Goal: Task Accomplishment & Management: Manage account settings

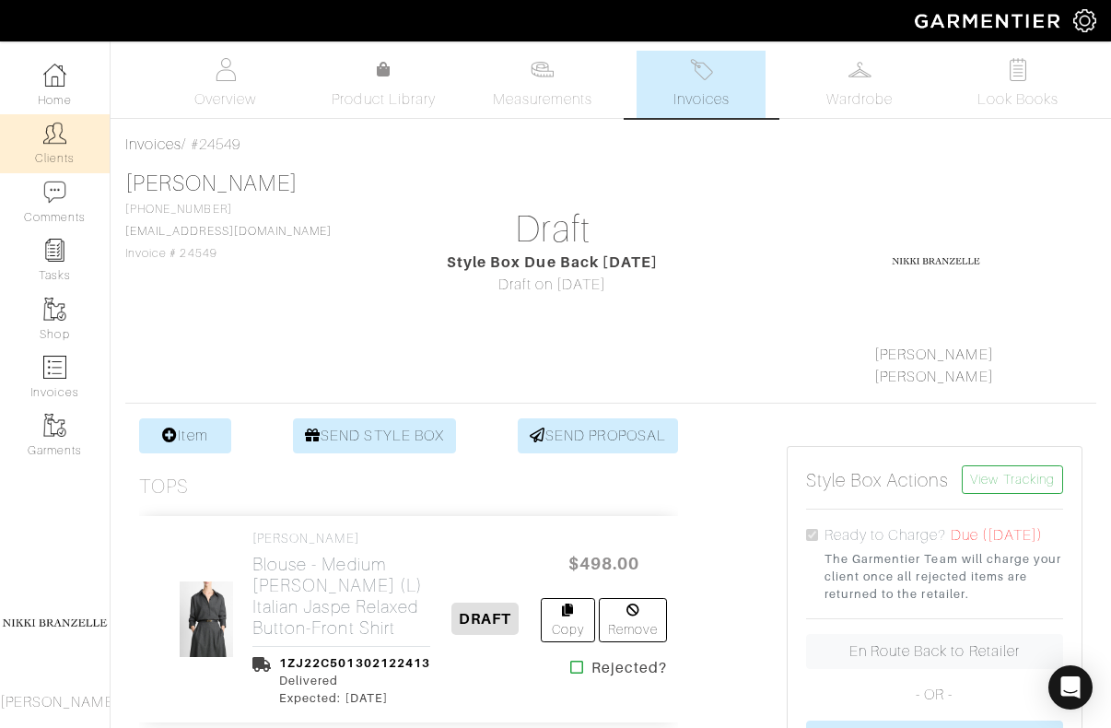
scroll to position [807, 0]
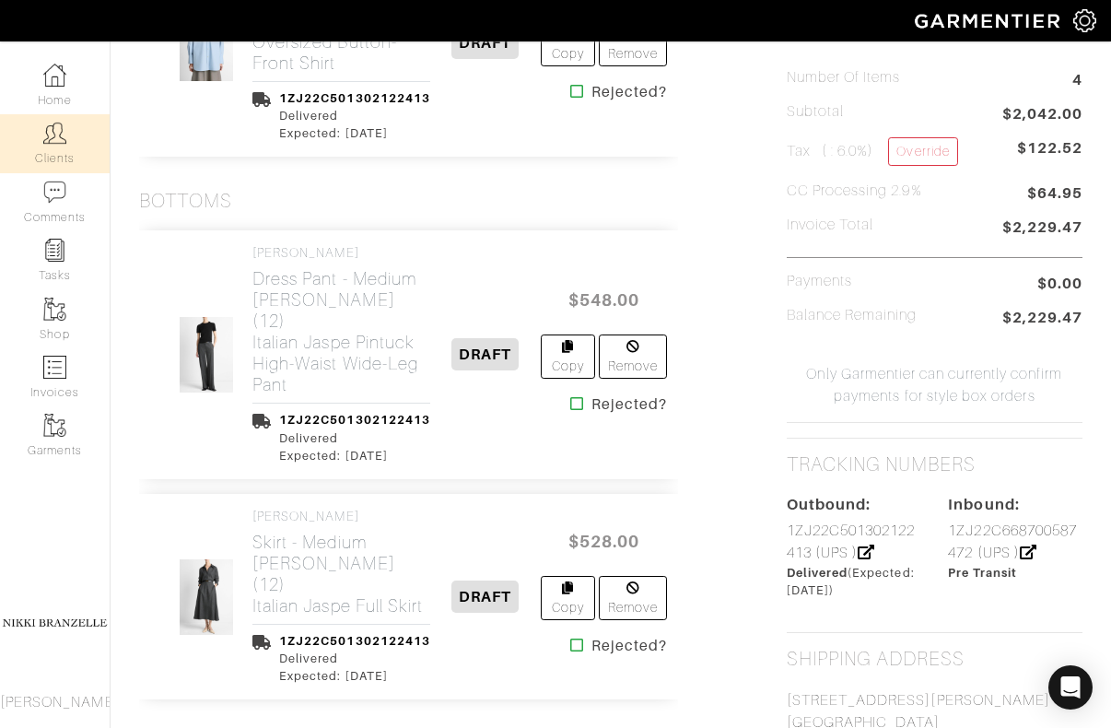
click at [50, 127] on img at bounding box center [54, 133] width 23 height 23
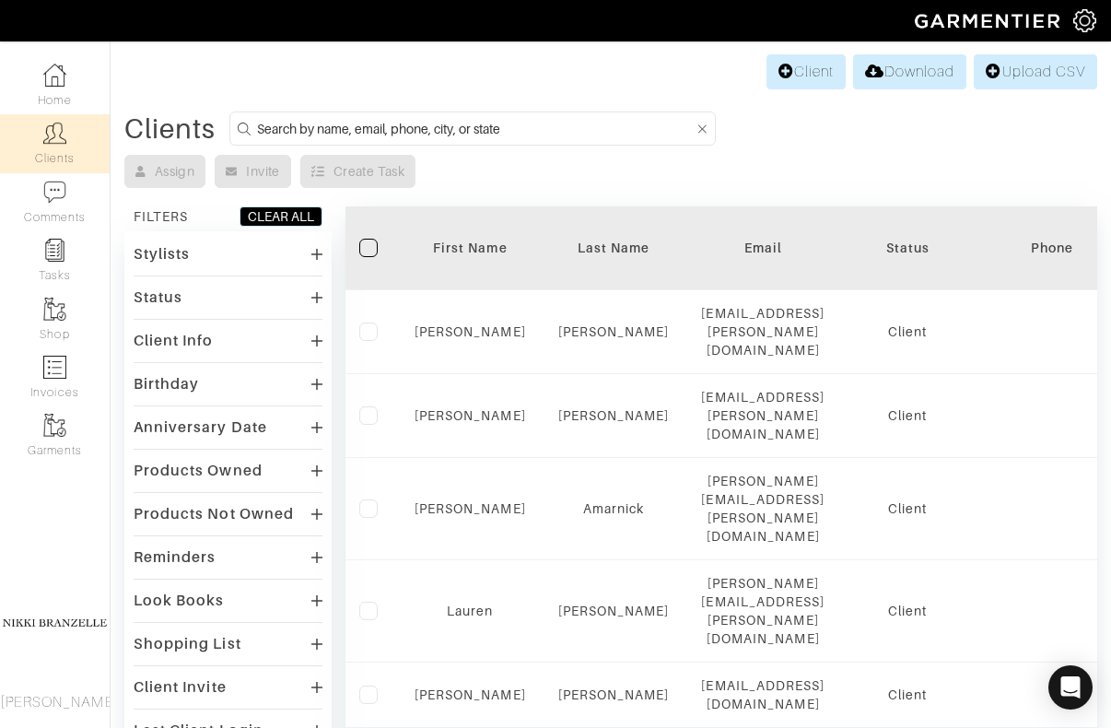
click at [420, 121] on input at bounding box center [475, 128] width 437 height 23
type input "meghn"
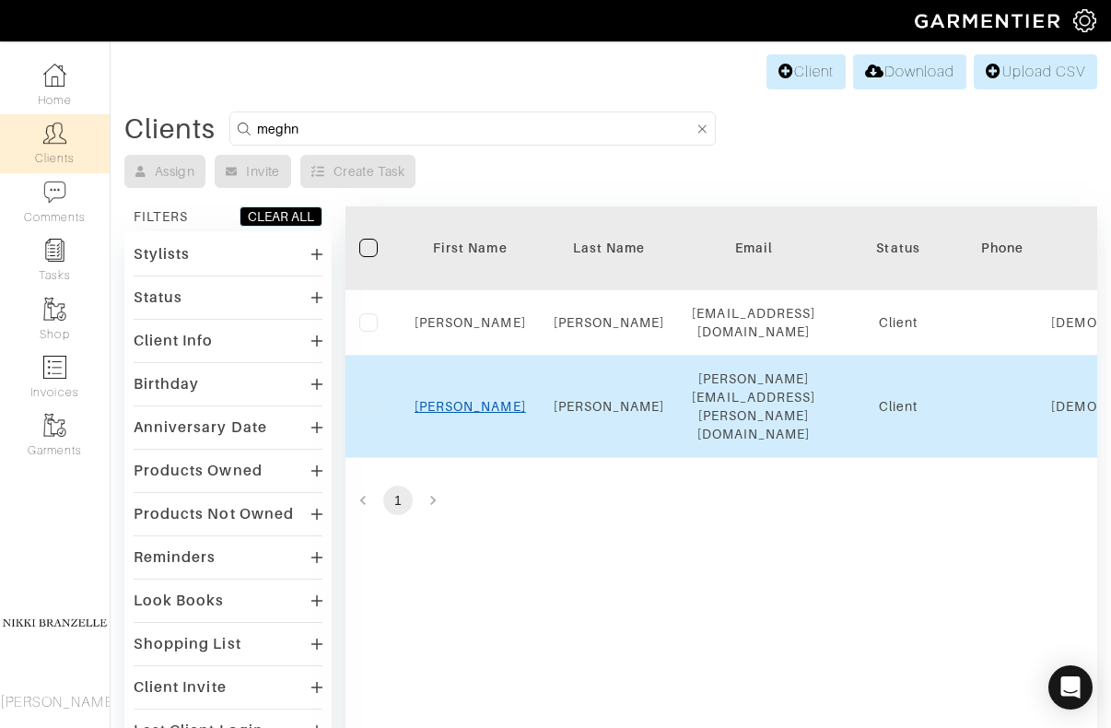
click at [473, 413] on link "Meghan" at bounding box center [470, 406] width 111 height 15
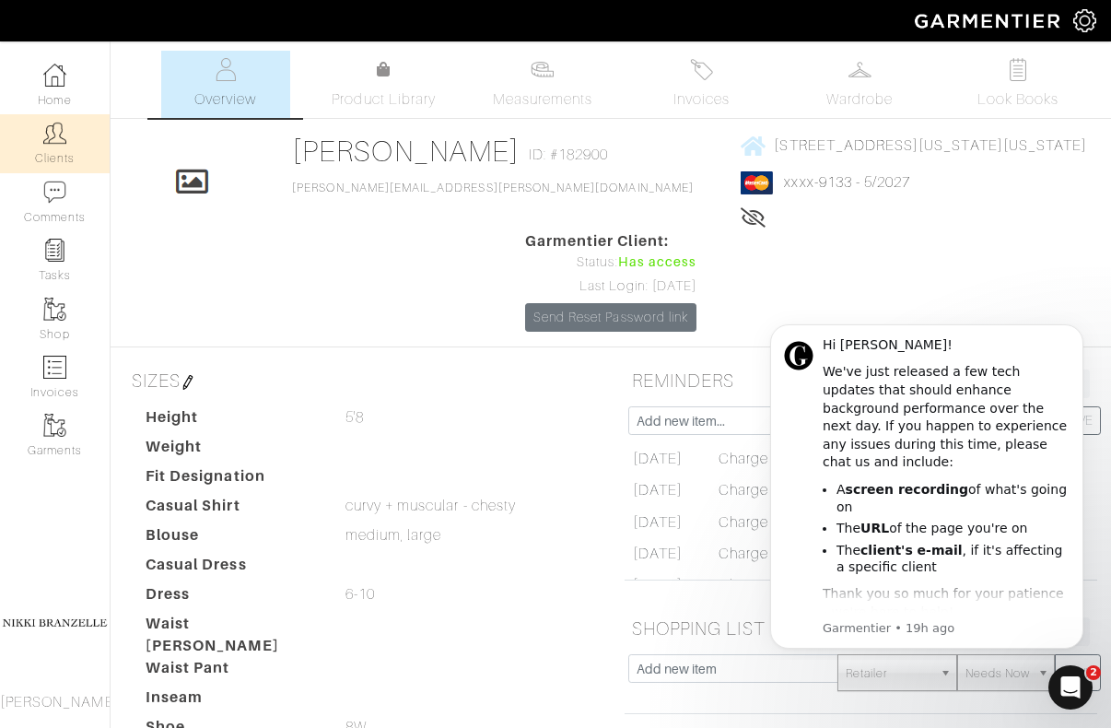
click at [51, 147] on link "Clients" at bounding box center [55, 143] width 110 height 58
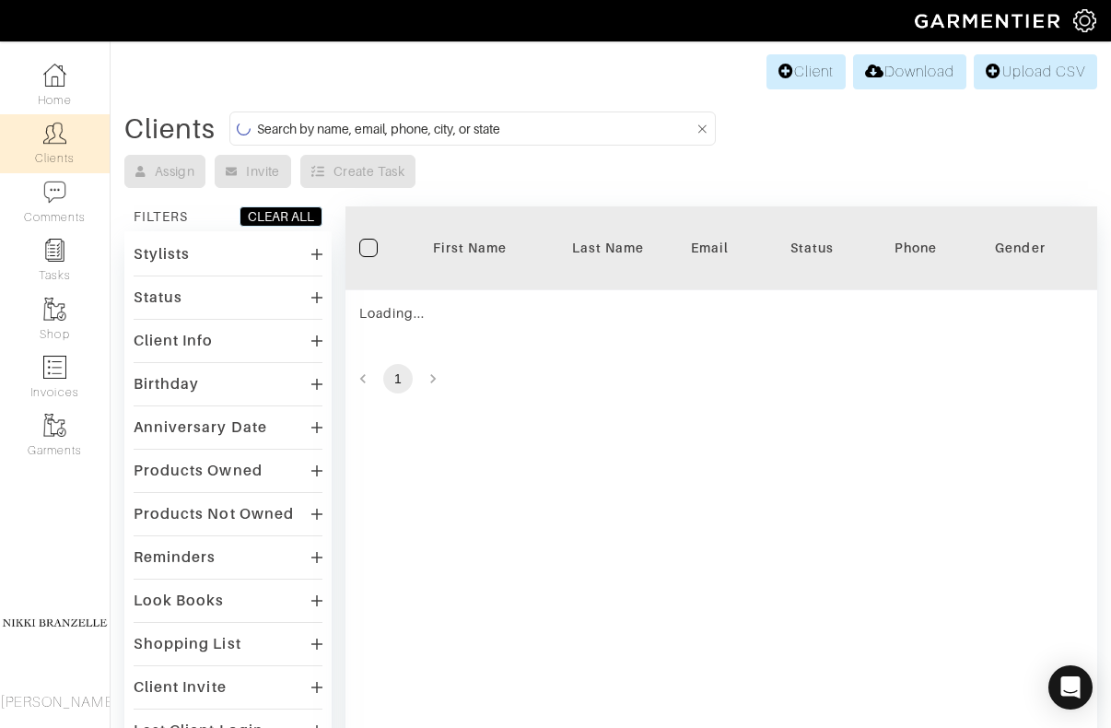
click at [426, 112] on form at bounding box center [472, 128] width 486 height 34
click at [427, 122] on input at bounding box center [475, 128] width 437 height 23
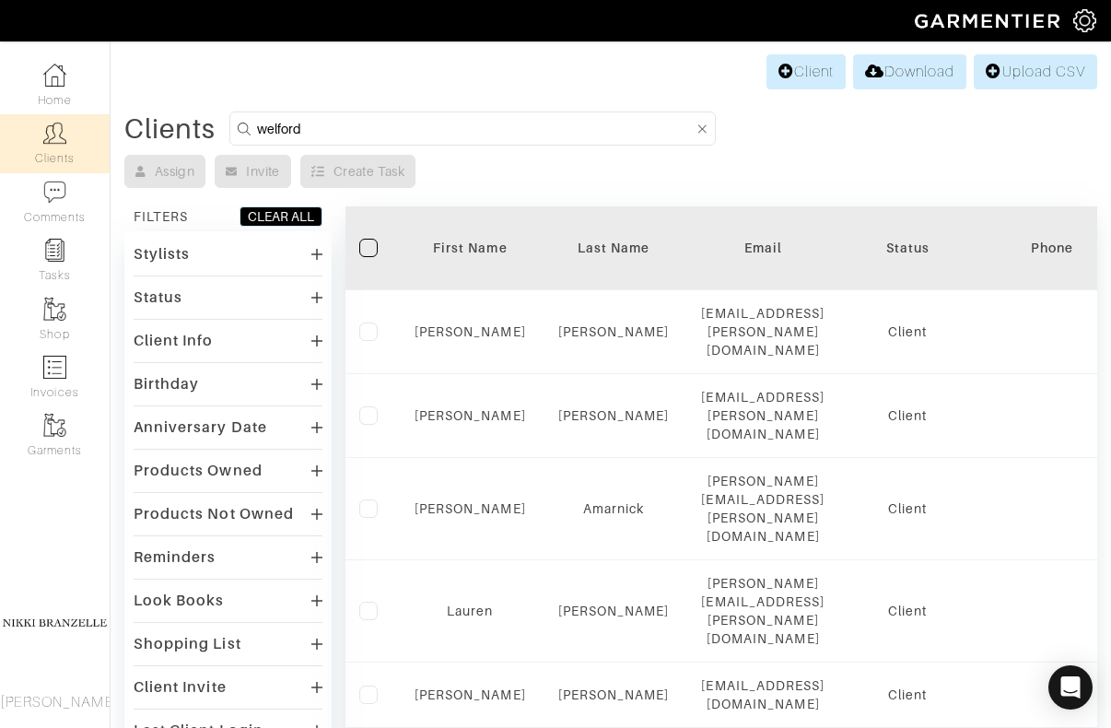
type input "welford"
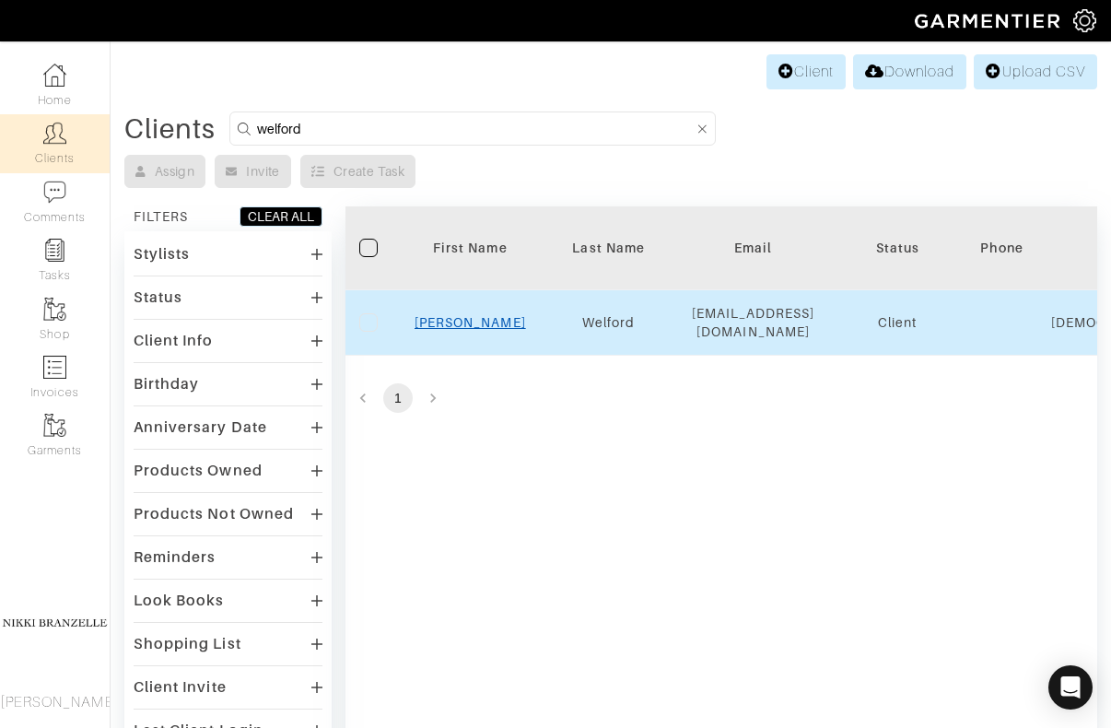
click at [458, 316] on link "Rachel" at bounding box center [470, 322] width 111 height 15
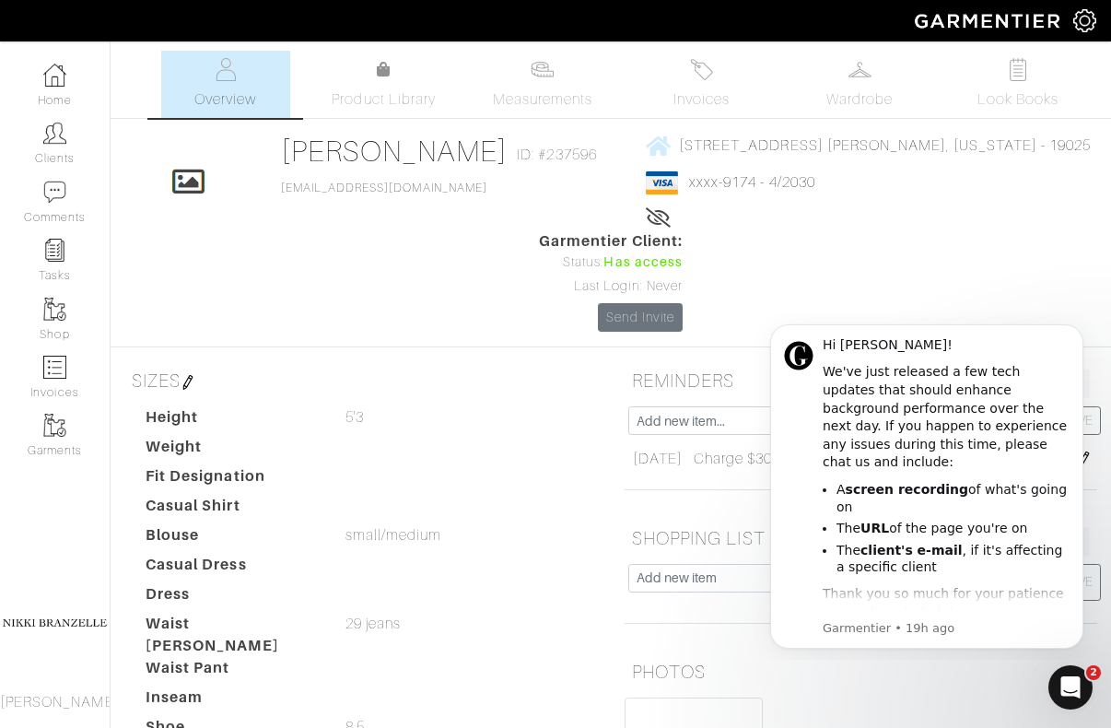
click at [323, 195] on div "Rachel Welford ID: #237596 RLWelford@gmail.com" at bounding box center [443, 182] width 325 height 97
copy link "RLWelford@gmail.com"
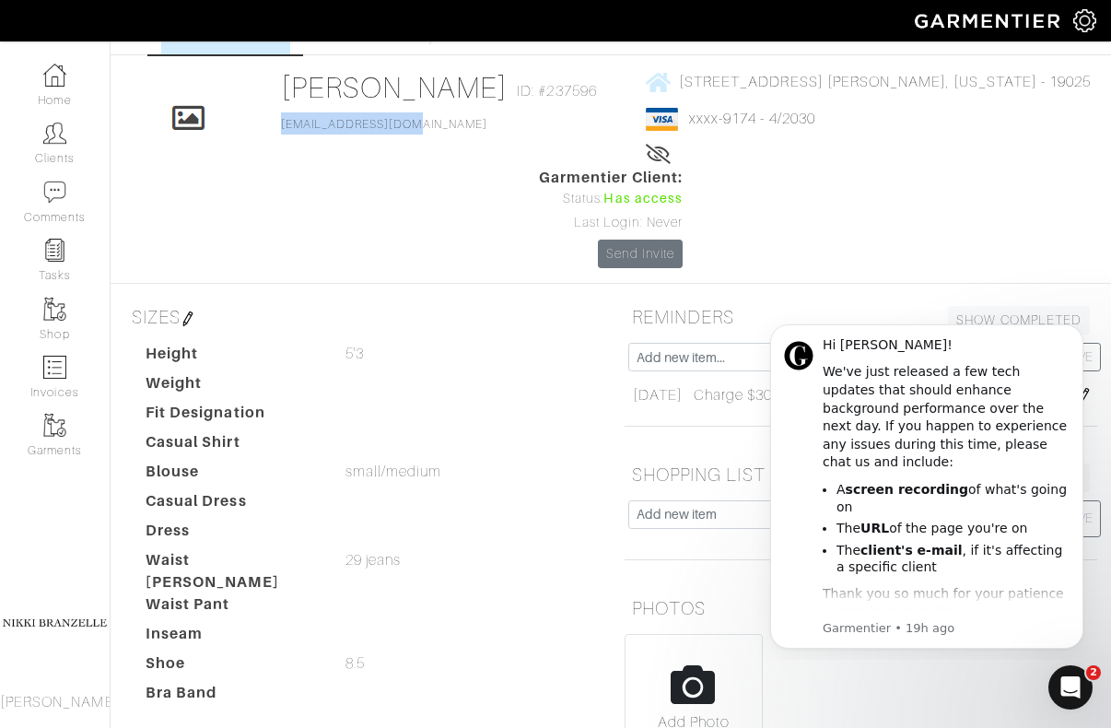
scroll to position [66, 0]
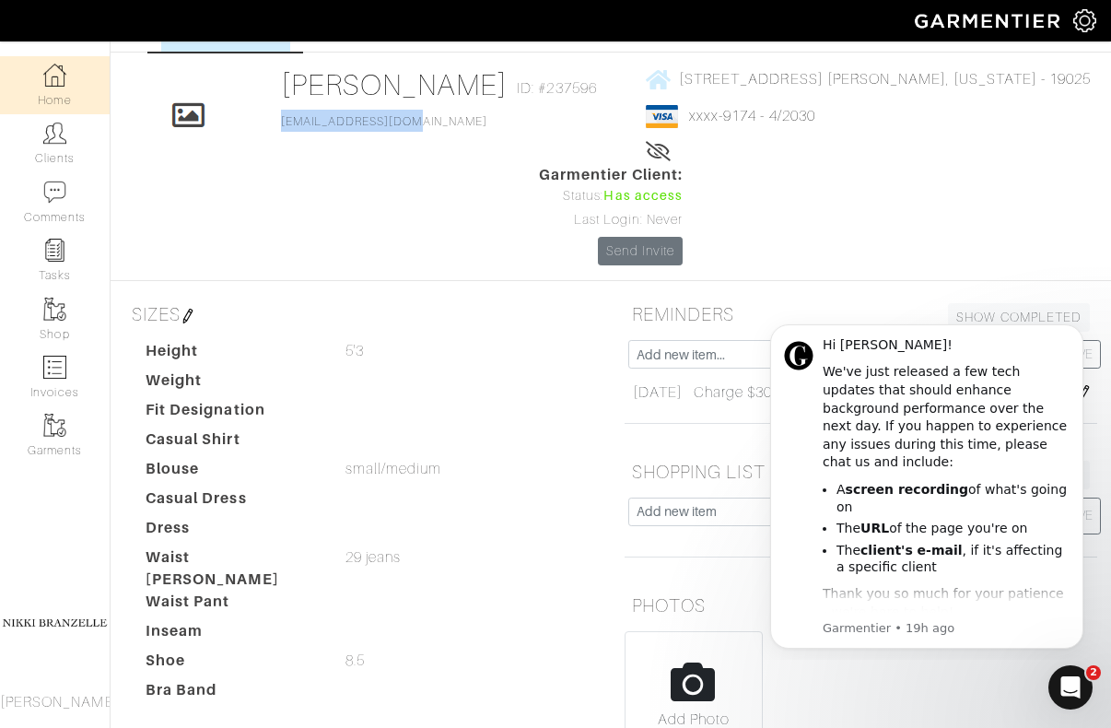
click at [60, 91] on link "Home" at bounding box center [55, 85] width 110 height 58
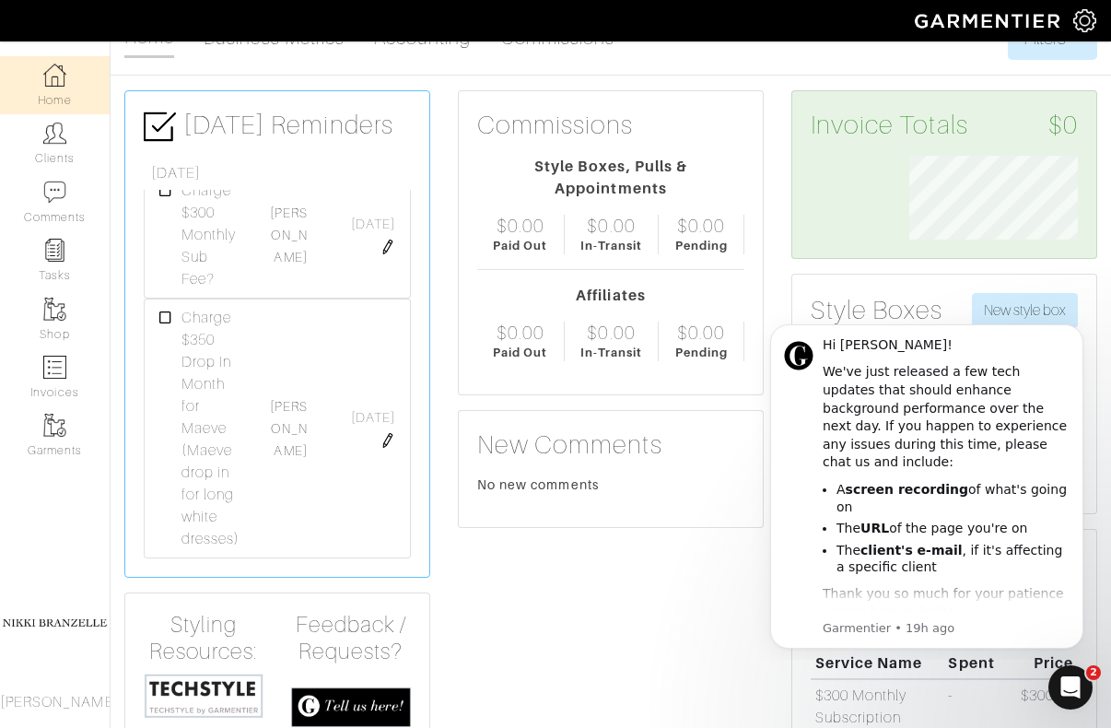
scroll to position [1562, 0]
click at [297, 345] on link "[PERSON_NAME]" at bounding box center [288, 354] width 37 height 59
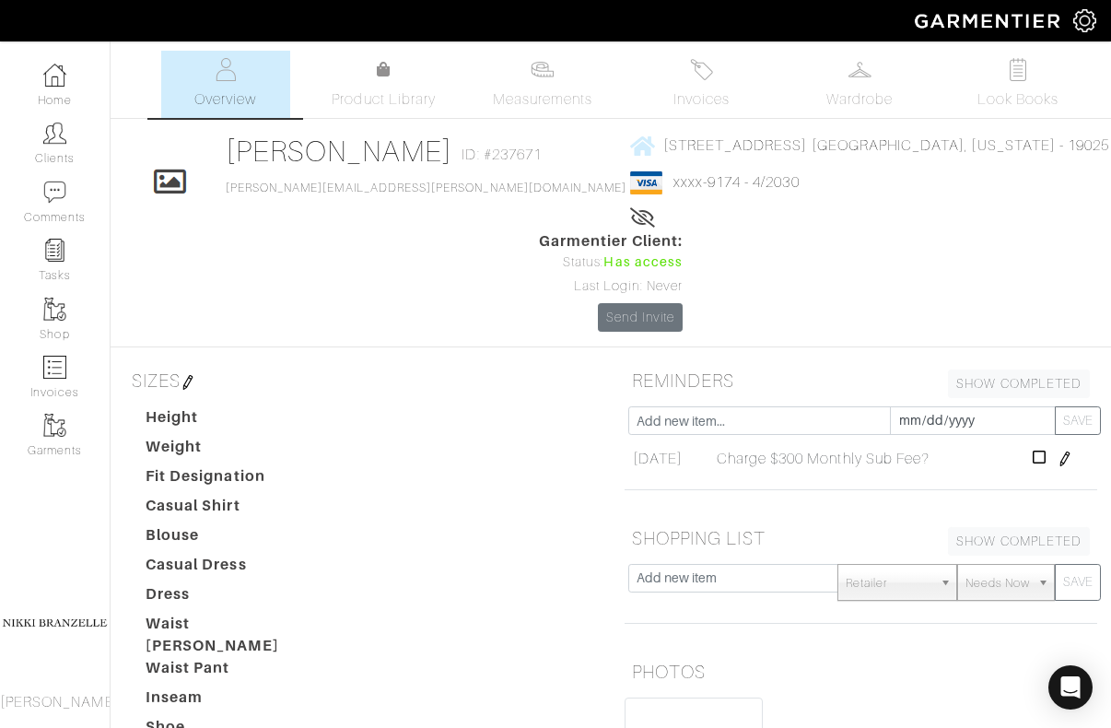
click at [1070, 458] on img at bounding box center [1064, 458] width 15 height 15
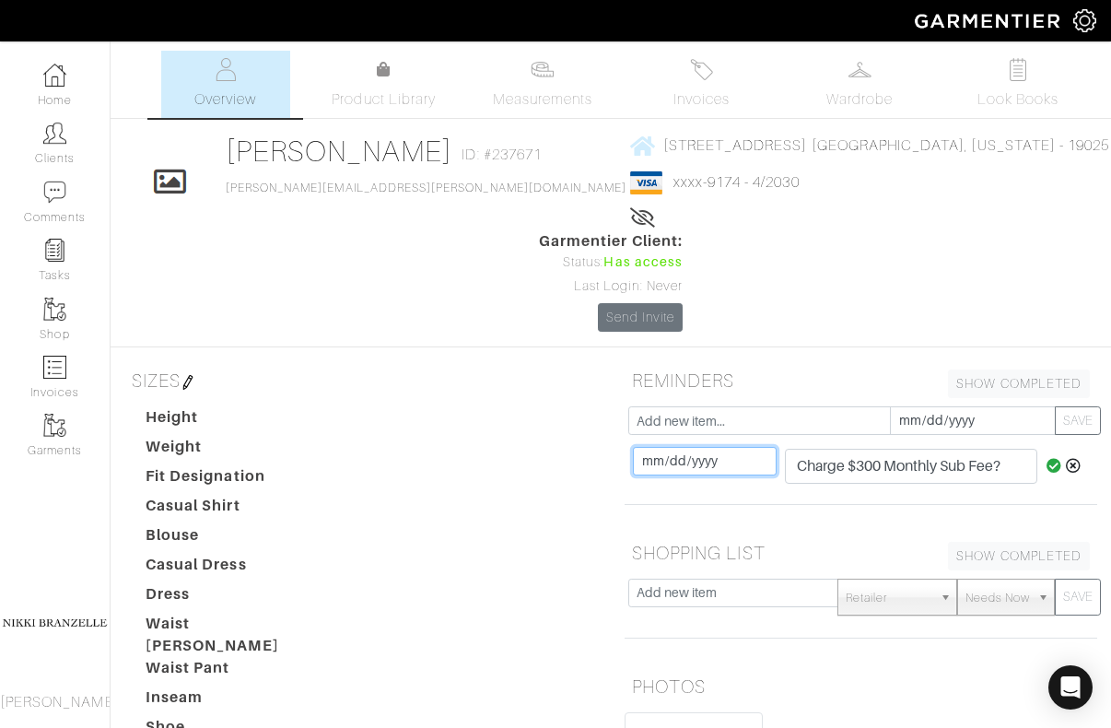
click at [648, 457] on input "[DATE]" at bounding box center [705, 461] width 144 height 29
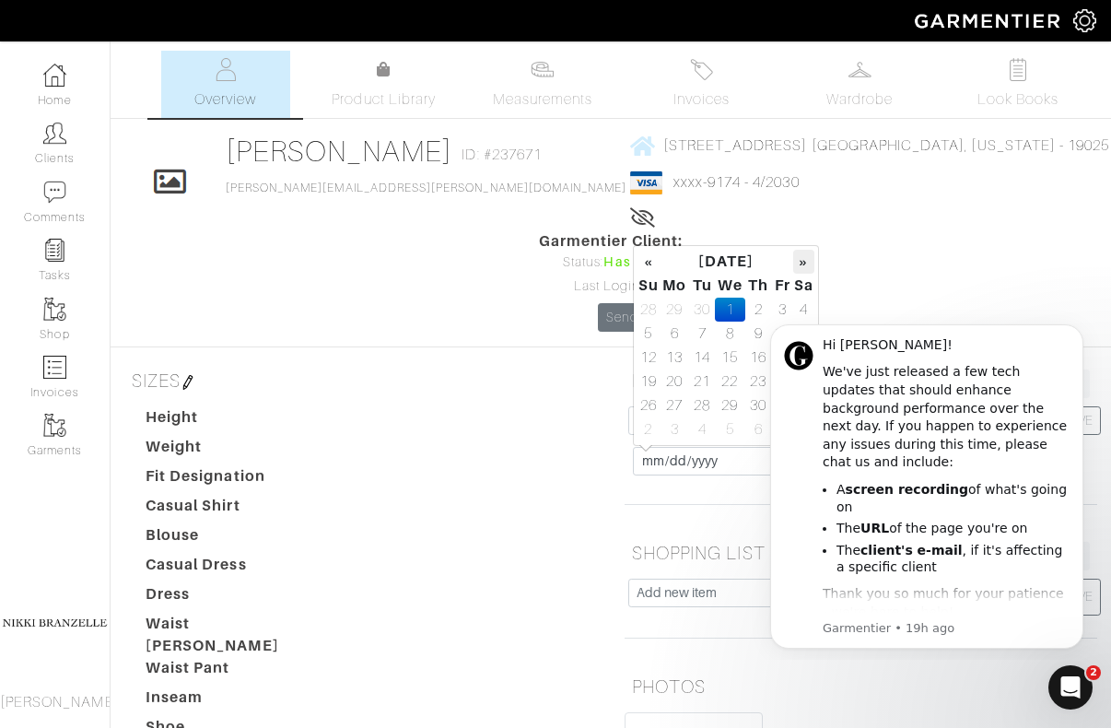
click at [801, 267] on th "»" at bounding box center [803, 262] width 21 height 24
click at [805, 303] on td "1" at bounding box center [803, 310] width 21 height 24
type input "[DATE]"
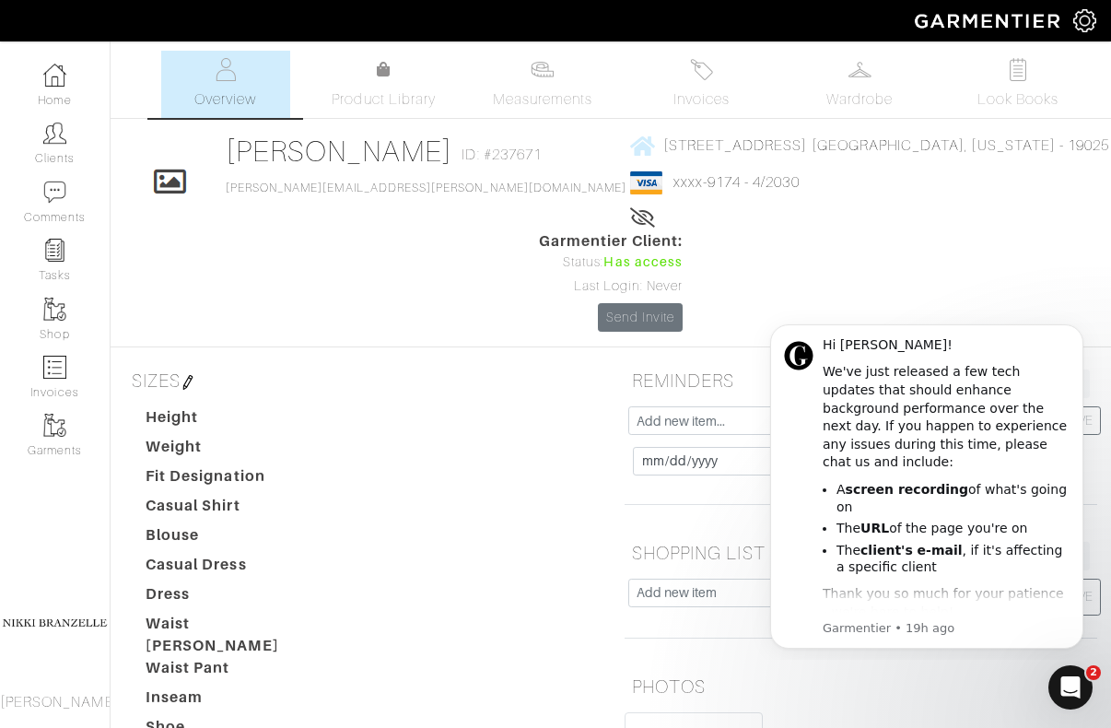
click at [874, 278] on div "Click To Edit Stephanie Amarnick ID: #237671 stephanie.amarnick@gmail.com 1819 …" at bounding box center [611, 233] width 1000 height 198
click at [1077, 328] on icon "Dismiss notification" at bounding box center [1078, 329] width 10 height 10
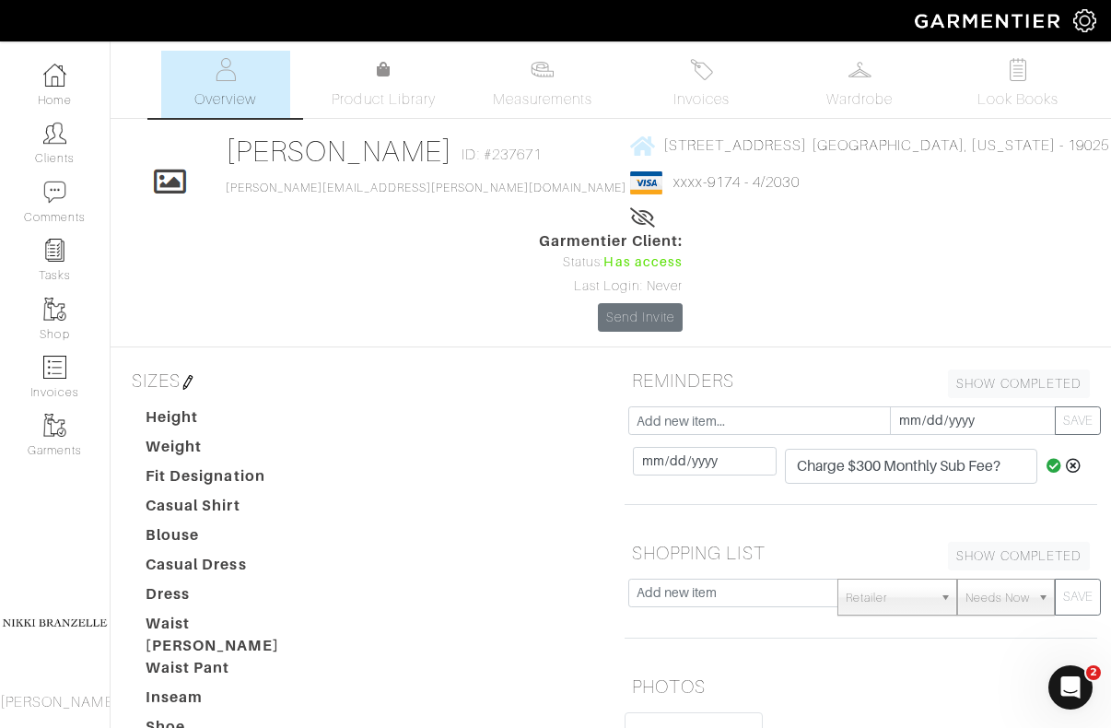
click at [1046, 462] on icon at bounding box center [1054, 465] width 16 height 15
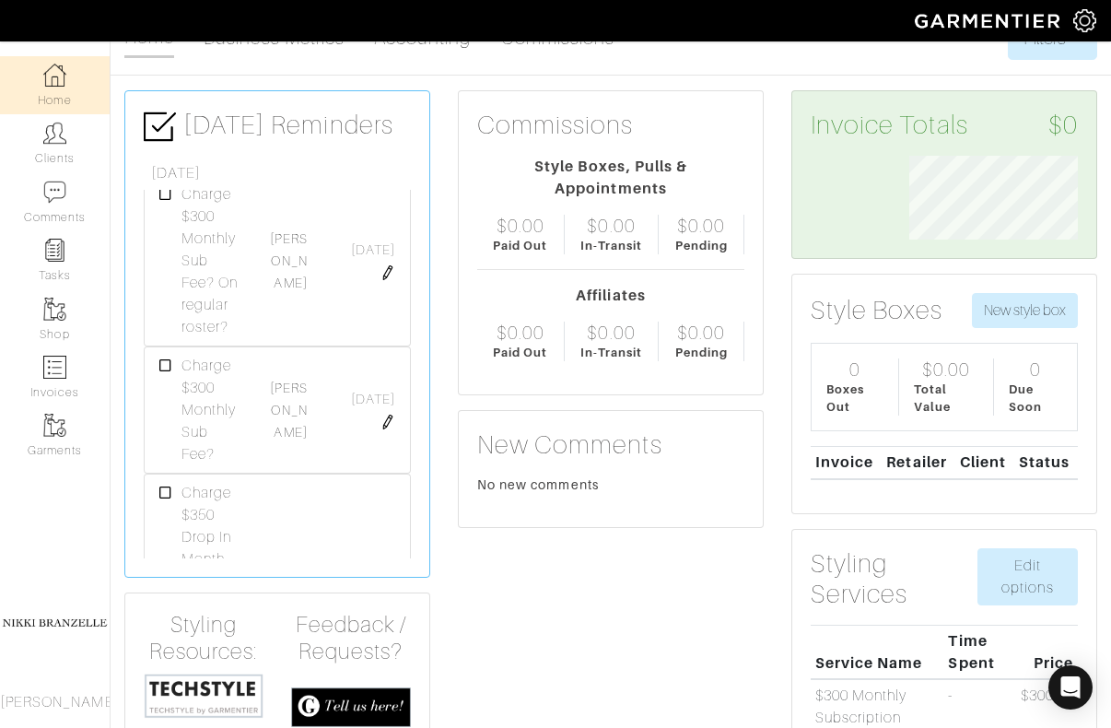
scroll to position [1506, 0]
click at [292, 291] on link "Rachel Welford" at bounding box center [288, 261] width 37 height 59
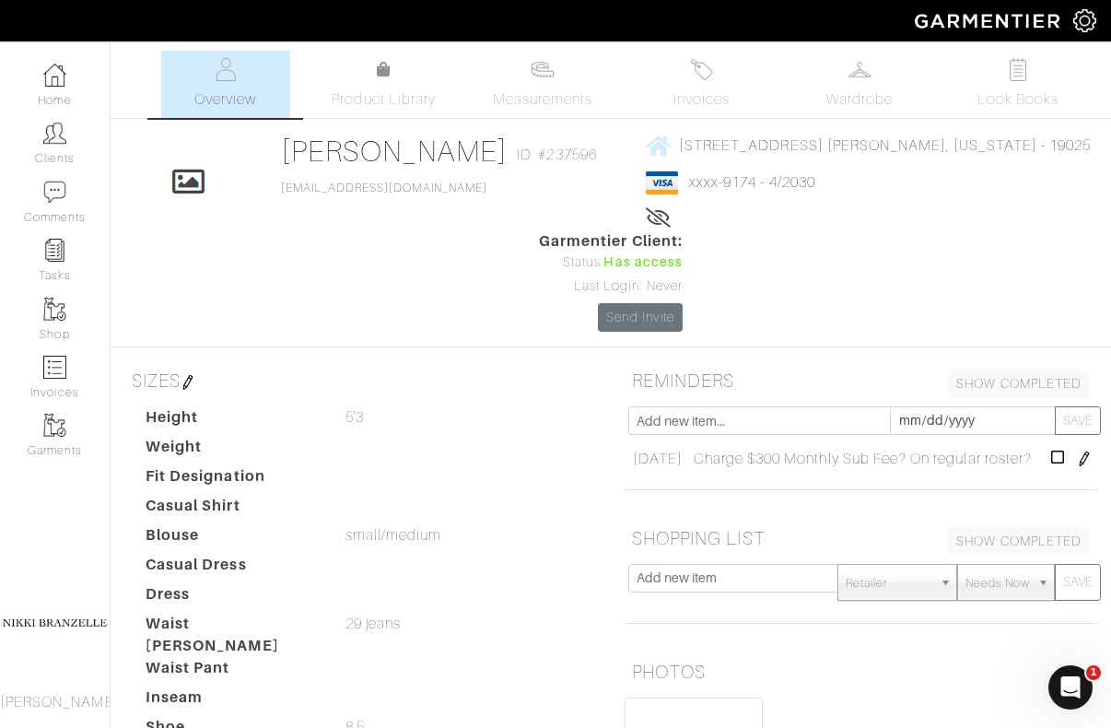
click at [1077, 451] on img at bounding box center [1084, 458] width 15 height 15
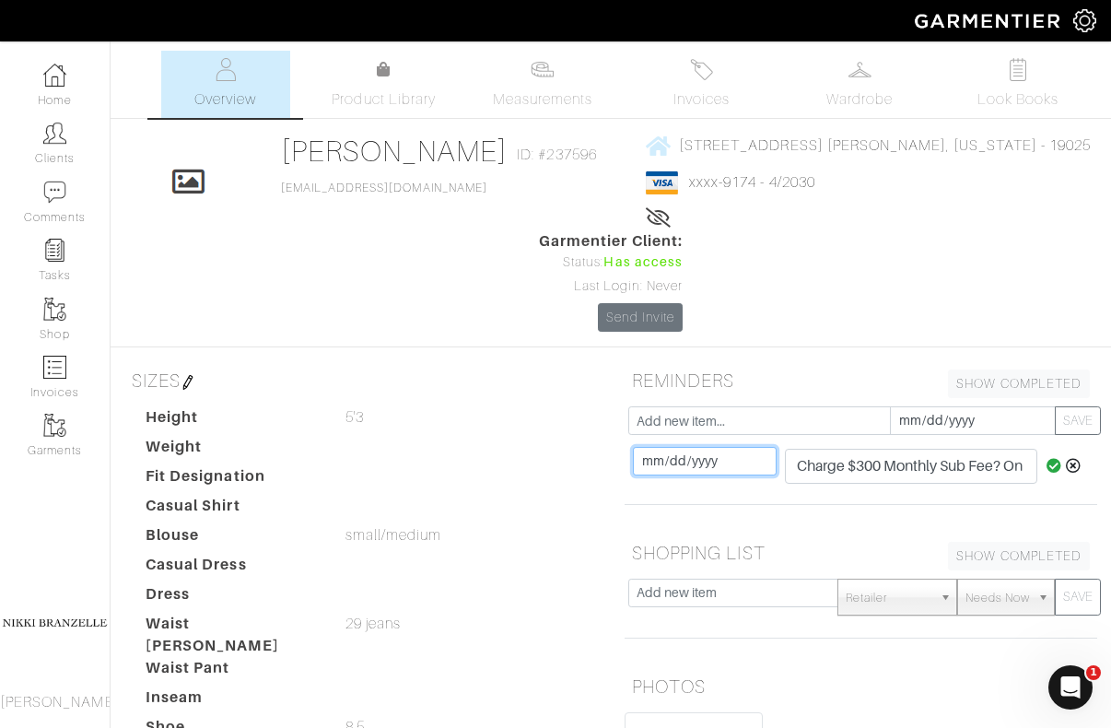
click at [648, 447] on input "[DATE]" at bounding box center [705, 461] width 144 height 29
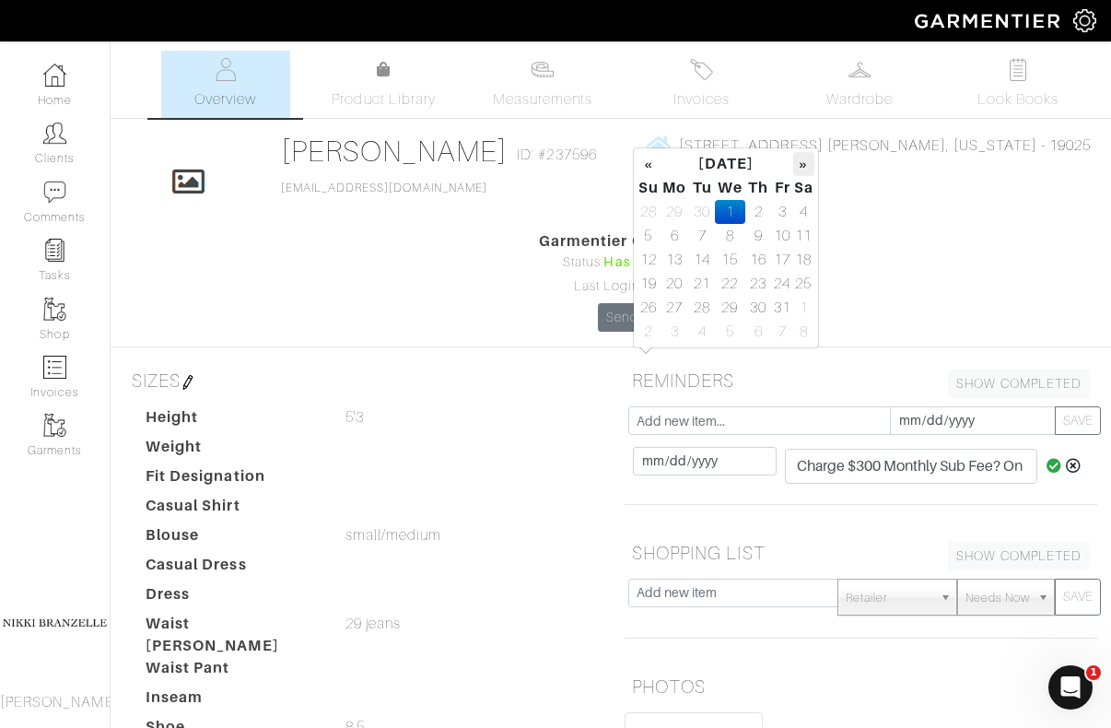
click at [809, 166] on th "»" at bounding box center [803, 164] width 21 height 24
click at [802, 213] on td "1" at bounding box center [803, 212] width 21 height 24
type input "2025-11-01"
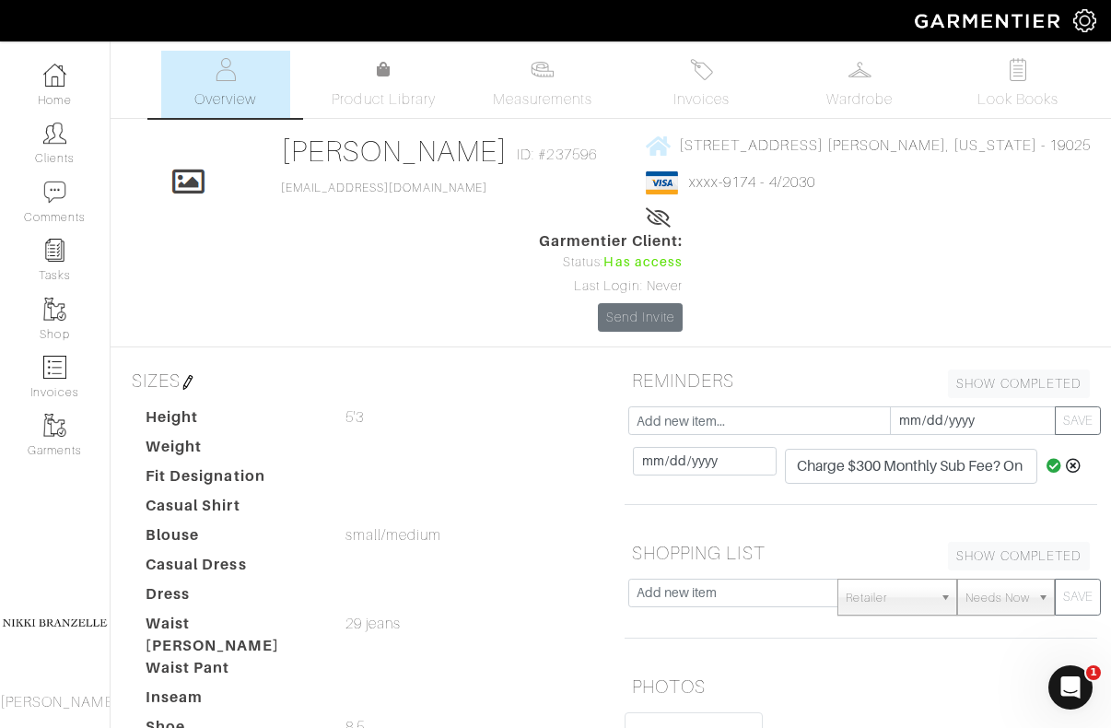
click at [1050, 458] on icon at bounding box center [1054, 465] width 16 height 15
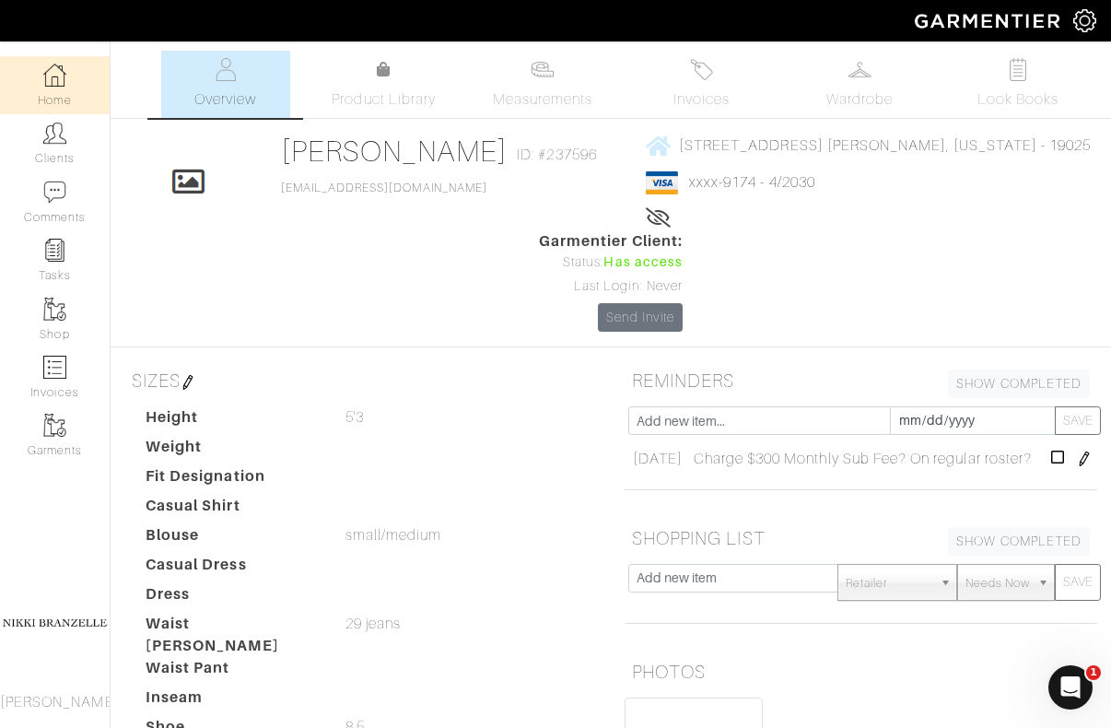
click at [60, 82] on img at bounding box center [54, 75] width 23 height 23
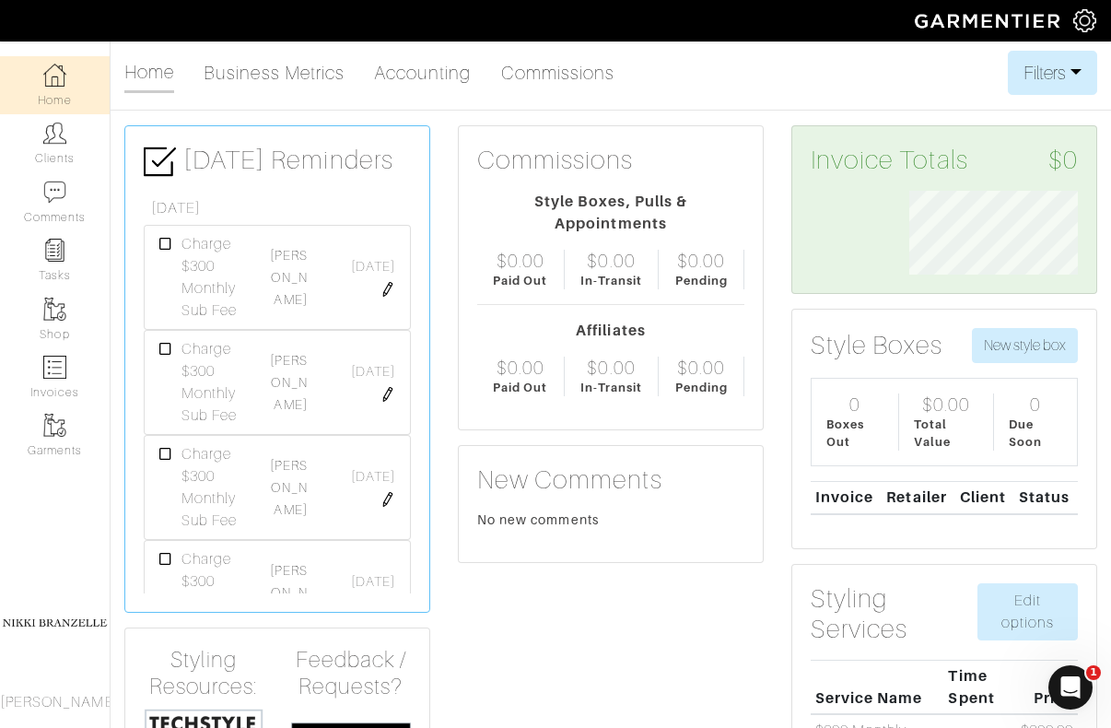
click at [295, 290] on div "[PERSON_NAME]" at bounding box center [288, 277] width 66 height 66
click at [289, 273] on link "[PERSON_NAME]" at bounding box center [288, 277] width 37 height 59
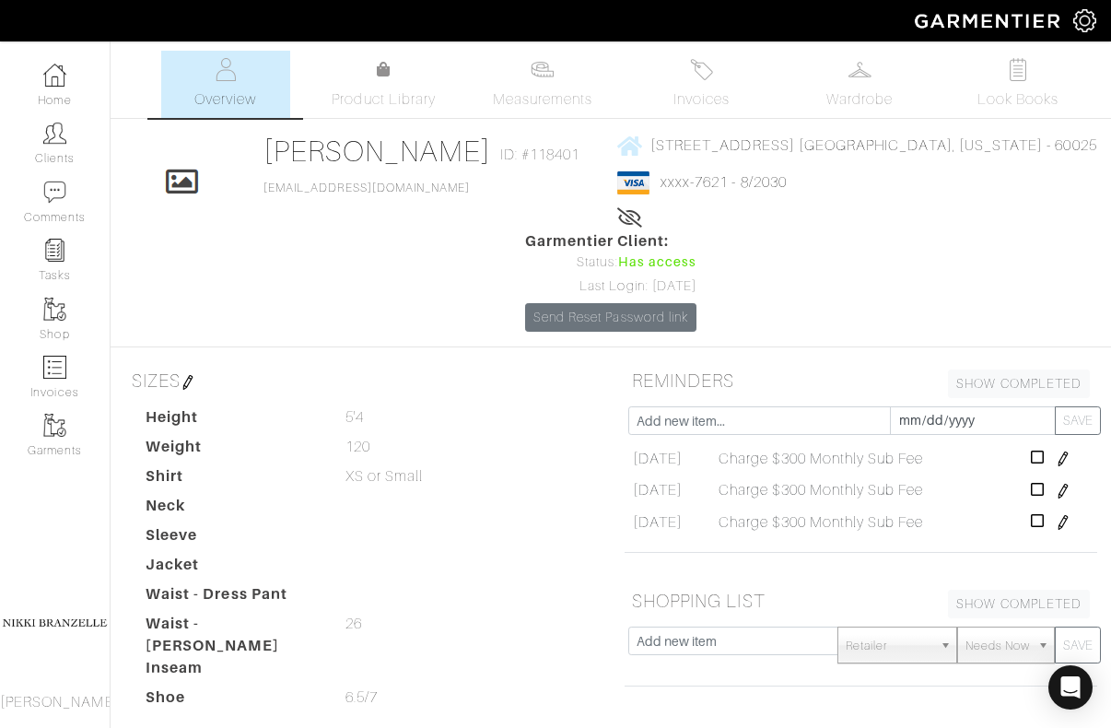
scroll to position [32, 0]
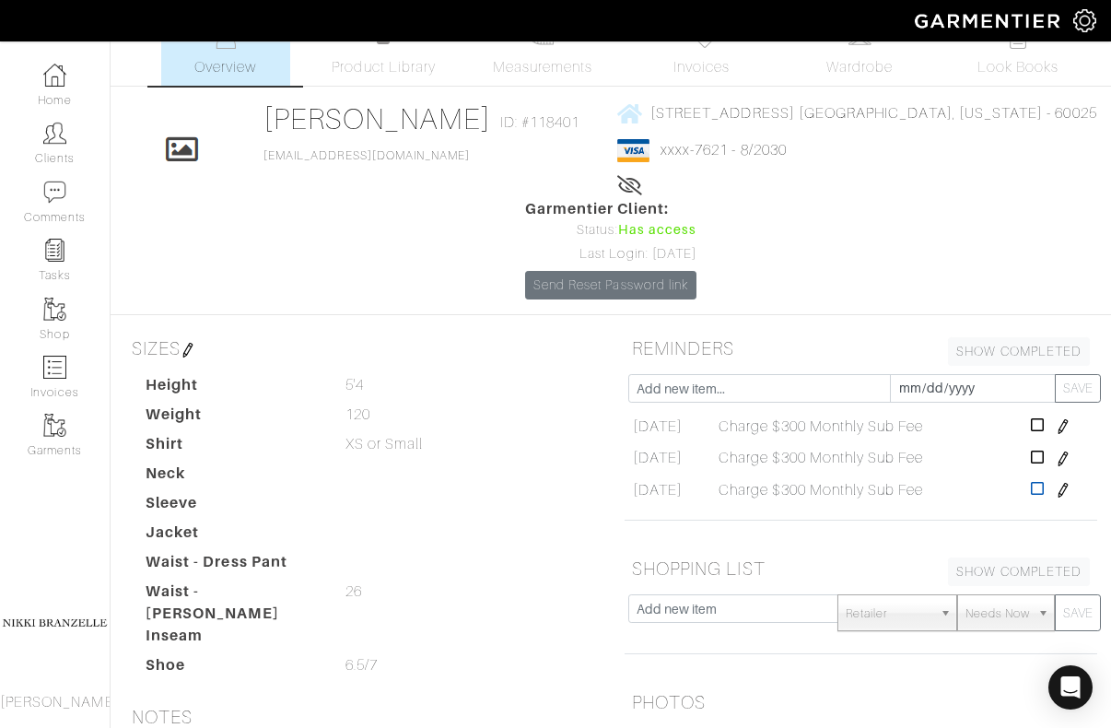
click at [1045, 481] on icon at bounding box center [1038, 488] width 14 height 15
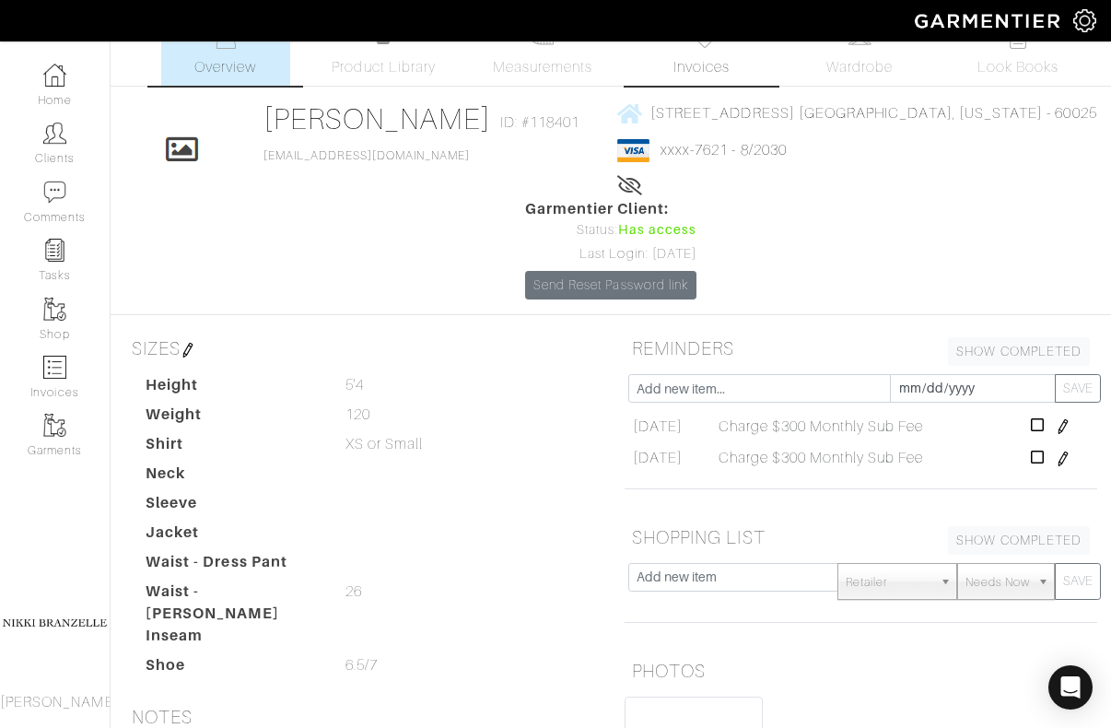
click at [718, 61] on span "Invoices" at bounding box center [701, 67] width 56 height 22
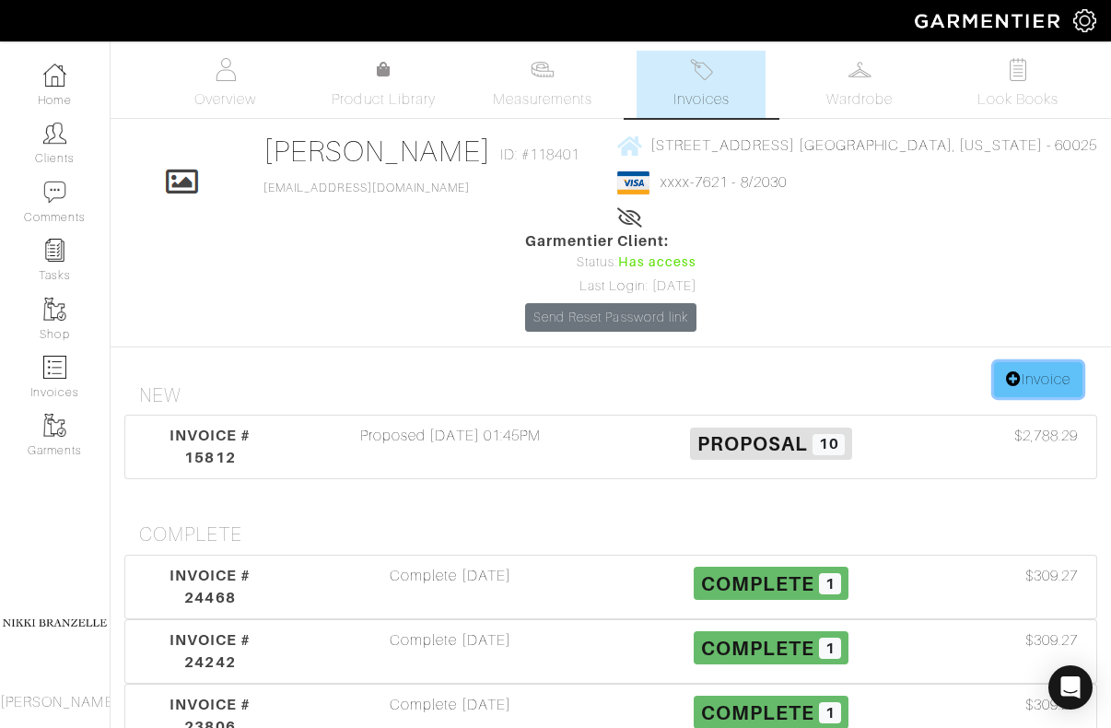
click at [1046, 362] on link "Invoice" at bounding box center [1038, 379] width 88 height 35
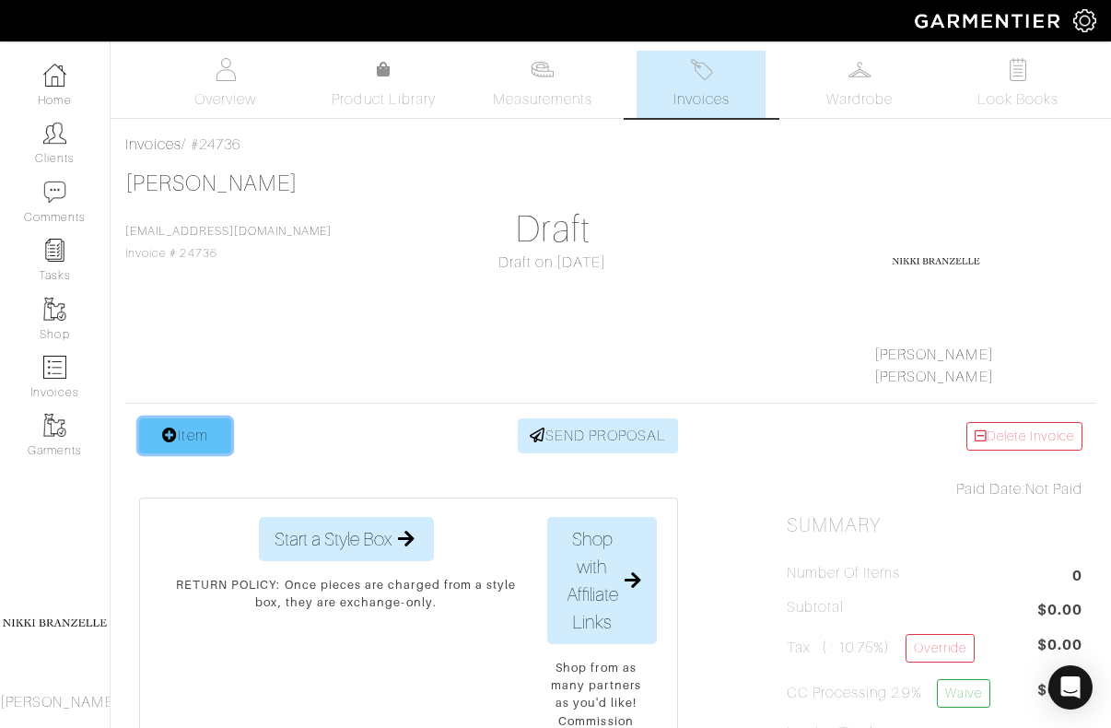
click at [184, 446] on link "Item" at bounding box center [185, 435] width 92 height 35
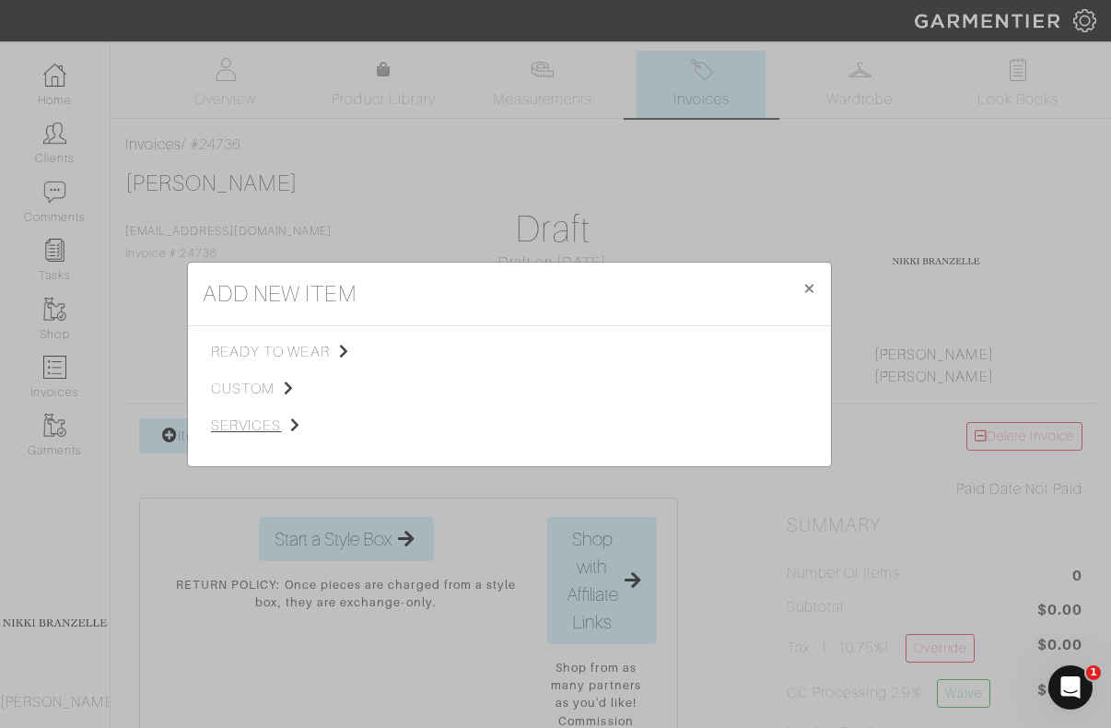
click at [258, 421] on span "services" at bounding box center [303, 426] width 185 height 22
click at [473, 348] on span "Styling Service" at bounding box center [469, 350] width 91 height 15
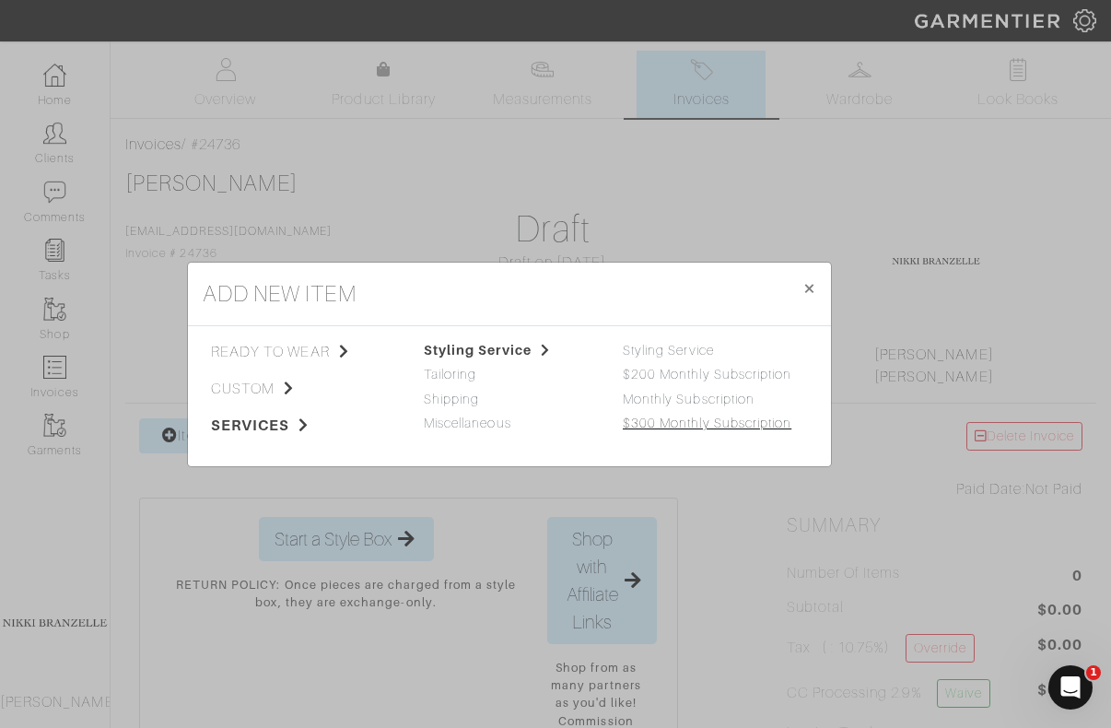
click at [690, 419] on link "$300 Monthly Subscription" at bounding box center [707, 422] width 169 height 15
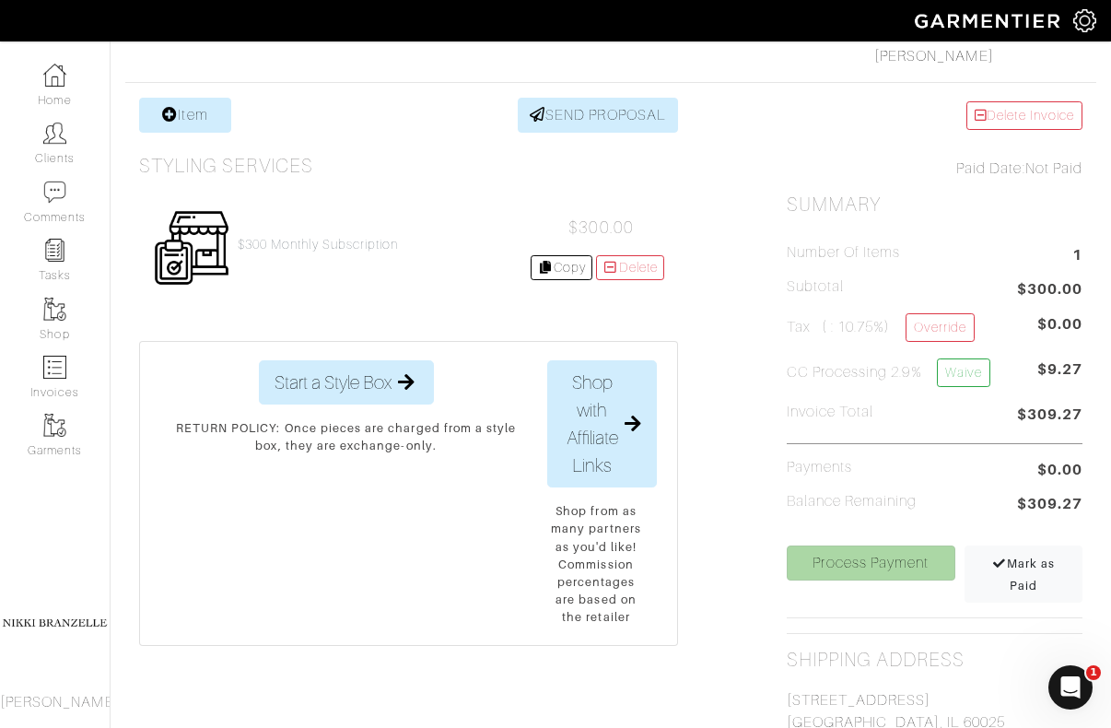
scroll to position [321, 0]
click at [904, 563] on link "Process Payment" at bounding box center [871, 561] width 169 height 35
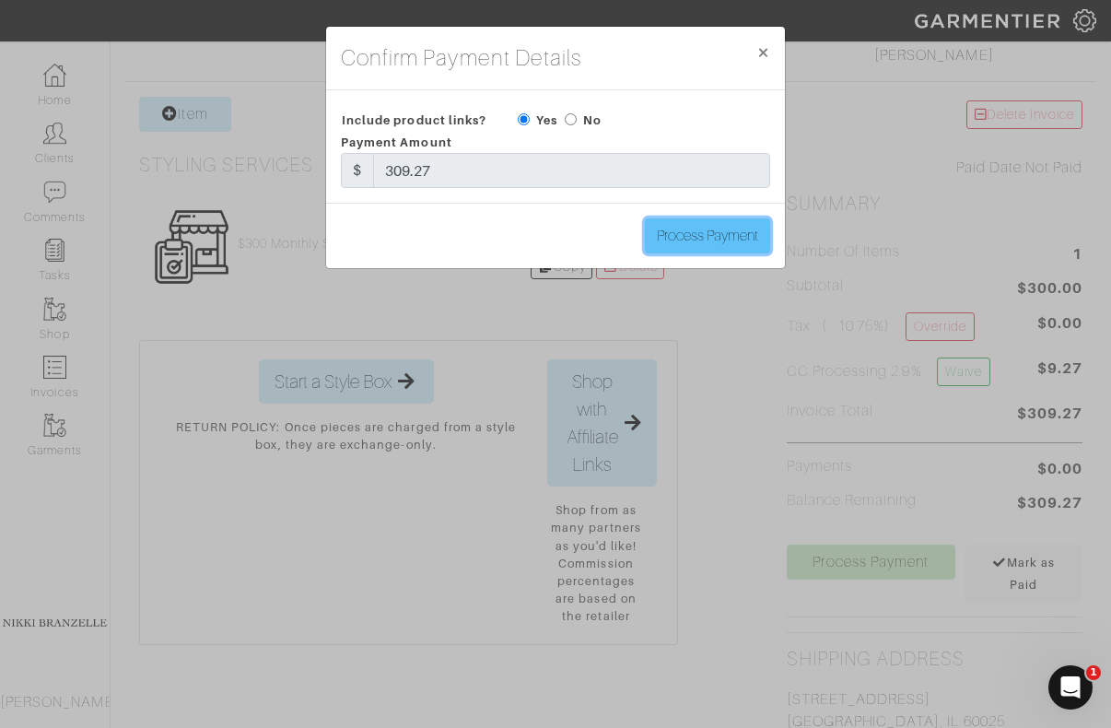
click at [703, 238] on input "Process Payment" at bounding box center [707, 235] width 125 height 35
type input "Process Payment"
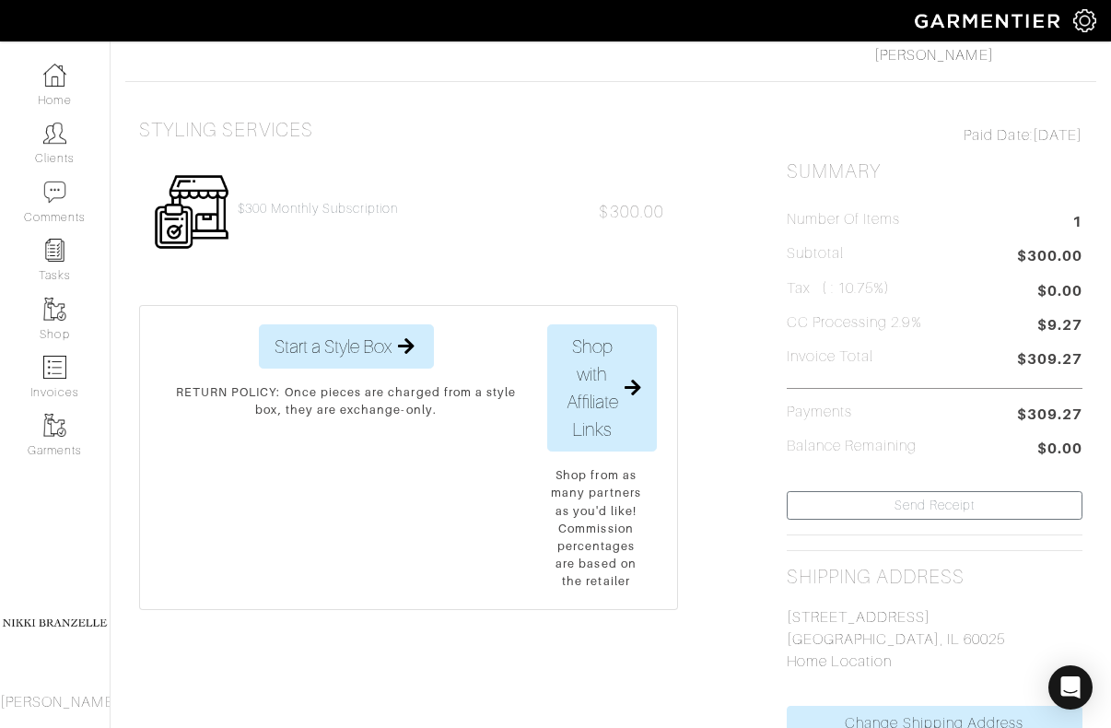
scroll to position [0, 0]
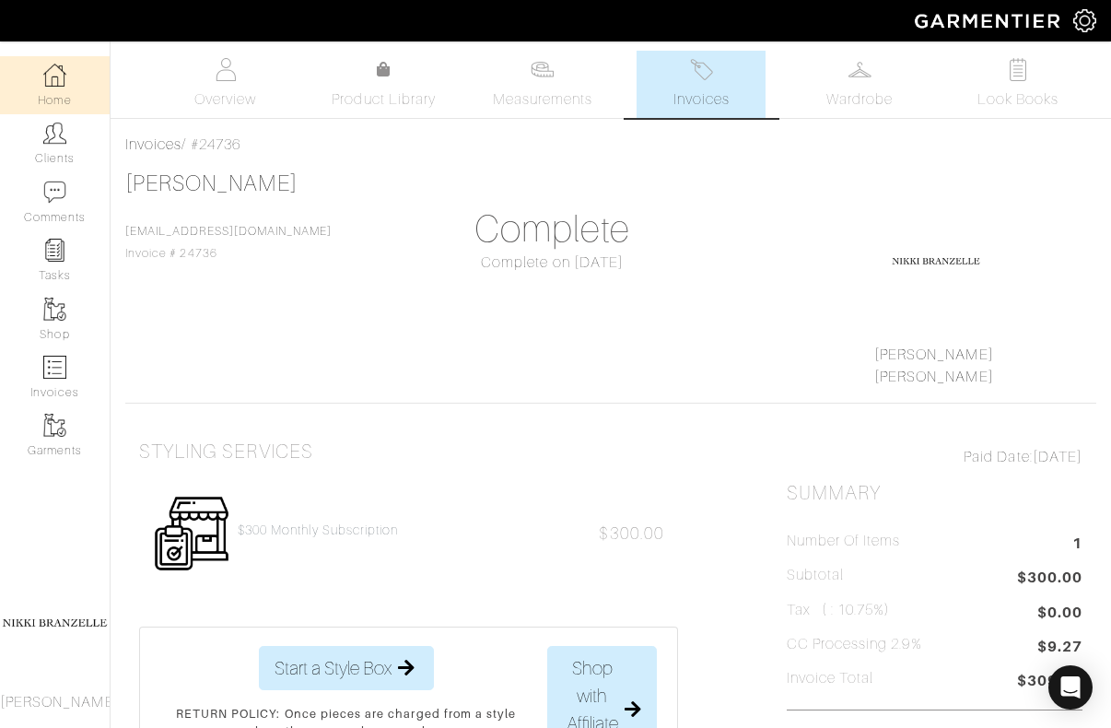
click at [40, 92] on link "Home" at bounding box center [55, 85] width 110 height 58
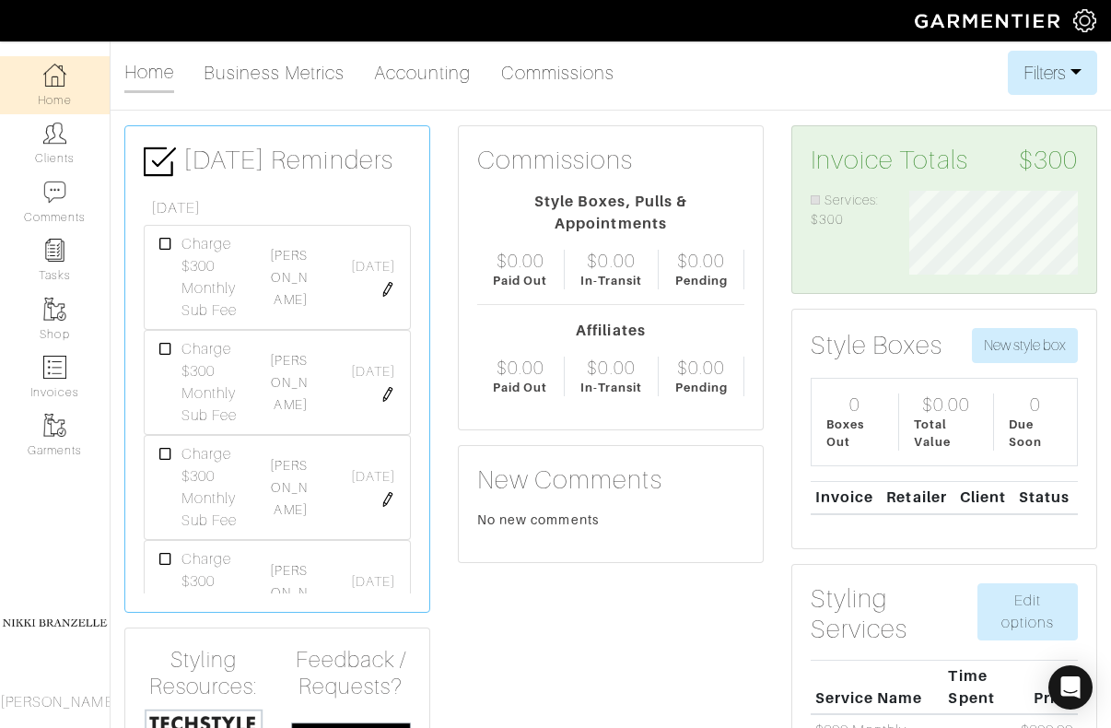
scroll to position [84, 196]
click at [299, 270] on link "[PERSON_NAME]" at bounding box center [288, 277] width 37 height 59
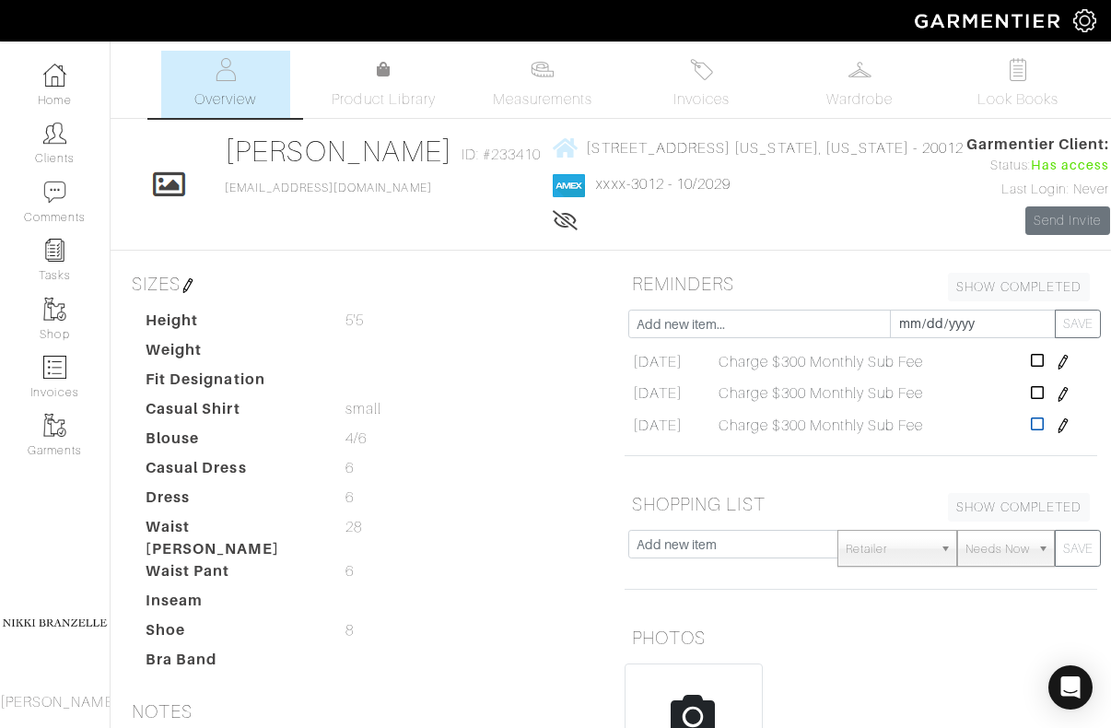
click at [1045, 431] on icon at bounding box center [1038, 423] width 14 height 15
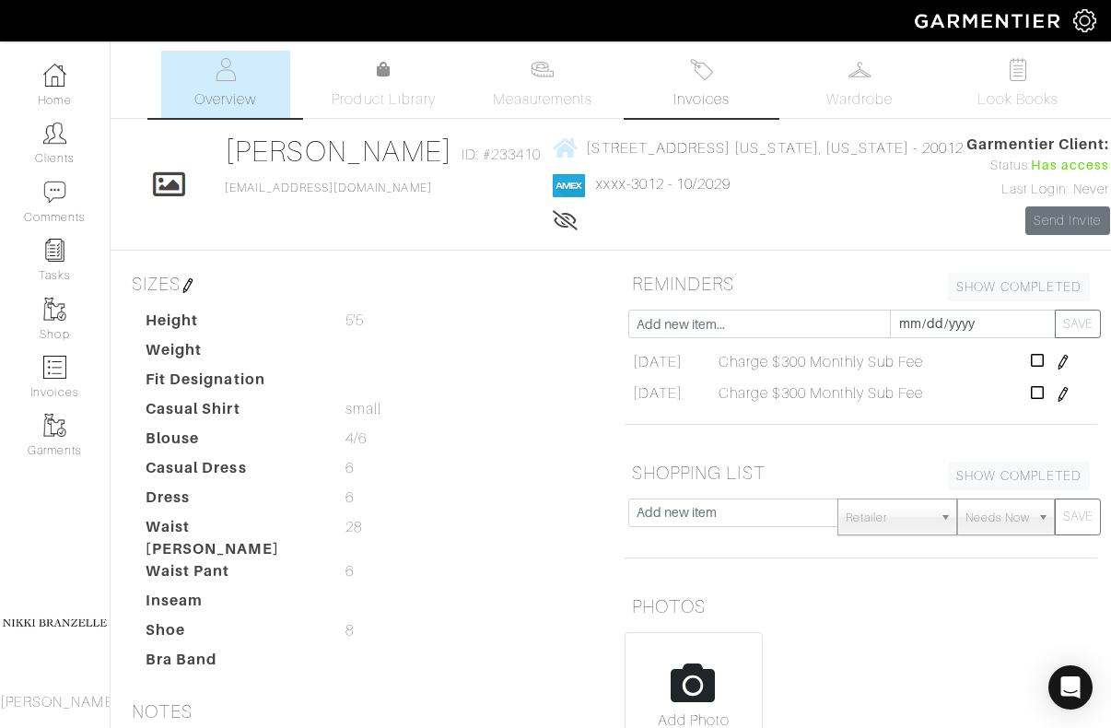
click at [721, 88] on span "Invoices" at bounding box center [701, 99] width 56 height 22
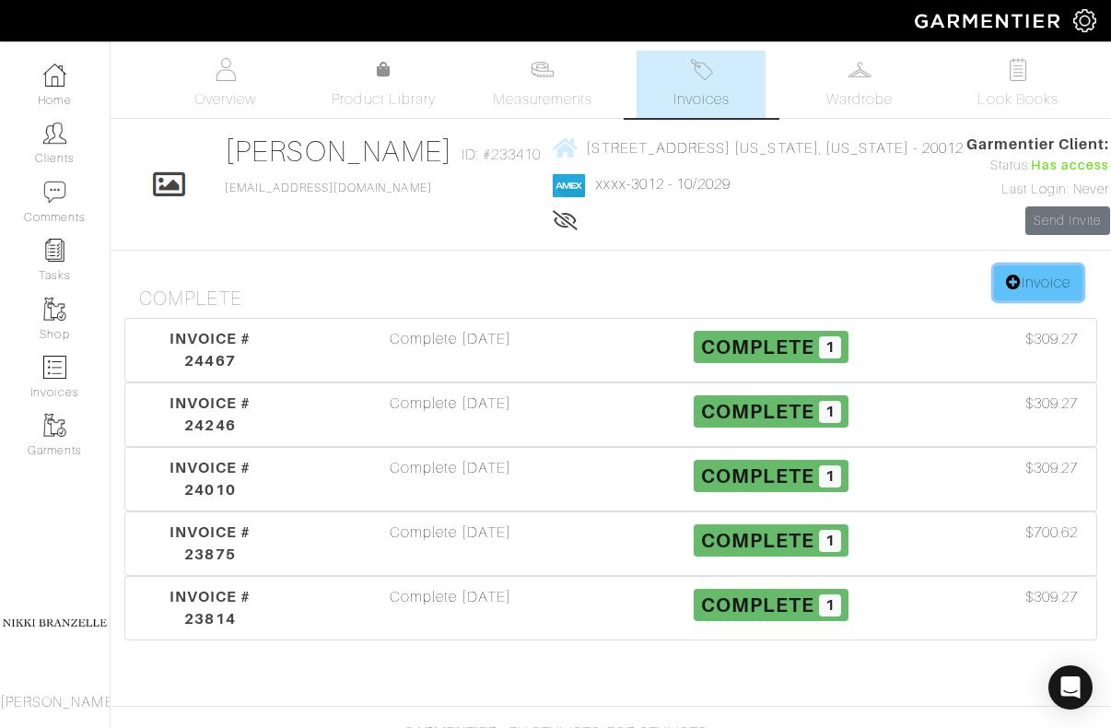
click at [1012, 289] on icon at bounding box center [1014, 281] width 16 height 15
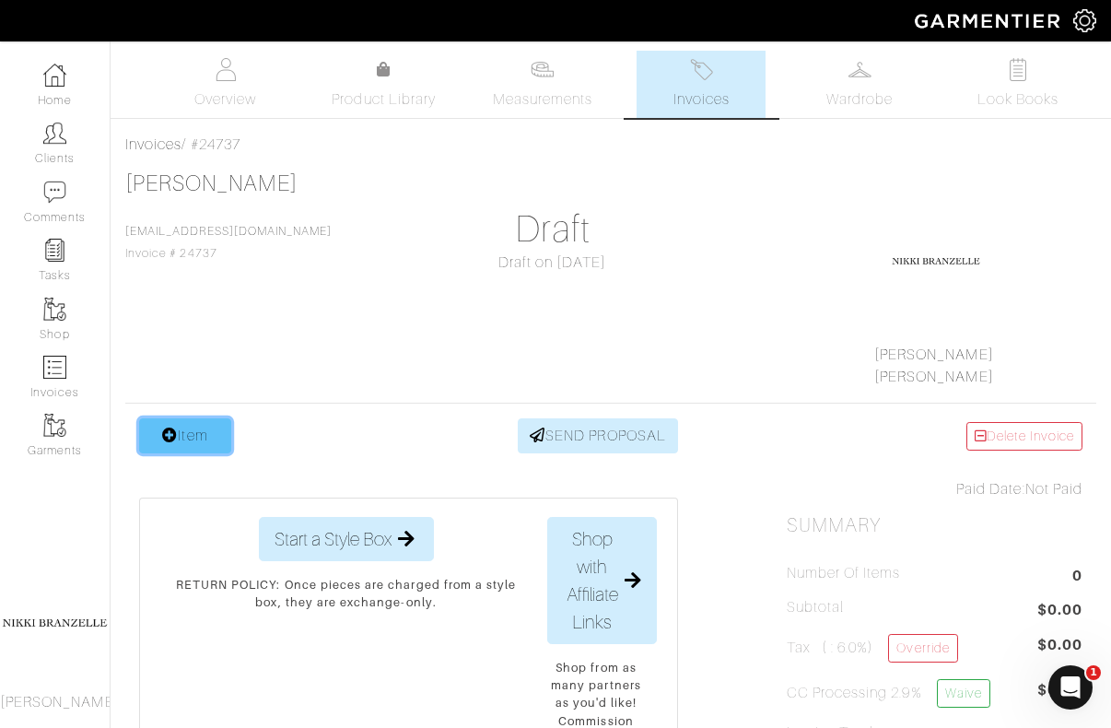
click at [190, 432] on link "Item" at bounding box center [185, 435] width 92 height 35
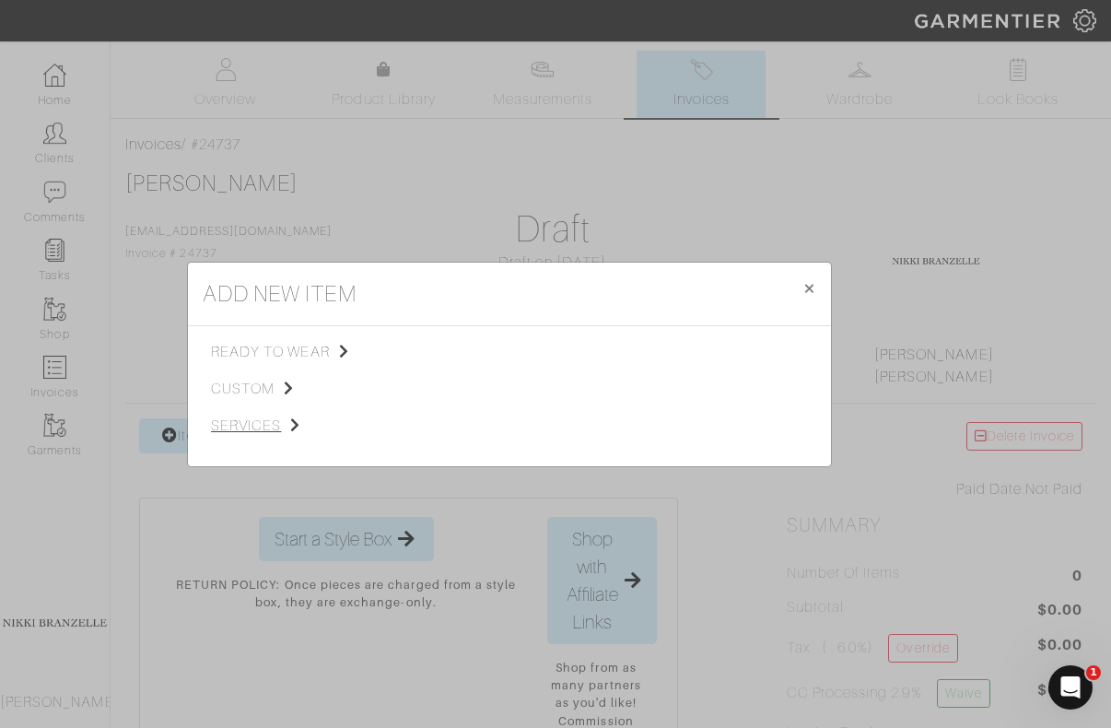
click at [244, 425] on span "services" at bounding box center [303, 426] width 185 height 22
click at [461, 344] on span "Styling Service" at bounding box center [469, 350] width 91 height 15
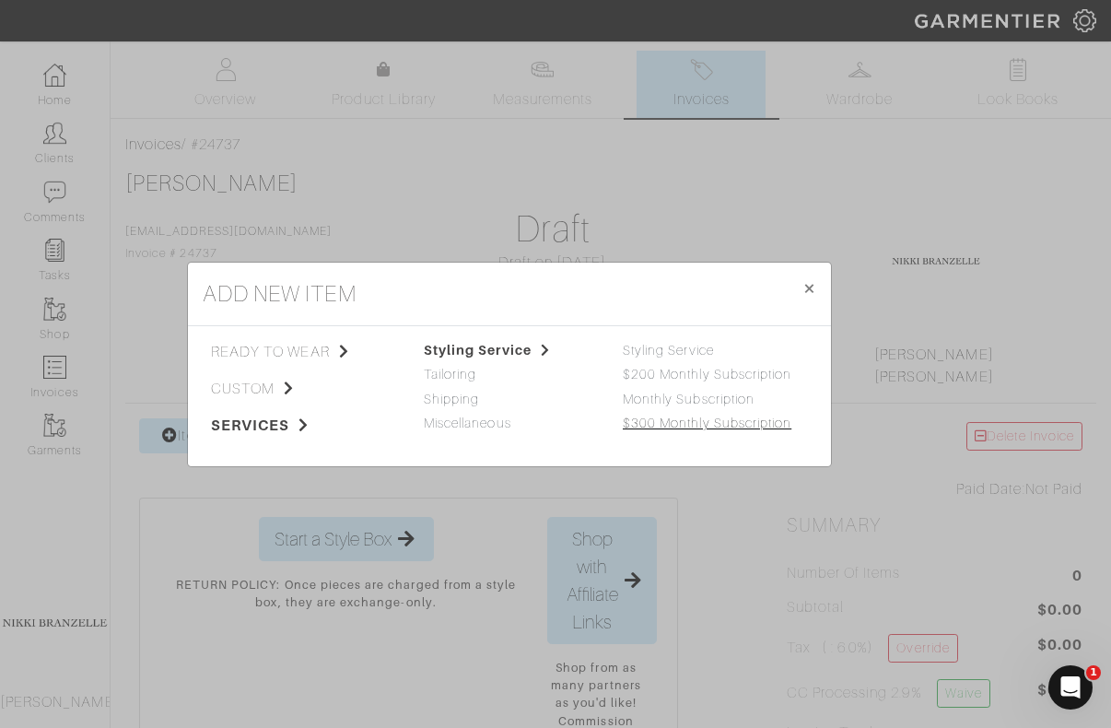
click at [676, 420] on link "$300 Monthly Subscription" at bounding box center [707, 422] width 169 height 15
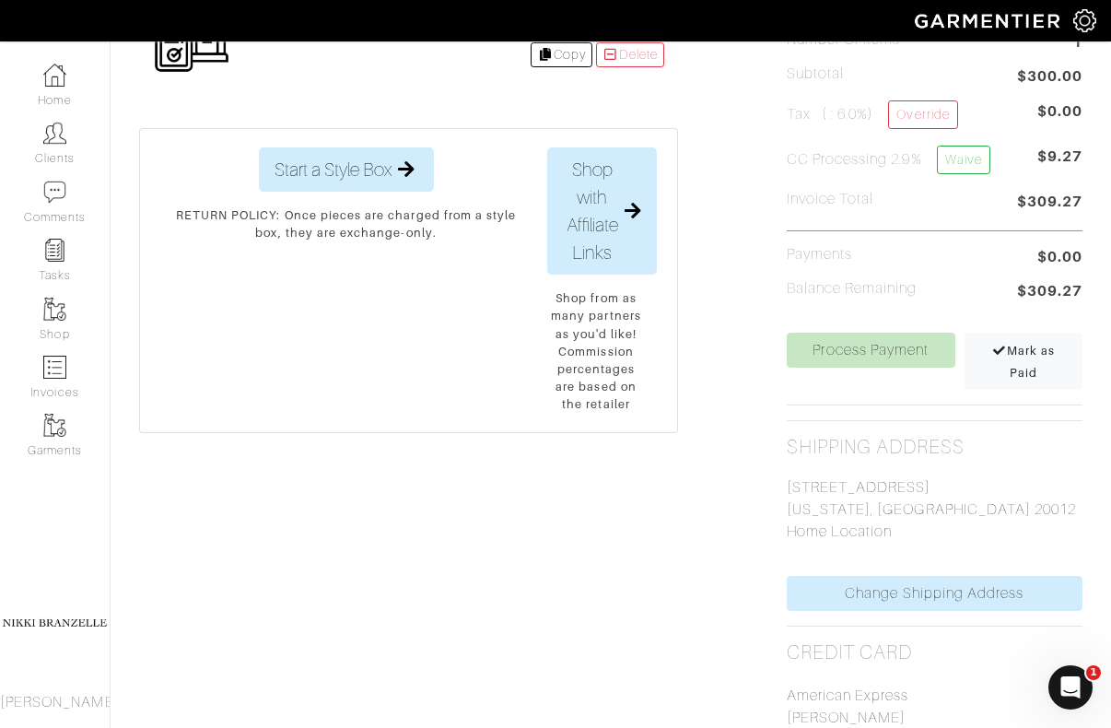
scroll to position [594, 0]
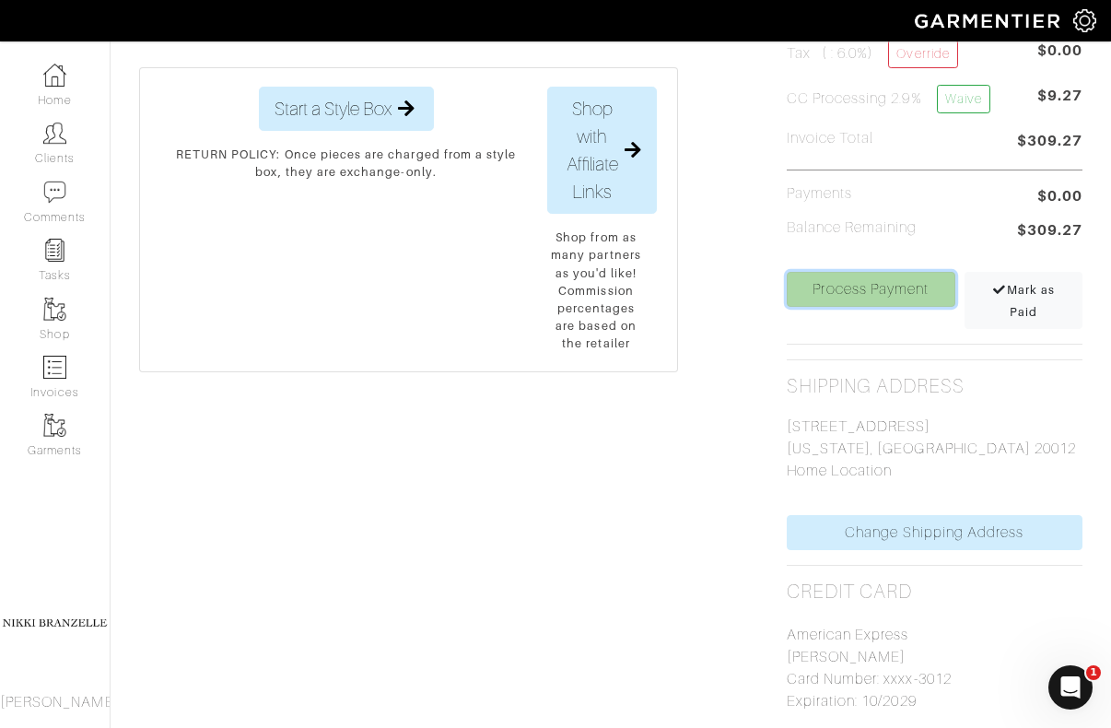
click at [879, 286] on link "Process Payment" at bounding box center [871, 289] width 169 height 35
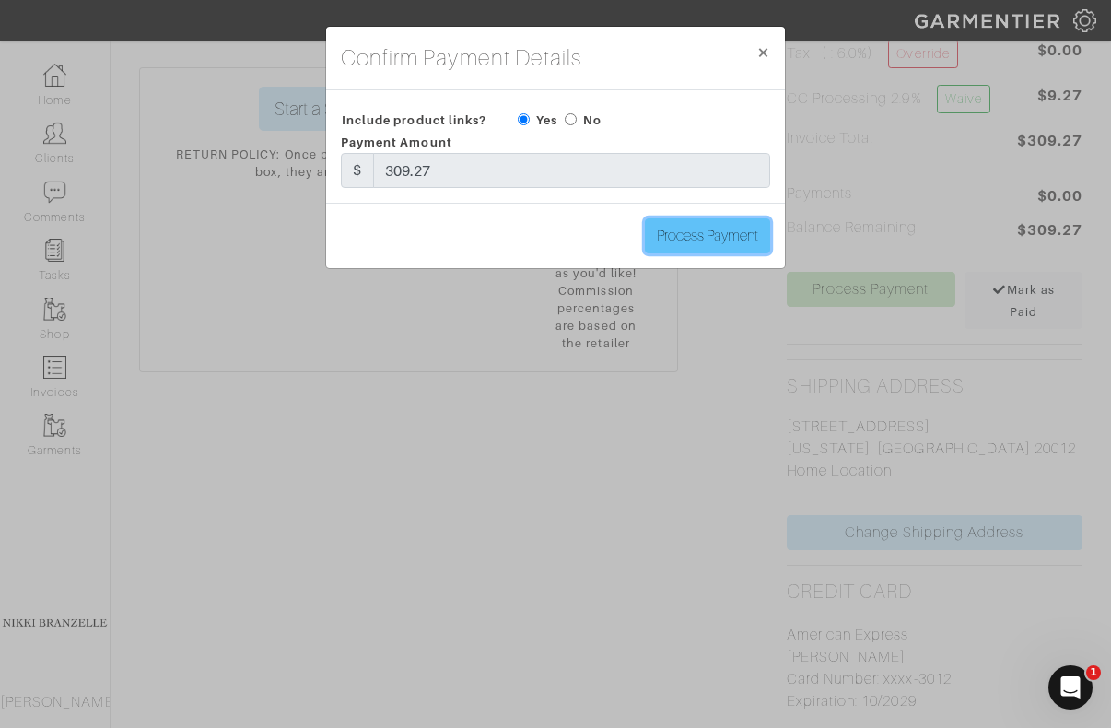
click at [716, 222] on input "Process Payment" at bounding box center [707, 235] width 125 height 35
type input "Process Payment"
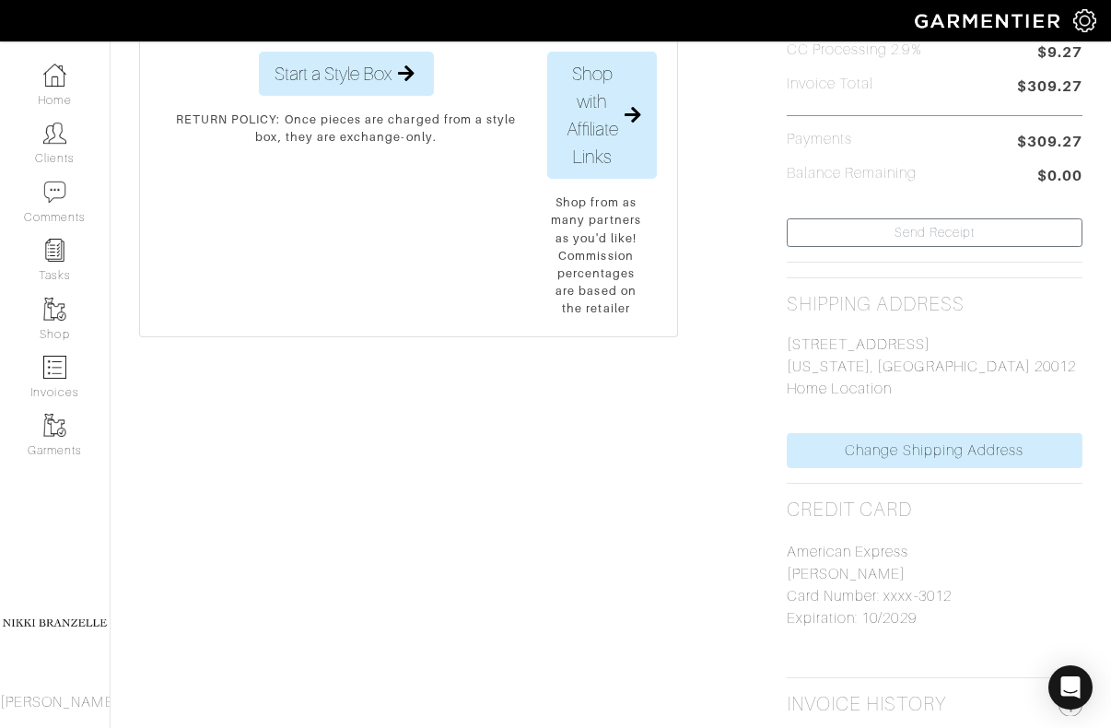
scroll to position [0, 0]
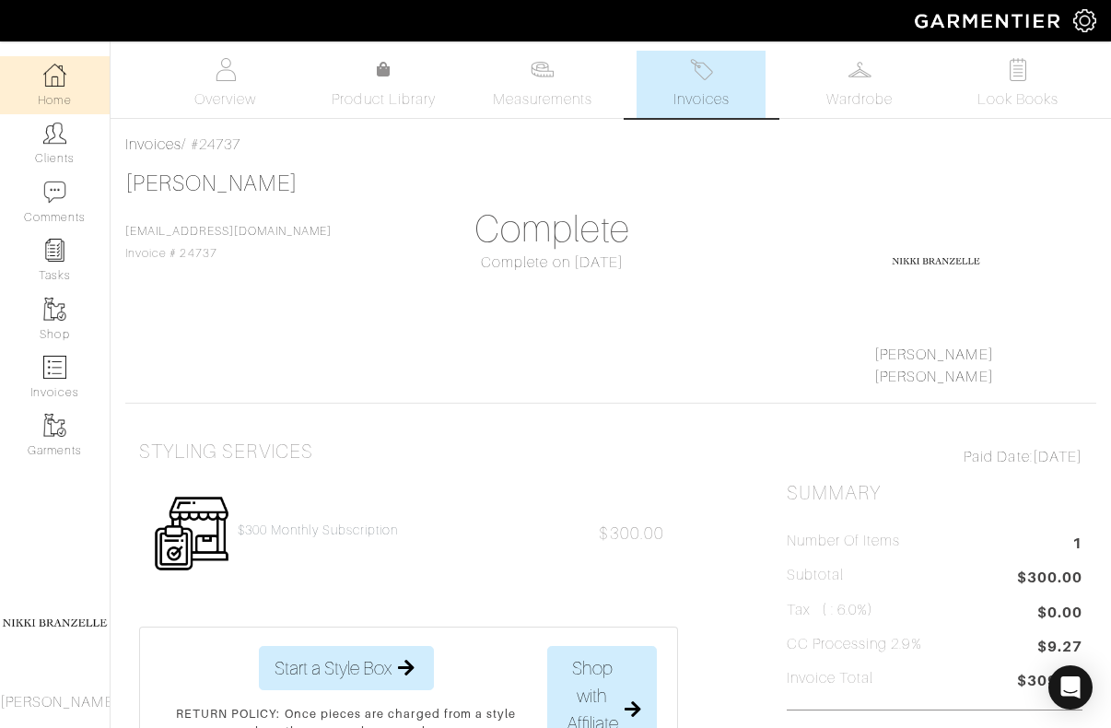
click at [73, 89] on link "Home" at bounding box center [55, 85] width 110 height 58
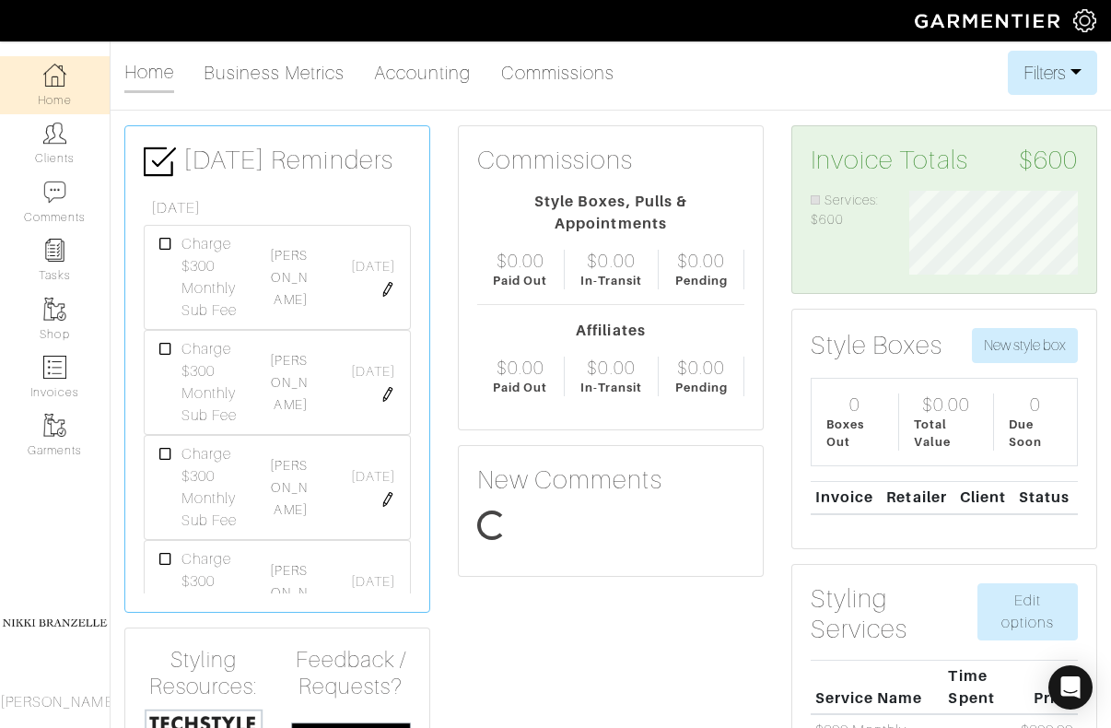
scroll to position [84, 196]
click at [295, 382] on link "[PERSON_NAME]" at bounding box center [288, 382] width 37 height 59
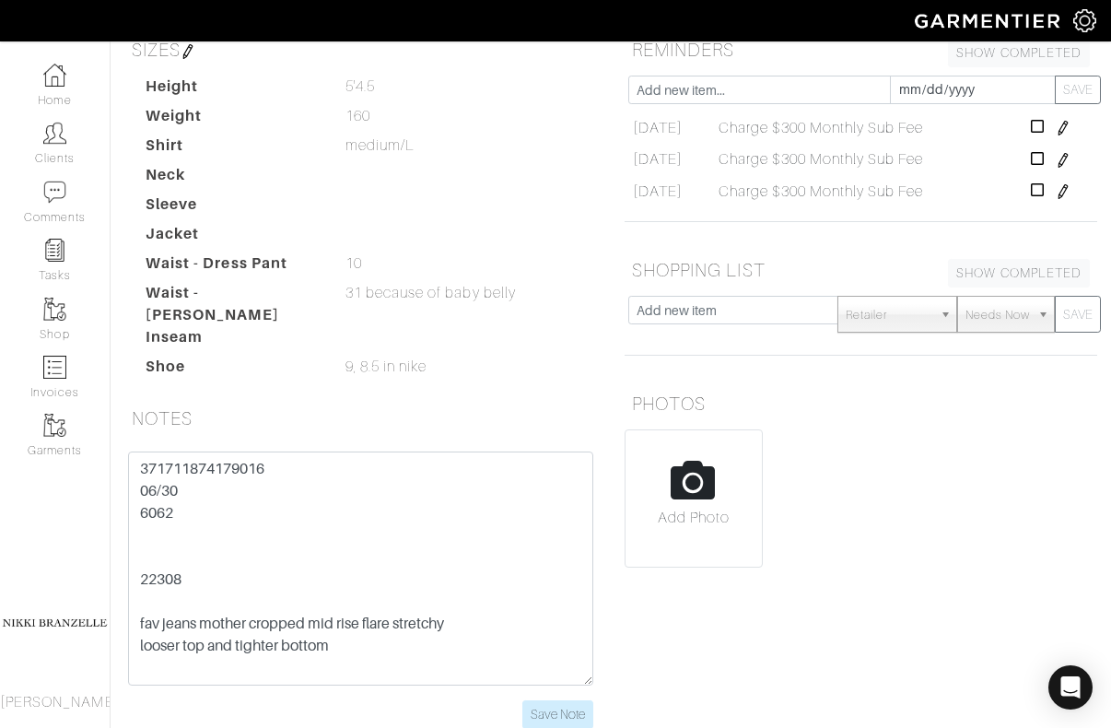
scroll to position [200, 0]
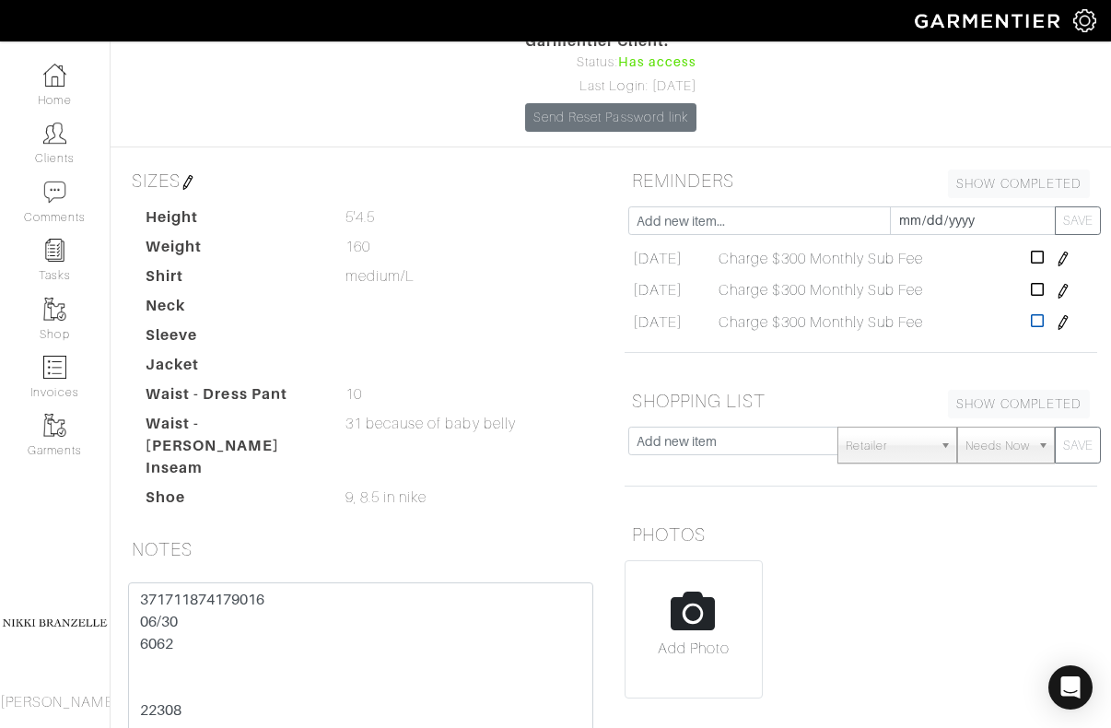
click at [1043, 313] on icon at bounding box center [1038, 320] width 14 height 15
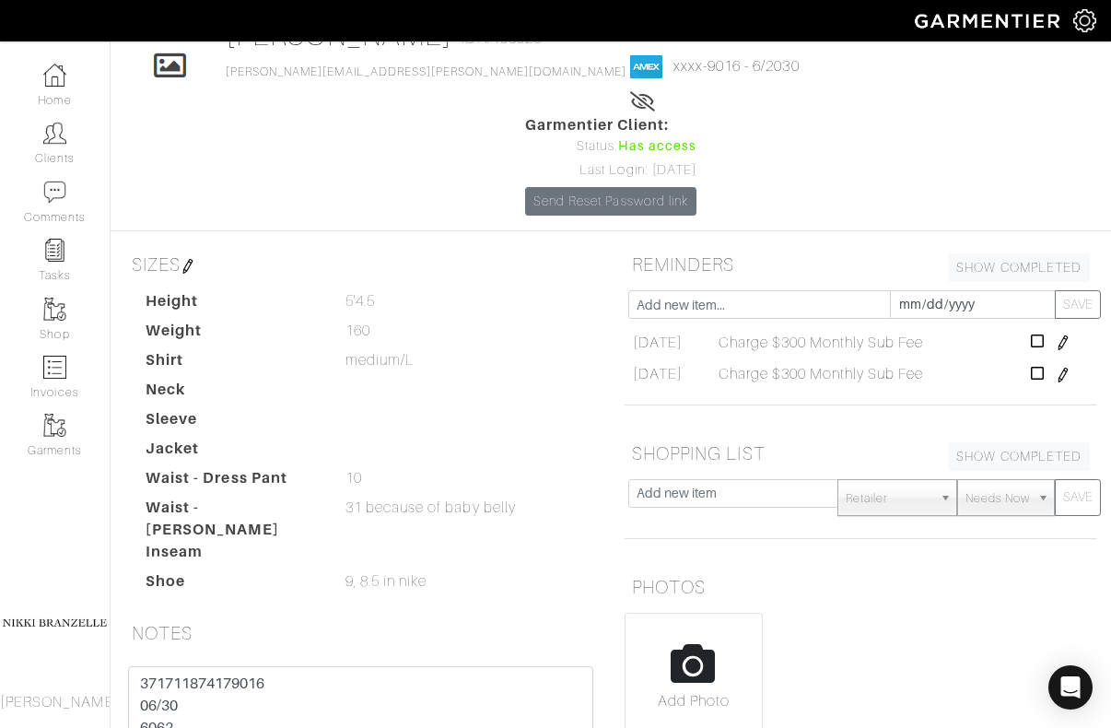
scroll to position [0, 0]
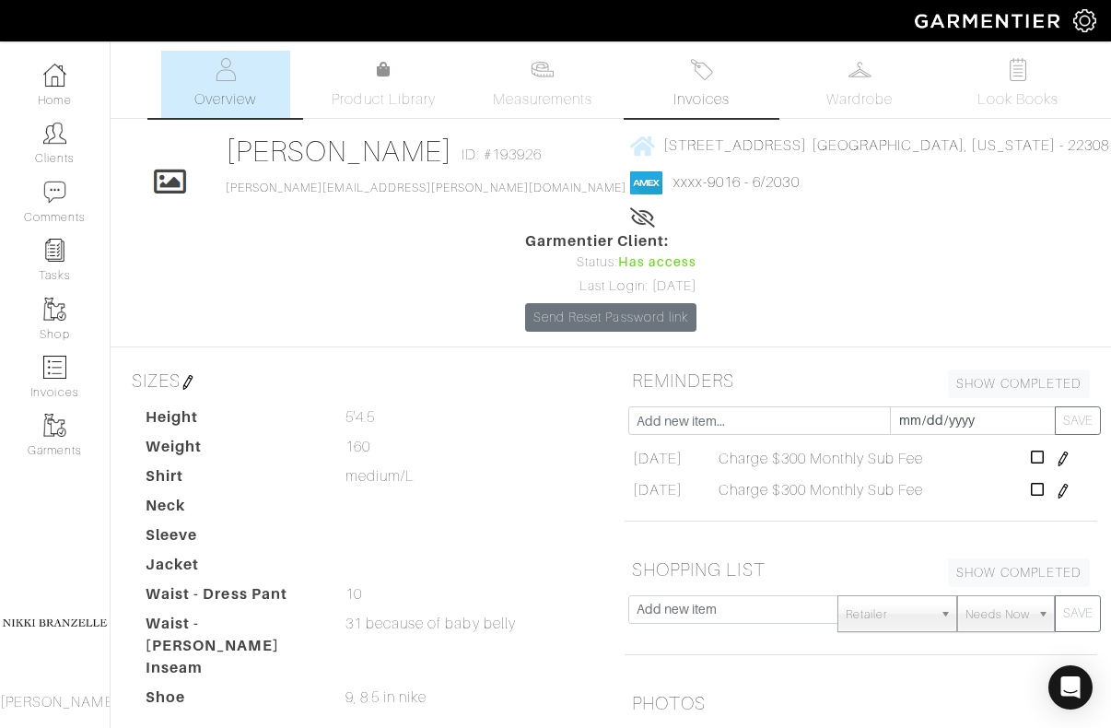
click at [726, 101] on span "Invoices" at bounding box center [701, 99] width 56 height 22
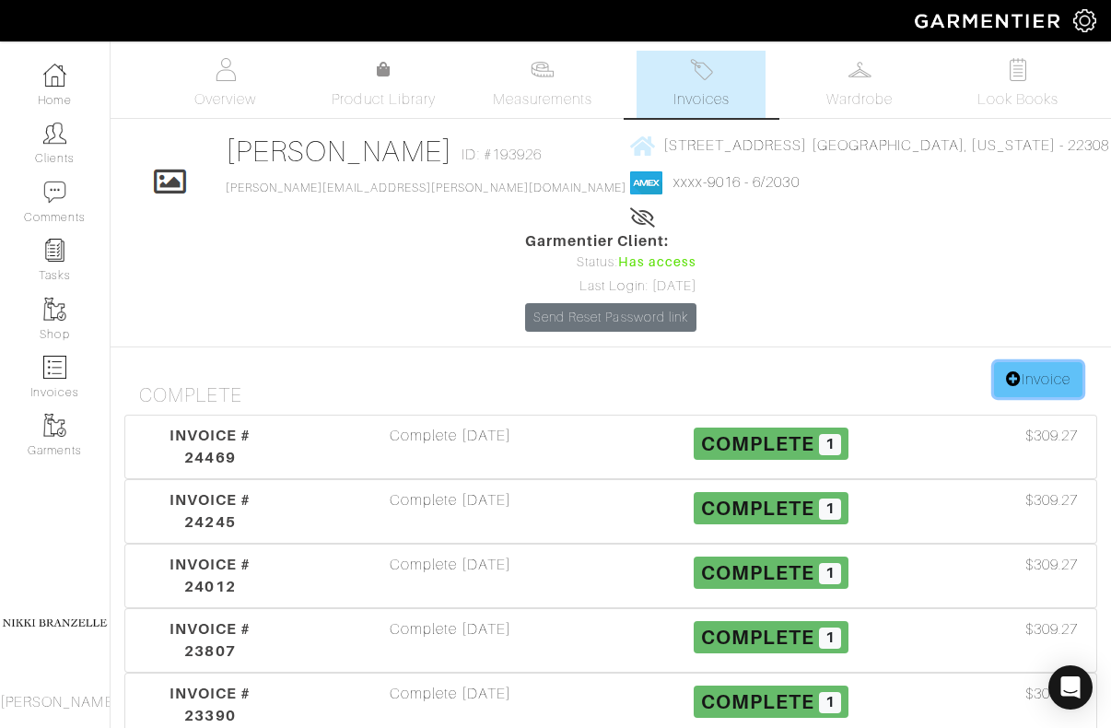
click at [1054, 362] on link "Invoice" at bounding box center [1038, 379] width 88 height 35
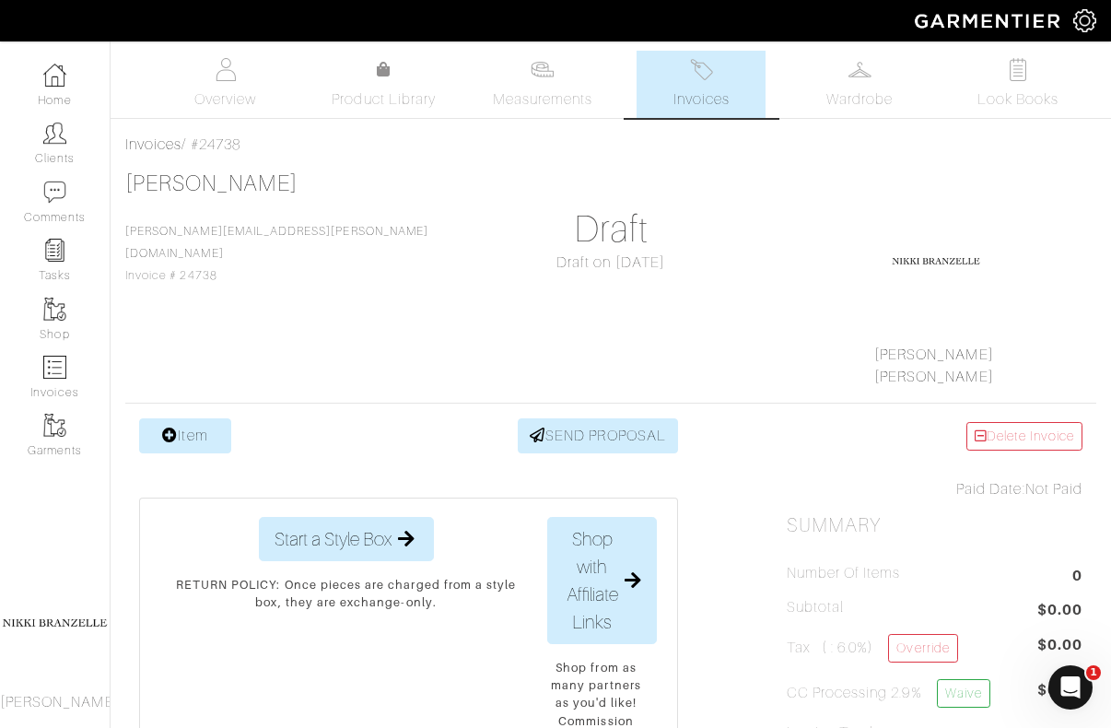
click at [167, 438] on icon at bounding box center [170, 434] width 16 height 15
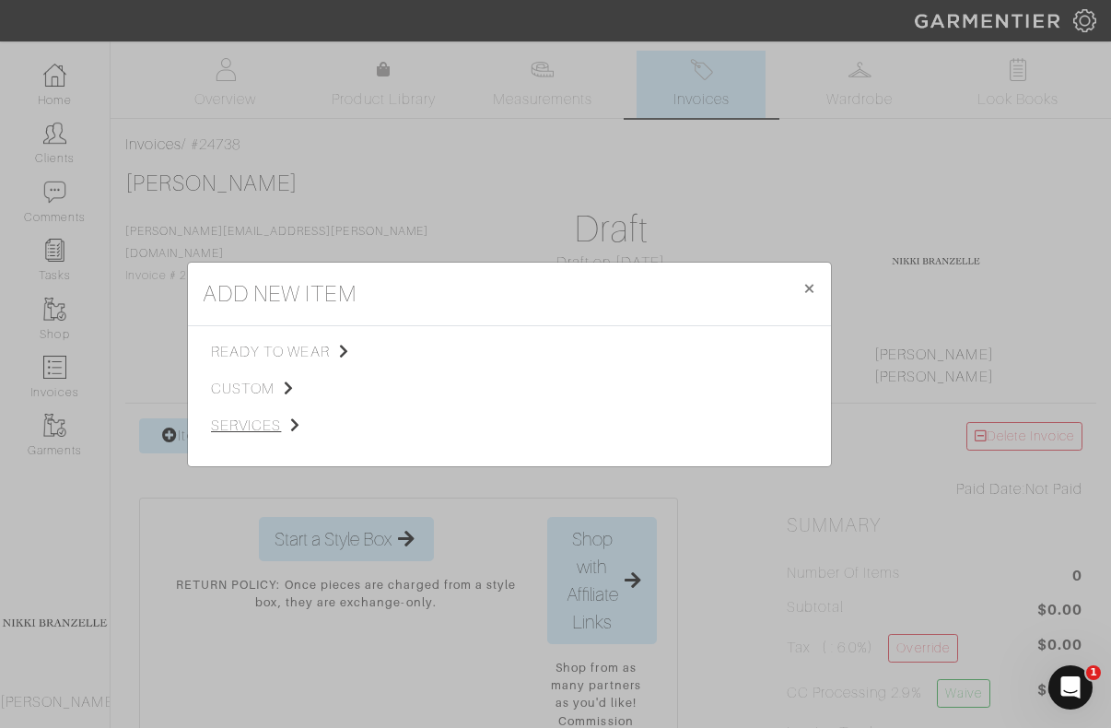
click at [260, 424] on span "services" at bounding box center [303, 426] width 185 height 22
click at [473, 354] on span "Styling Service" at bounding box center [469, 350] width 91 height 15
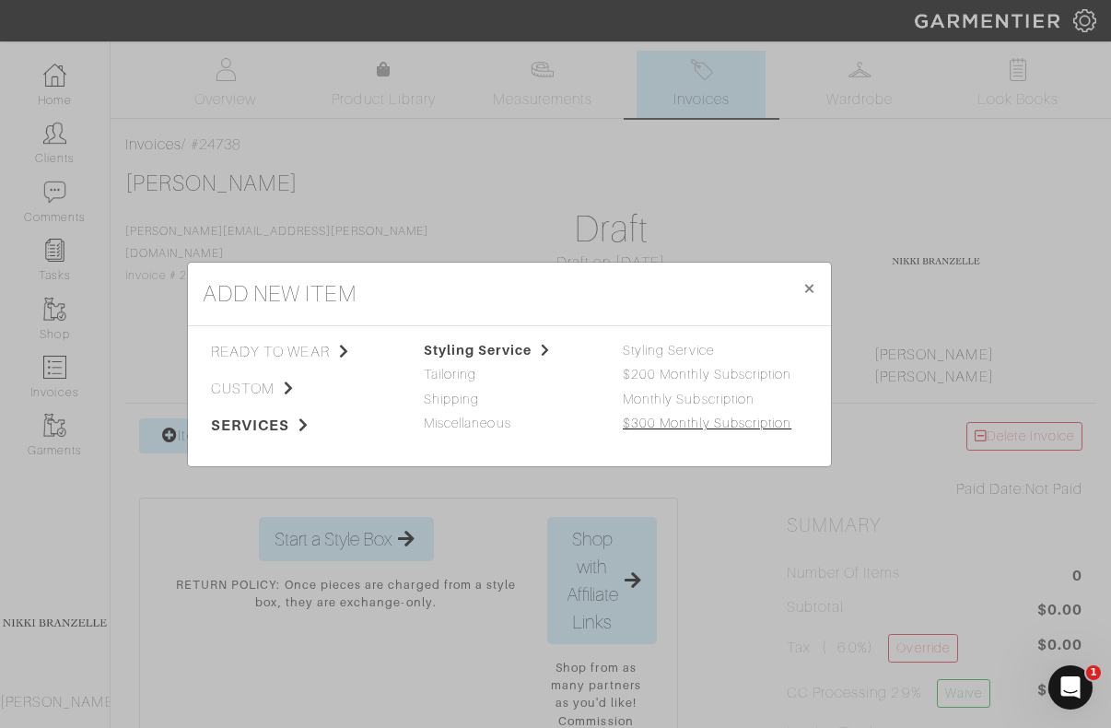
click at [669, 419] on link "$300 Monthly Subscription" at bounding box center [707, 422] width 169 height 15
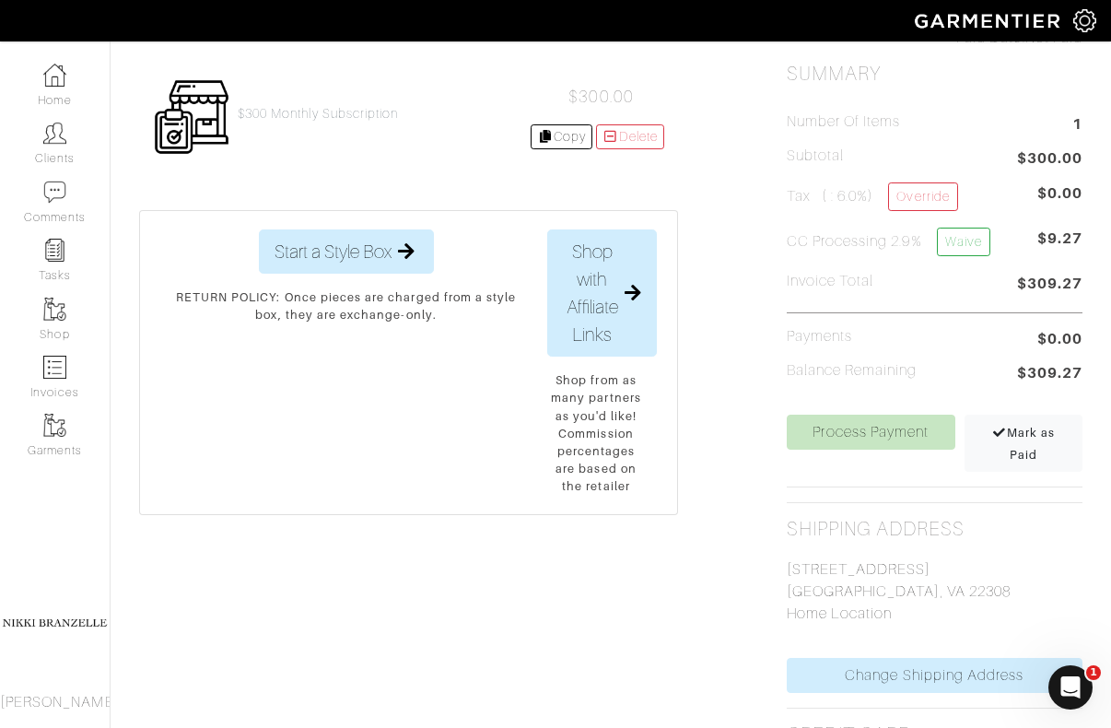
scroll to position [477, 0]
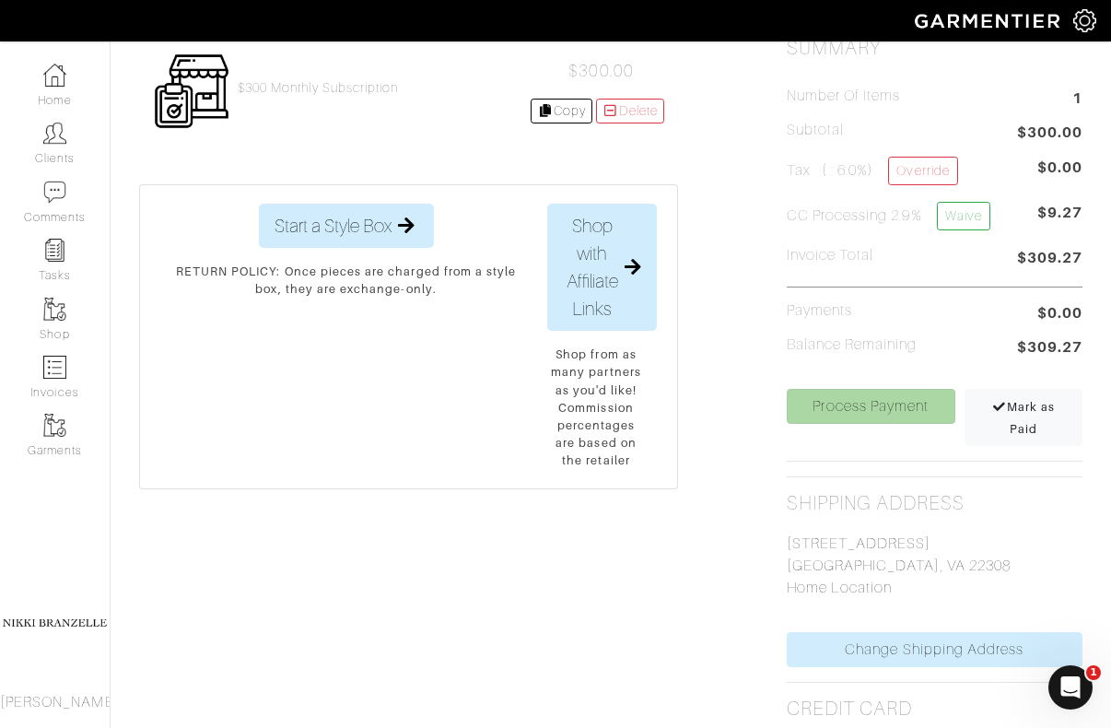
click at [913, 423] on div "Process Payment" at bounding box center [871, 417] width 178 height 57
click at [845, 395] on link "Process Payment" at bounding box center [871, 406] width 169 height 35
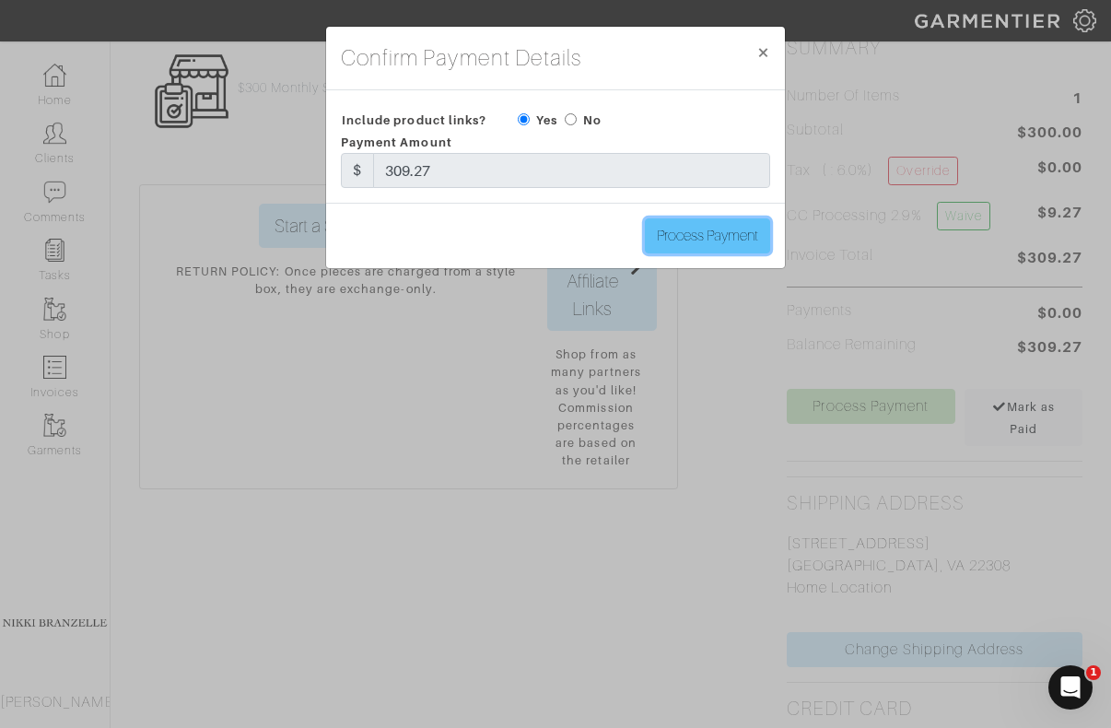
click at [729, 238] on input "Process Payment" at bounding box center [707, 235] width 125 height 35
type input "Process Payment"
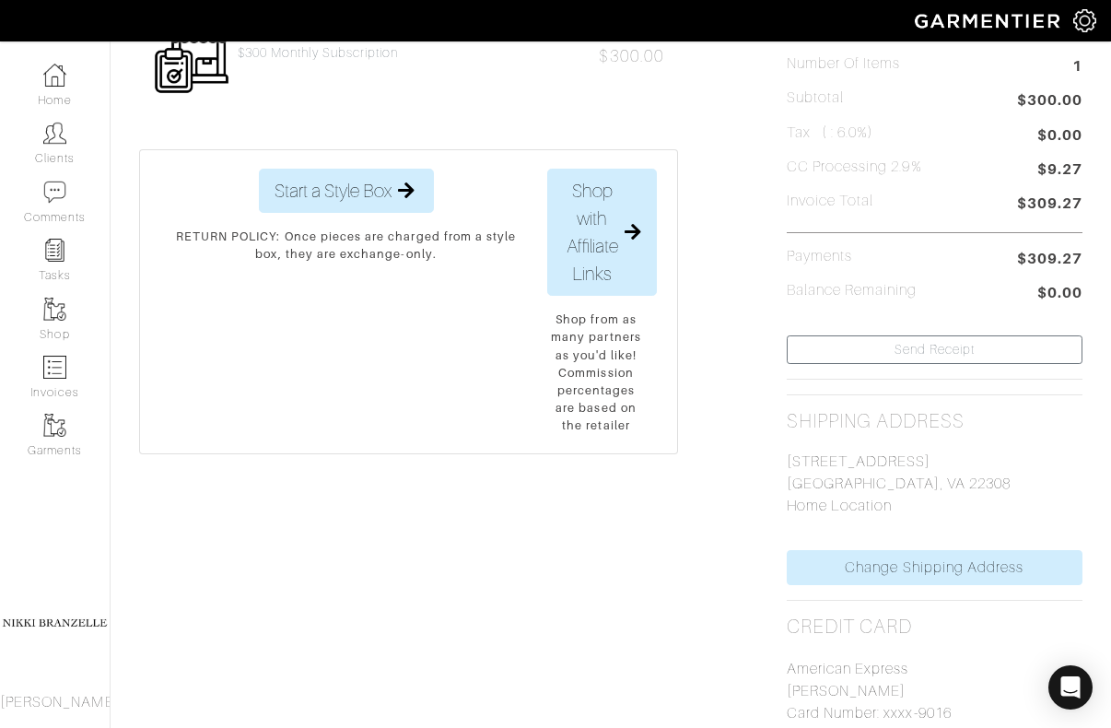
scroll to position [0, 0]
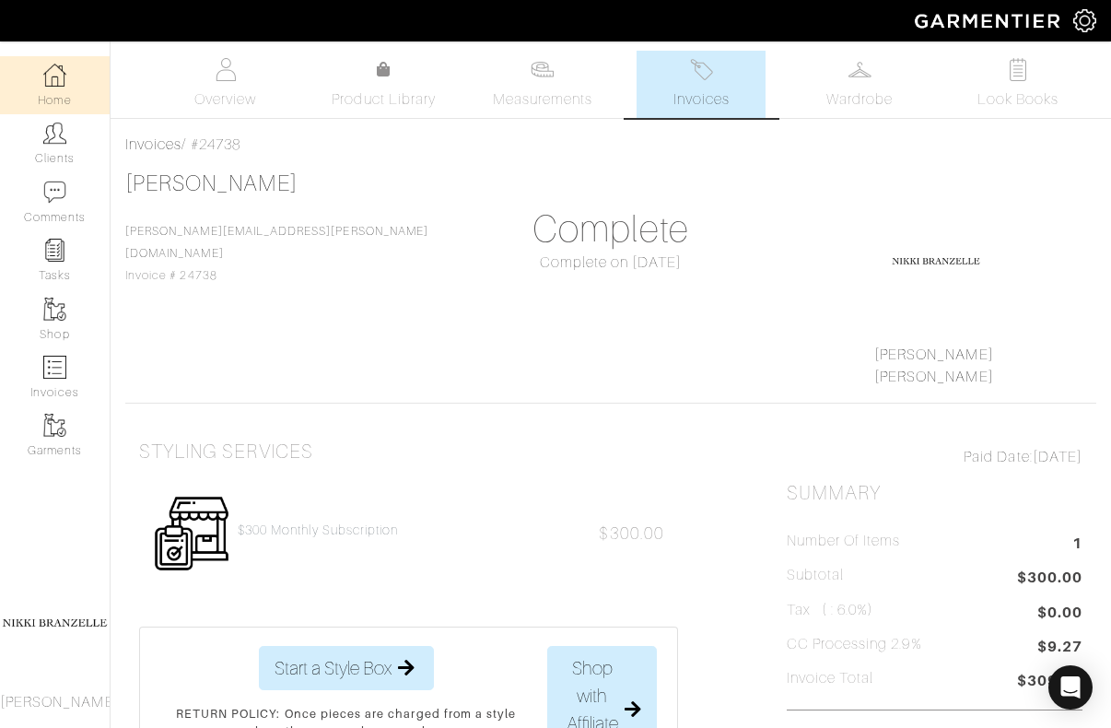
click at [44, 94] on link "Home" at bounding box center [55, 85] width 110 height 58
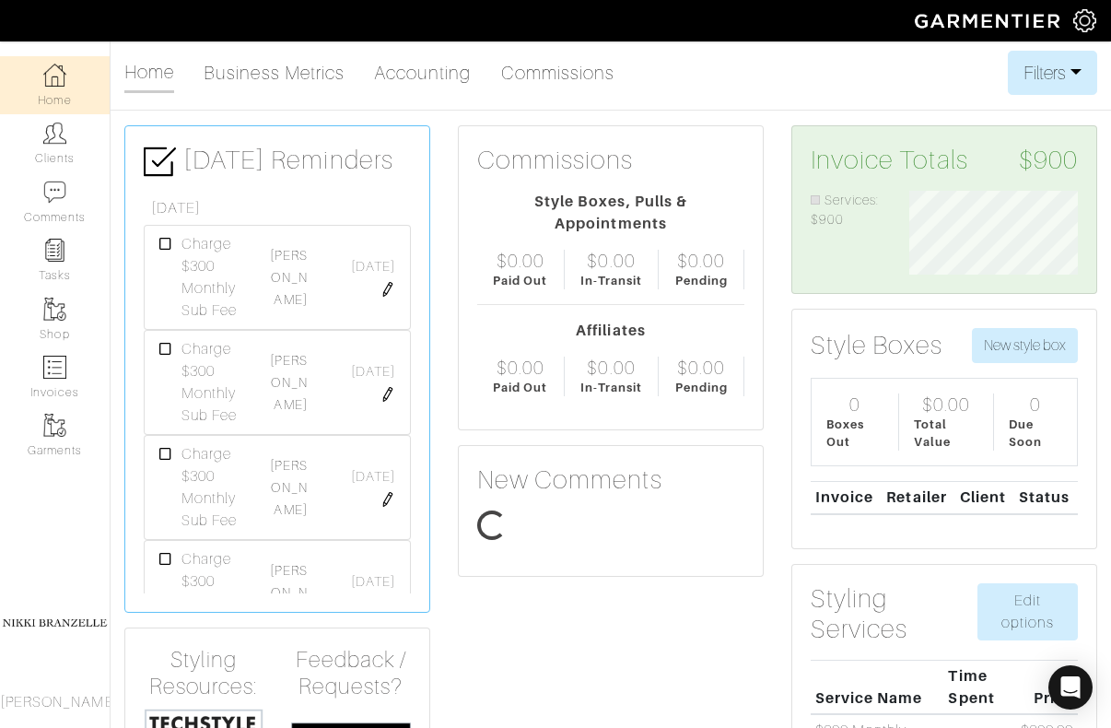
scroll to position [84, 196]
click at [298, 380] on link "[PERSON_NAME]" at bounding box center [288, 382] width 37 height 59
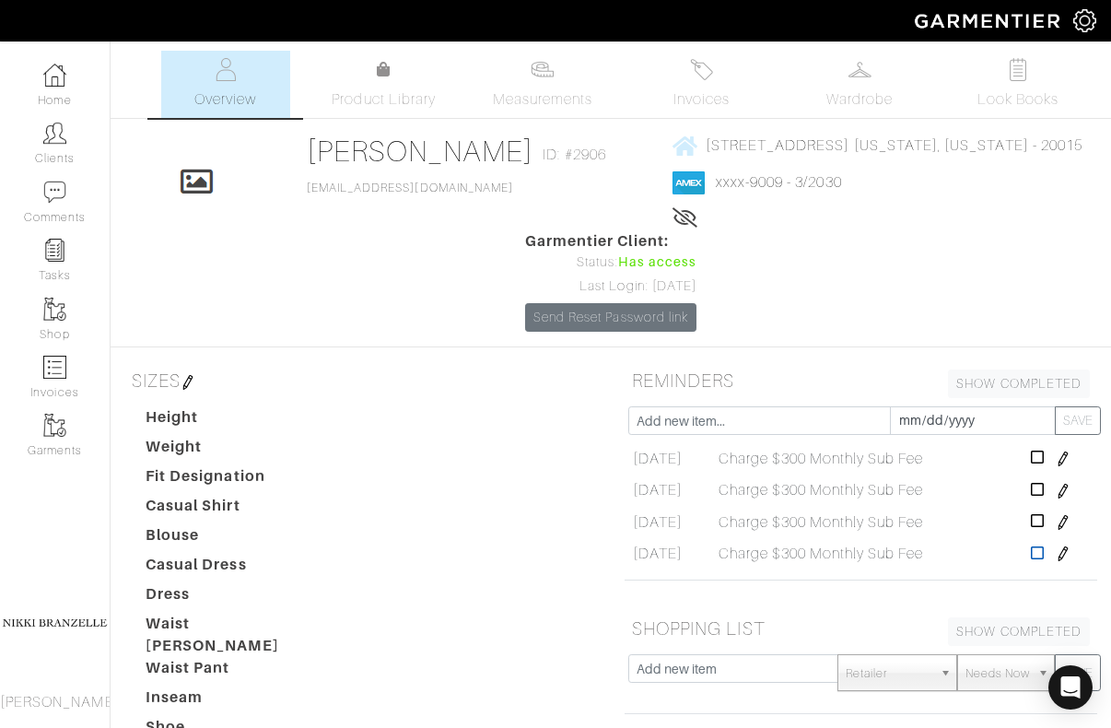
click at [1041, 558] on icon at bounding box center [1038, 552] width 14 height 15
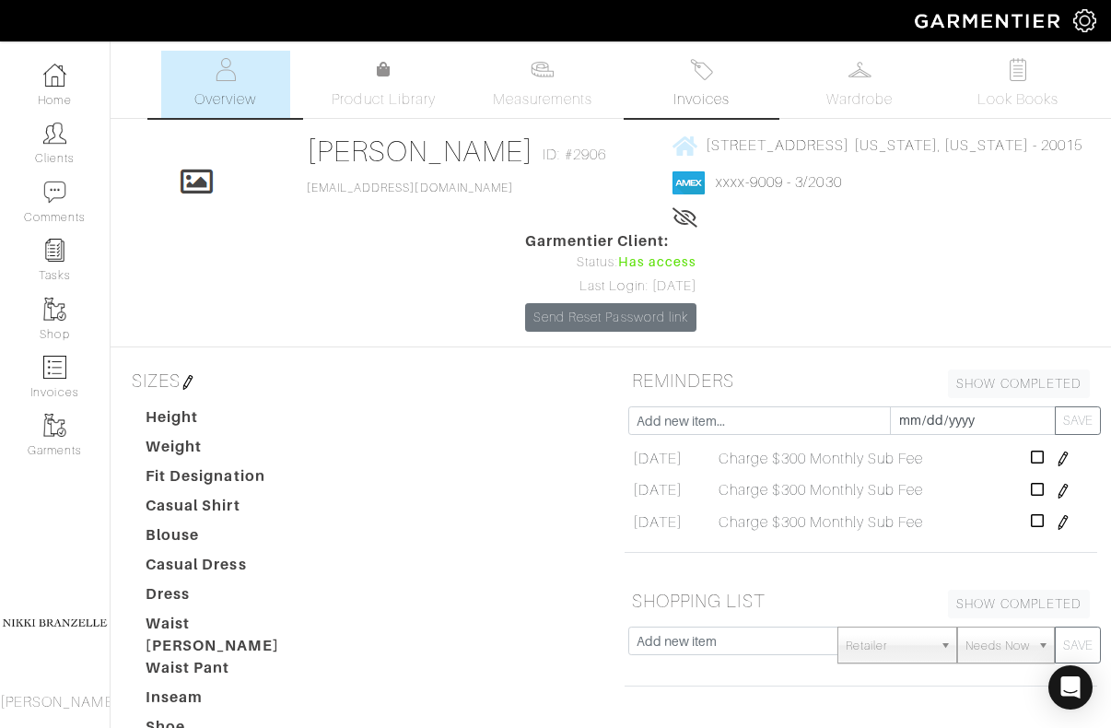
click at [718, 65] on link "Invoices" at bounding box center [700, 84] width 129 height 67
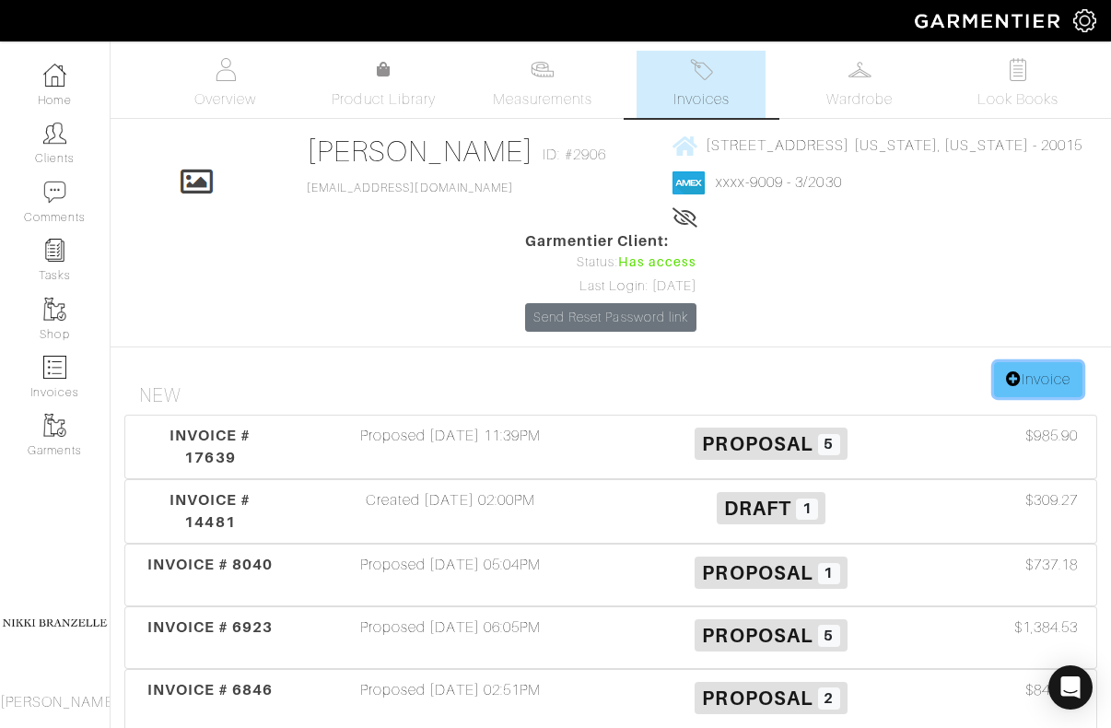
click at [1039, 393] on link "Invoice" at bounding box center [1038, 379] width 88 height 35
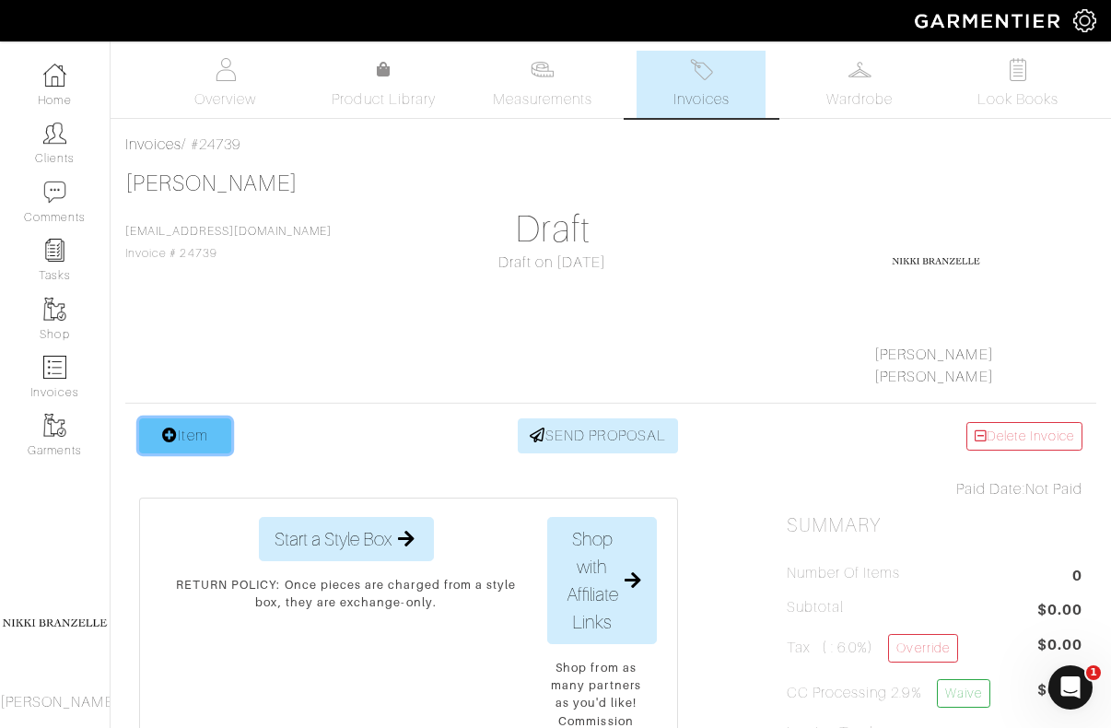
click at [203, 429] on link "Item" at bounding box center [185, 435] width 92 height 35
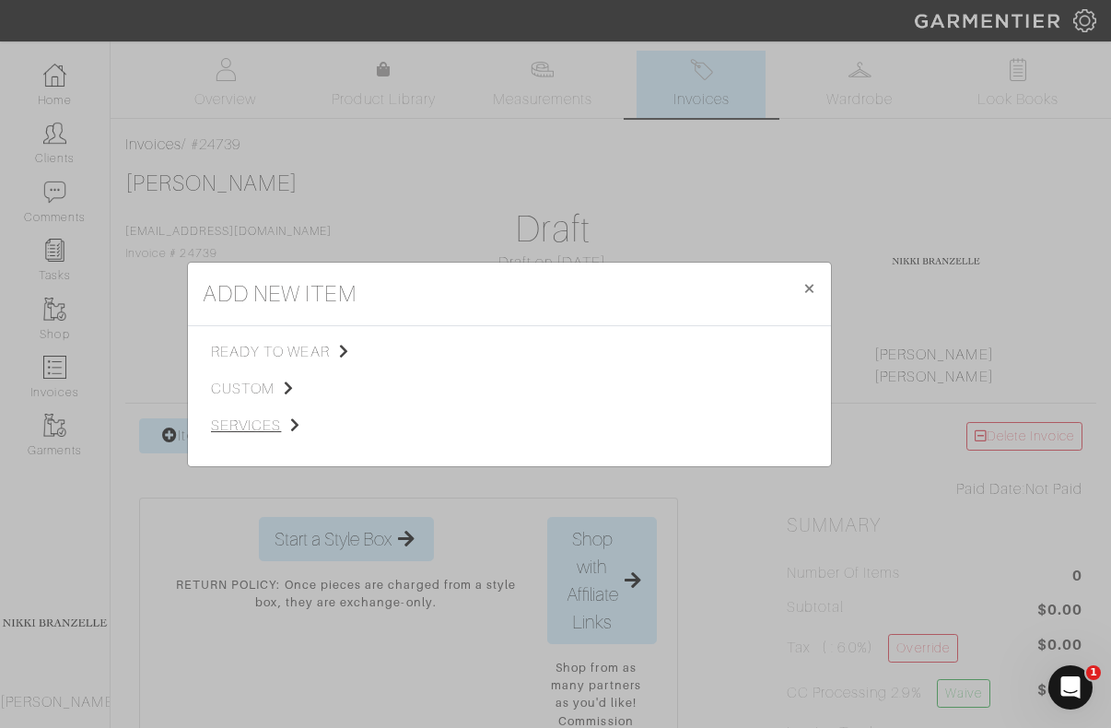
click at [254, 416] on span "services" at bounding box center [303, 426] width 185 height 22
click at [511, 349] on span "Styling Service" at bounding box center [469, 350] width 91 height 15
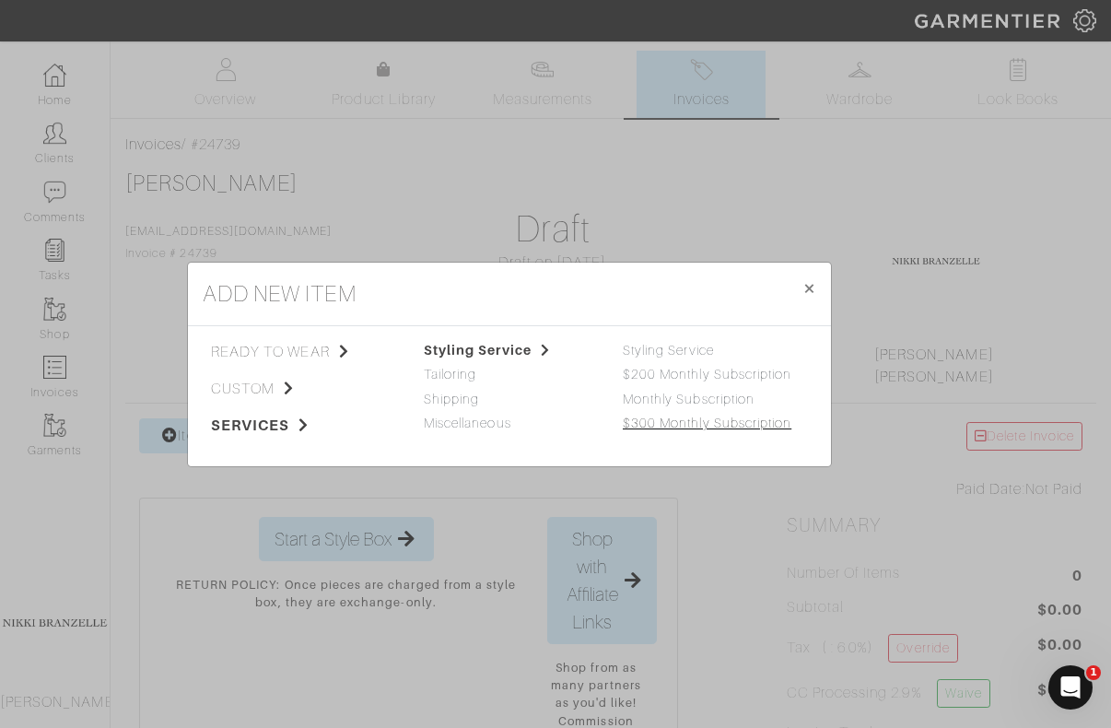
click at [693, 422] on link "$300 Monthly Subscription" at bounding box center [707, 422] width 169 height 15
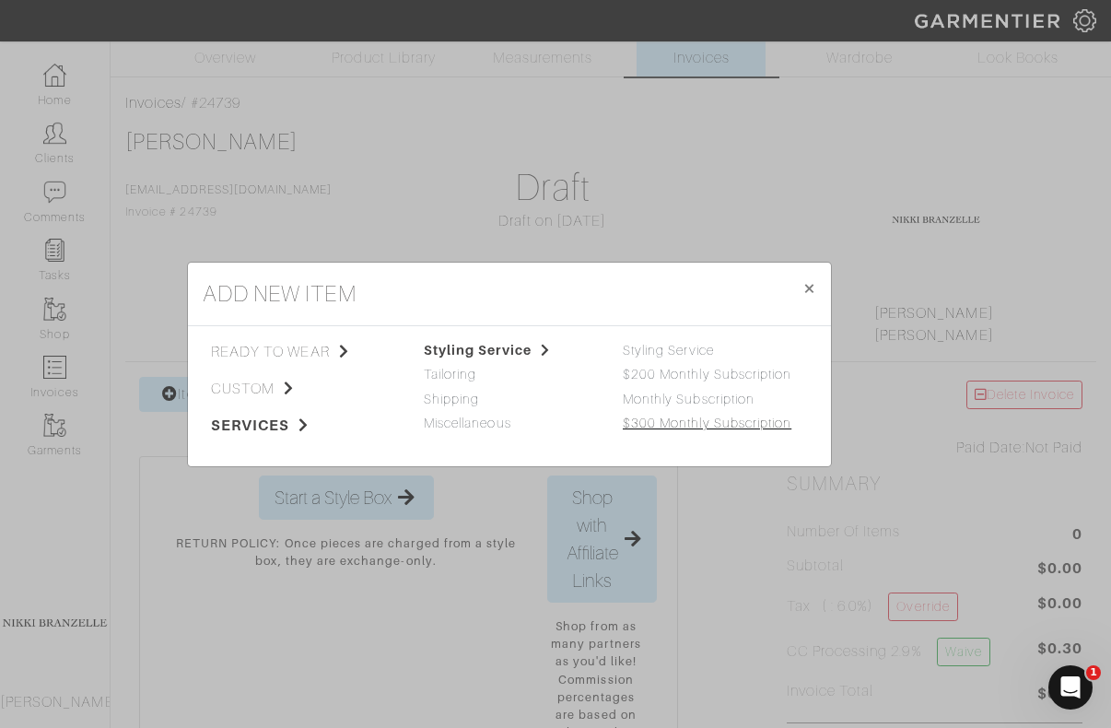
scroll to position [193, 0]
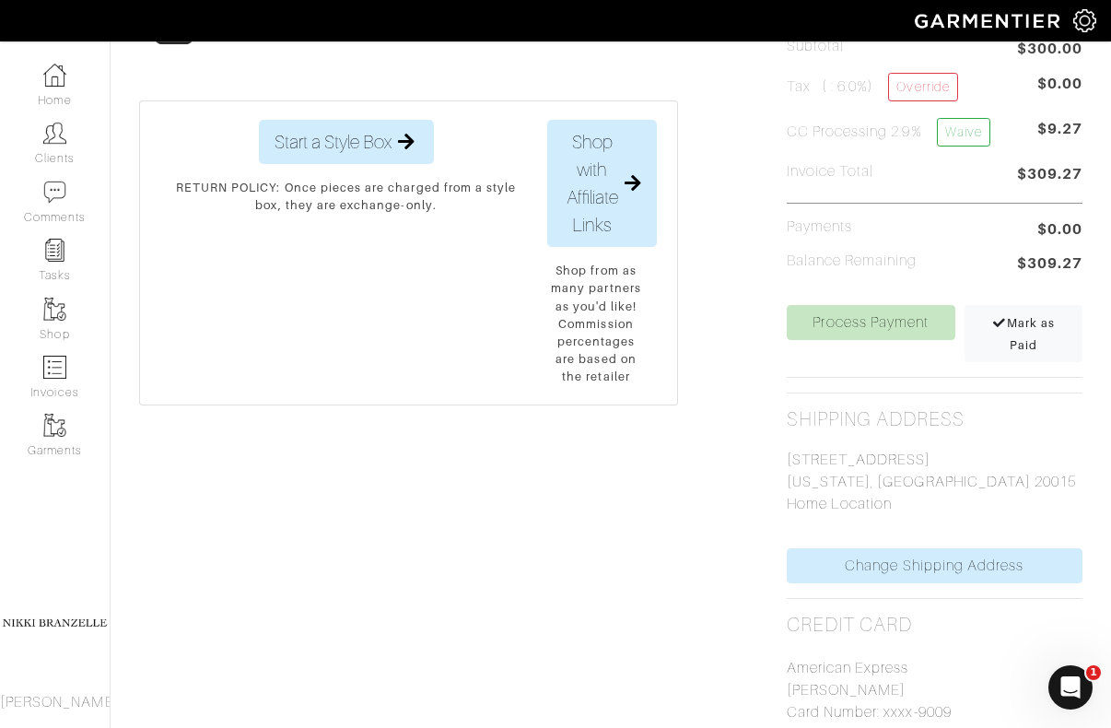
scroll to position [573, 0]
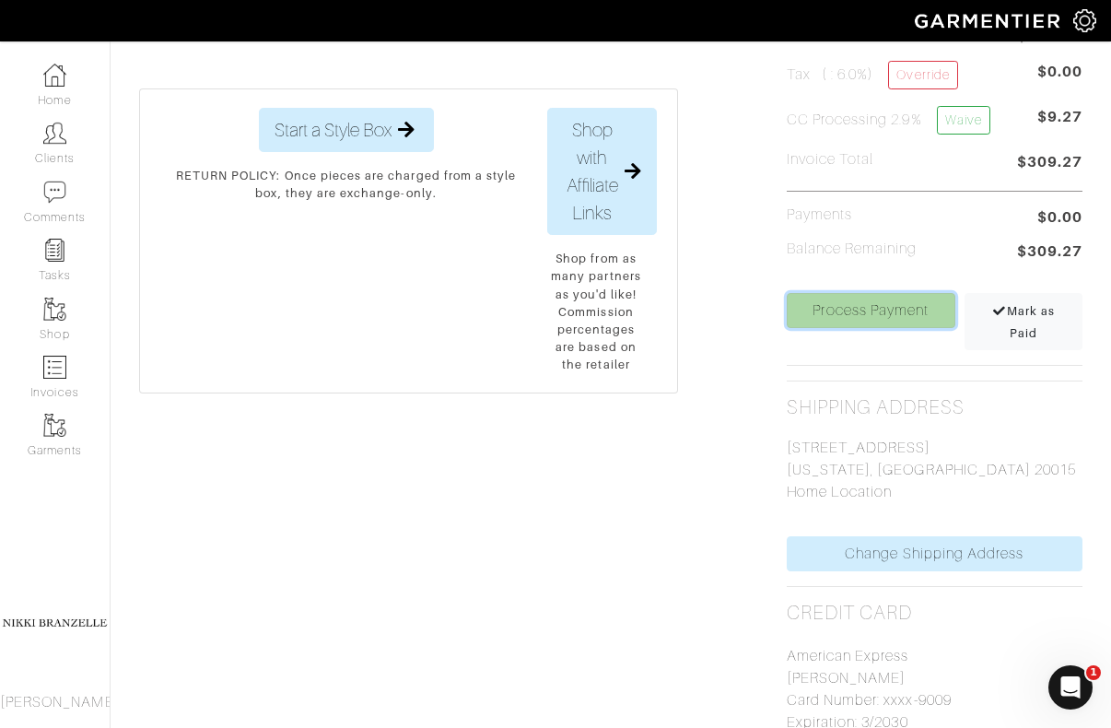
click at [904, 305] on link "Process Payment" at bounding box center [871, 310] width 169 height 35
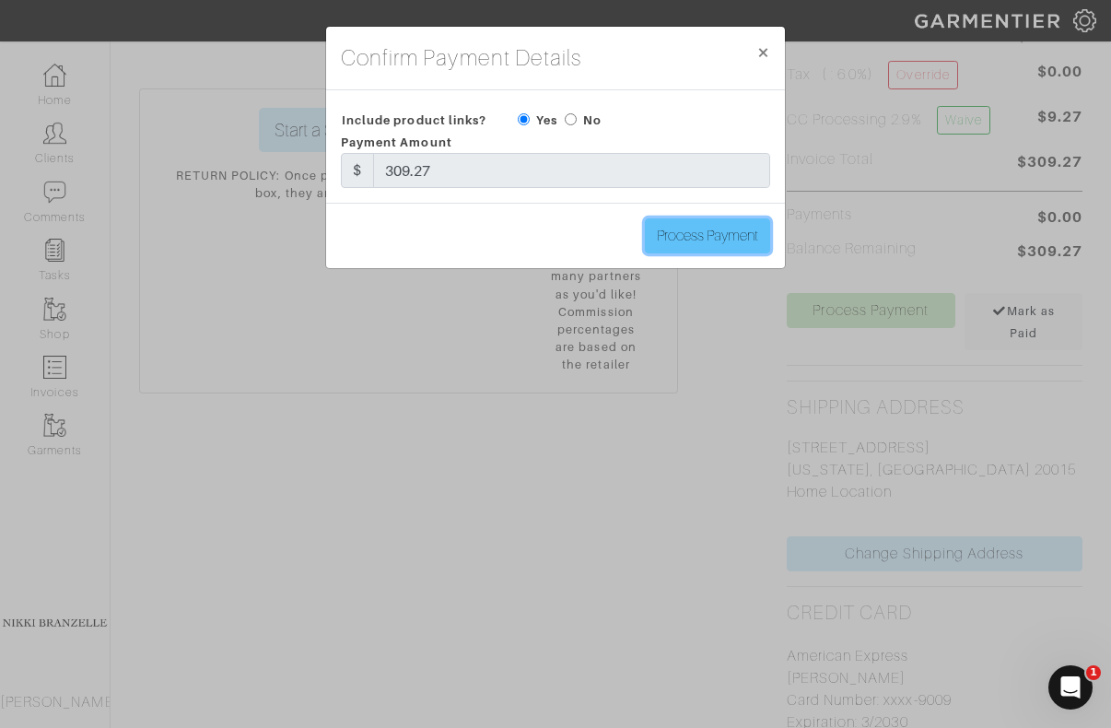
click at [694, 228] on input "Process Payment" at bounding box center [707, 235] width 125 height 35
type input "Process Payment"
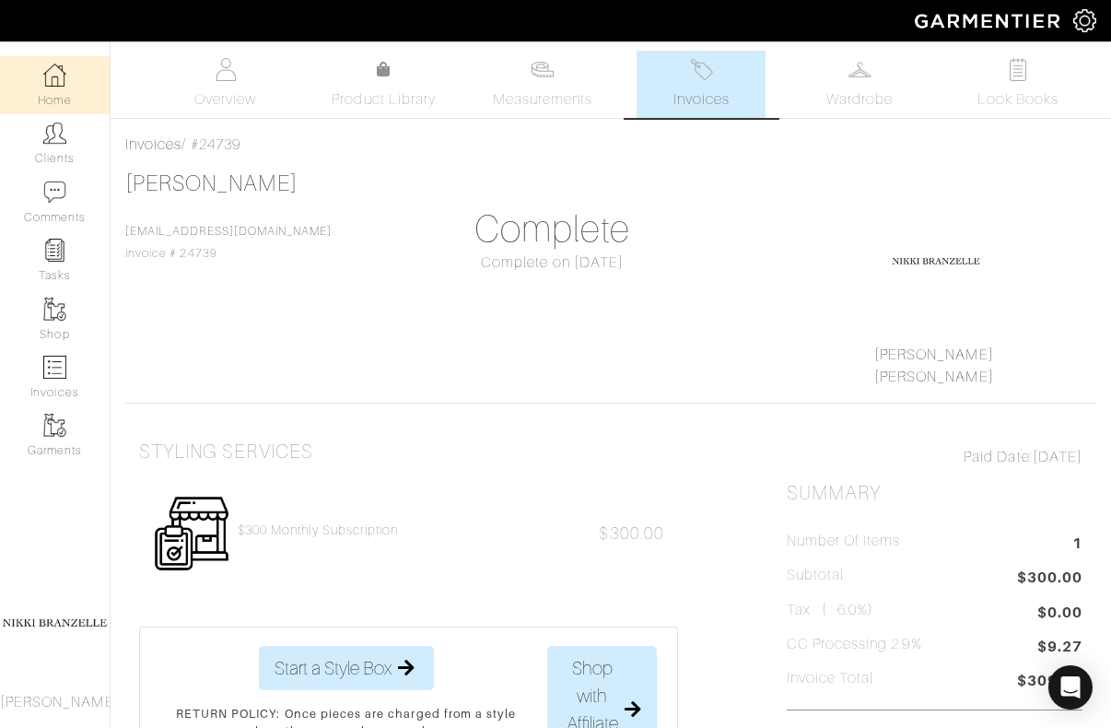
click at [61, 62] on link "Home" at bounding box center [55, 85] width 110 height 58
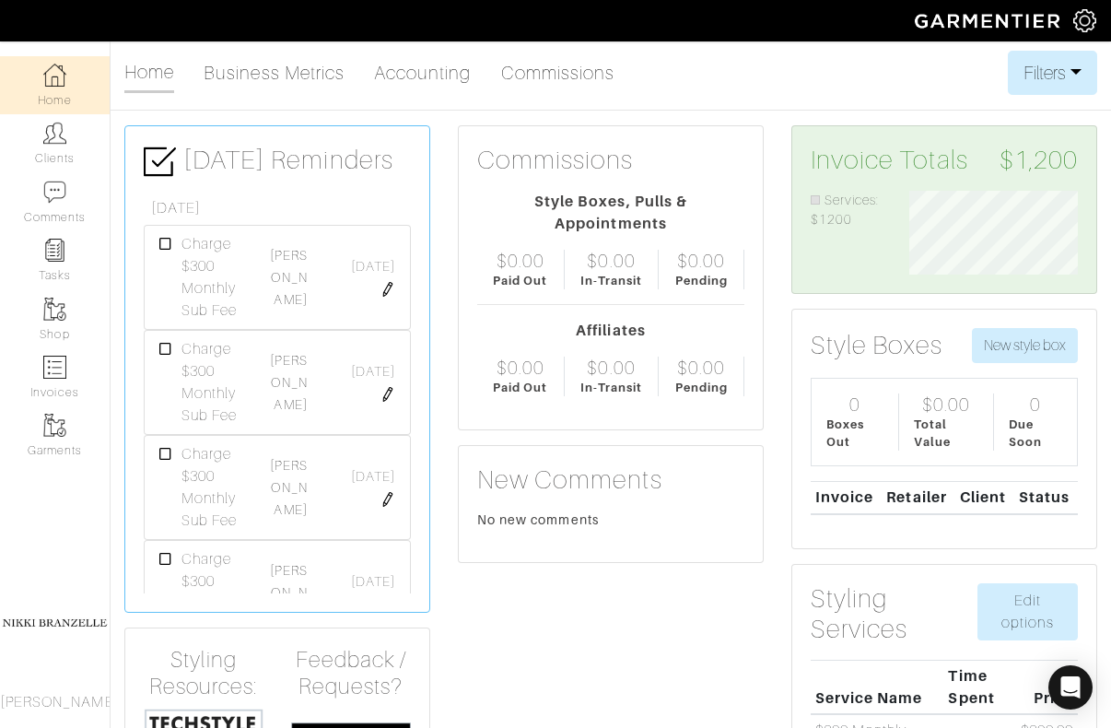
scroll to position [84, 196]
click at [303, 402] on link "[PERSON_NAME]" at bounding box center [288, 382] width 37 height 59
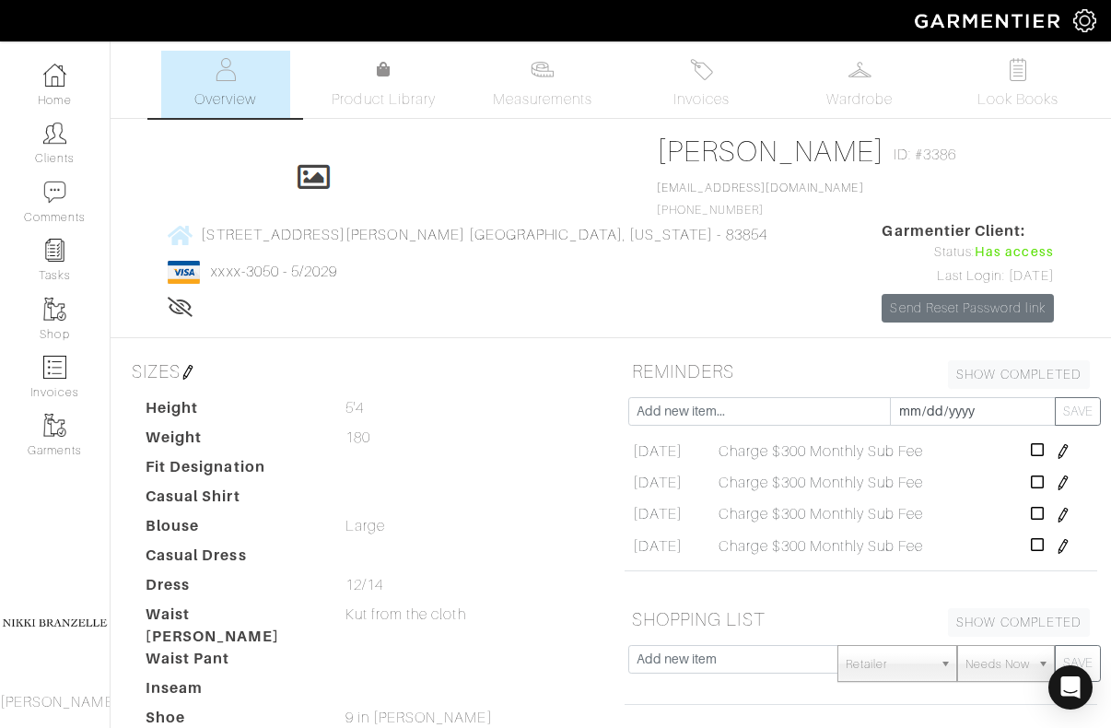
scroll to position [38, 0]
click at [1045, 531] on icon at bounding box center [1038, 538] width 14 height 15
click at [684, 73] on link "Invoices" at bounding box center [700, 84] width 129 height 67
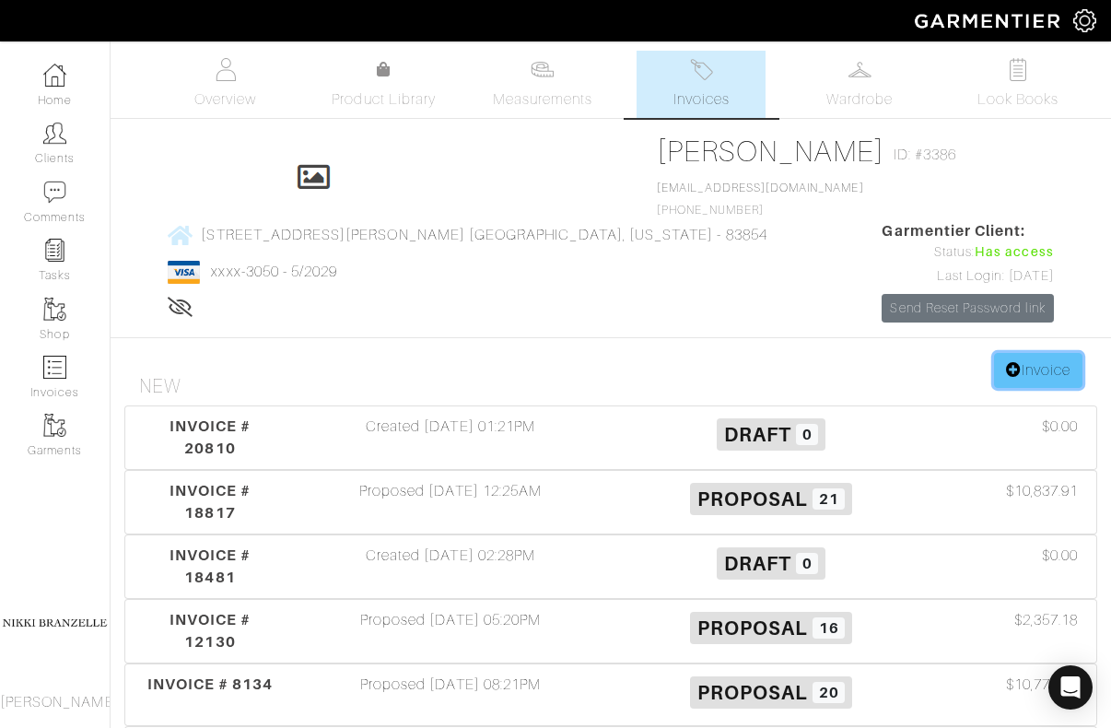
click at [1018, 353] on link "Invoice" at bounding box center [1038, 370] width 88 height 35
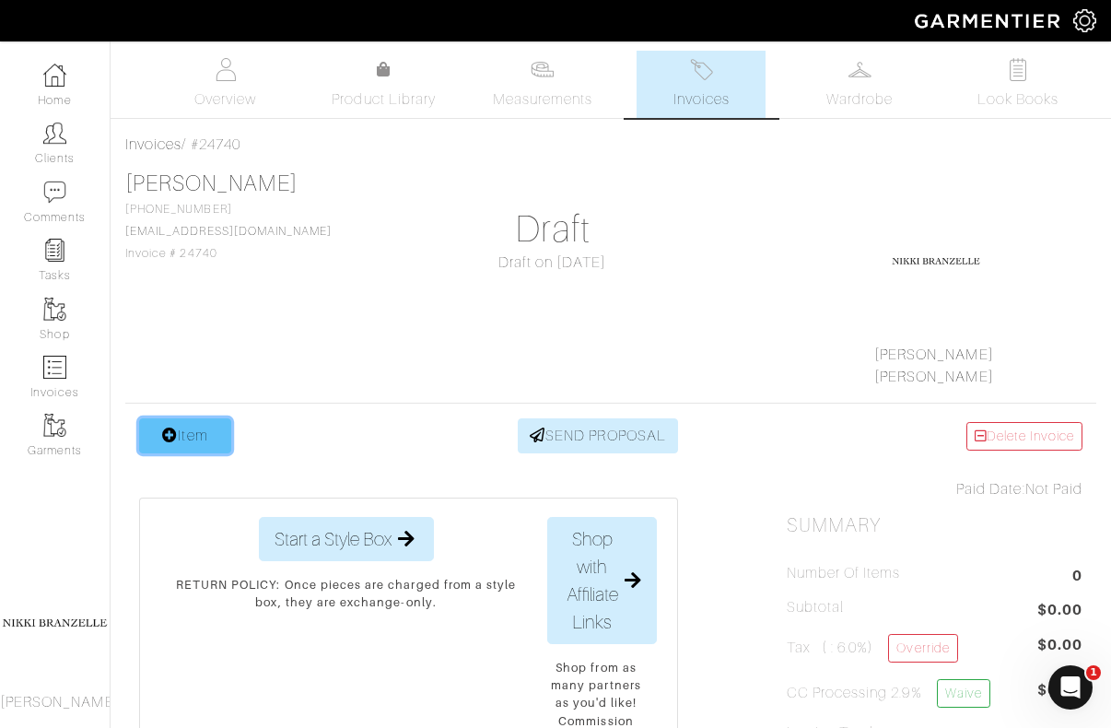
click at [162, 447] on link "Item" at bounding box center [185, 435] width 92 height 35
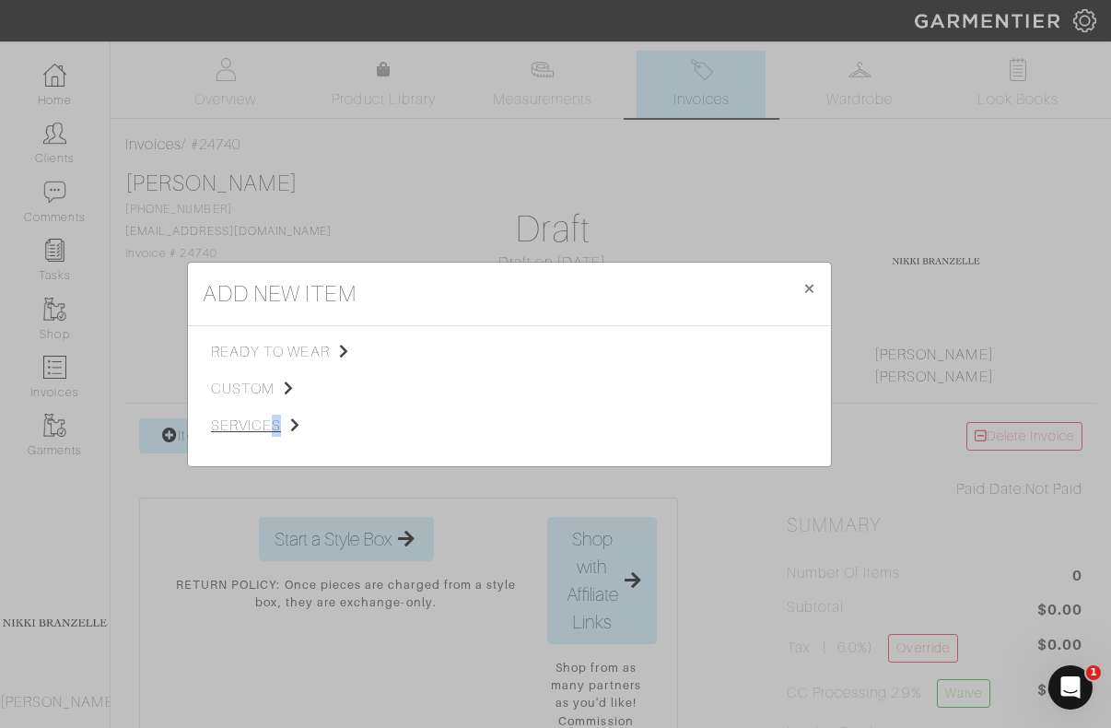
click at [269, 436] on div "ready to wear custom services" at bounding box center [310, 396] width 199 height 111
click at [265, 429] on span "services" at bounding box center [303, 426] width 185 height 22
click at [510, 345] on span "Styling Service" at bounding box center [469, 350] width 91 height 15
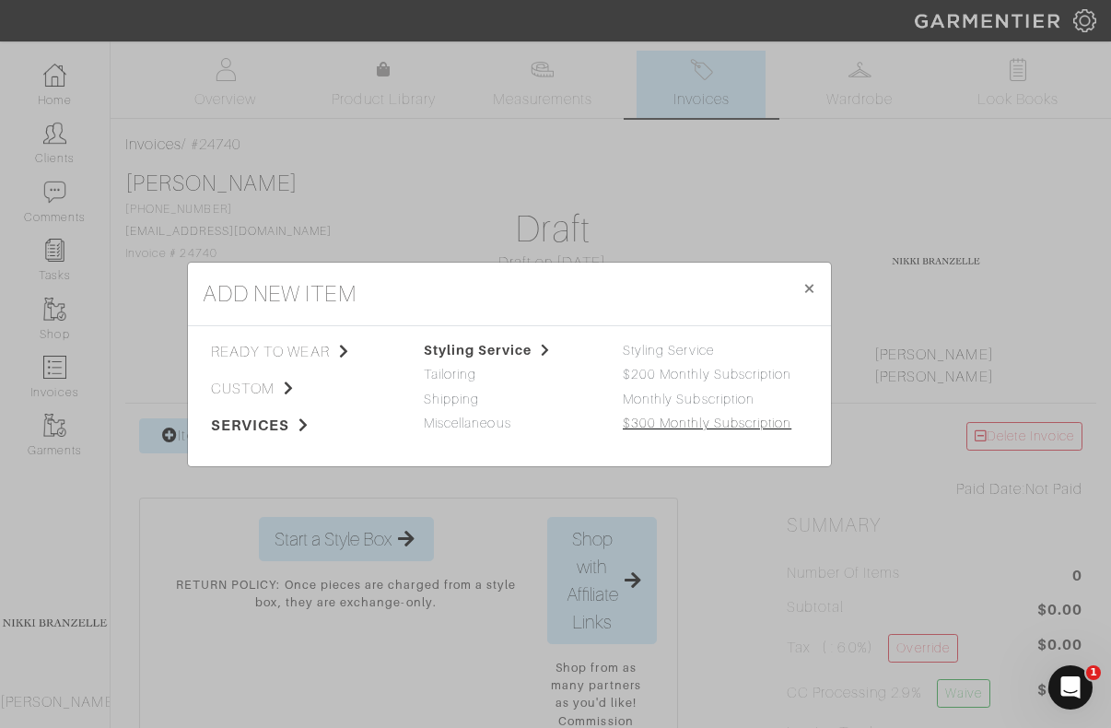
click at [680, 419] on link "$300 Monthly Subscription" at bounding box center [707, 422] width 169 height 15
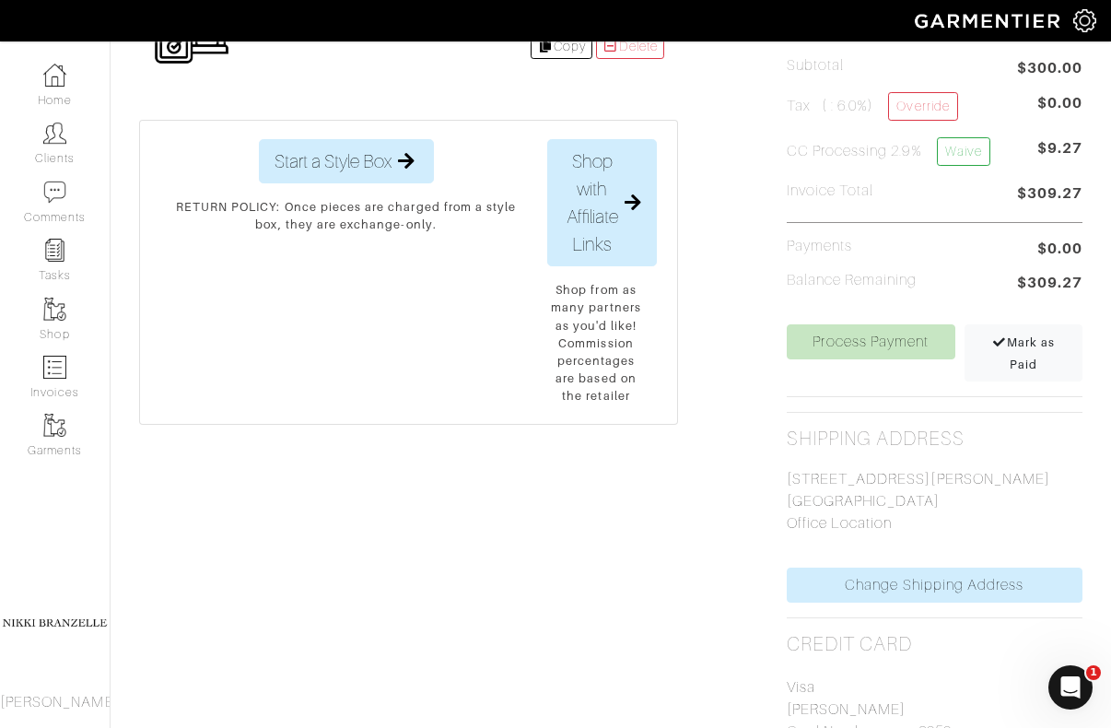
scroll to position [555, 0]
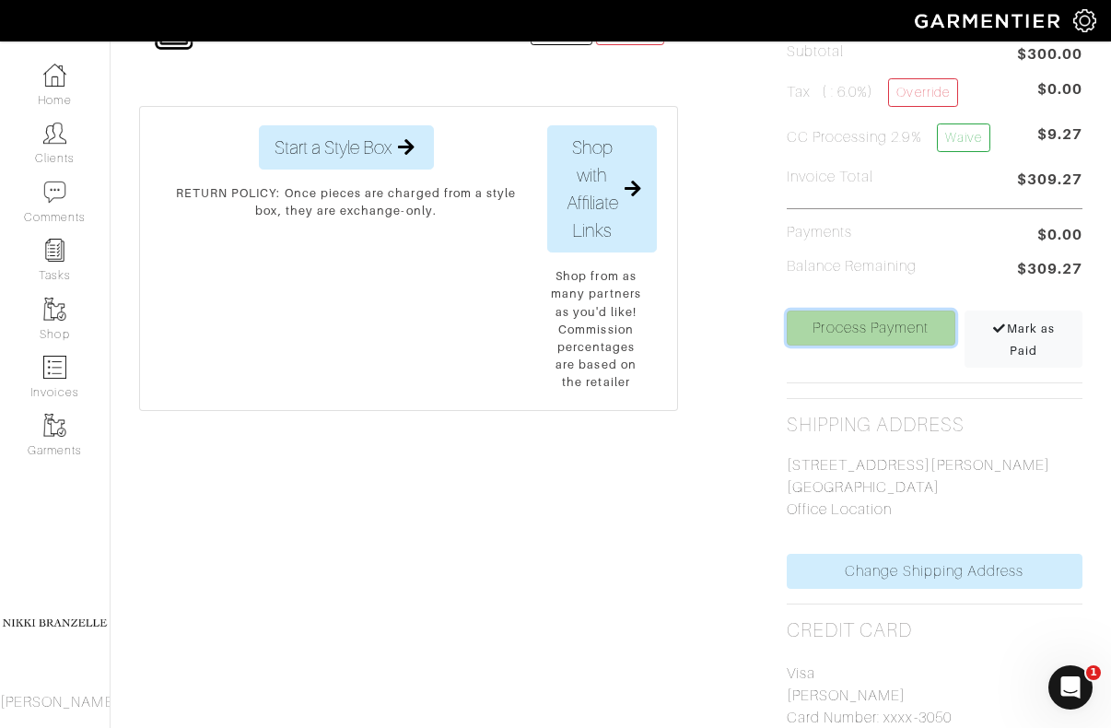
click at [878, 318] on link "Process Payment" at bounding box center [871, 327] width 169 height 35
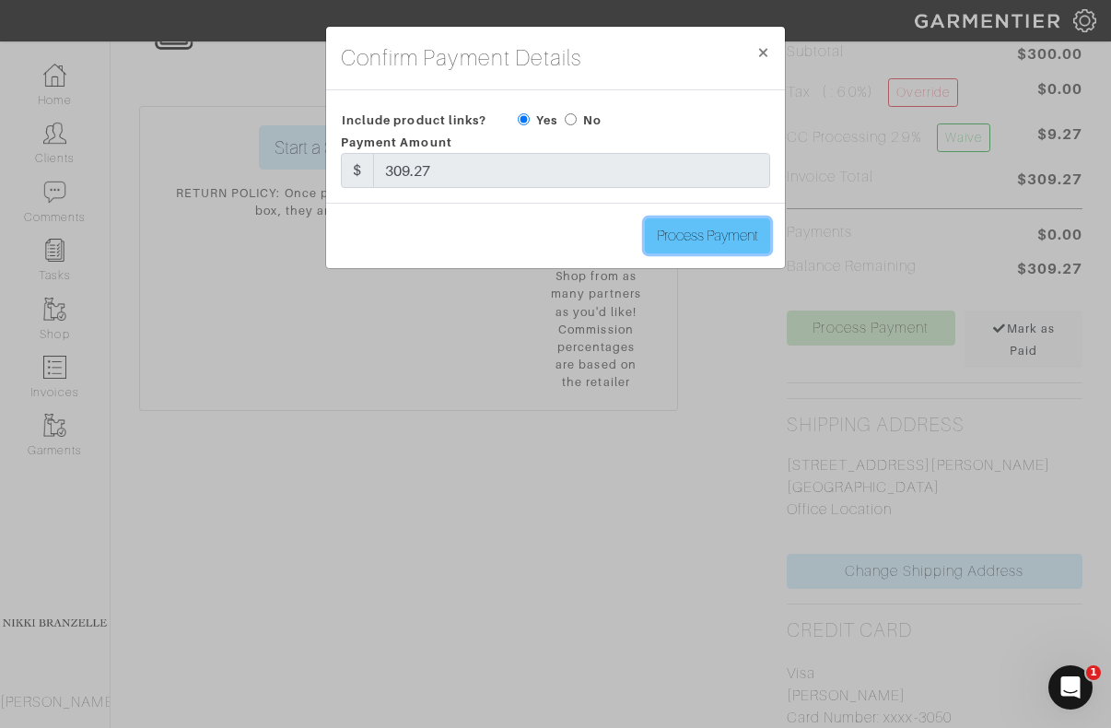
click at [753, 237] on input "Process Payment" at bounding box center [707, 235] width 125 height 35
type input "Process Payment"
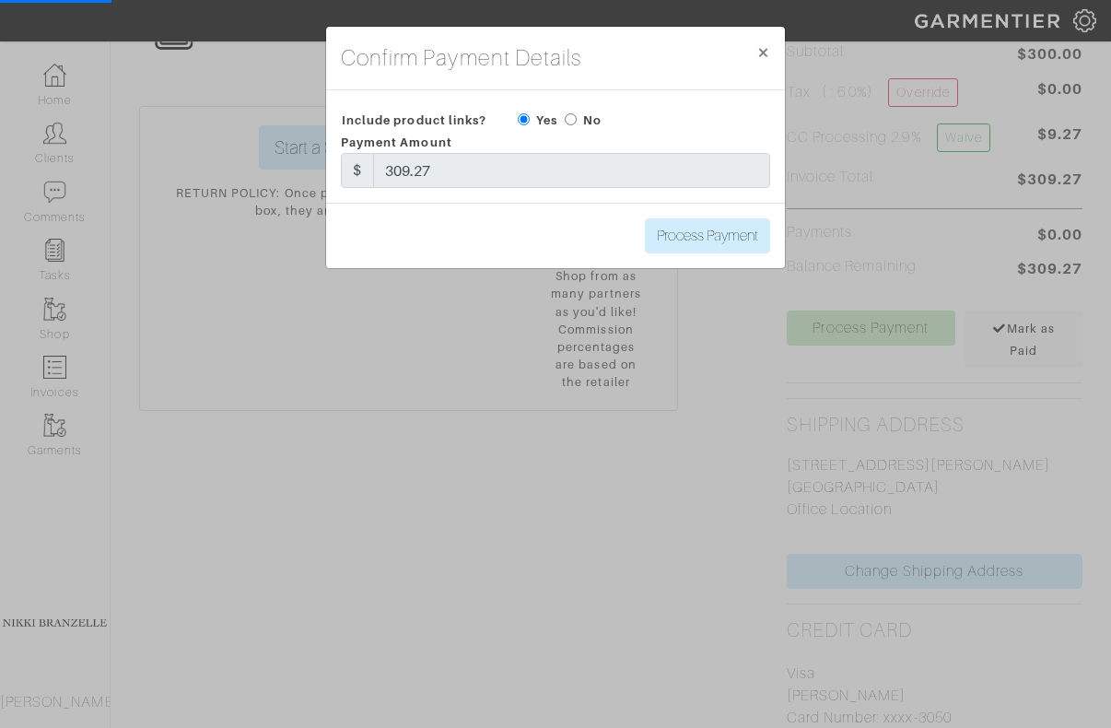
scroll to position [0, 0]
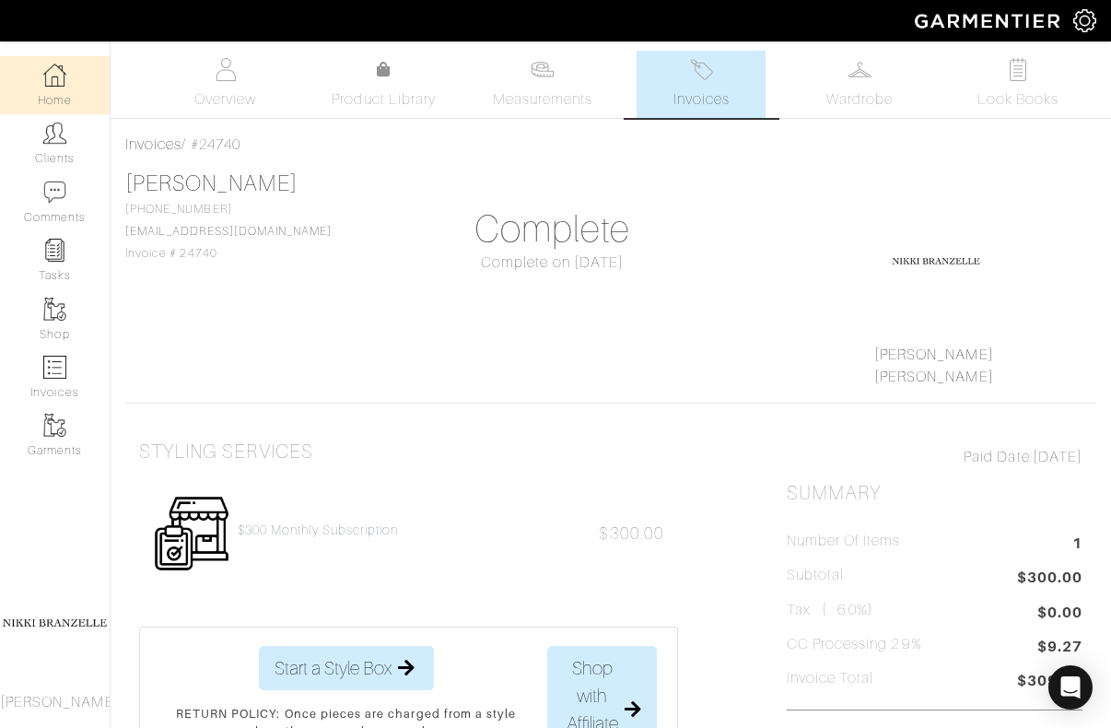
click at [50, 83] on img at bounding box center [54, 75] width 23 height 23
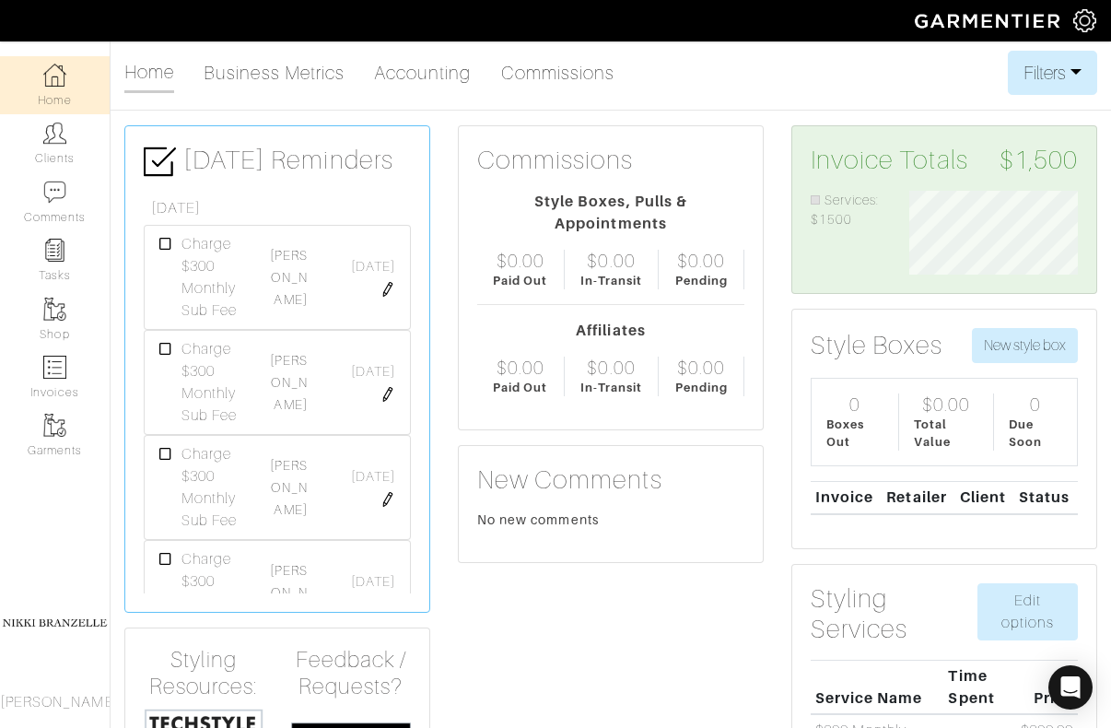
scroll to position [84, 196]
click at [296, 390] on link "[PERSON_NAME]" at bounding box center [288, 382] width 37 height 59
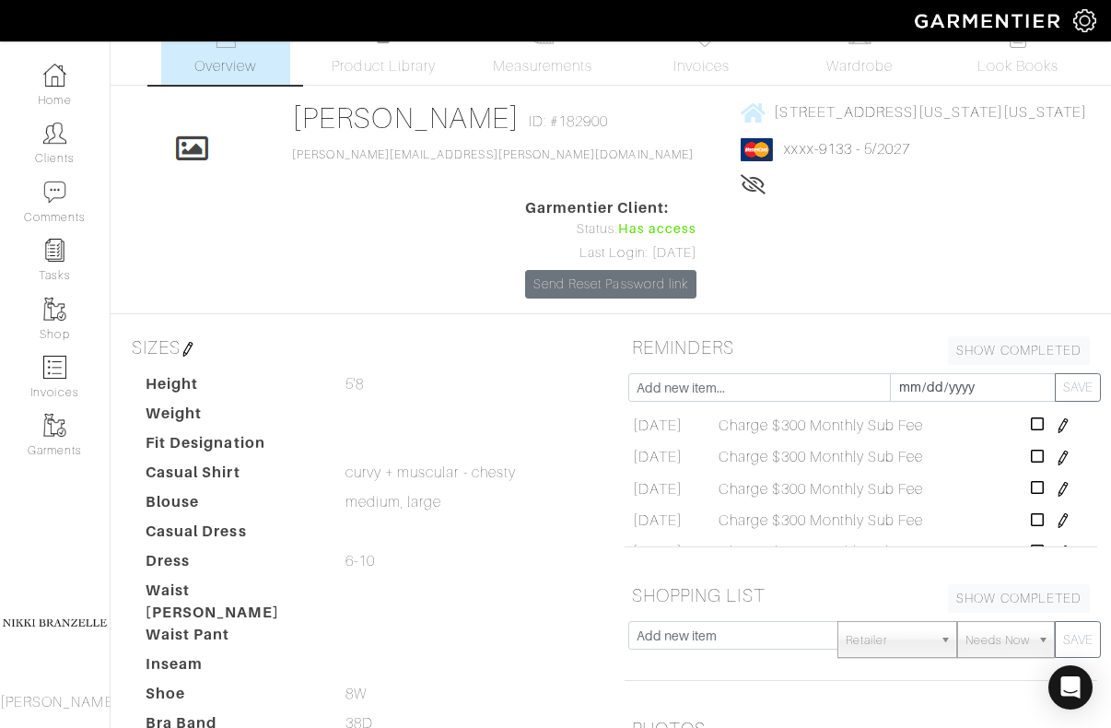
scroll to position [38, 0]
click at [1045, 508] on icon at bounding box center [1038, 515] width 14 height 15
click at [719, 50] on link "Invoices" at bounding box center [700, 51] width 129 height 67
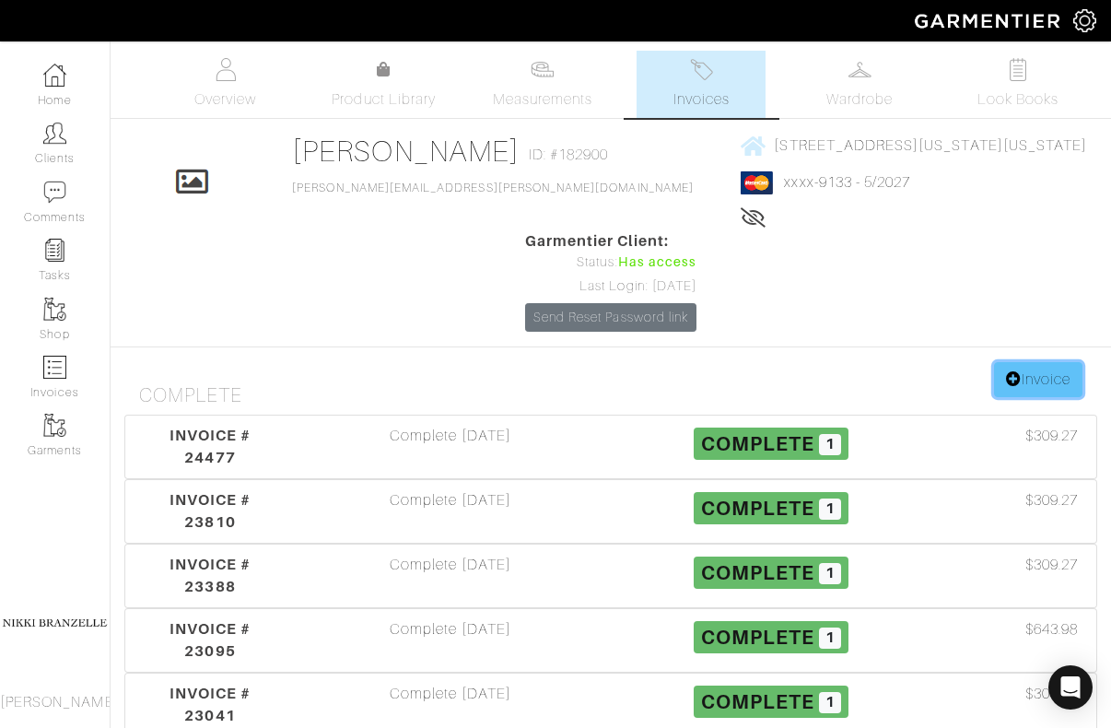
click at [1034, 362] on link "Invoice" at bounding box center [1038, 379] width 88 height 35
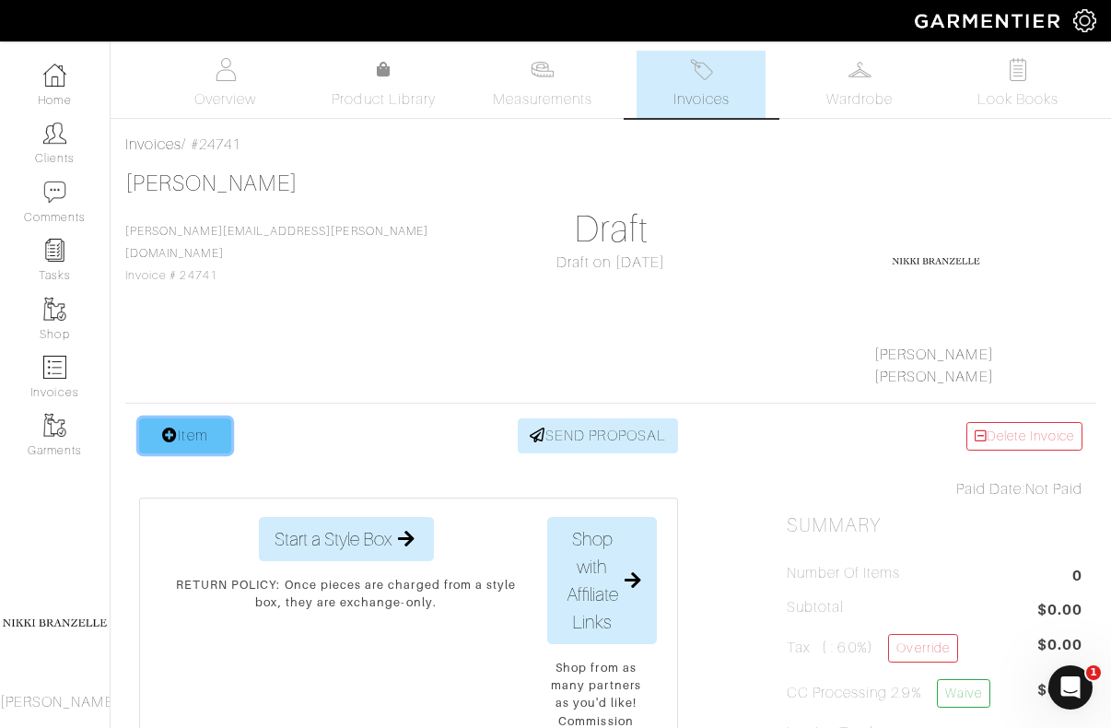
click at [183, 427] on link "Item" at bounding box center [185, 435] width 92 height 35
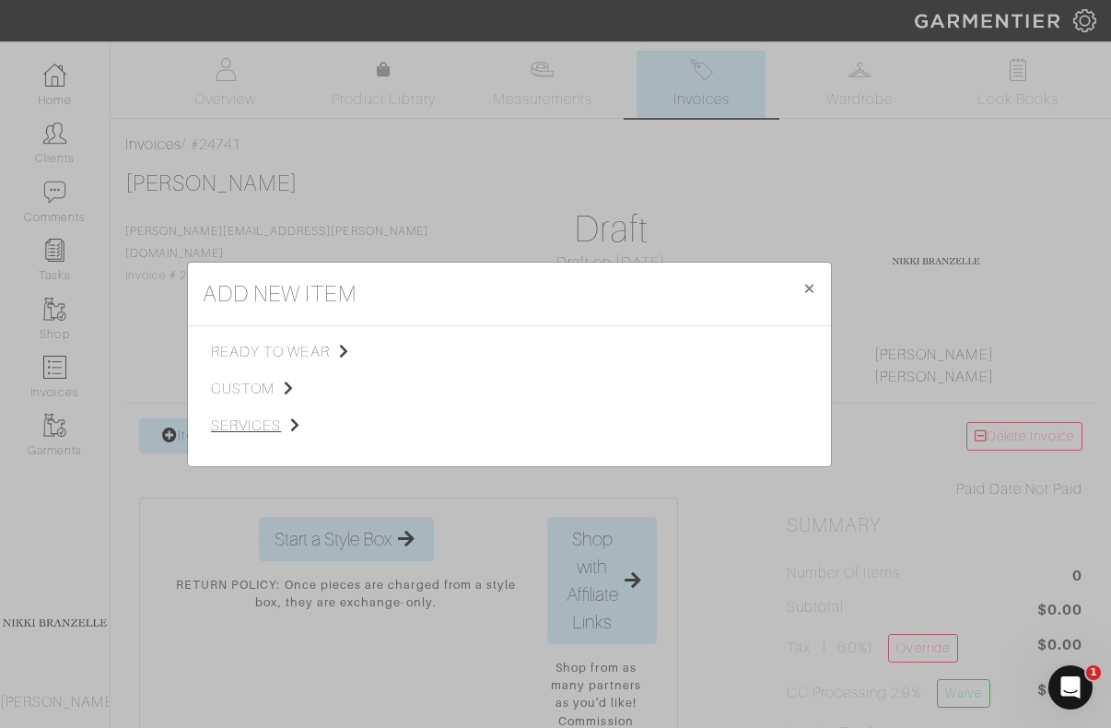
click at [264, 415] on span "services" at bounding box center [303, 426] width 185 height 22
click at [474, 343] on span "Styling Service" at bounding box center [469, 350] width 91 height 15
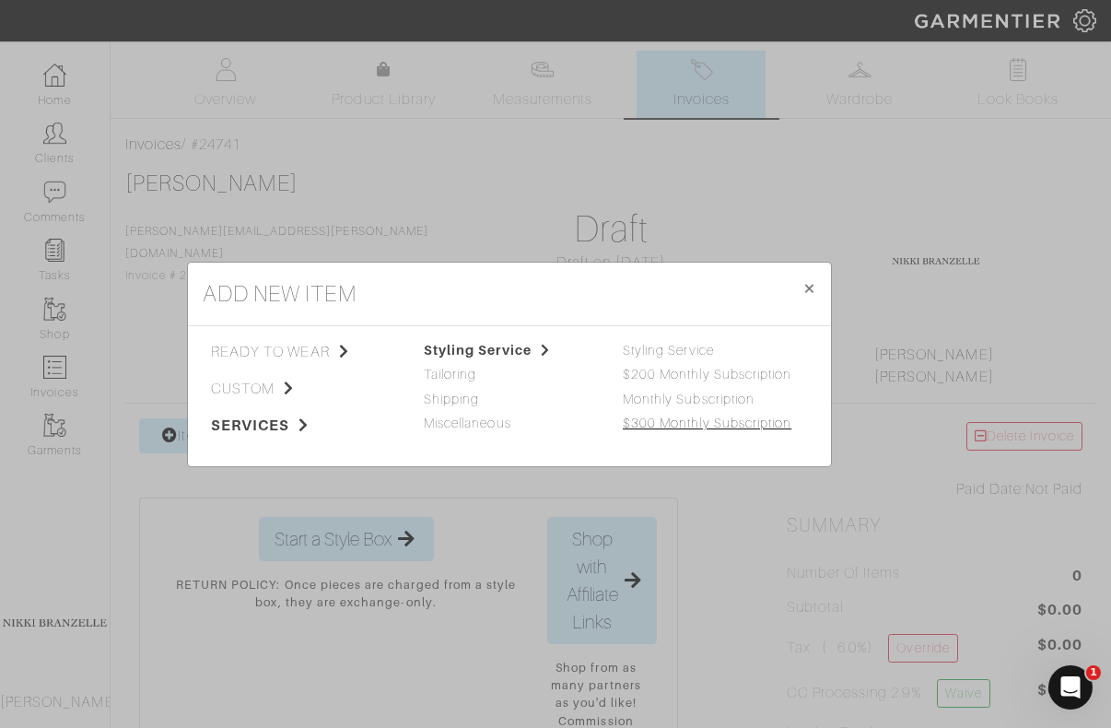
click at [663, 426] on link "$300 Monthly Subscription" at bounding box center [707, 422] width 169 height 15
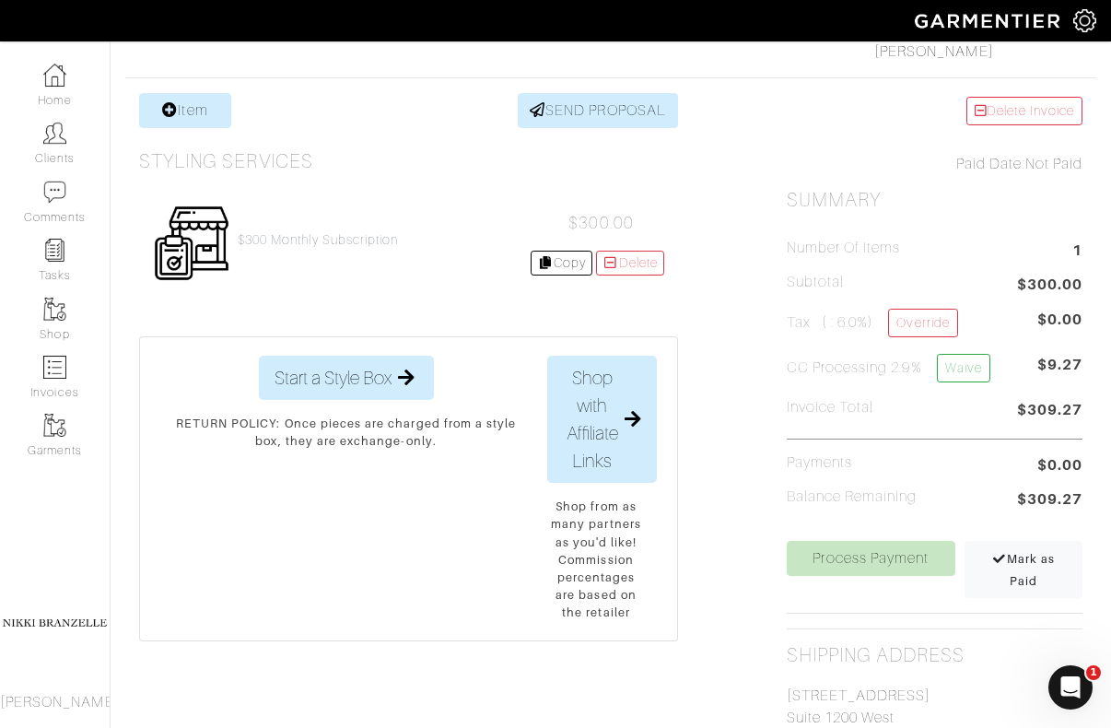
scroll to position [339, 0]
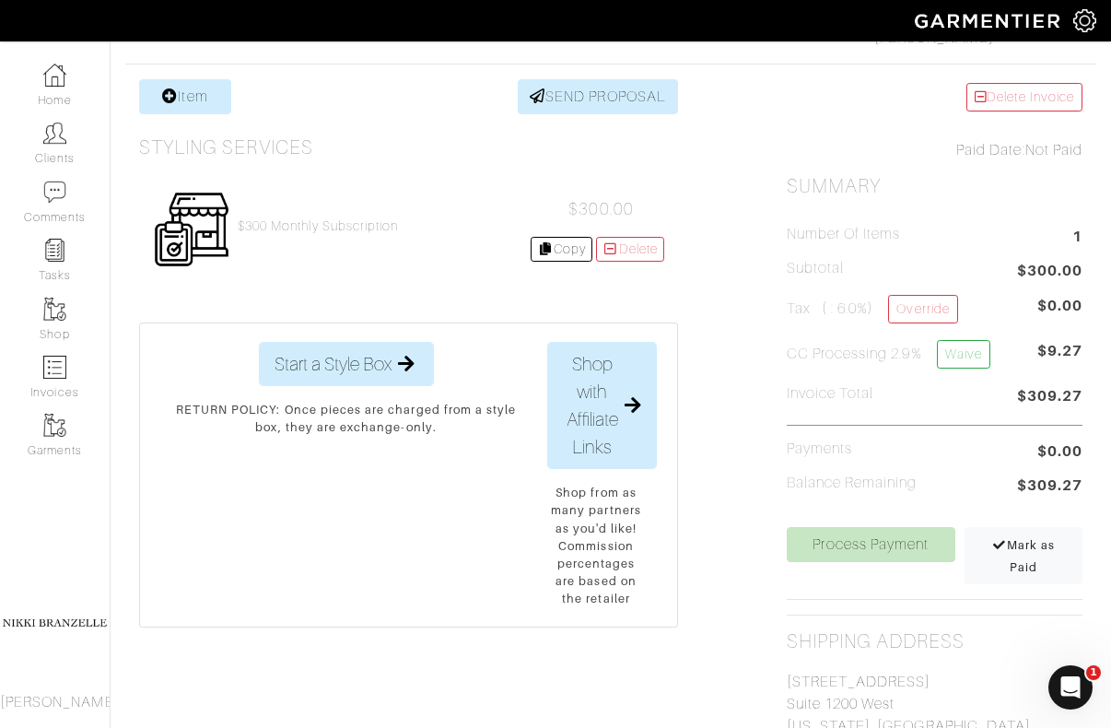
click at [892, 565] on div "Process Payment" at bounding box center [871, 555] width 178 height 57
click at [882, 548] on link "Process Payment" at bounding box center [871, 544] width 169 height 35
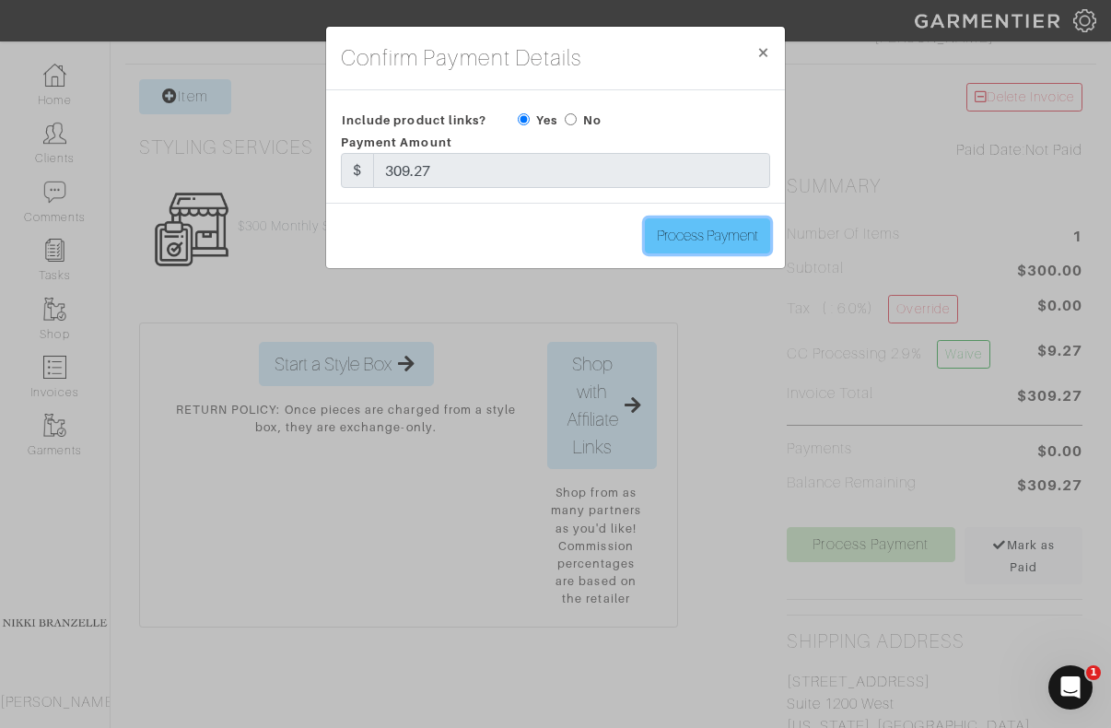
click at [713, 239] on input "Process Payment" at bounding box center [707, 235] width 125 height 35
type input "Process Payment"
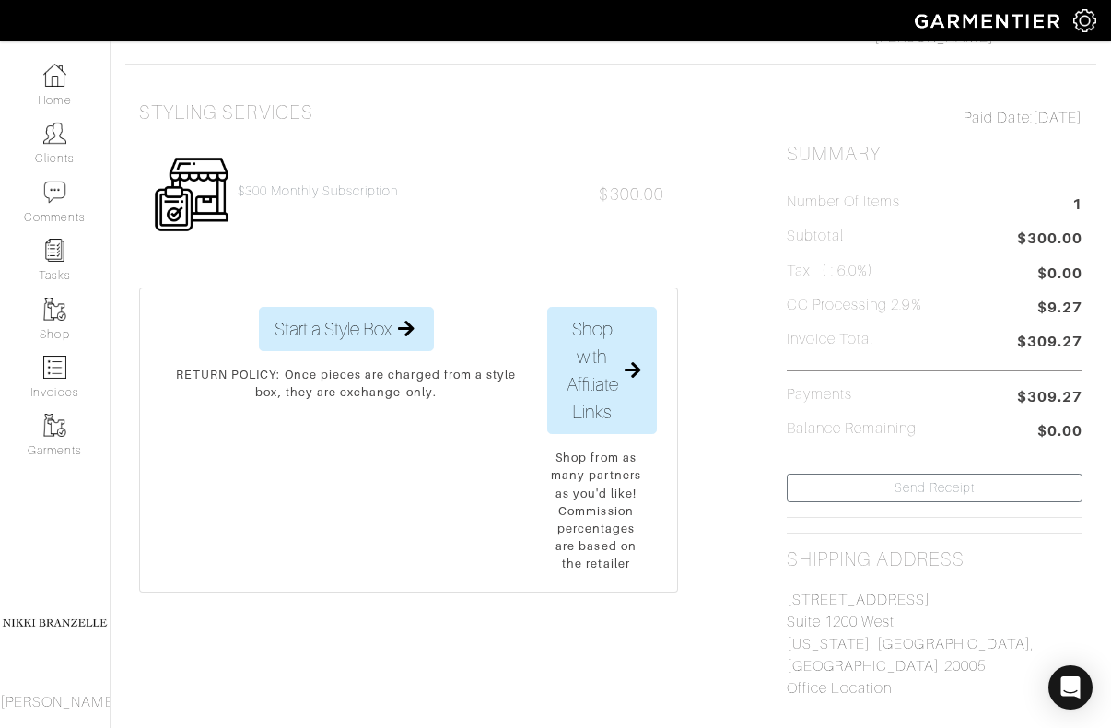
scroll to position [0, 0]
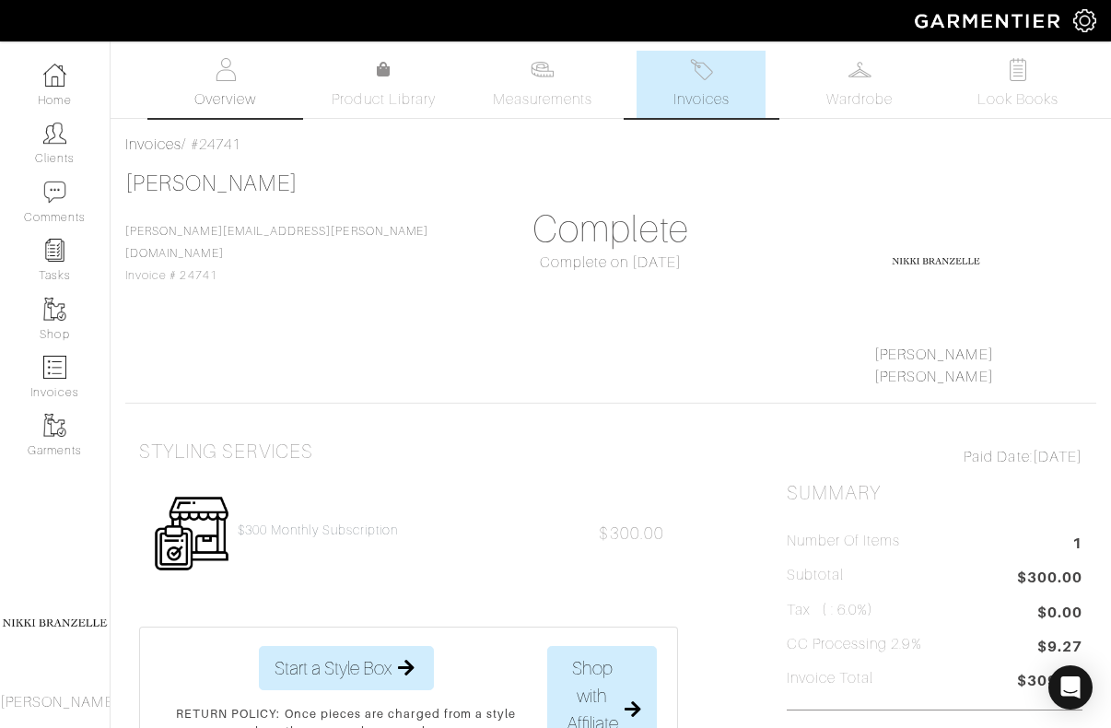
click at [241, 73] on link "Overview" at bounding box center [225, 84] width 129 height 67
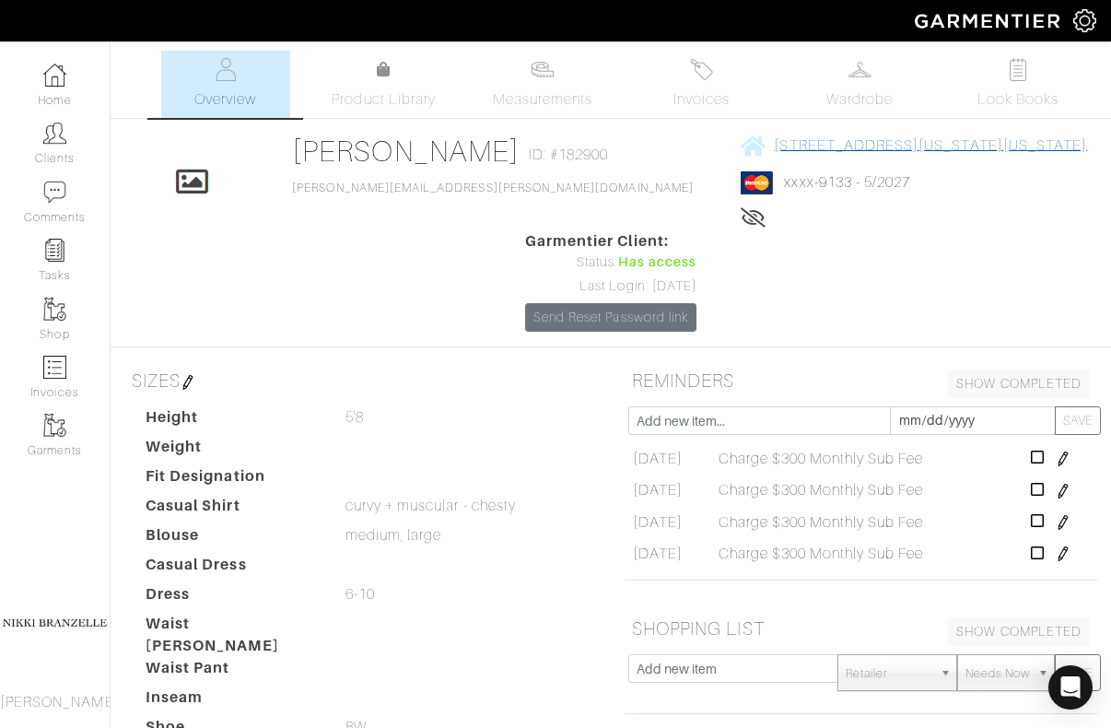
click at [774, 154] on span "[STREET_ADDRESS][US_STATE][US_STATE]" at bounding box center [930, 145] width 313 height 17
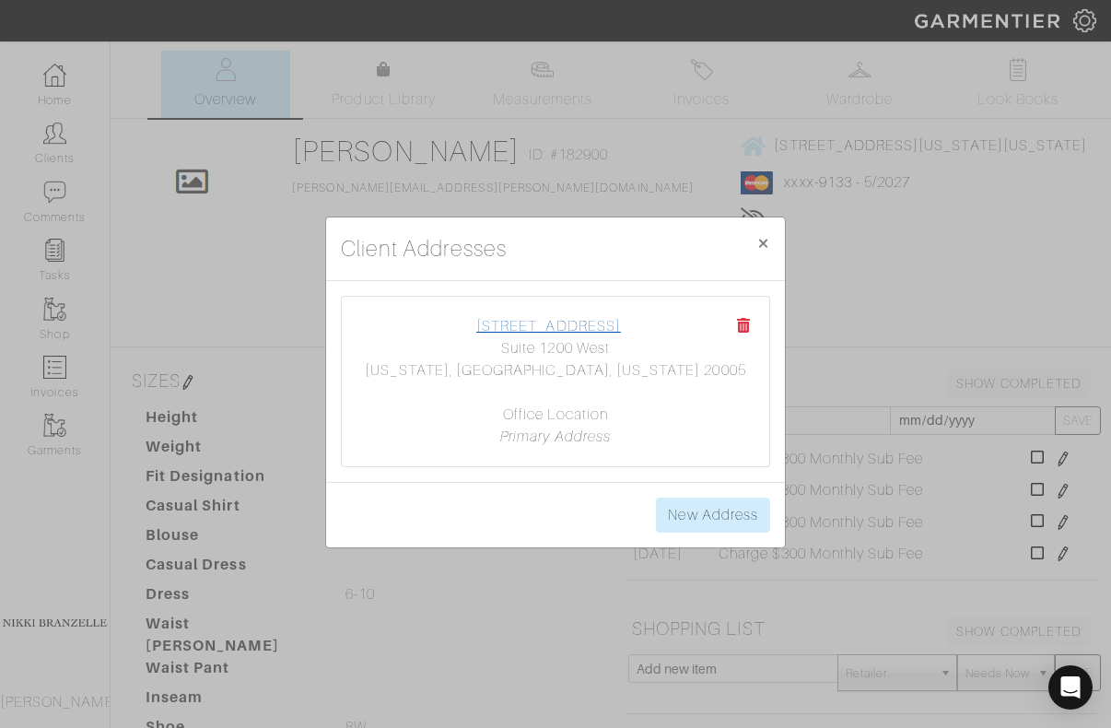
click at [543, 323] on link "[STREET_ADDRESS]" at bounding box center [548, 326] width 145 height 17
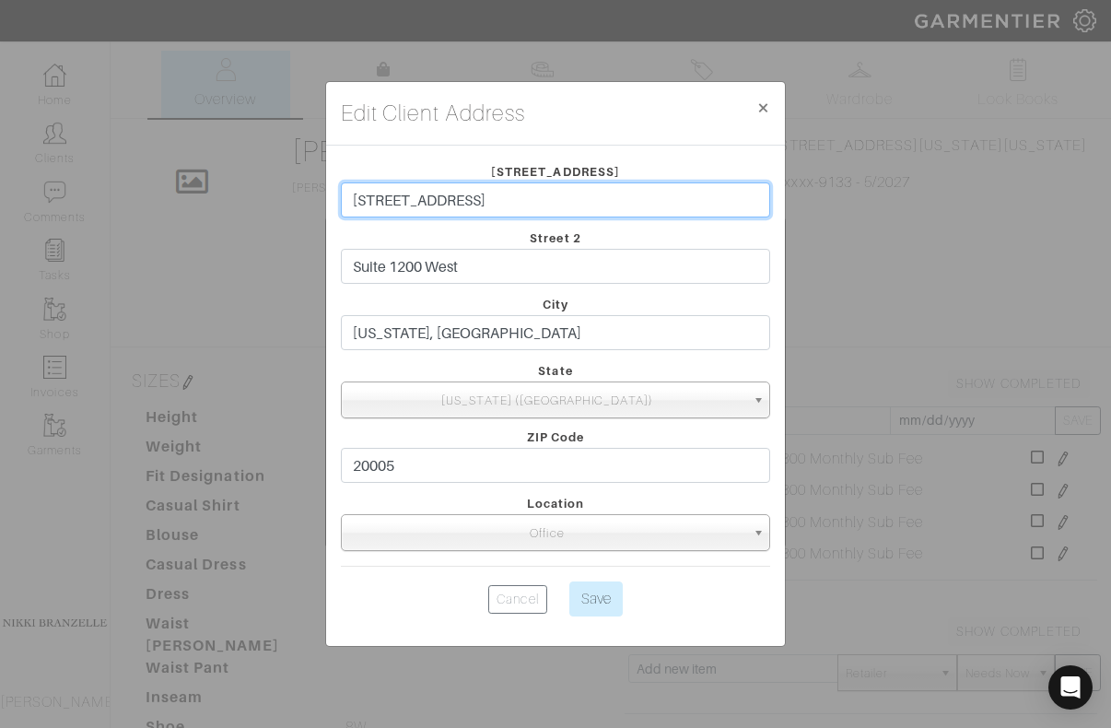
click at [348, 197] on input "[STREET_ADDRESS]" at bounding box center [555, 199] width 429 height 35
click at [520, 200] on input "[STREET_ADDRESS]" at bounding box center [555, 199] width 429 height 35
click at [352, 204] on input "[STREET_ADDRESS]" at bounding box center [555, 199] width 429 height 35
paste input "DGA attn [PERSON_NAME]"
type input "DGA attn [PERSON_NAME] [STREET_ADDRESS]"
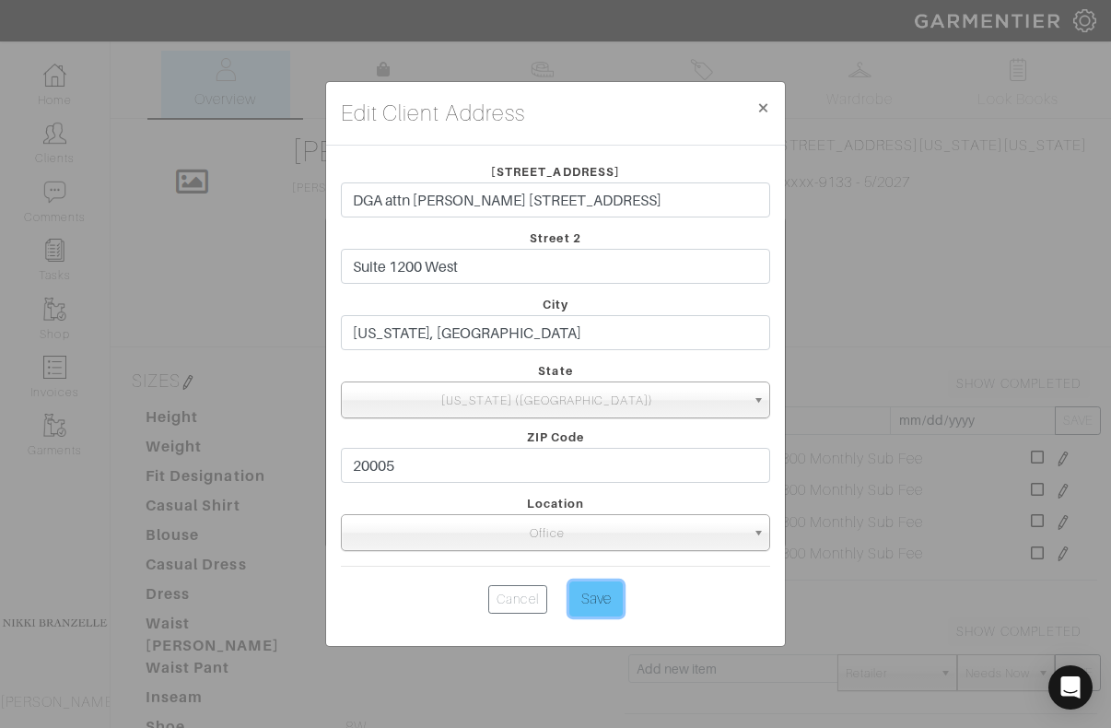
click at [596, 601] on input "Save" at bounding box center [595, 598] width 53 height 35
click at [601, 598] on input "Save" at bounding box center [595, 598] width 53 height 35
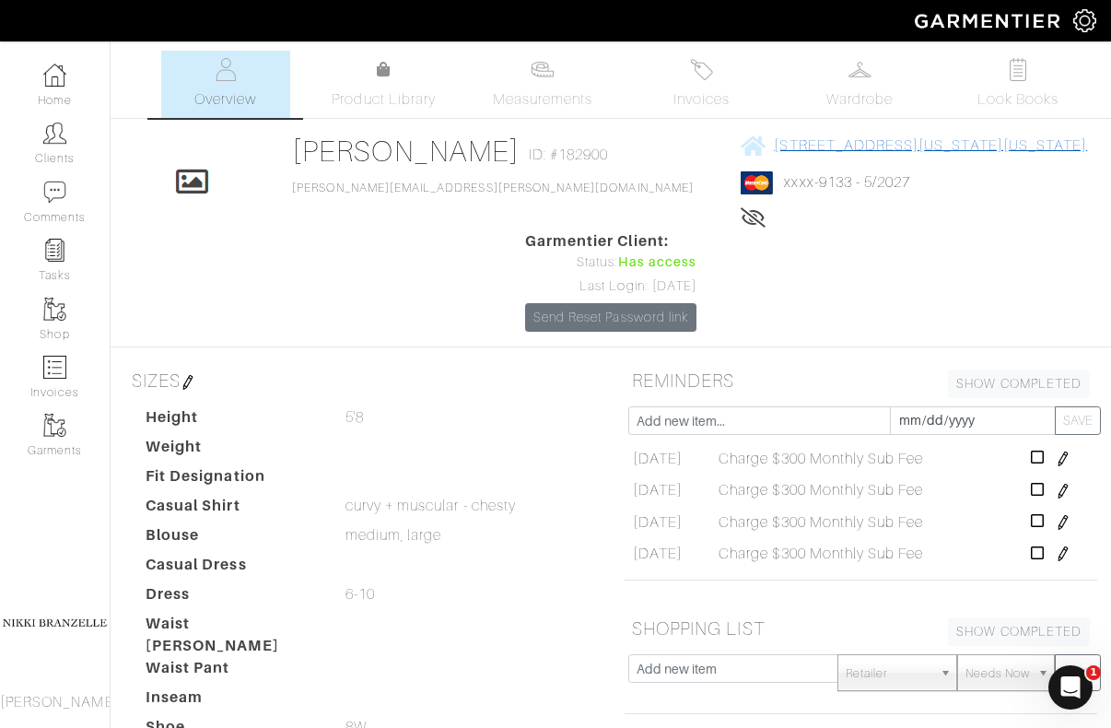
click at [774, 154] on span "[STREET_ADDRESS][US_STATE][US_STATE]" at bounding box center [930, 145] width 313 height 17
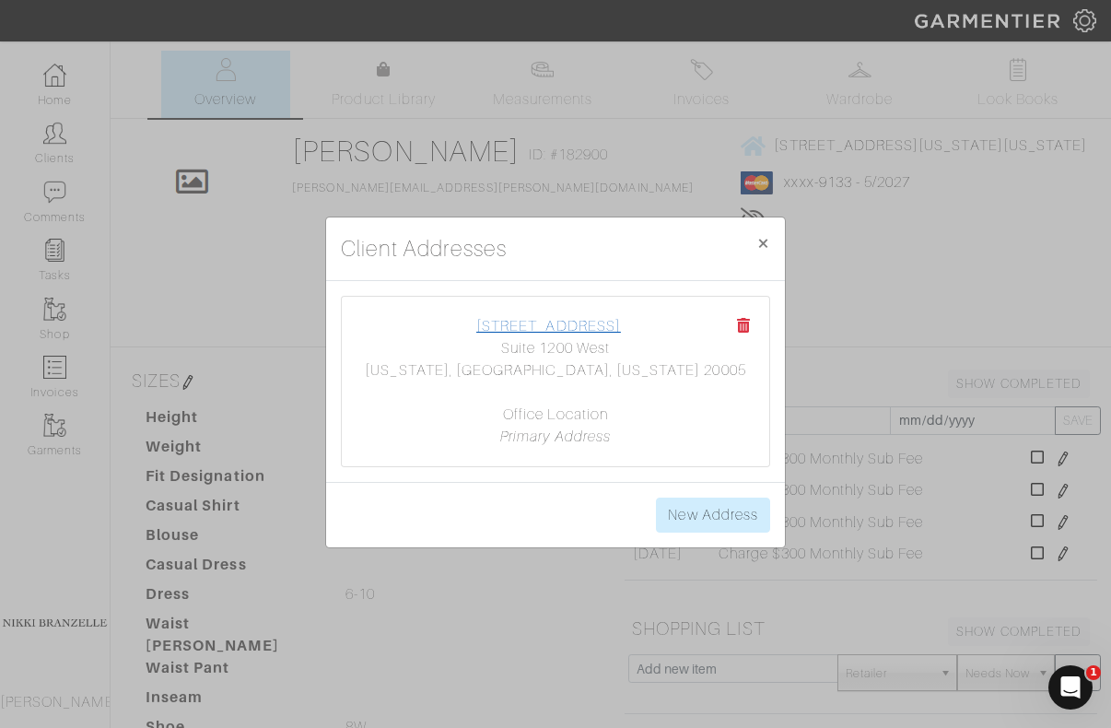
click at [519, 323] on link "[STREET_ADDRESS]" at bounding box center [548, 326] width 145 height 17
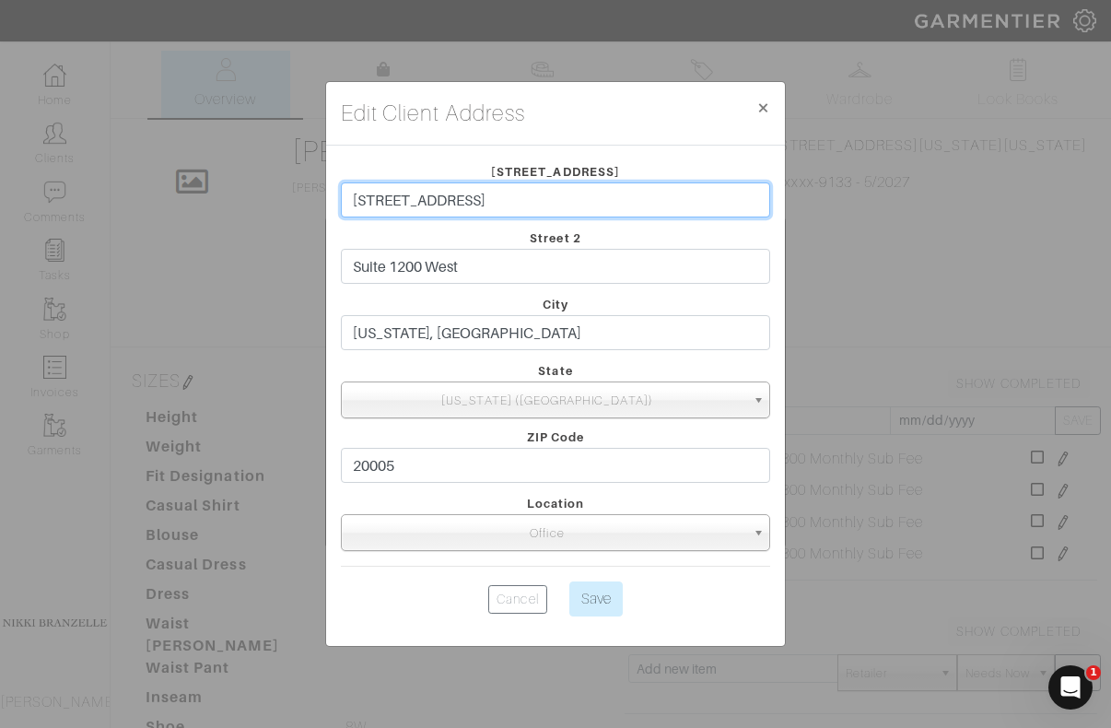
click at [356, 199] on input "[STREET_ADDRESS]" at bounding box center [555, 199] width 429 height 35
click at [354, 199] on input "[STREET_ADDRESS]" at bounding box center [555, 199] width 429 height 35
click at [353, 199] on input "[STREET_ADDRESS]" at bounding box center [555, 199] width 429 height 35
click at [350, 198] on input "[STREET_ADDRESS]" at bounding box center [555, 199] width 429 height 35
click at [356, 199] on input "[STREET_ADDRESS]" at bounding box center [555, 199] width 429 height 35
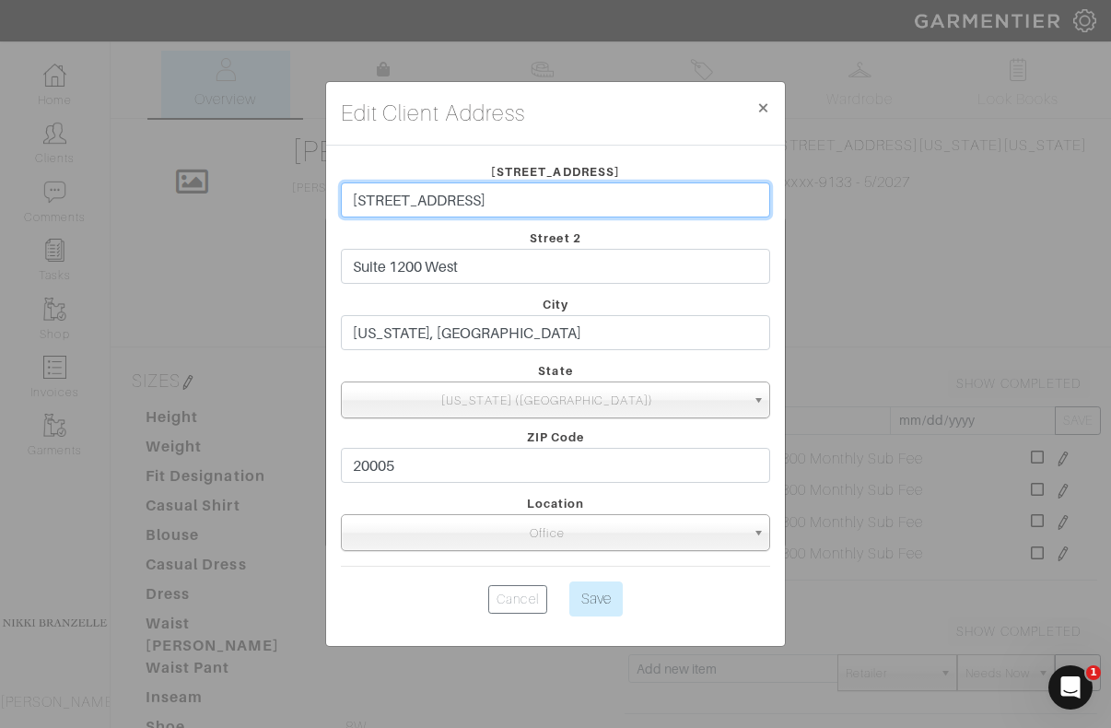
click at [353, 200] on input "[STREET_ADDRESS]" at bounding box center [555, 199] width 429 height 35
click at [345, 200] on input "[STREET_ADDRESS]" at bounding box center [555, 199] width 429 height 35
paste input "DGA attn Meghan Meehan-Draper"
click at [410, 203] on input "DGA attn Meghan Meehan-Draper 1300 Eye street nw" at bounding box center [555, 199] width 429 height 35
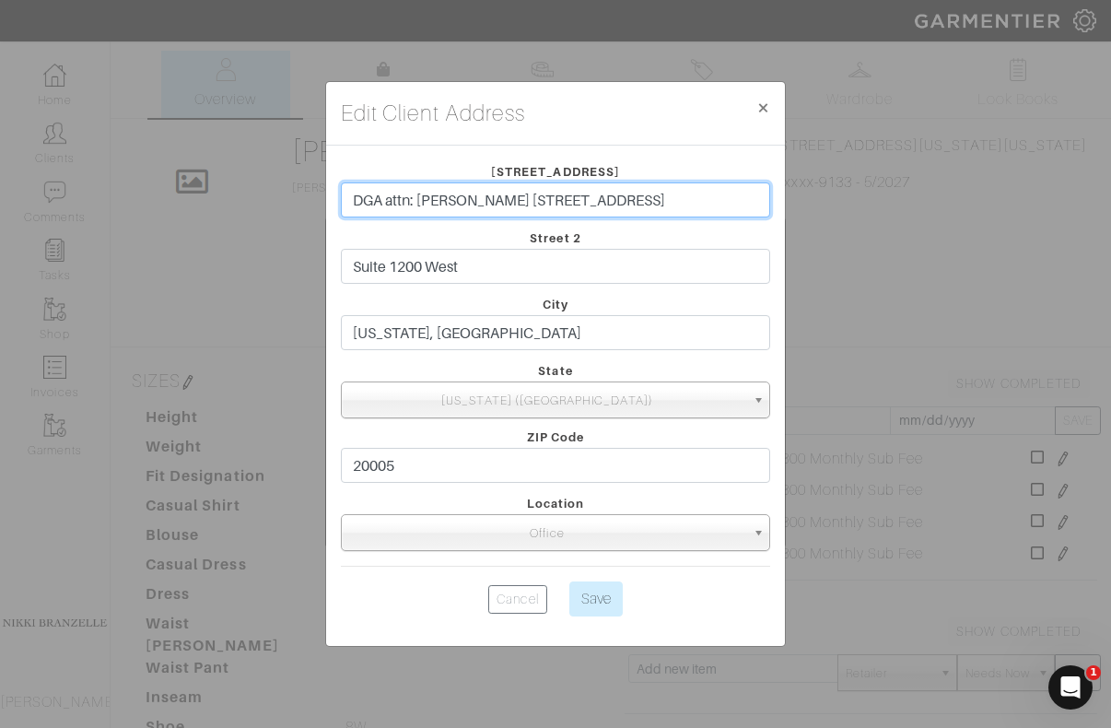
type input "DGA attn: Meghan Meehan-Draper 1300 Eye street nw"
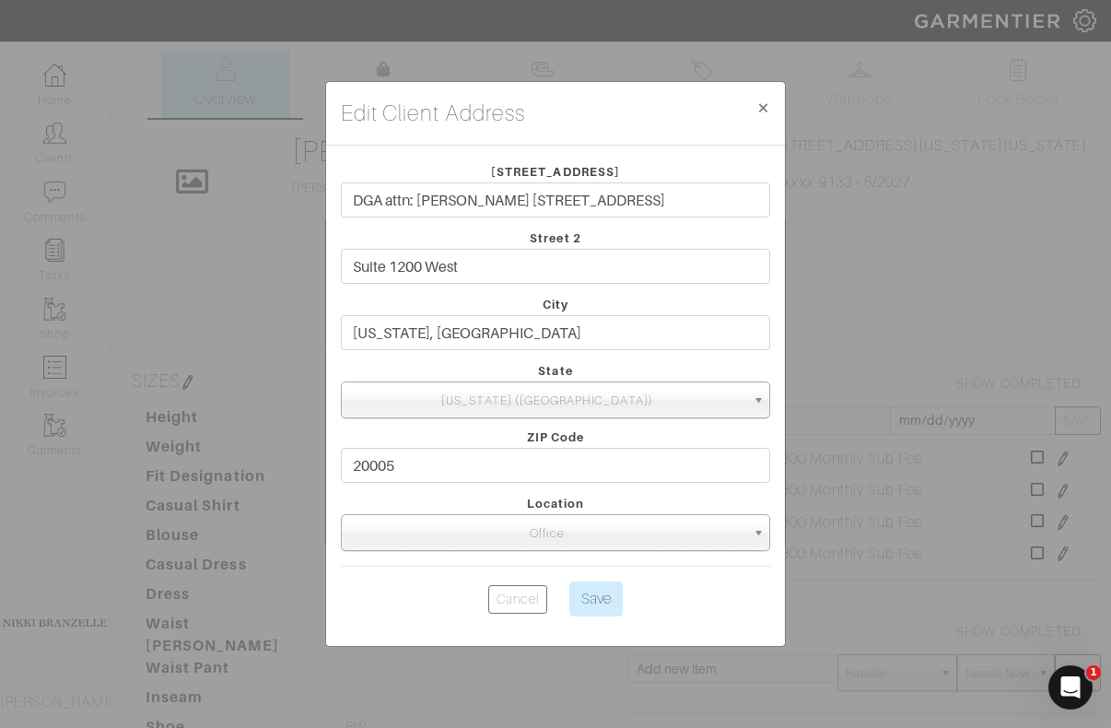
click at [521, 302] on div "City Washington, DC" at bounding box center [555, 326] width 457 height 66
click at [593, 603] on input "Save" at bounding box center [595, 598] width 53 height 35
click at [601, 601] on input "Save" at bounding box center [595, 598] width 53 height 35
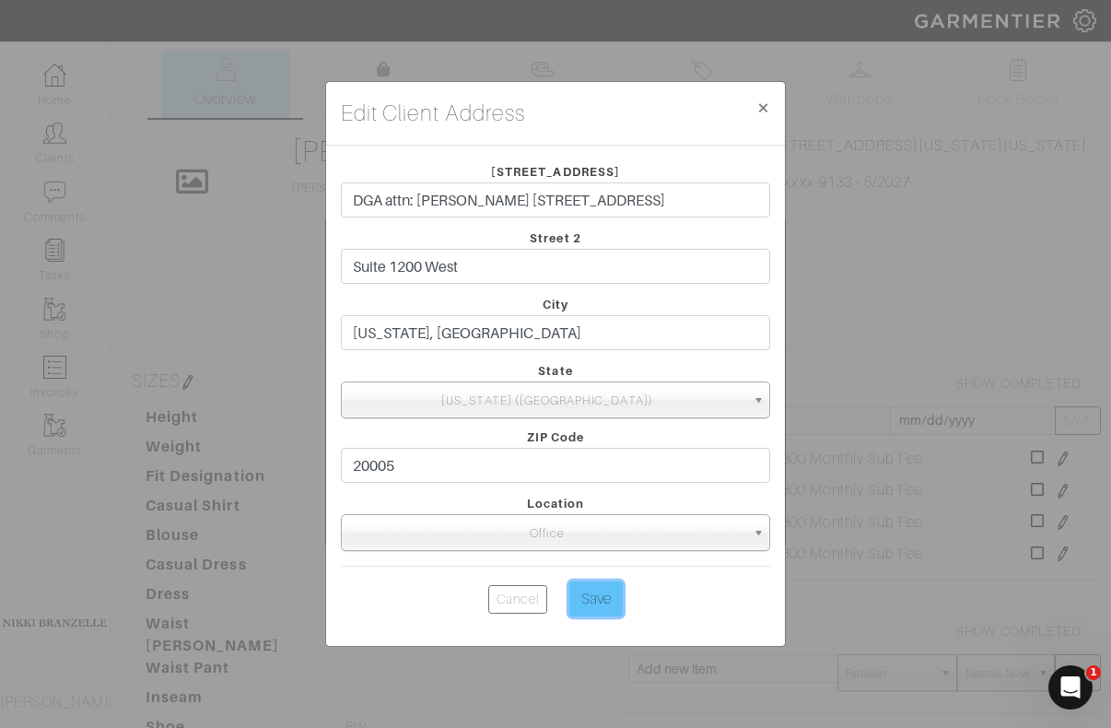
click at [601, 601] on input "Save" at bounding box center [595, 598] width 53 height 35
click at [975, 120] on div "Edit Client Address × Close Street 1 DGA attn: Meghan Meehan-Draper 1300 Eye st…" at bounding box center [555, 364] width 1111 height 728
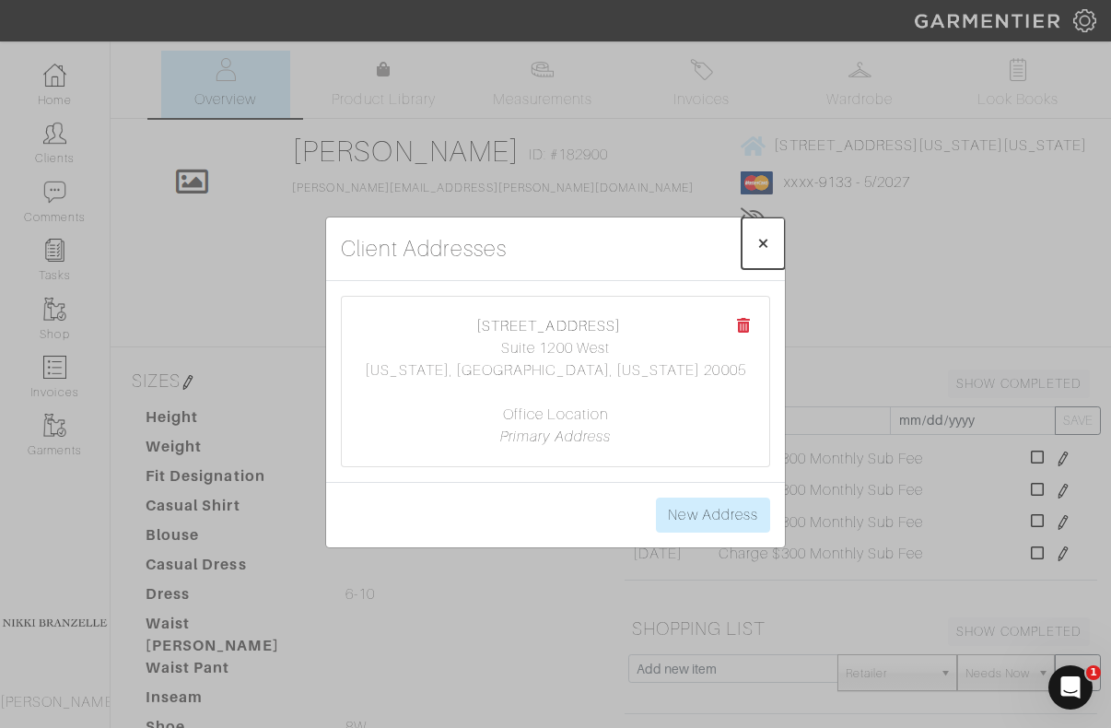
click at [765, 245] on span "×" at bounding box center [763, 242] width 14 height 25
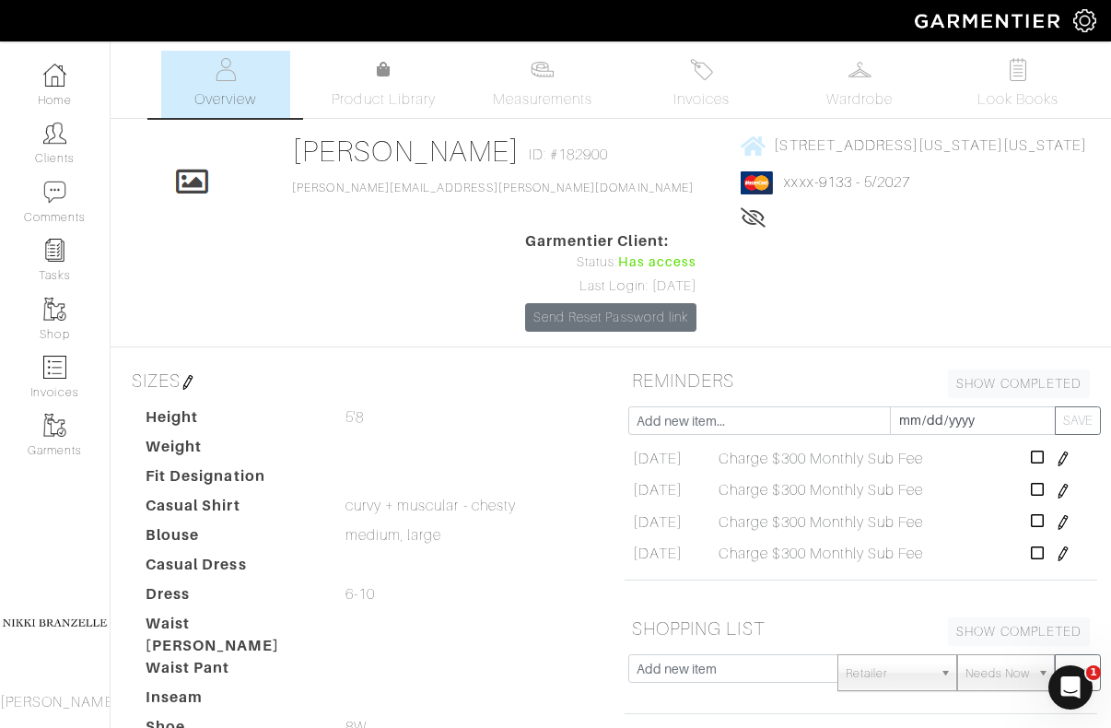
click at [601, 362] on div "SIZES Height 5'8 5'8 Weight Fit Designation Casual Shirt curvy + muscular - che…" at bounding box center [361, 568] width 500 height 413
click at [79, 80] on link "Home" at bounding box center [55, 85] width 110 height 58
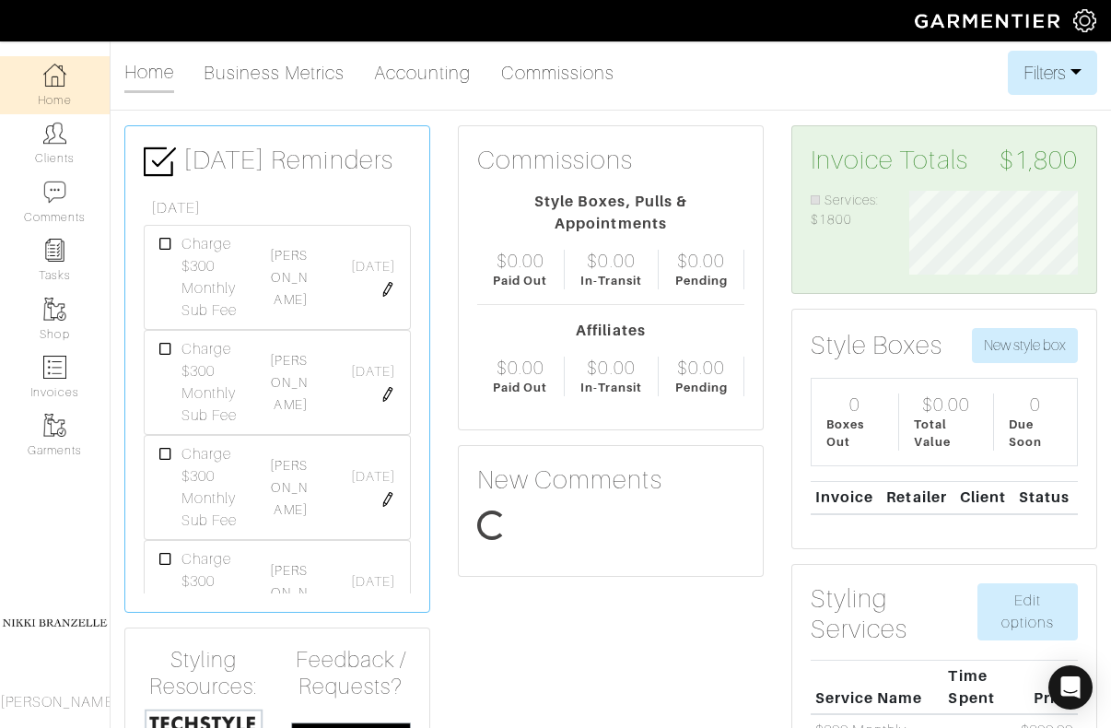
scroll to position [84, 196]
click at [292, 387] on link "Ann Saybolt" at bounding box center [288, 382] width 37 height 59
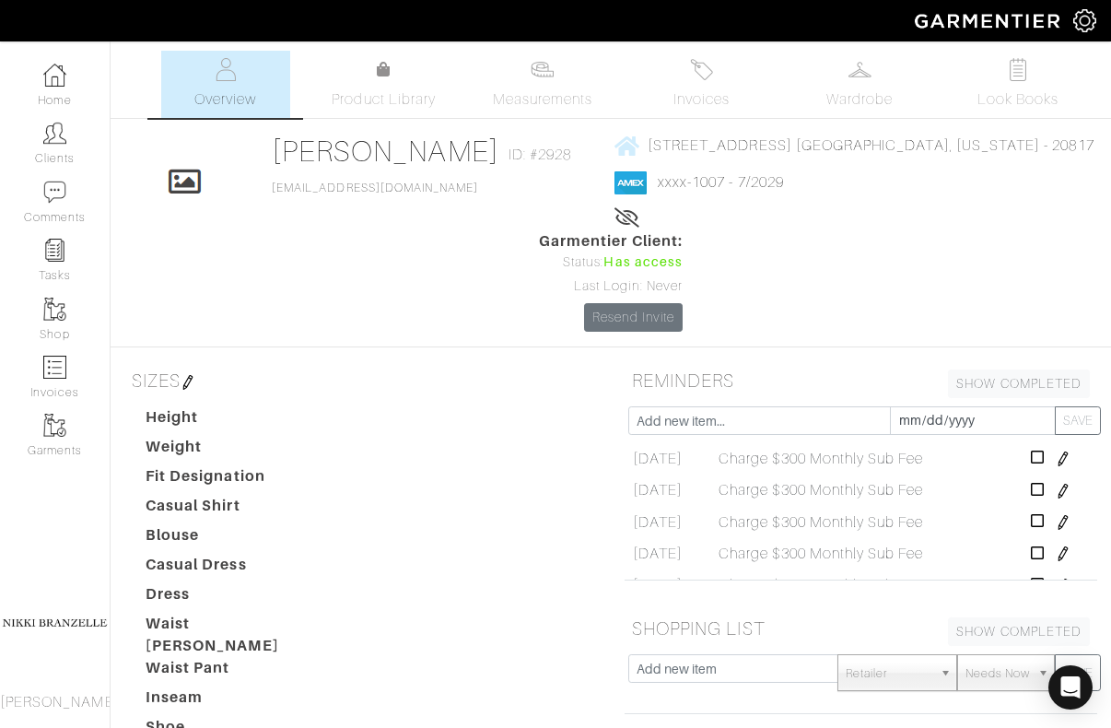
scroll to position [38, 0]
click at [1044, 541] on icon at bounding box center [1038, 548] width 14 height 15
click at [709, 85] on link "Invoices" at bounding box center [700, 84] width 129 height 67
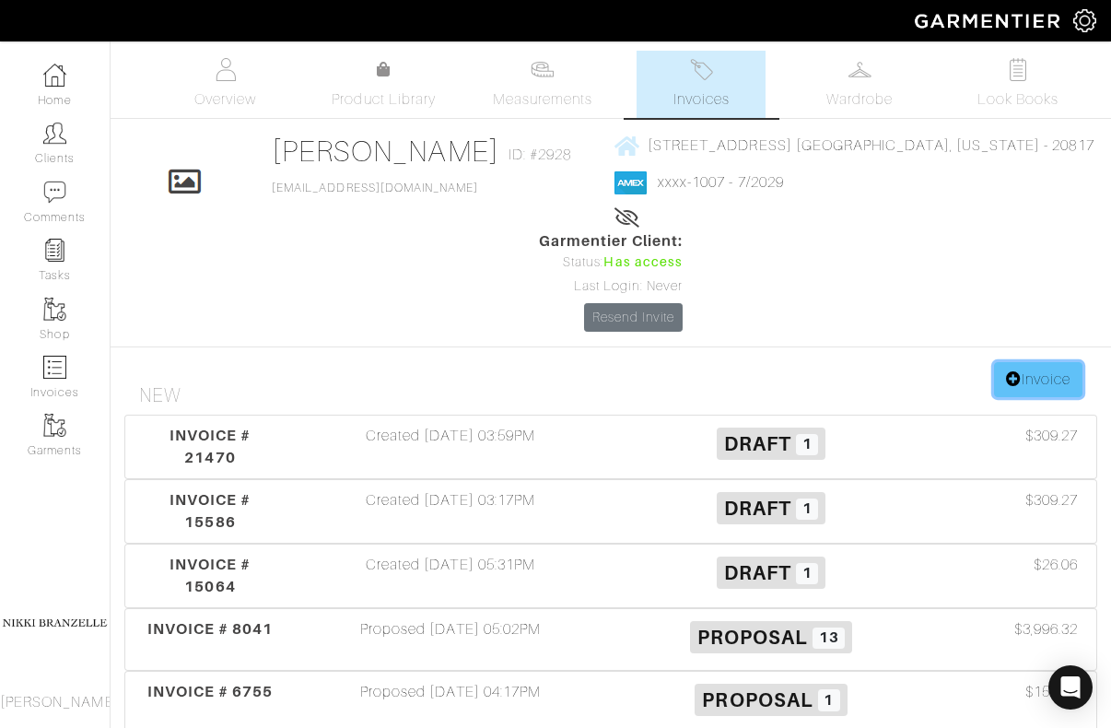
click at [1034, 362] on link "Invoice" at bounding box center [1038, 379] width 88 height 35
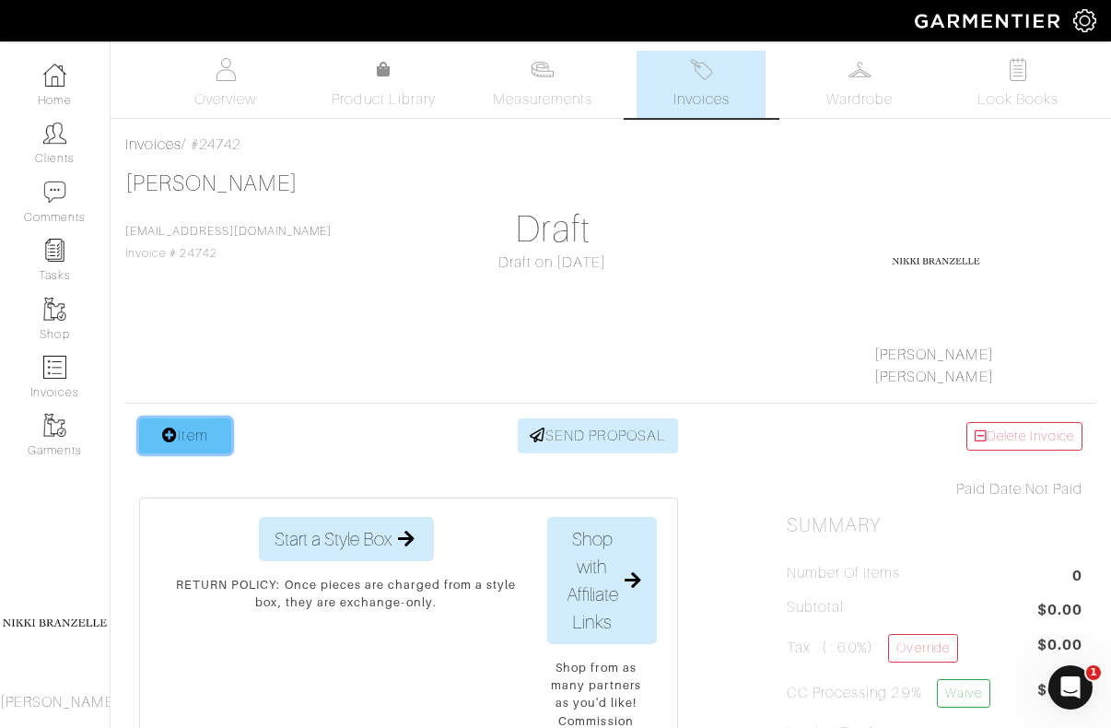
click at [196, 450] on link "Item" at bounding box center [185, 435] width 92 height 35
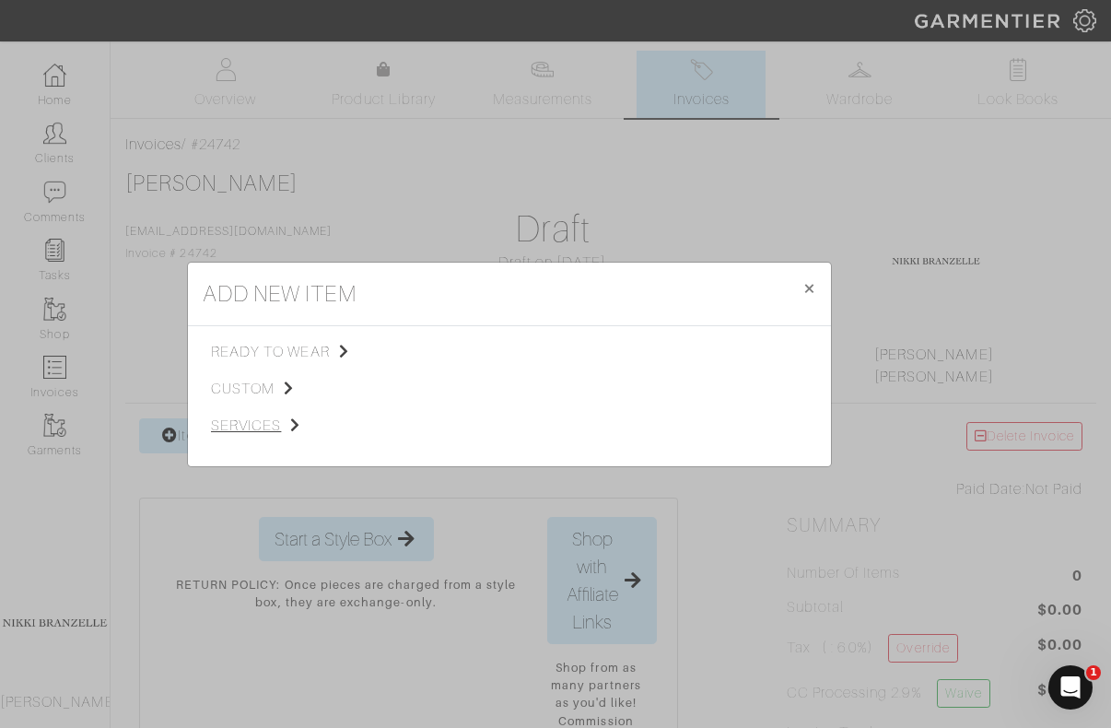
click at [244, 418] on span "services" at bounding box center [303, 426] width 185 height 22
click at [448, 351] on span "Styling Service" at bounding box center [469, 350] width 91 height 15
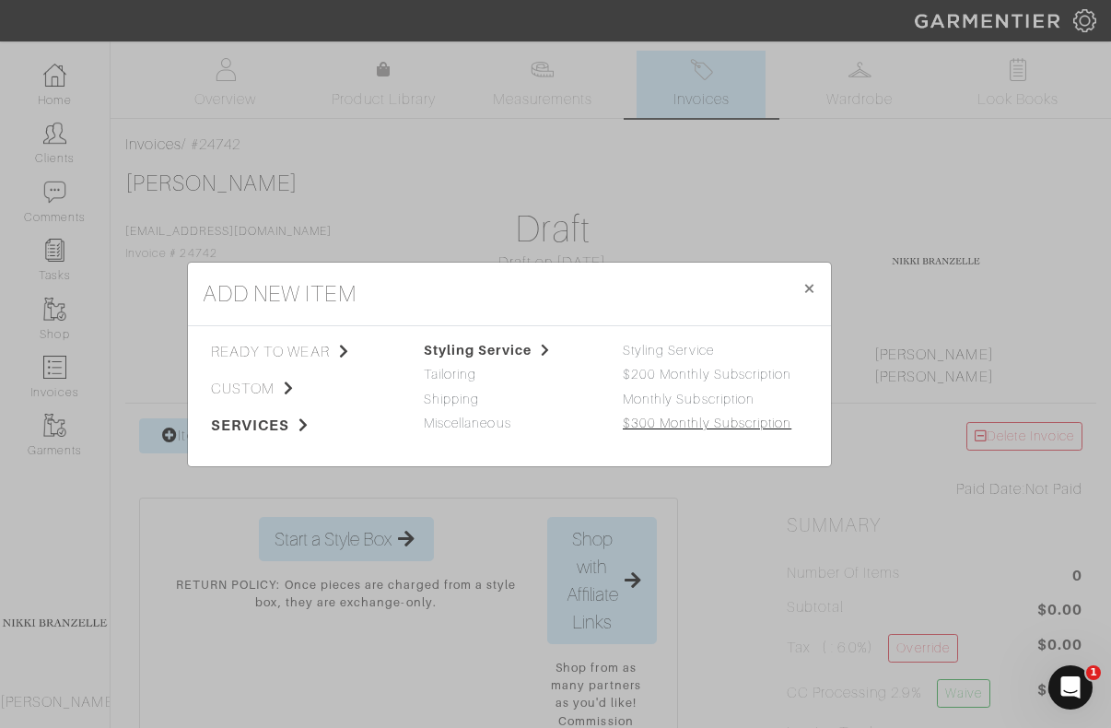
click at [671, 423] on link "$300 Monthly Subscription" at bounding box center [707, 422] width 169 height 15
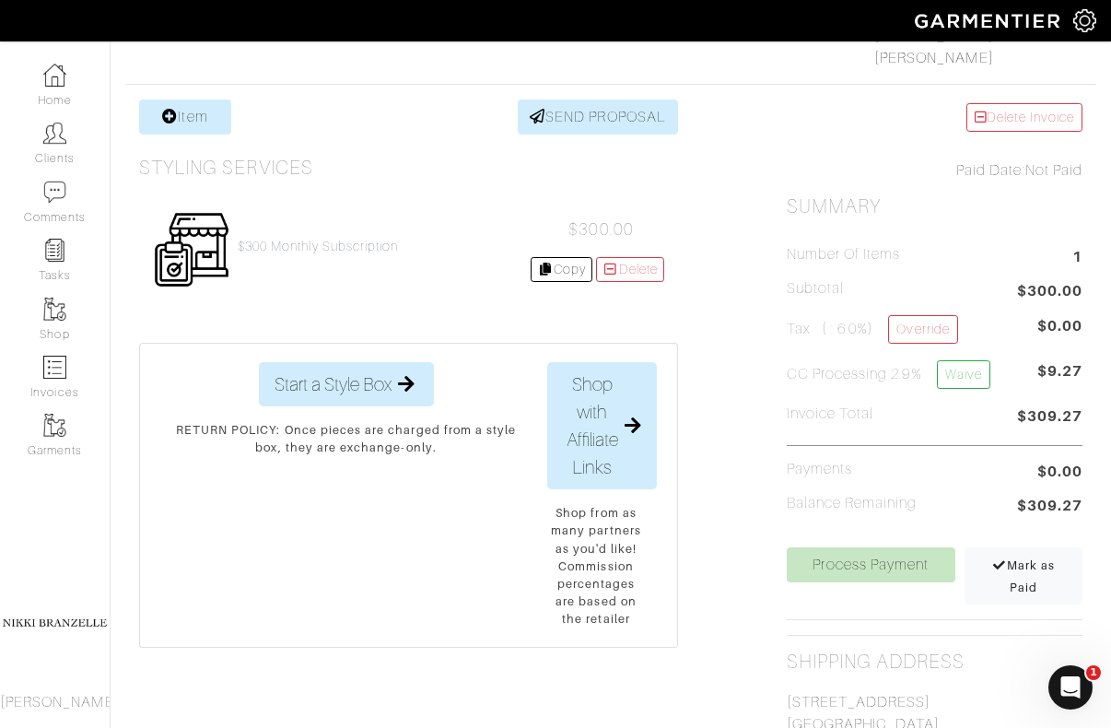
scroll to position [332, 0]
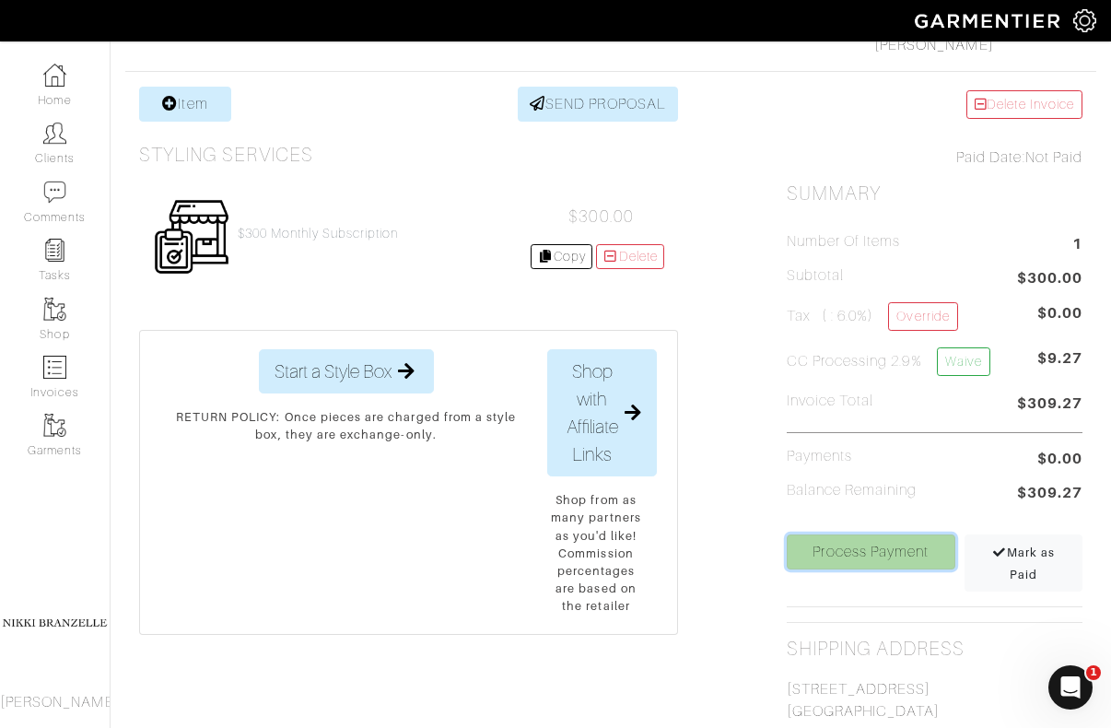
click at [909, 554] on link "Process Payment" at bounding box center [871, 551] width 169 height 35
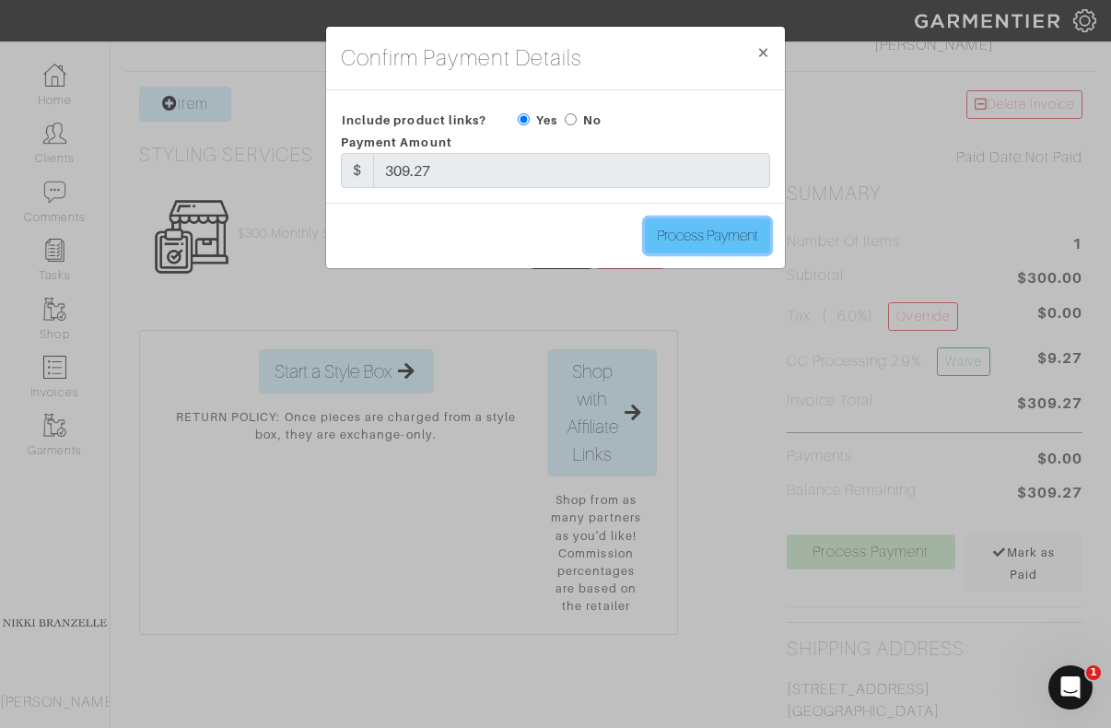
click at [677, 233] on input "Process Payment" at bounding box center [707, 235] width 125 height 35
type input "Process Payment"
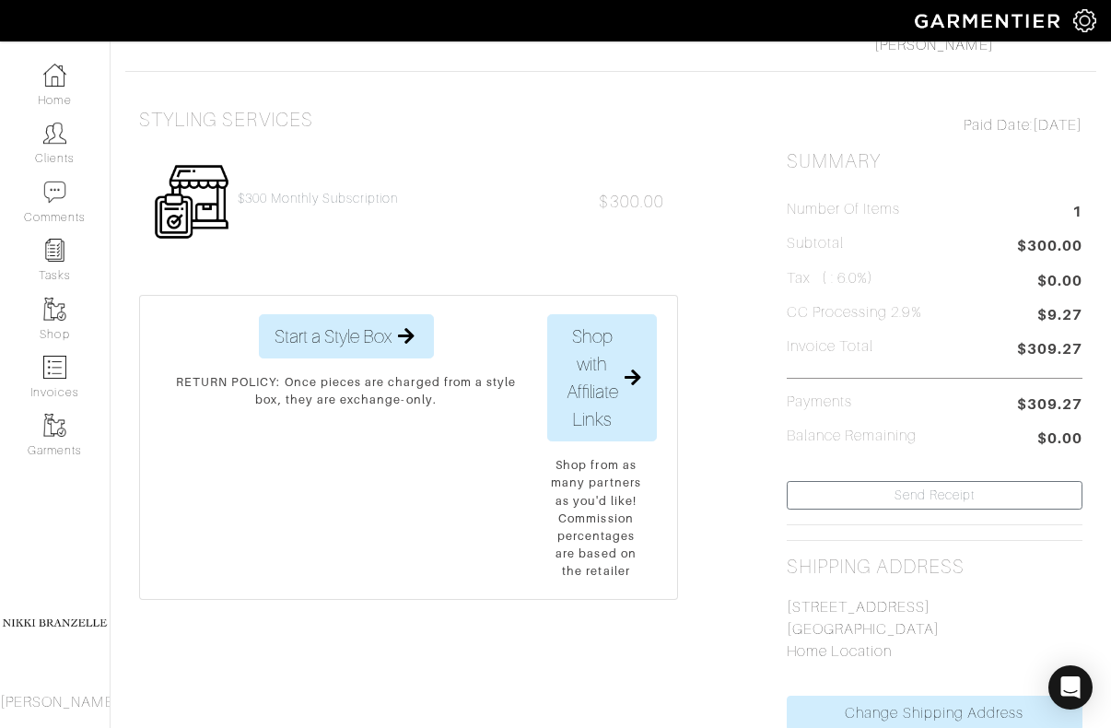
scroll to position [0, 0]
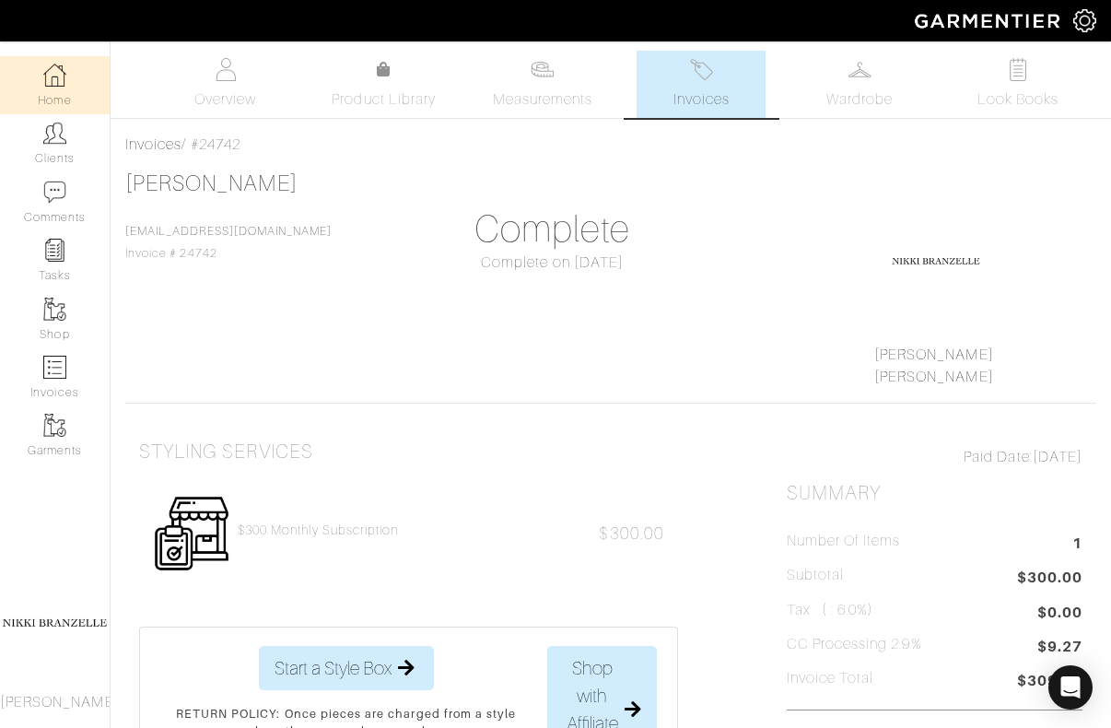
click at [67, 92] on link "Home" at bounding box center [55, 85] width 110 height 58
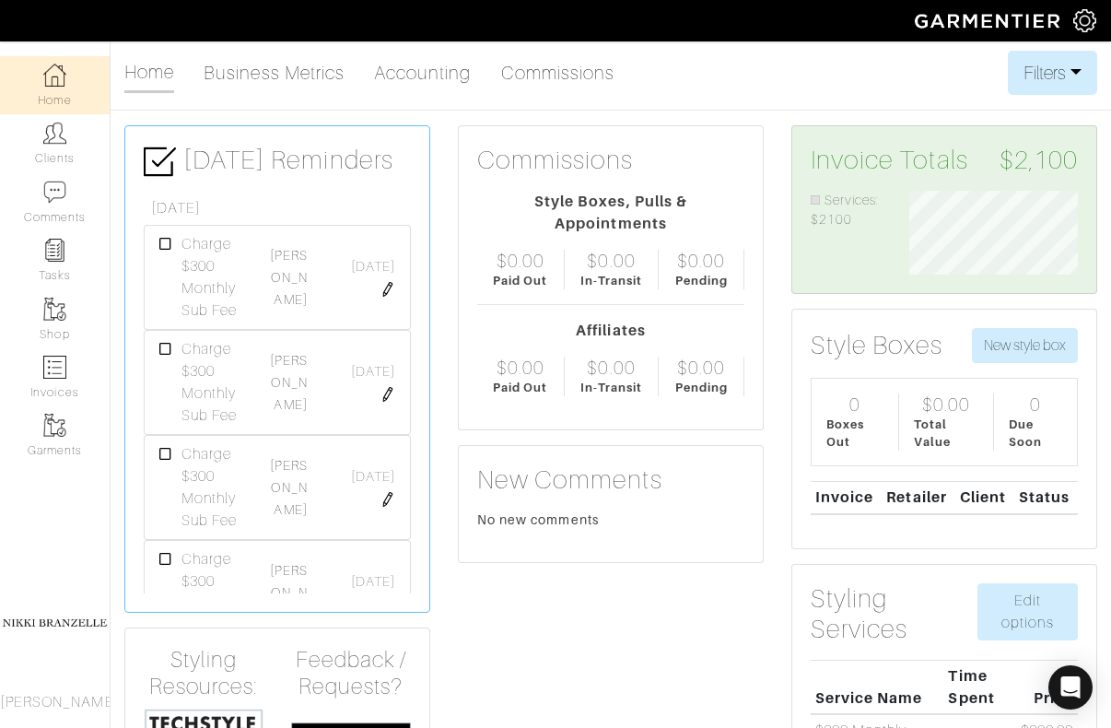
scroll to position [84, 196]
click at [287, 488] on link "[PERSON_NAME]" at bounding box center [288, 487] width 37 height 59
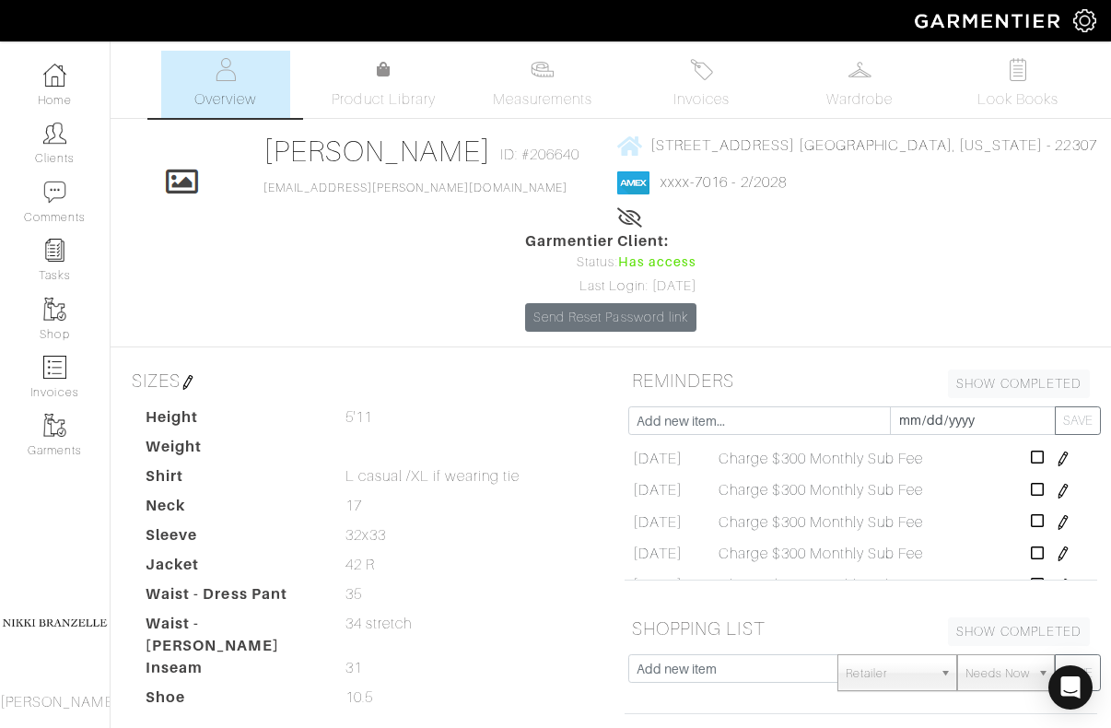
scroll to position [70, 0]
click at [1042, 541] on icon at bounding box center [1038, 548] width 14 height 15
click at [702, 101] on span "Invoices" at bounding box center [701, 99] width 56 height 22
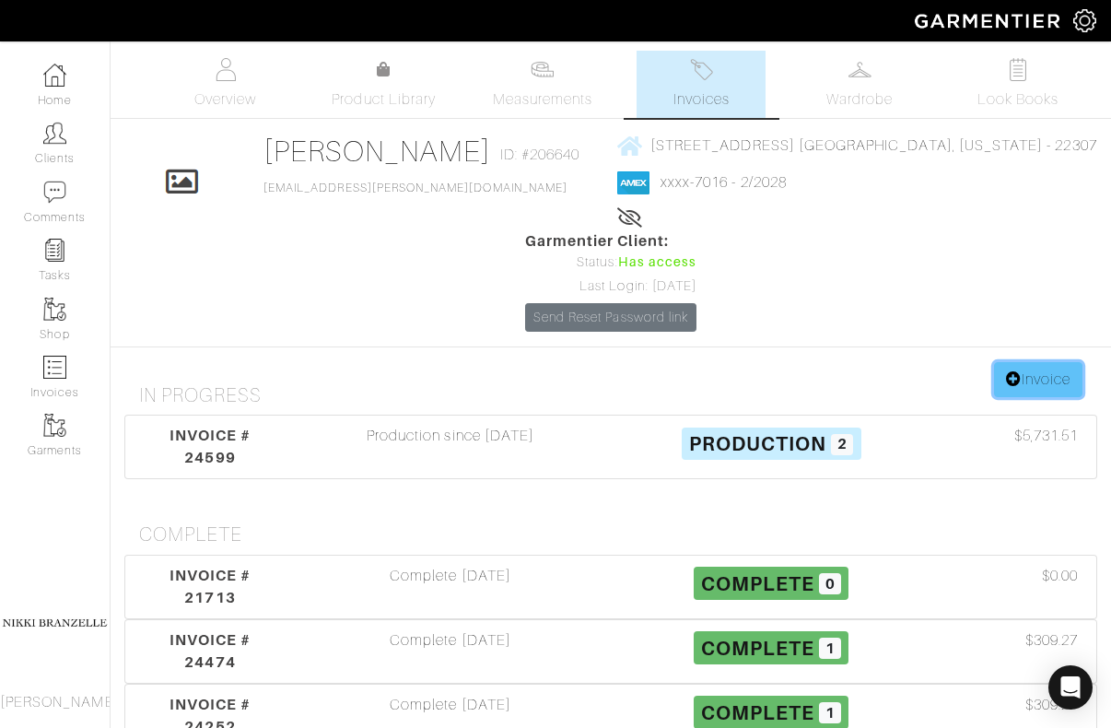
click at [1055, 362] on link "Invoice" at bounding box center [1038, 379] width 88 height 35
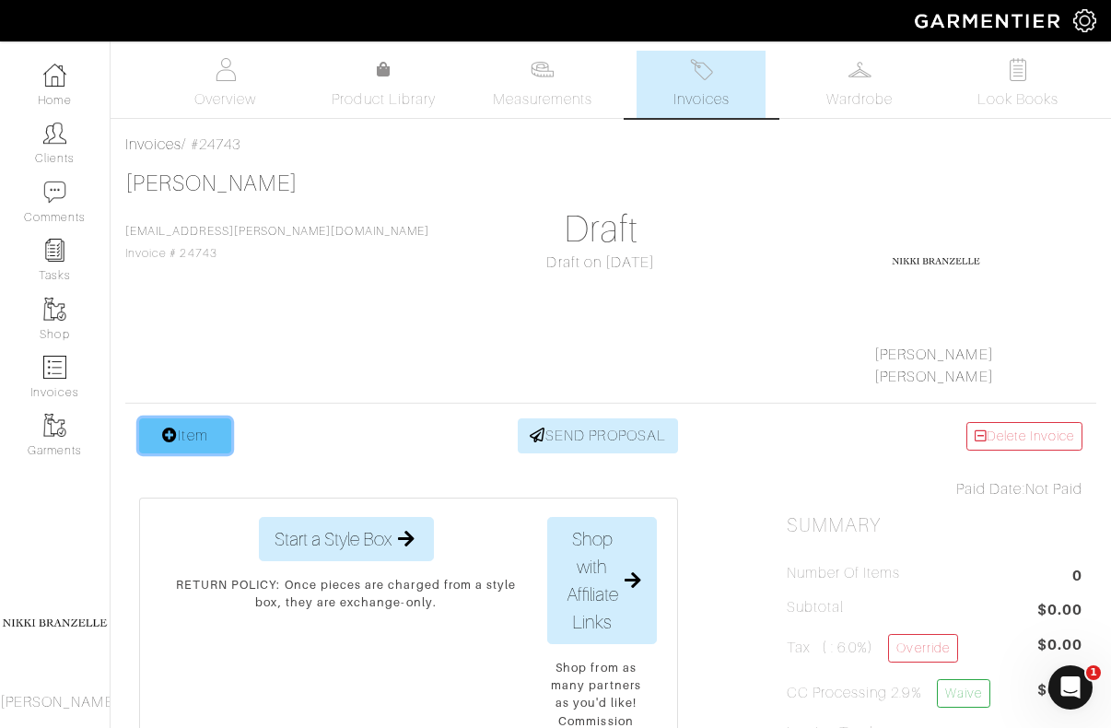
click at [200, 447] on link "Item" at bounding box center [185, 435] width 92 height 35
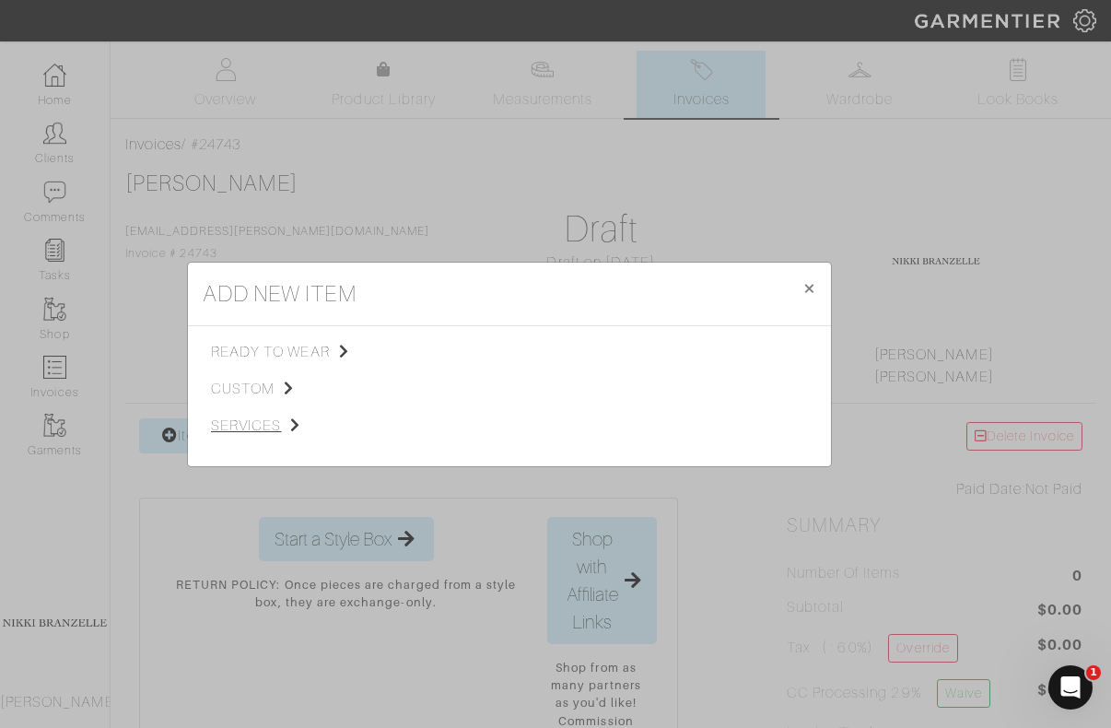
click at [260, 426] on span "services" at bounding box center [303, 426] width 185 height 22
click at [456, 354] on span "Styling Service" at bounding box center [469, 350] width 91 height 15
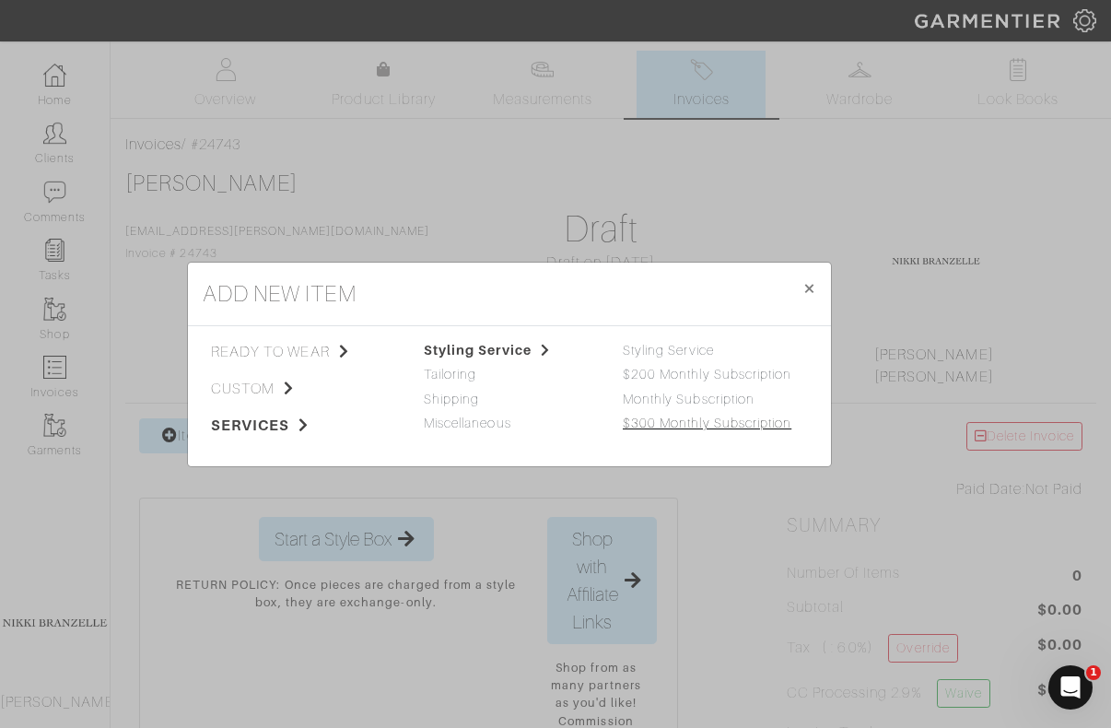
click at [671, 424] on link "$300 Monthly Subscription" at bounding box center [707, 422] width 169 height 15
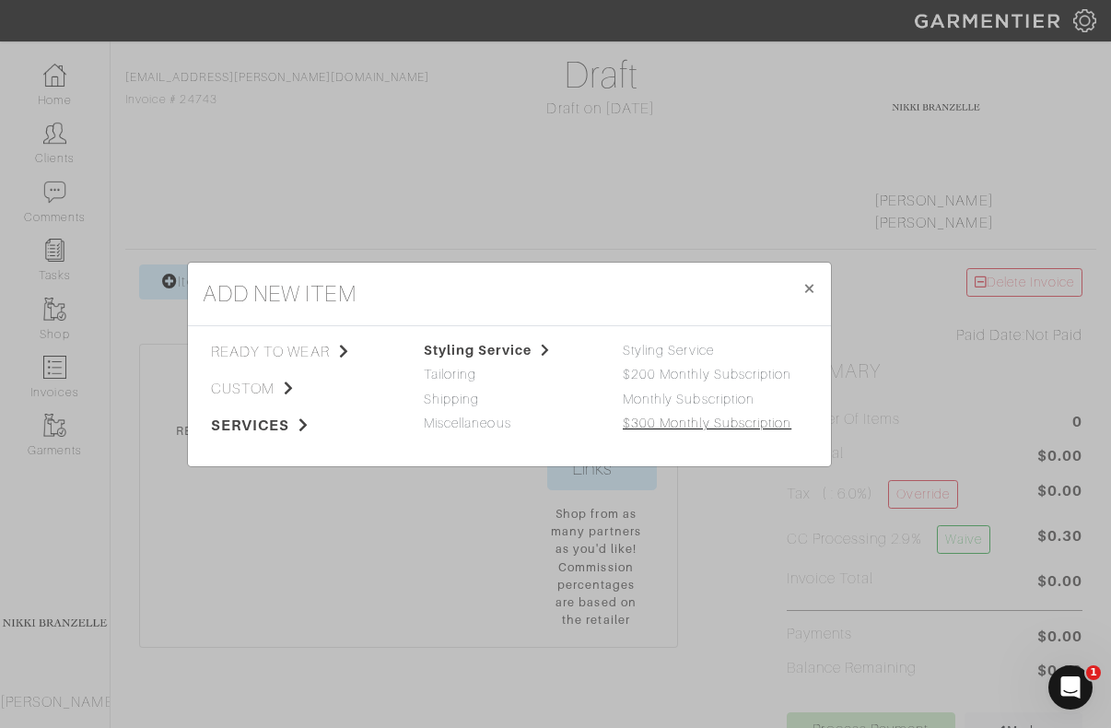
scroll to position [239, 0]
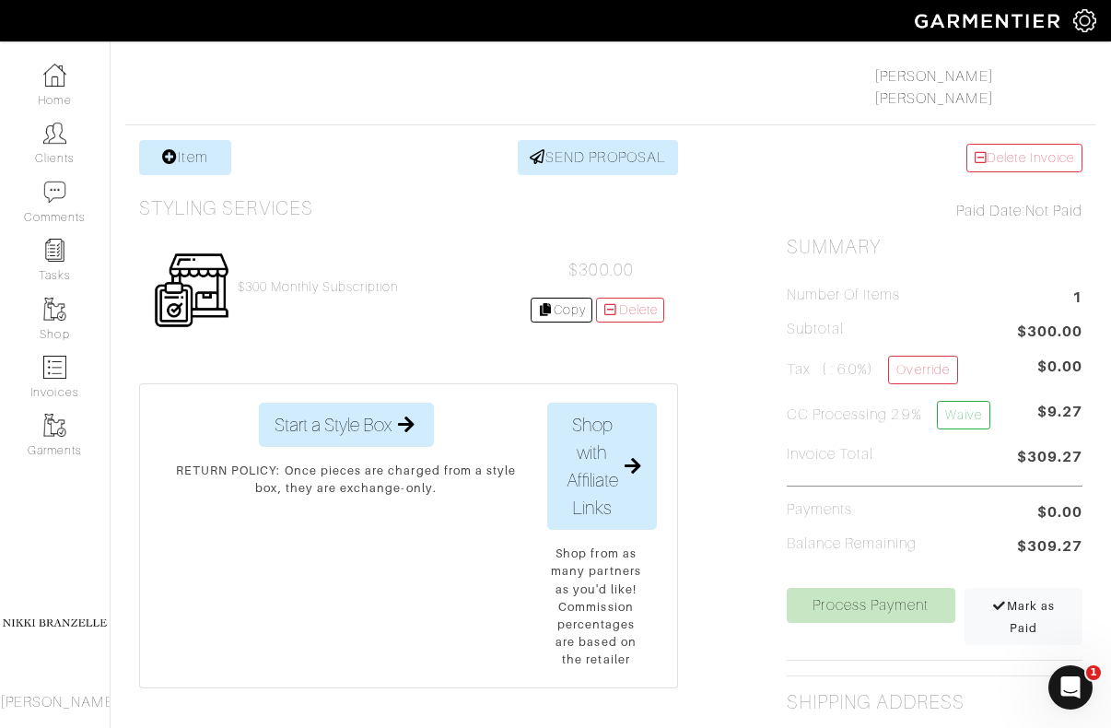
scroll to position [403, 0]
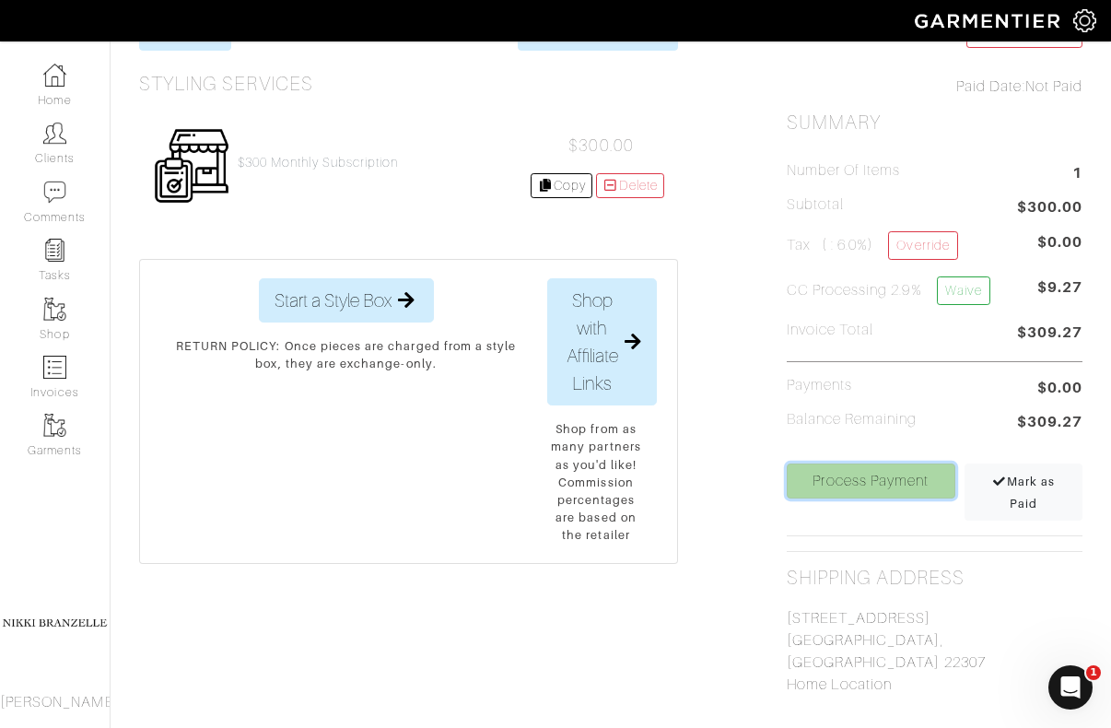
click at [895, 481] on link "Process Payment" at bounding box center [871, 480] width 169 height 35
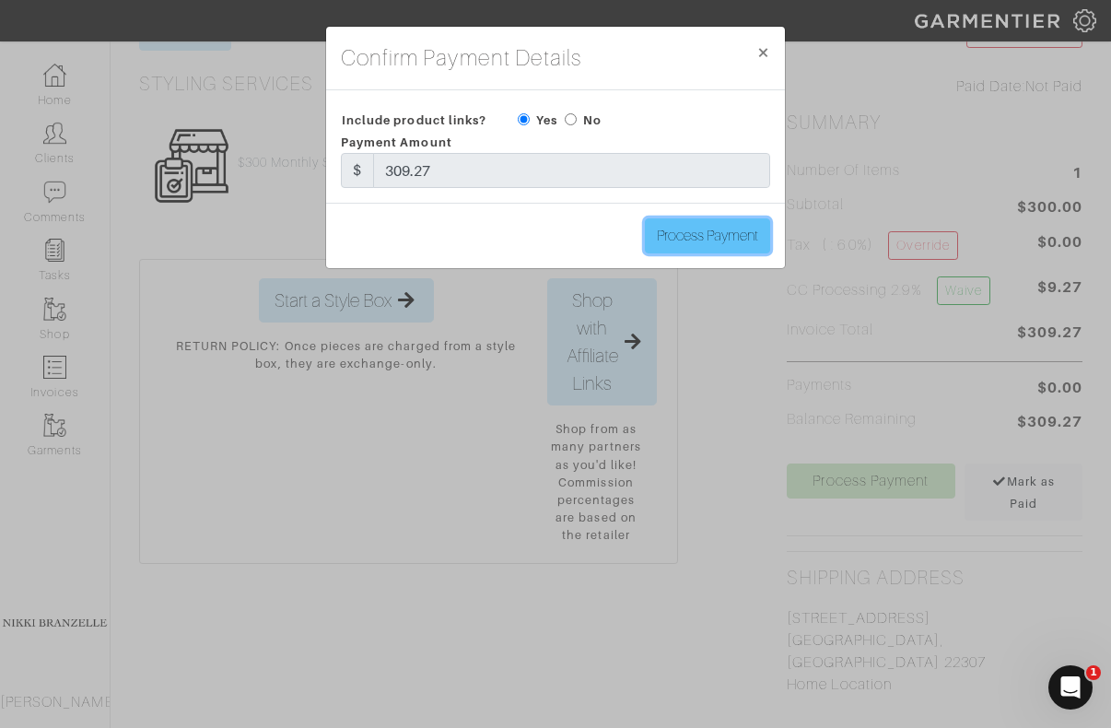
click at [683, 232] on input "Process Payment" at bounding box center [707, 235] width 125 height 35
type input "Process Payment"
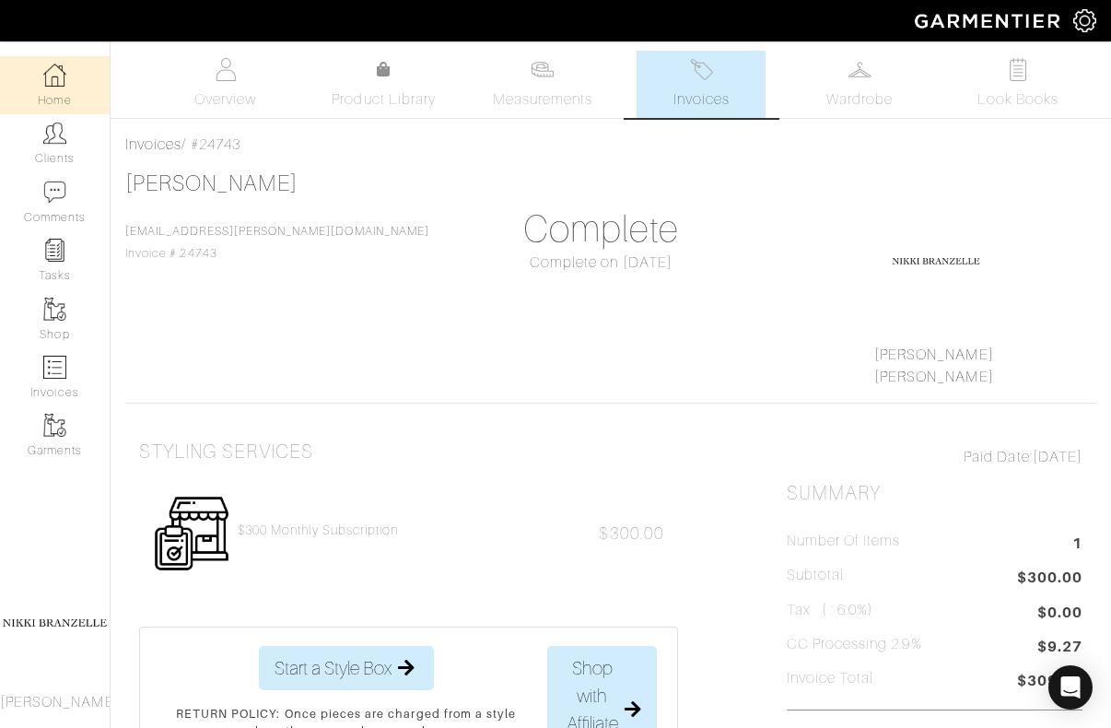
click at [60, 64] on img at bounding box center [54, 75] width 23 height 23
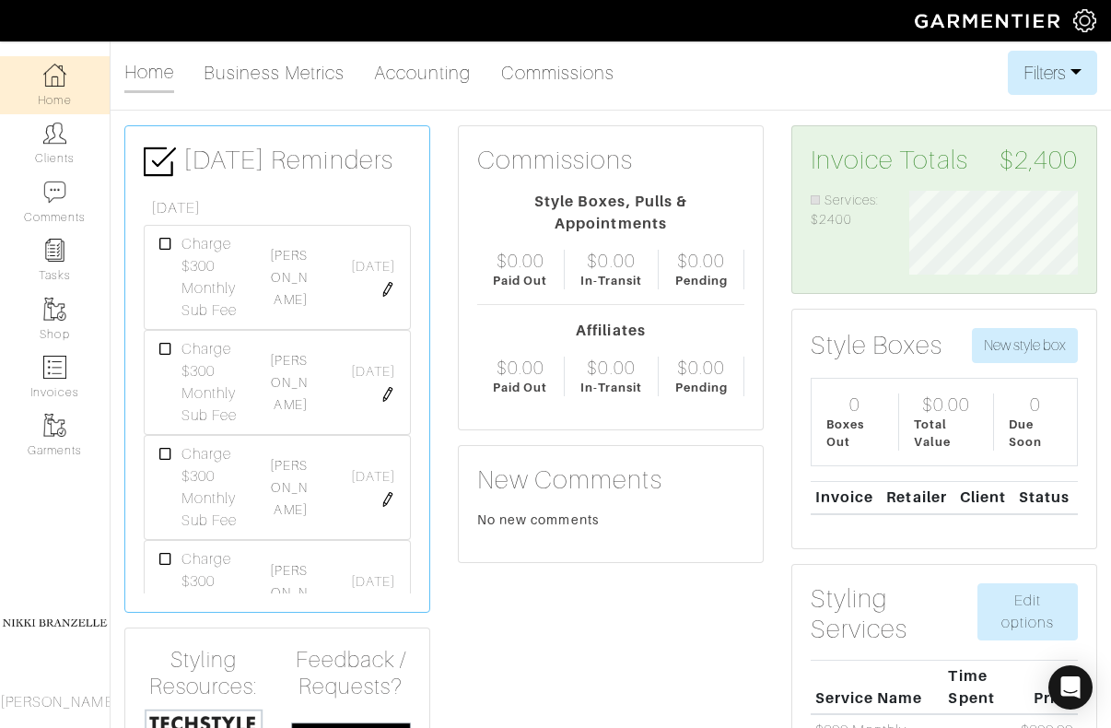
scroll to position [43, 0]
click at [298, 455] on link "[PERSON_NAME]" at bounding box center [288, 444] width 37 height 59
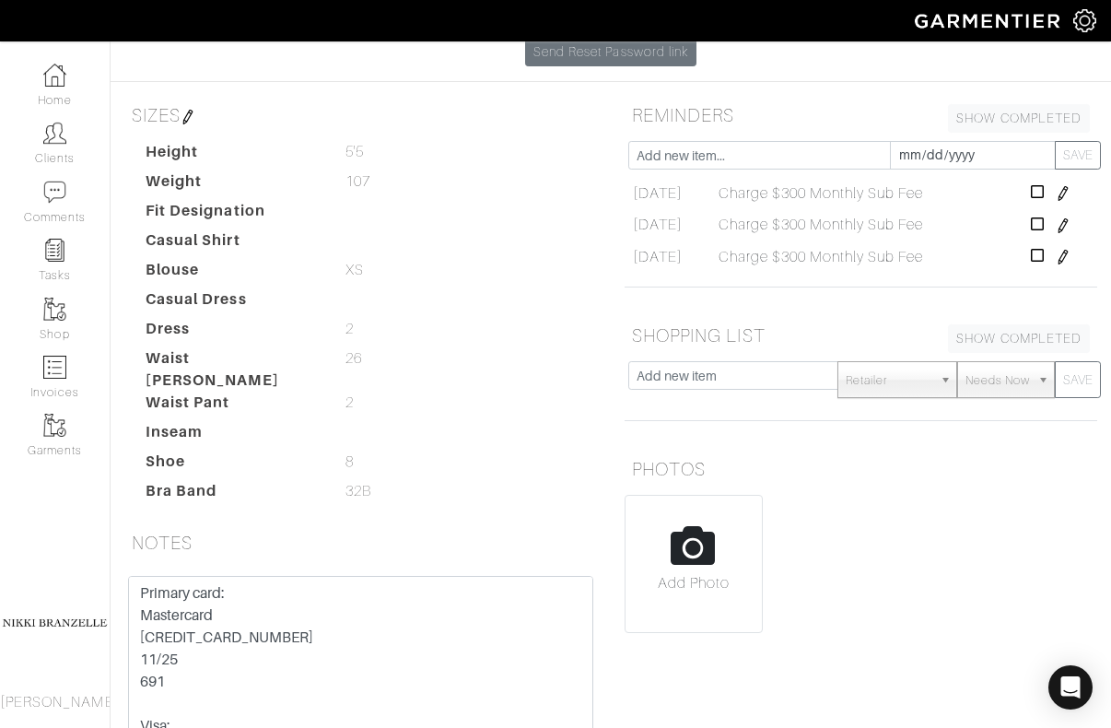
scroll to position [107, 0]
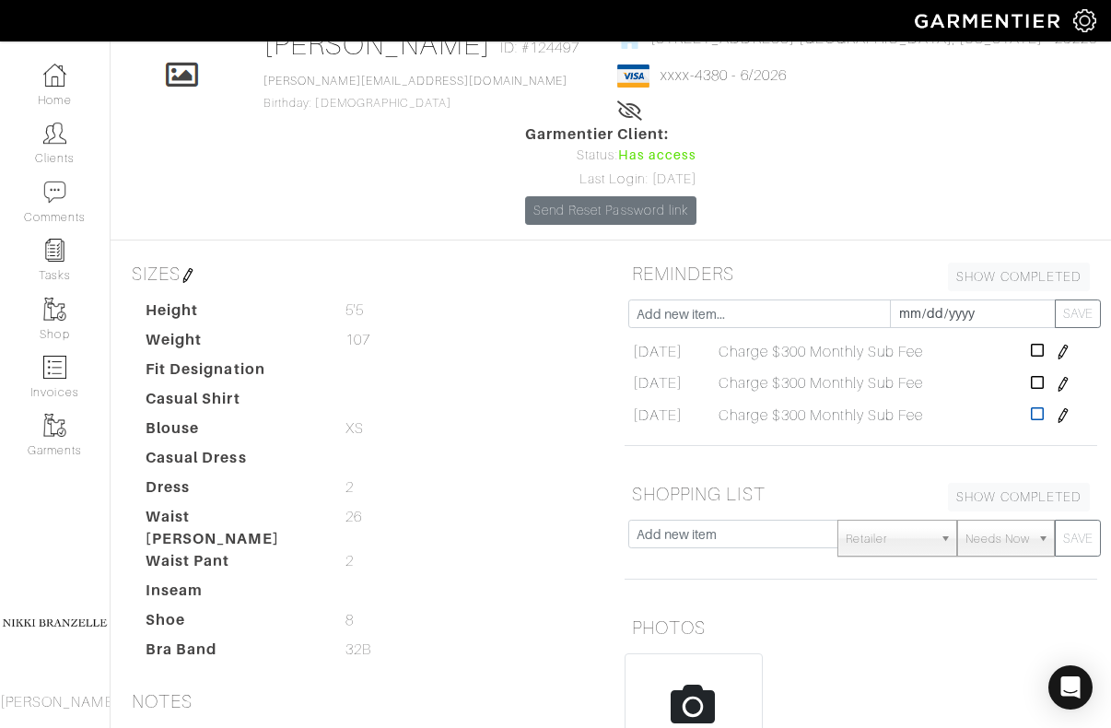
click at [1045, 406] on icon at bounding box center [1038, 413] width 14 height 15
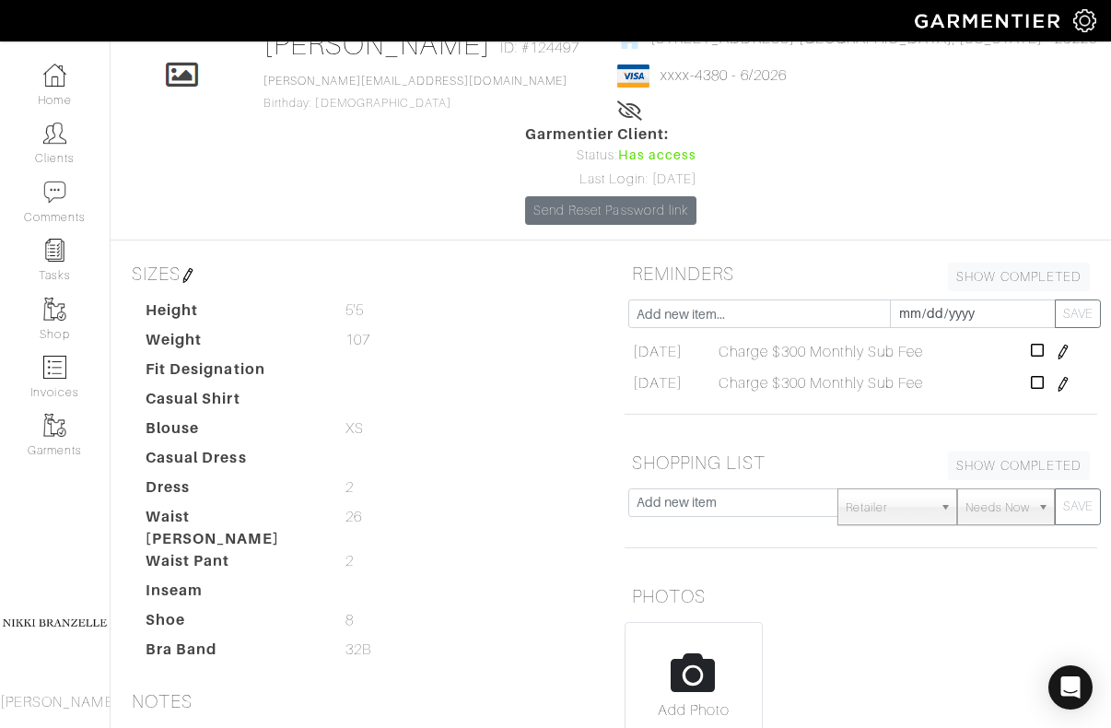
scroll to position [0, 0]
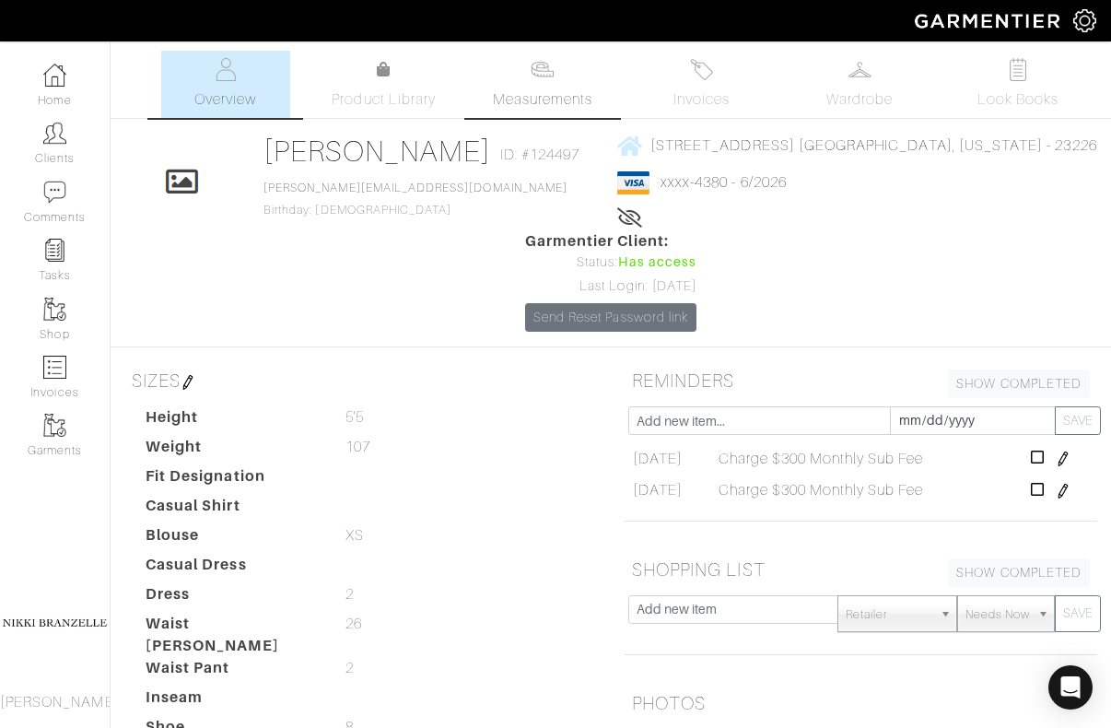
click at [542, 81] on link "Measurements" at bounding box center [543, 84] width 130 height 67
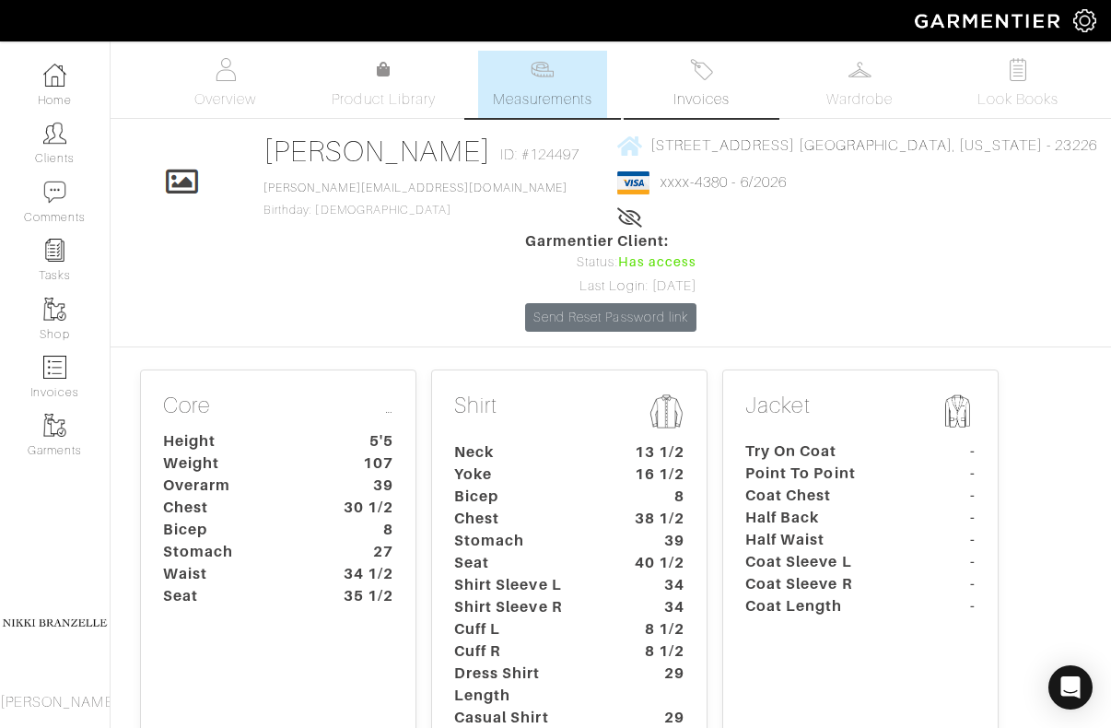
click at [748, 99] on link "Invoices" at bounding box center [700, 84] width 129 height 67
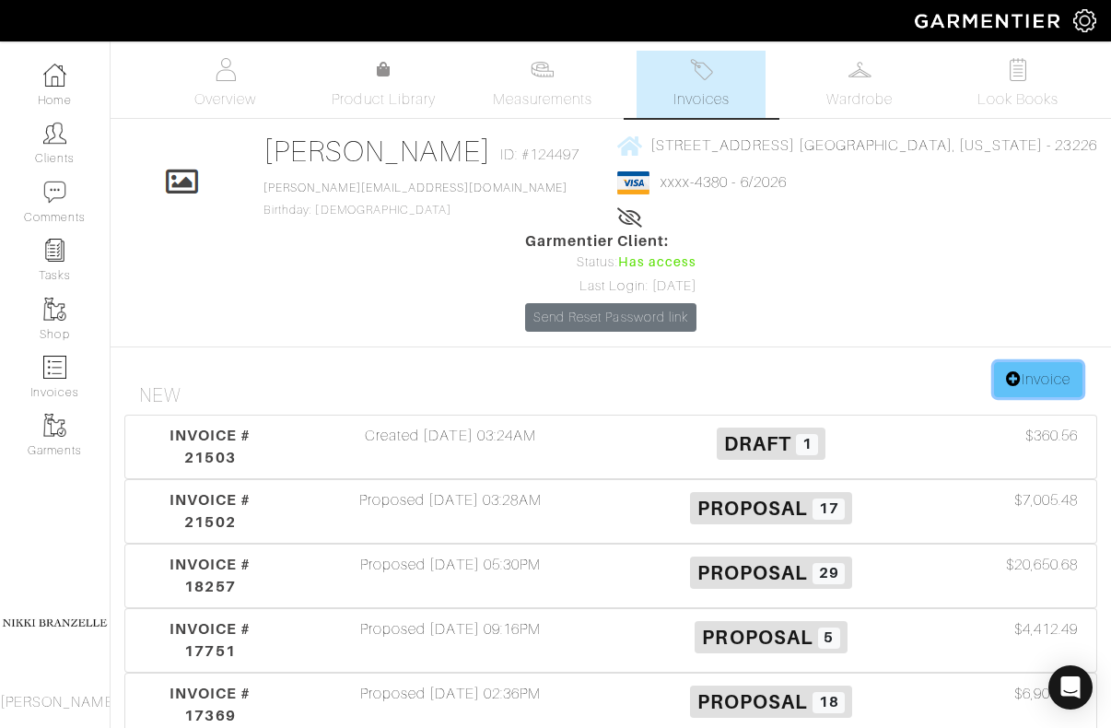
click at [1024, 362] on link "Invoice" at bounding box center [1038, 379] width 88 height 35
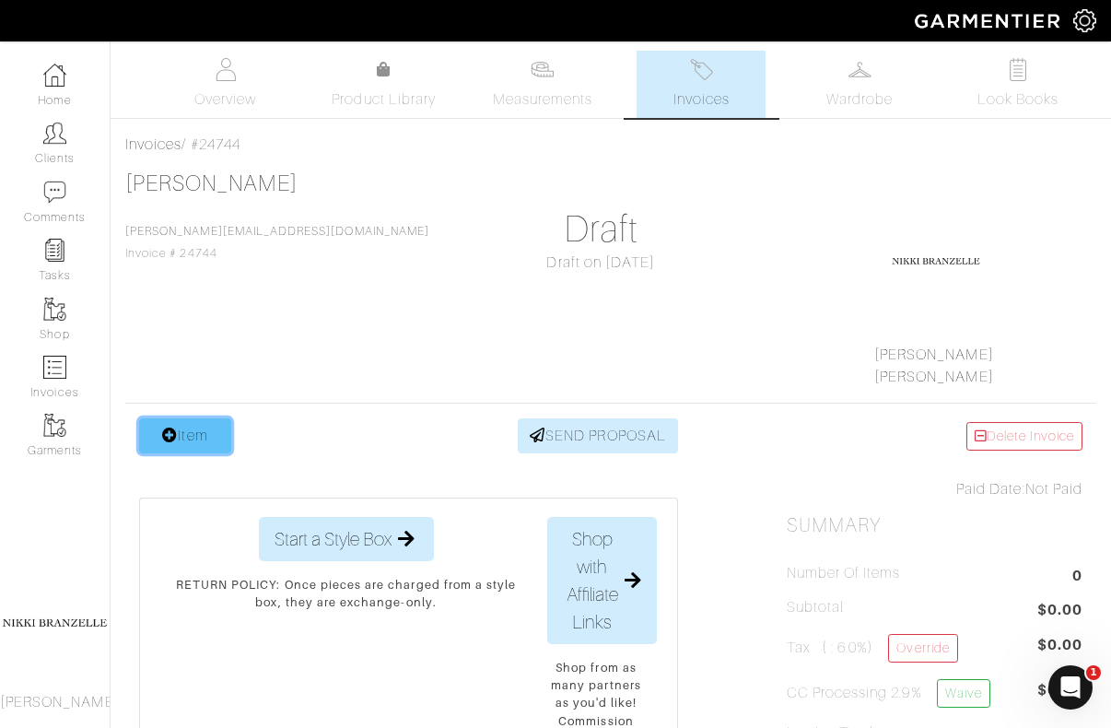
click at [170, 420] on link "Item" at bounding box center [185, 435] width 92 height 35
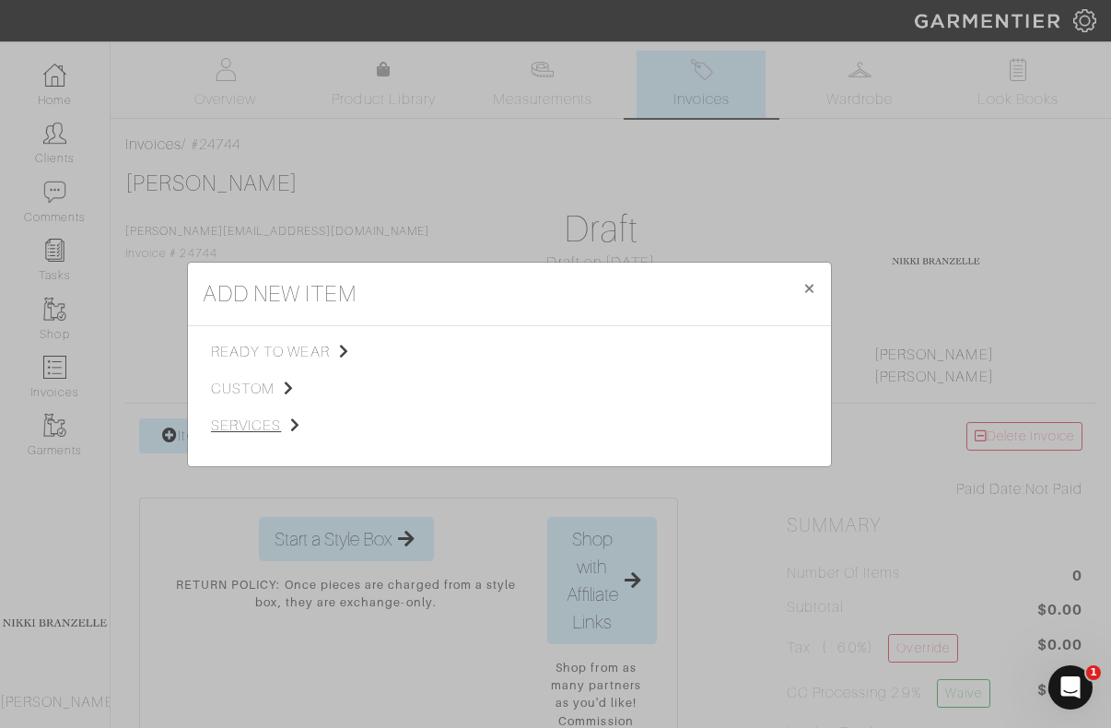
click at [266, 425] on span "services" at bounding box center [303, 426] width 185 height 22
click at [463, 345] on span "Styling Service" at bounding box center [469, 350] width 91 height 15
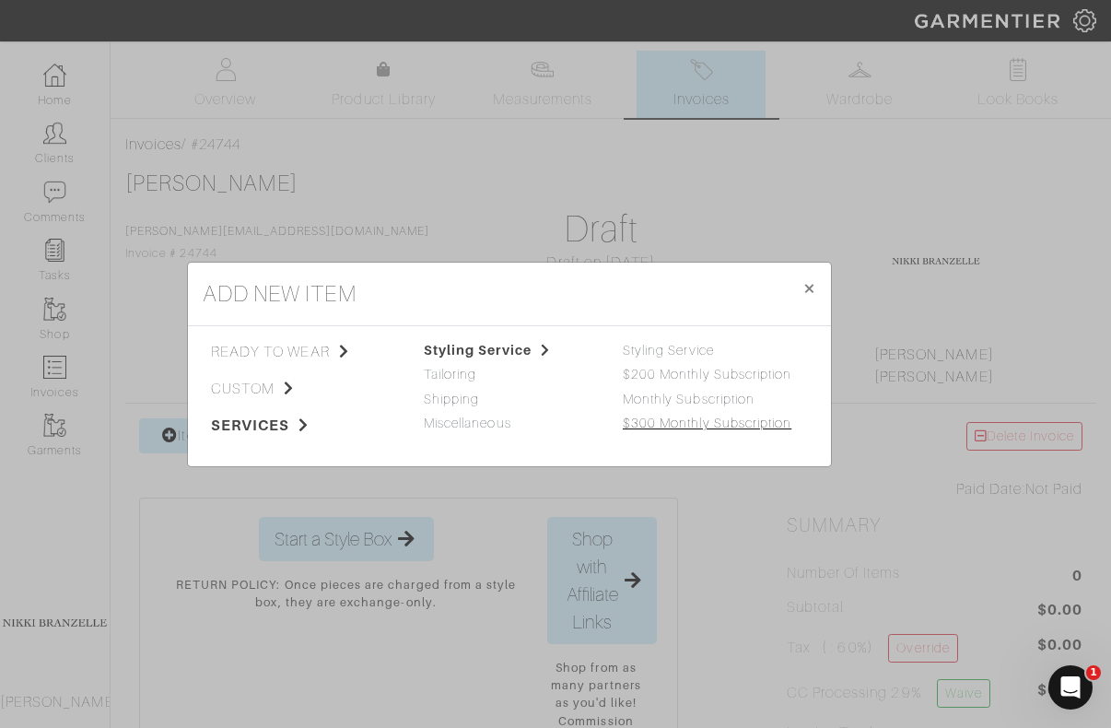
click at [640, 428] on link "$300 Monthly Subscription" at bounding box center [707, 422] width 169 height 15
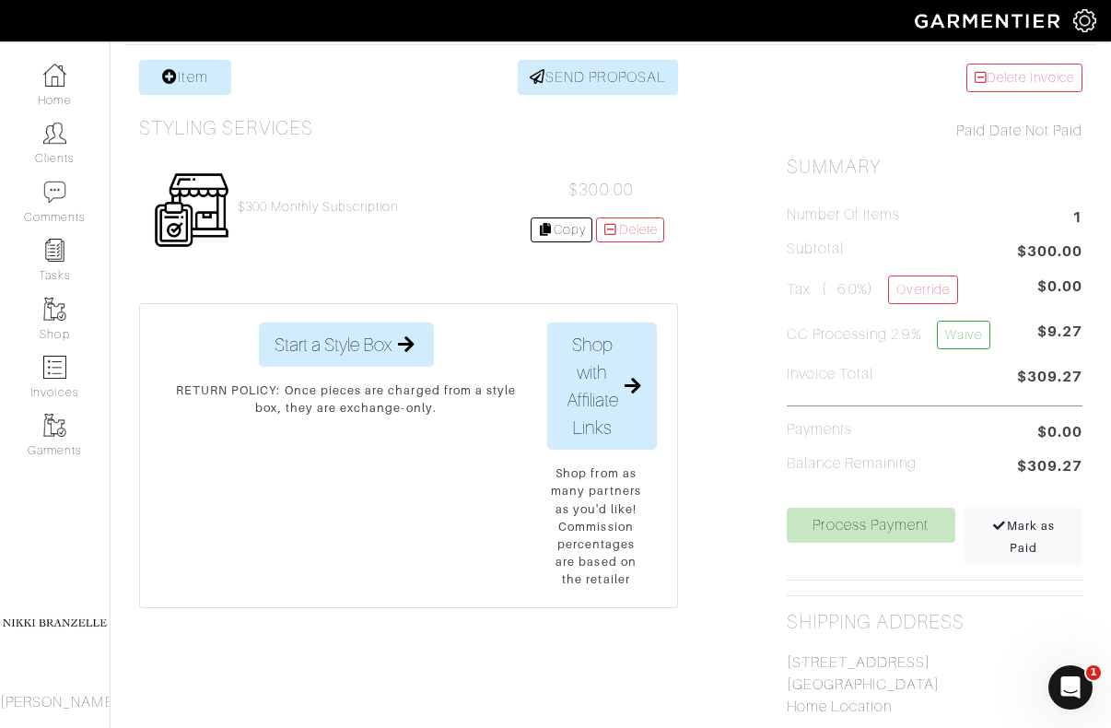
scroll to position [364, 0]
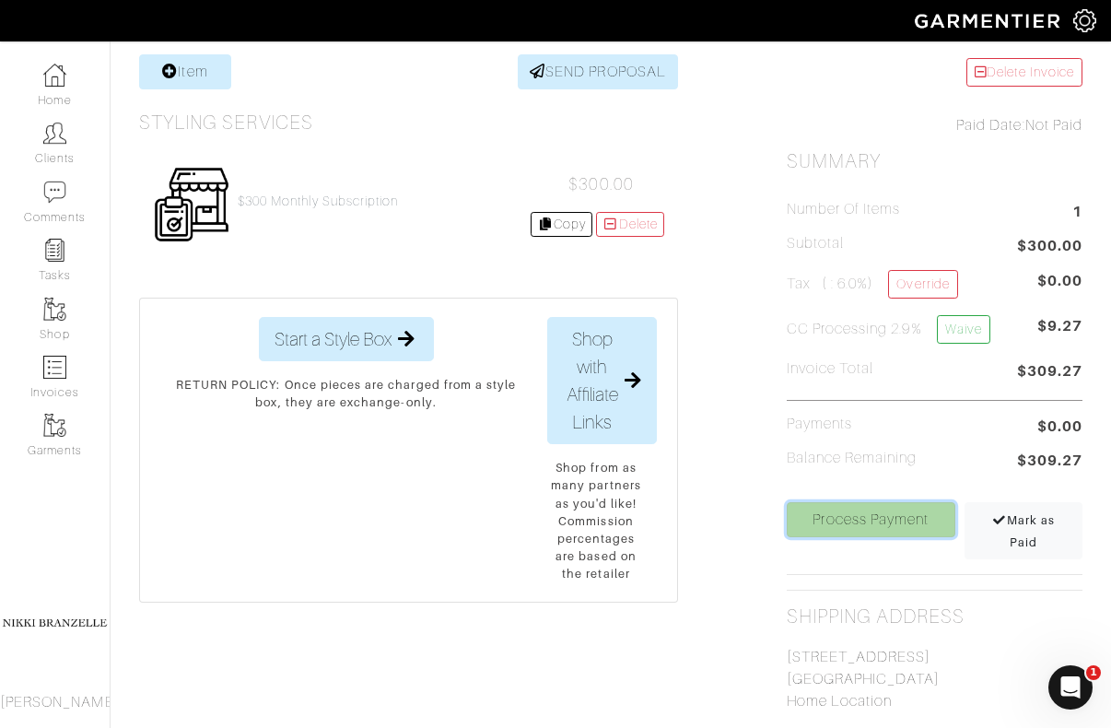
click at [893, 510] on link "Process Payment" at bounding box center [871, 519] width 169 height 35
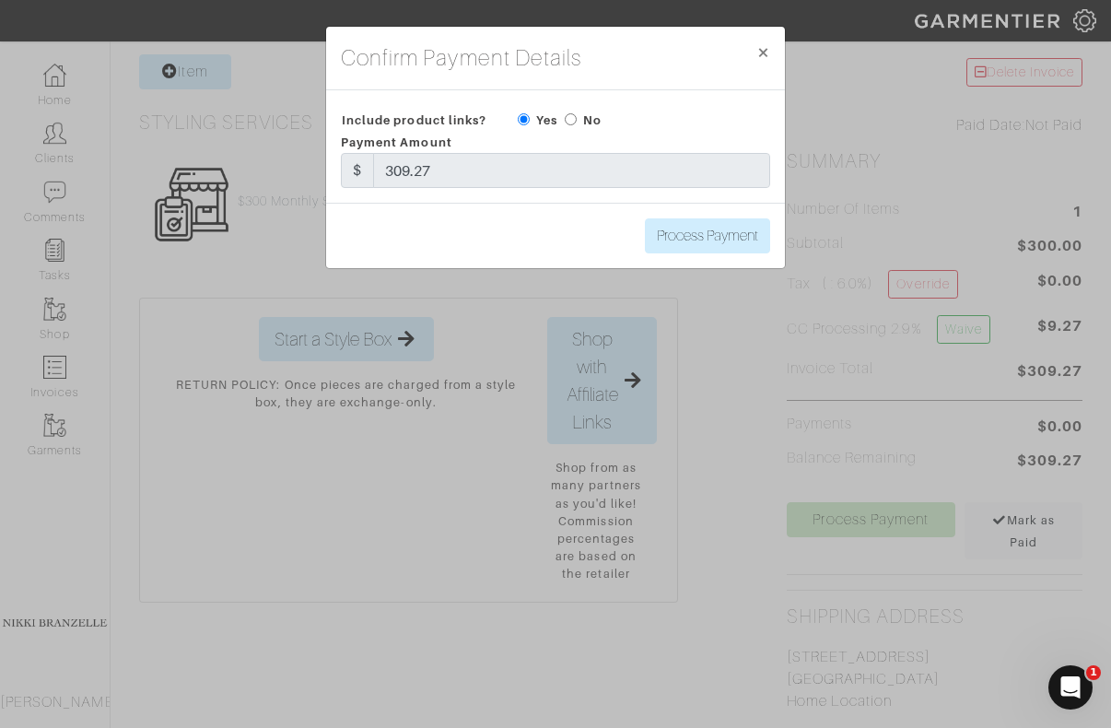
click at [671, 215] on div "Process Payment" at bounding box center [555, 235] width 459 height 65
click at [695, 239] on input "Process Payment" at bounding box center [707, 235] width 125 height 35
type input "Process Payment"
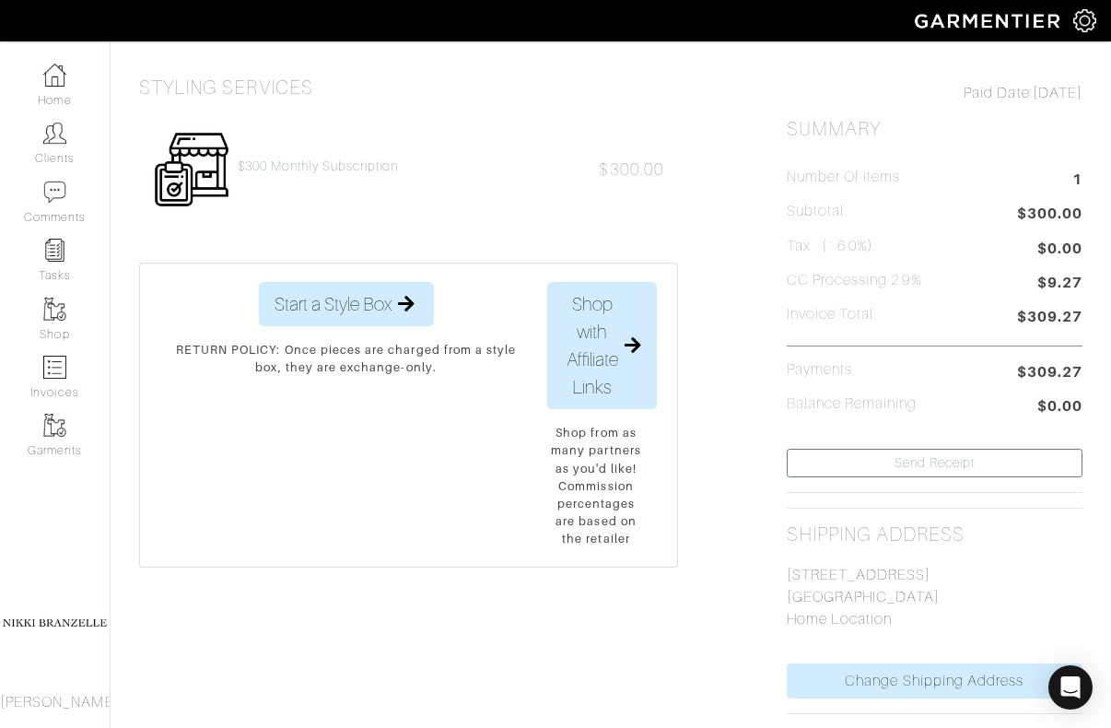
scroll to position [0, 0]
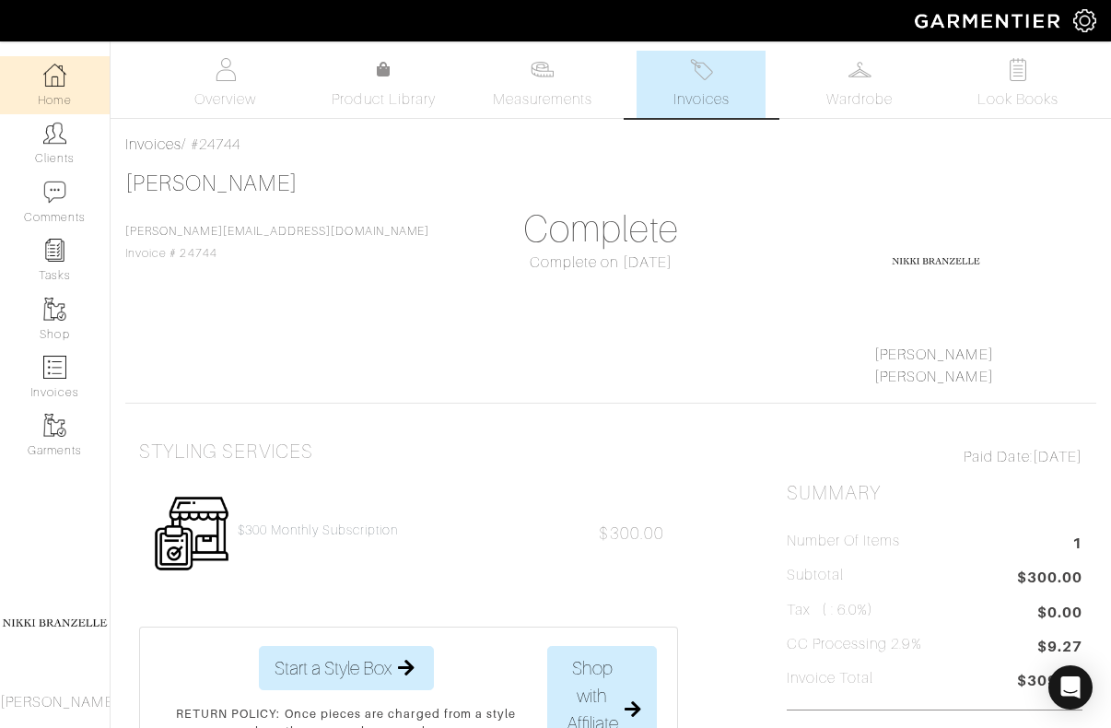
click at [53, 67] on img at bounding box center [54, 75] width 23 height 23
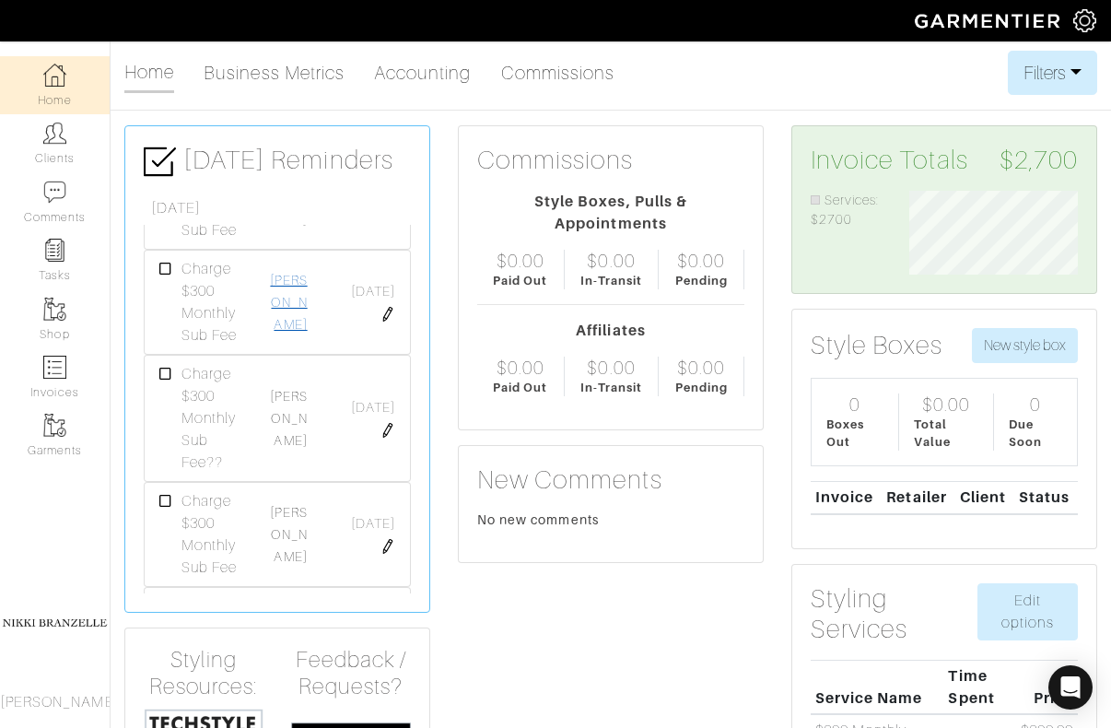
scroll to position [187, 0]
click at [297, 429] on link "Lauren Aronson" at bounding box center [288, 416] width 37 height 59
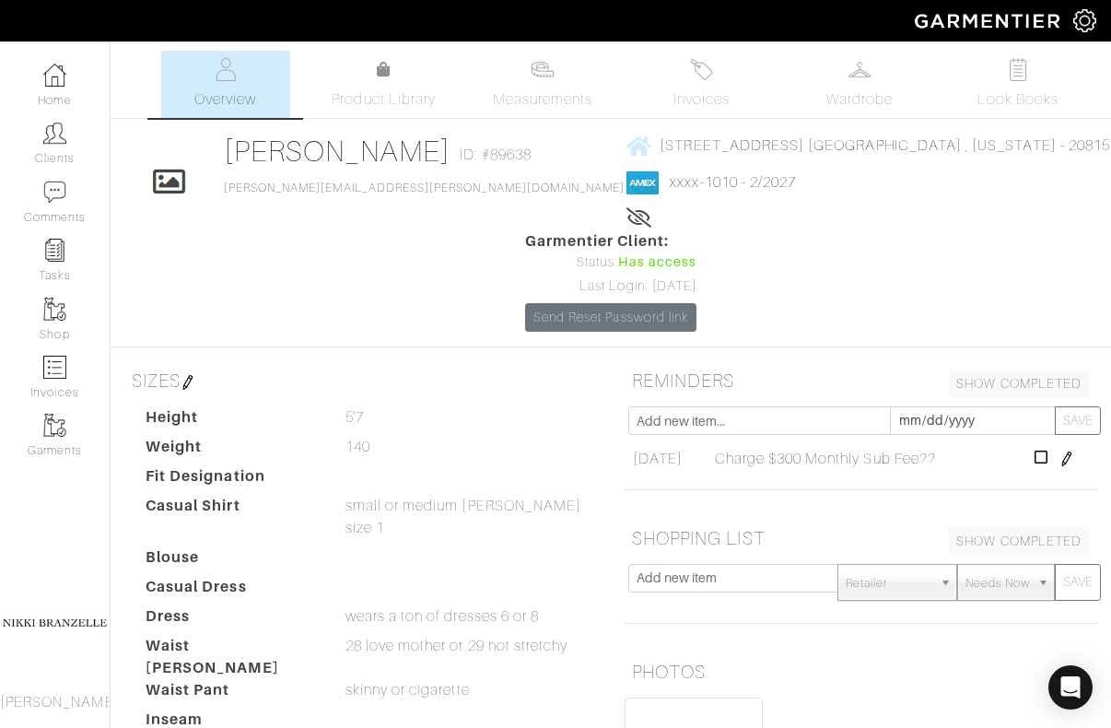
click at [1067, 458] on img at bounding box center [1066, 458] width 15 height 15
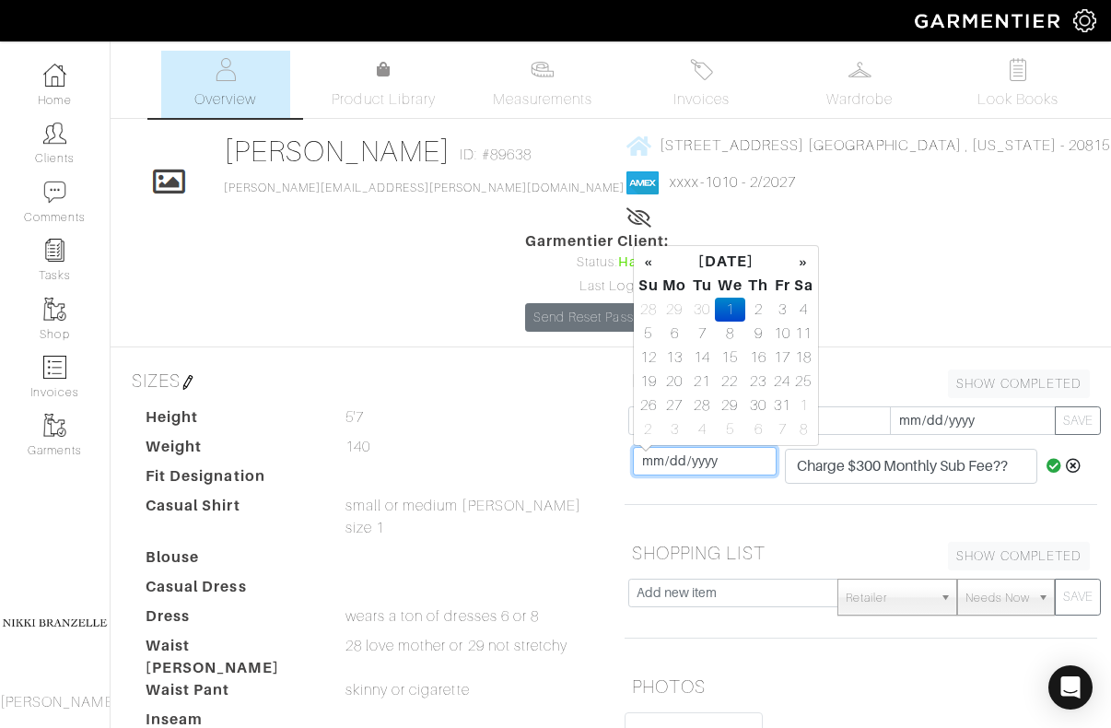
click at [652, 463] on input "[DATE]" at bounding box center [705, 461] width 144 height 29
click at [809, 258] on th "»" at bounding box center [803, 262] width 21 height 24
click at [807, 311] on td "1" at bounding box center [803, 310] width 21 height 24
type input "2025-11-01"
click at [975, 316] on div "Click To Edit Lauren Aronson ID: #89638 Aronson.lauren@gmail.com 4814 Derussey …" at bounding box center [611, 233] width 1000 height 198
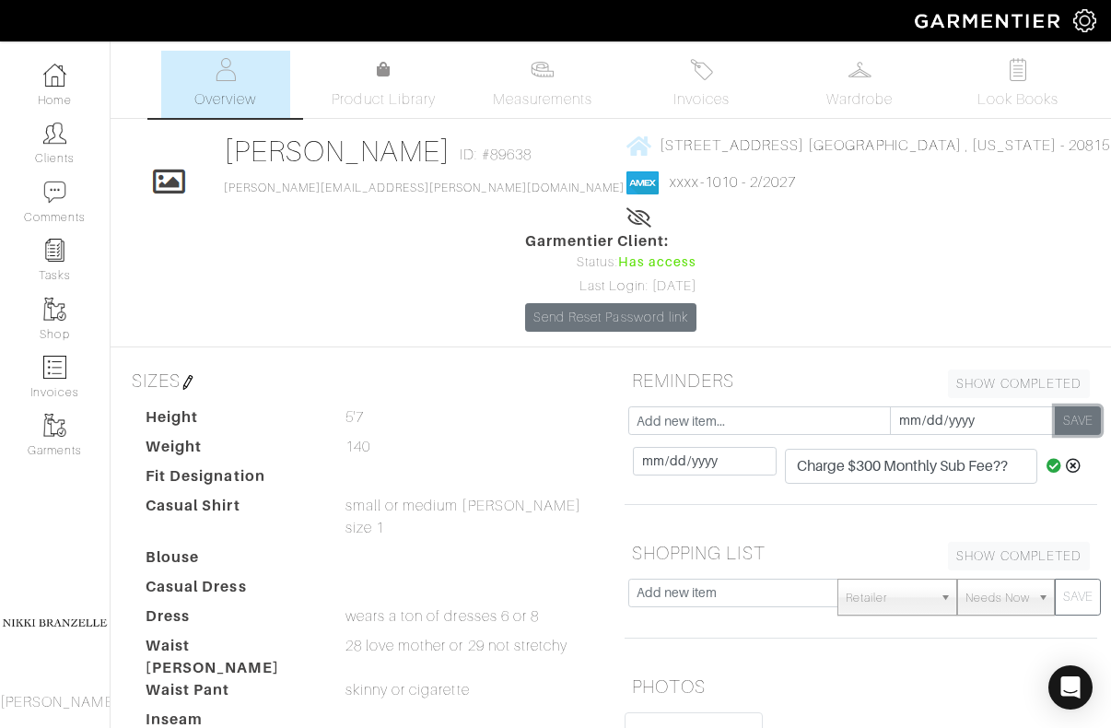
click at [1087, 411] on button "SAVE" at bounding box center [1078, 420] width 46 height 29
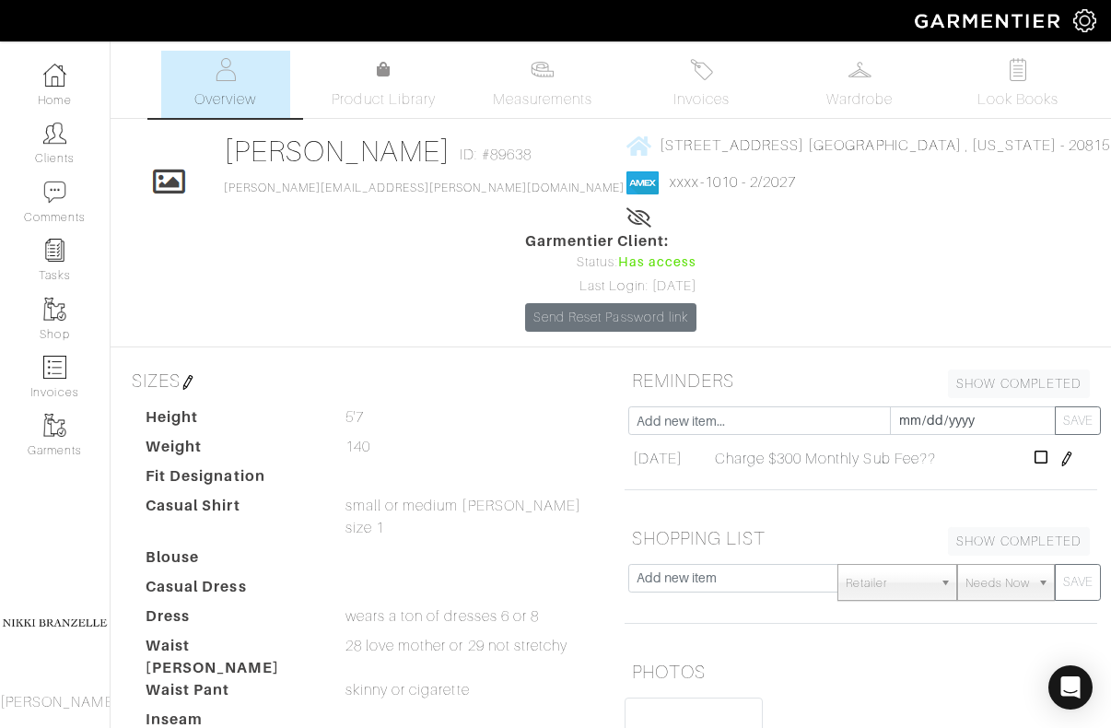
click at [1080, 460] on td at bounding box center [1063, 457] width 67 height 31
click at [1072, 459] on img at bounding box center [1066, 458] width 15 height 15
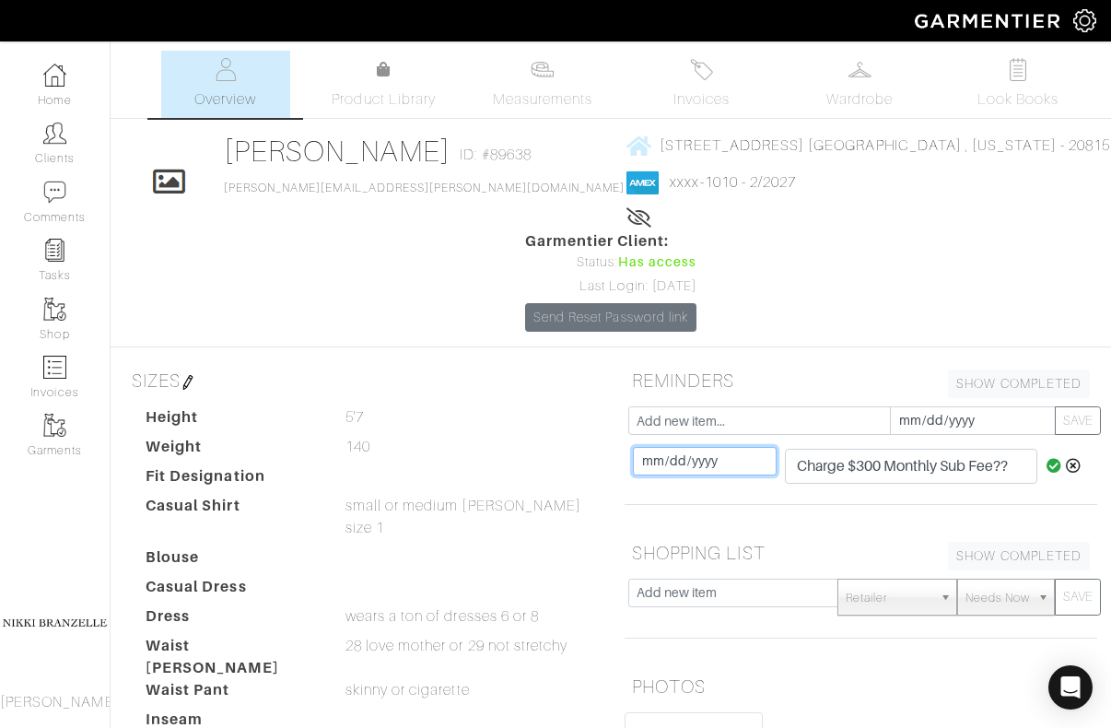
click at [642, 461] on input "[DATE]" at bounding box center [705, 461] width 144 height 29
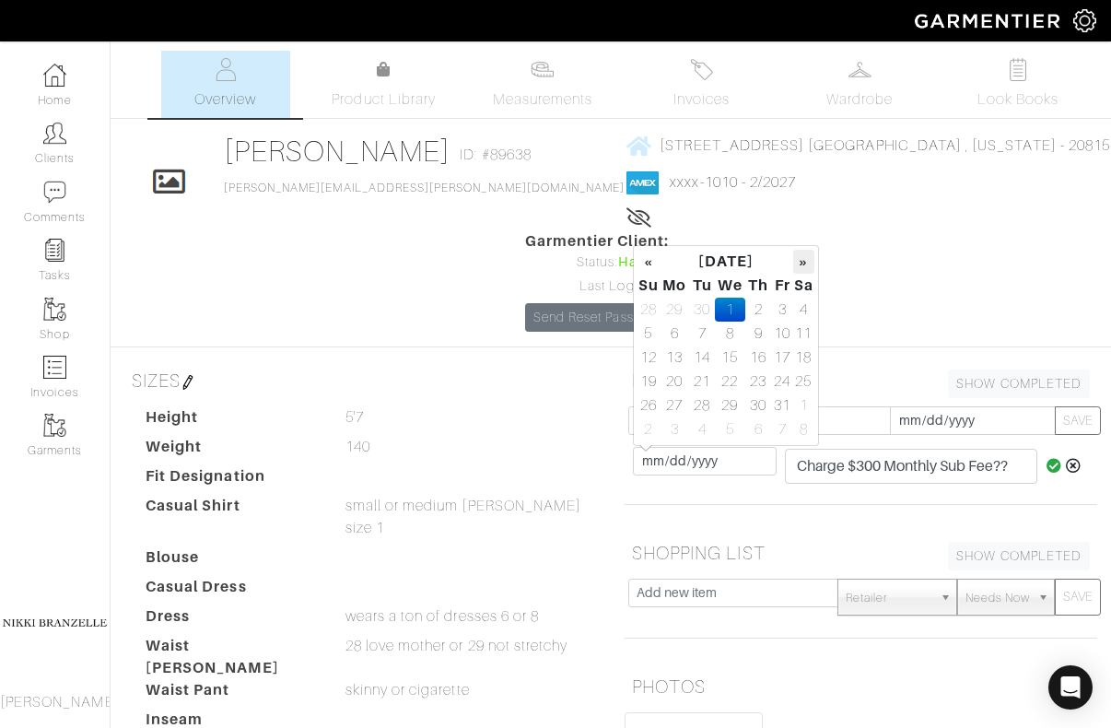
click at [801, 254] on th "»" at bounding box center [803, 262] width 21 height 24
click at [806, 309] on td "1" at bounding box center [803, 310] width 21 height 24
type input "2025-11-01"
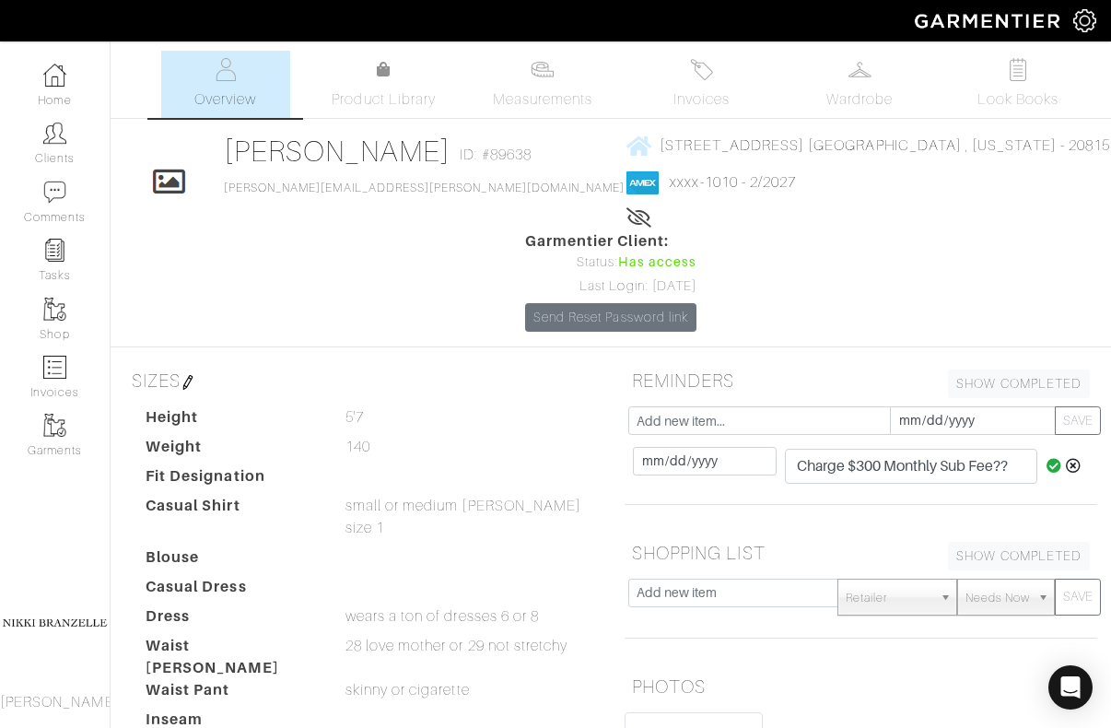
click at [1043, 498] on div "10/01/2025 2025-11-01 Charge $300 Monthly Sub Fee?? Charge $300 Monthly Sub Fee…" at bounding box center [861, 473] width 473 height 63
click at [1047, 469] on icon at bounding box center [1054, 465] width 16 height 15
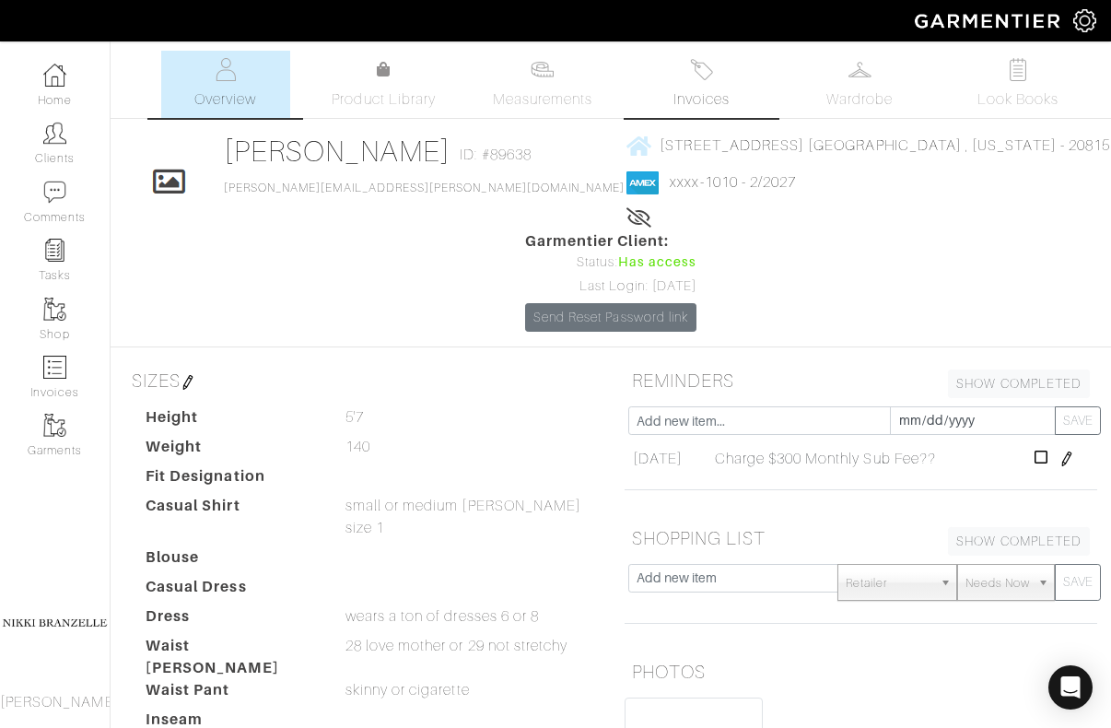
click at [702, 60] on img at bounding box center [701, 69] width 23 height 23
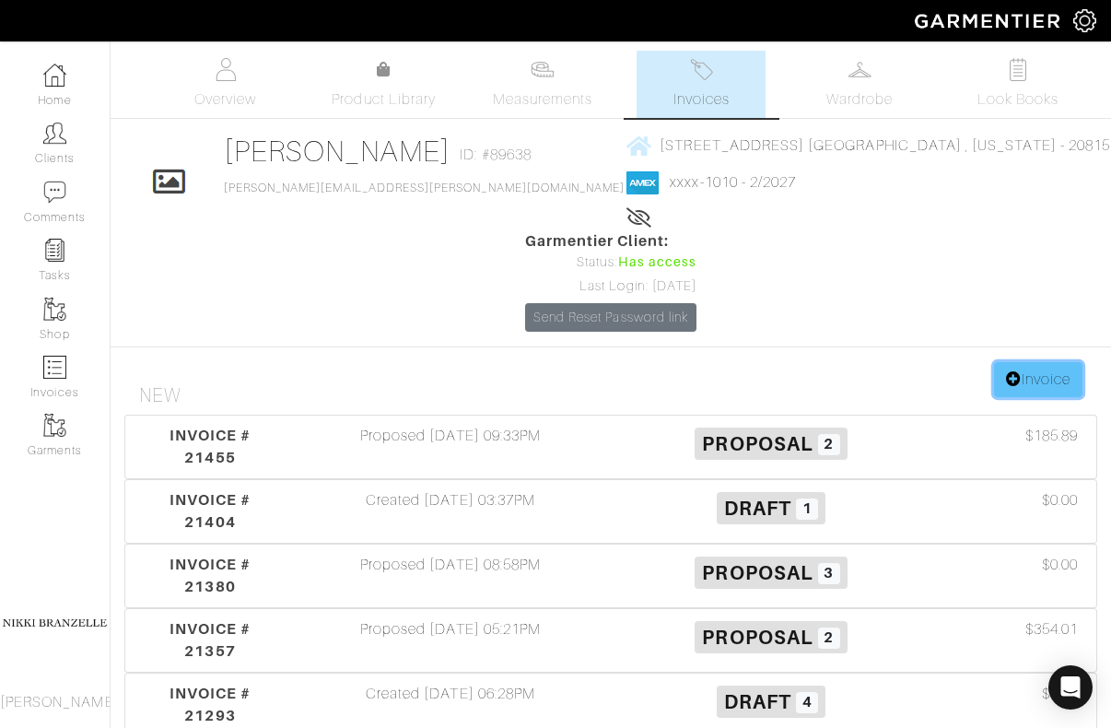
click at [1045, 381] on link "Invoice" at bounding box center [1038, 379] width 88 height 35
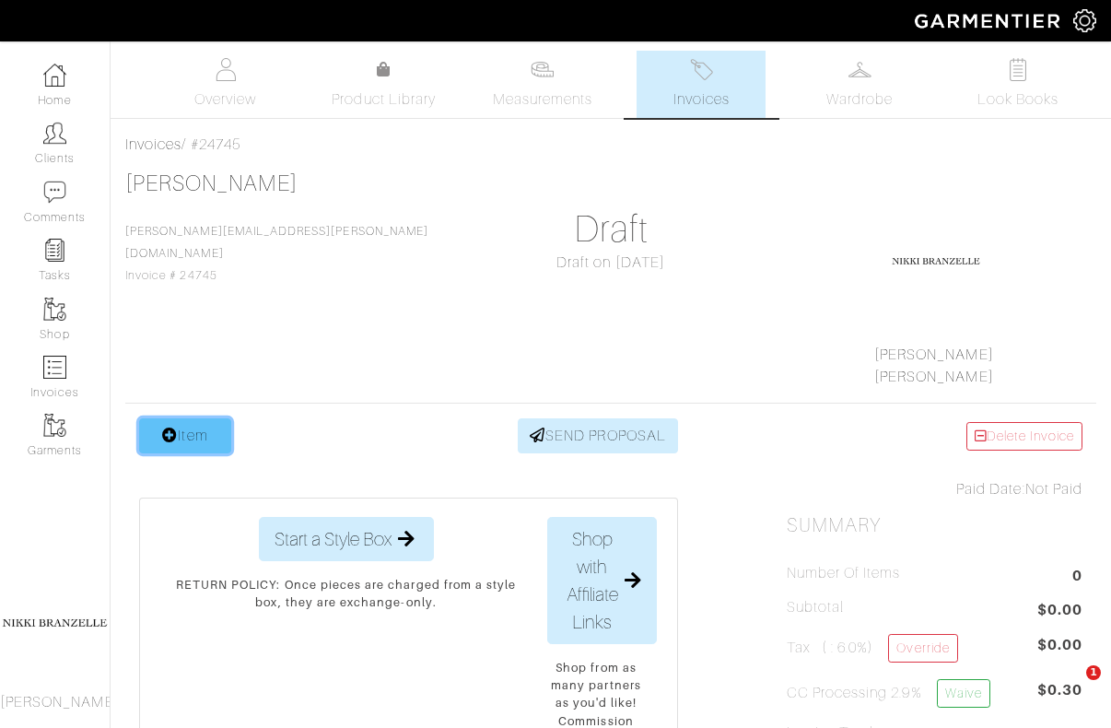
click at [204, 425] on link "Item" at bounding box center [185, 435] width 92 height 35
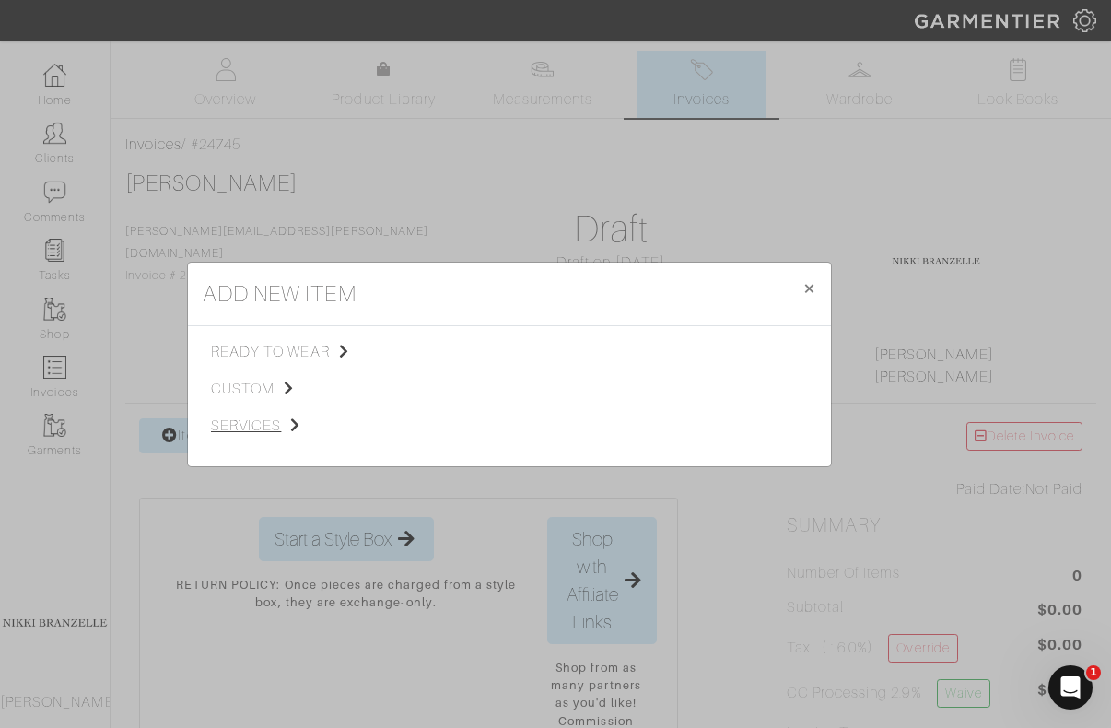
click at [247, 422] on span "services" at bounding box center [303, 426] width 185 height 22
click at [471, 345] on span "Styling Service" at bounding box center [469, 350] width 91 height 15
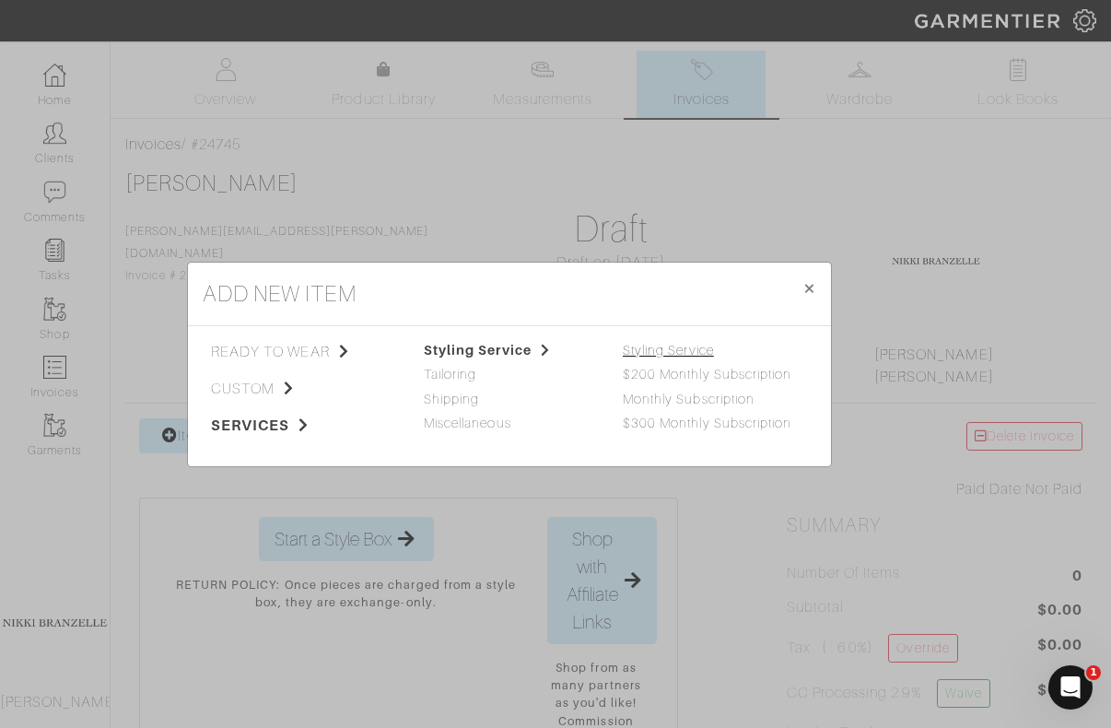
click at [673, 350] on link "Styling Service" at bounding box center [668, 350] width 91 height 15
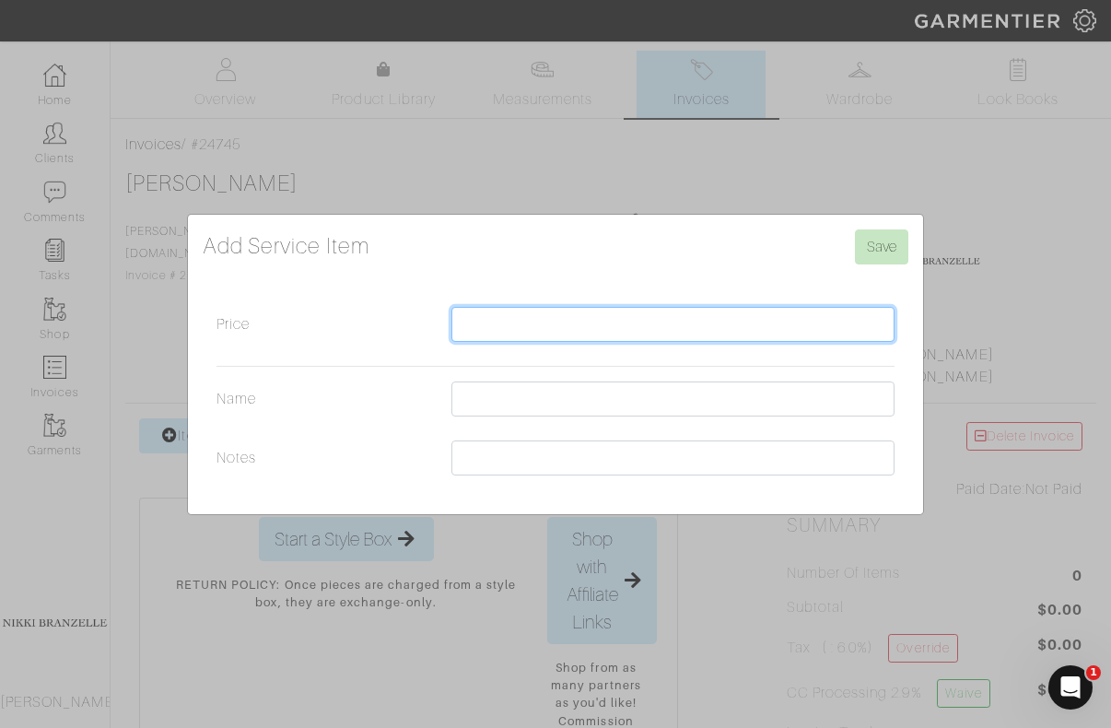
click at [522, 323] on input "Price" at bounding box center [672, 324] width 443 height 35
type input "350"
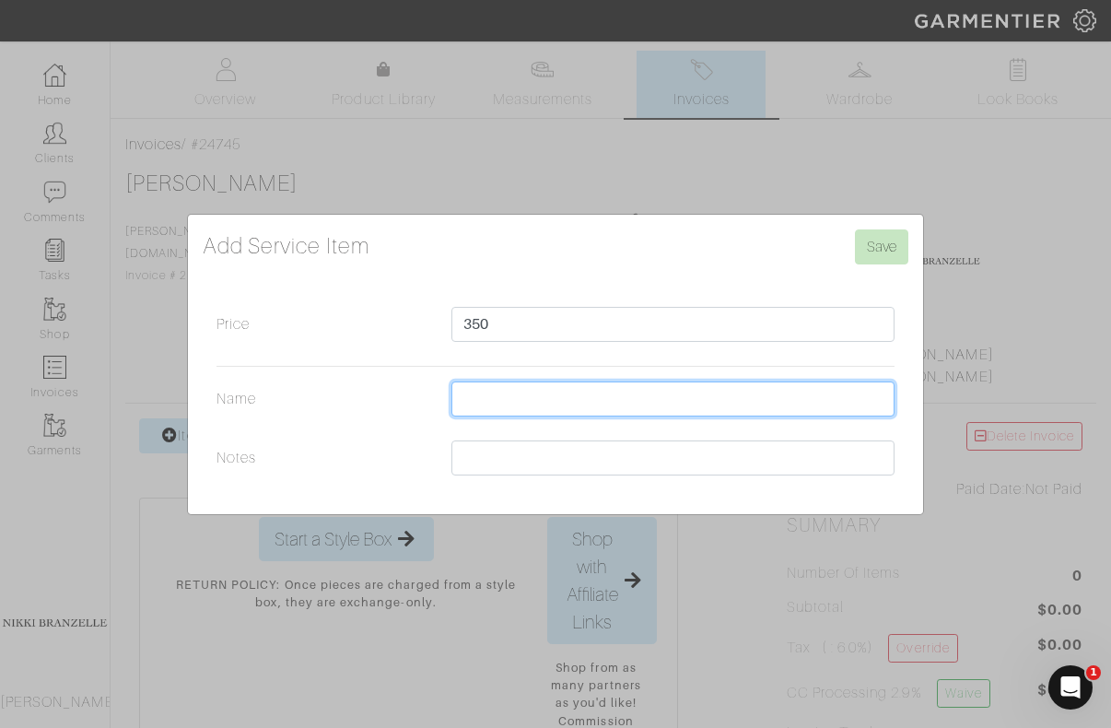
click at [547, 386] on input "Name" at bounding box center [672, 398] width 443 height 35
type input "Drop In Month"
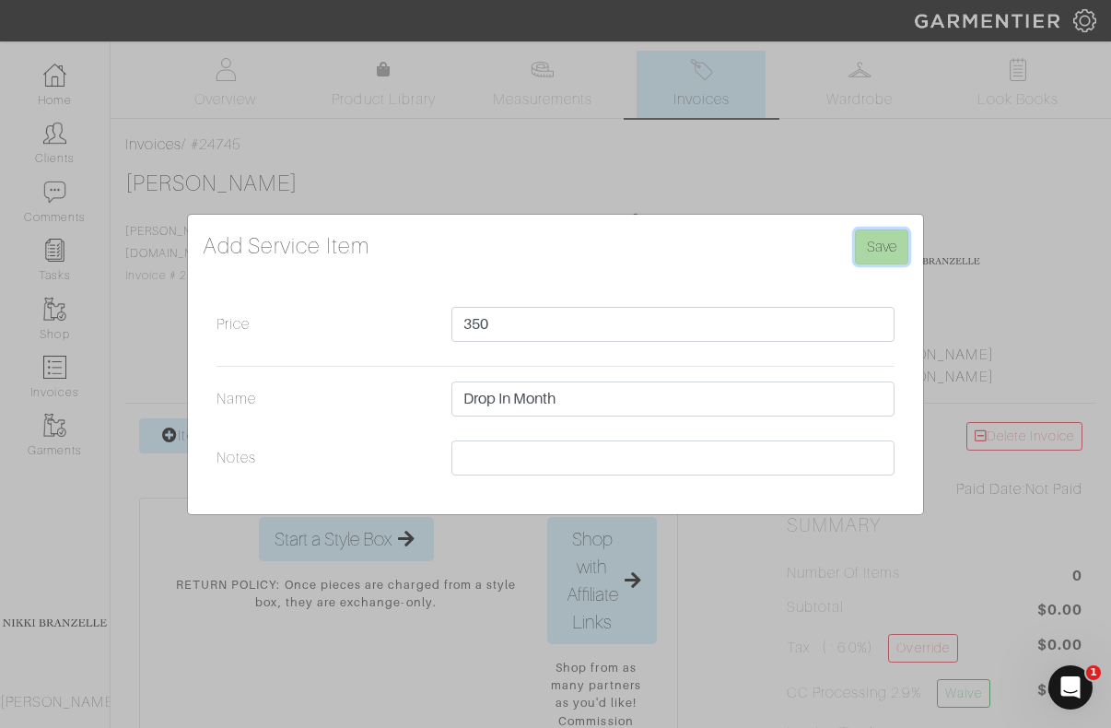
click at [871, 248] on input "Save" at bounding box center [881, 246] width 53 height 35
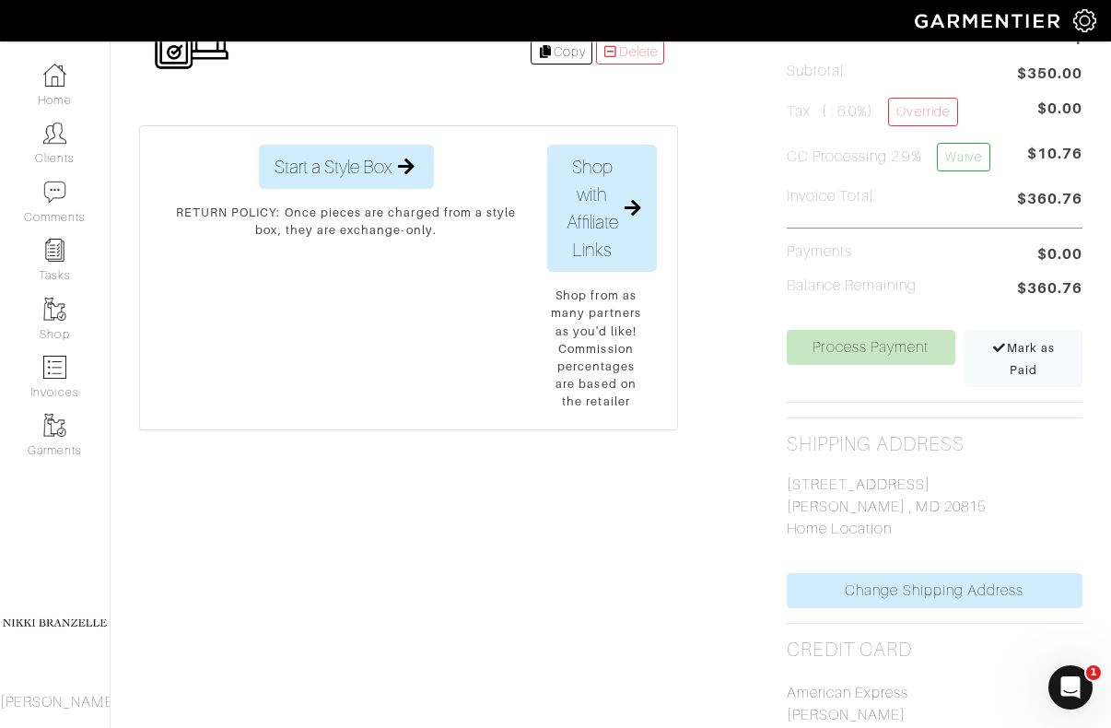
scroll to position [538, 0]
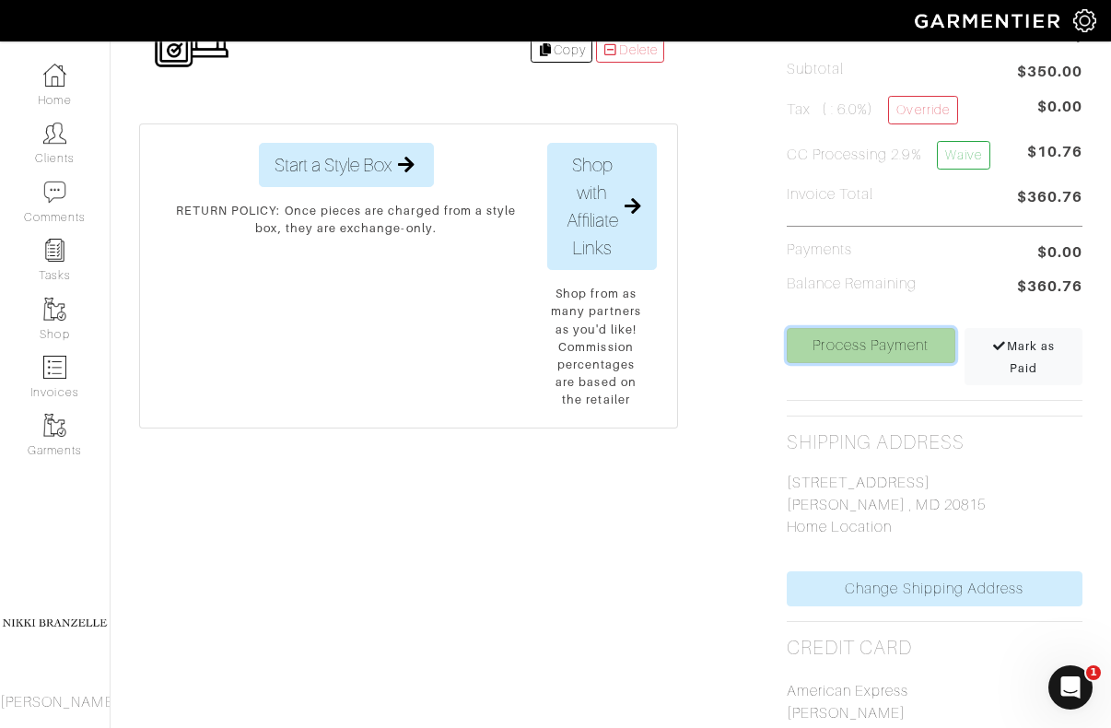
click at [905, 341] on link "Process Payment" at bounding box center [871, 345] width 169 height 35
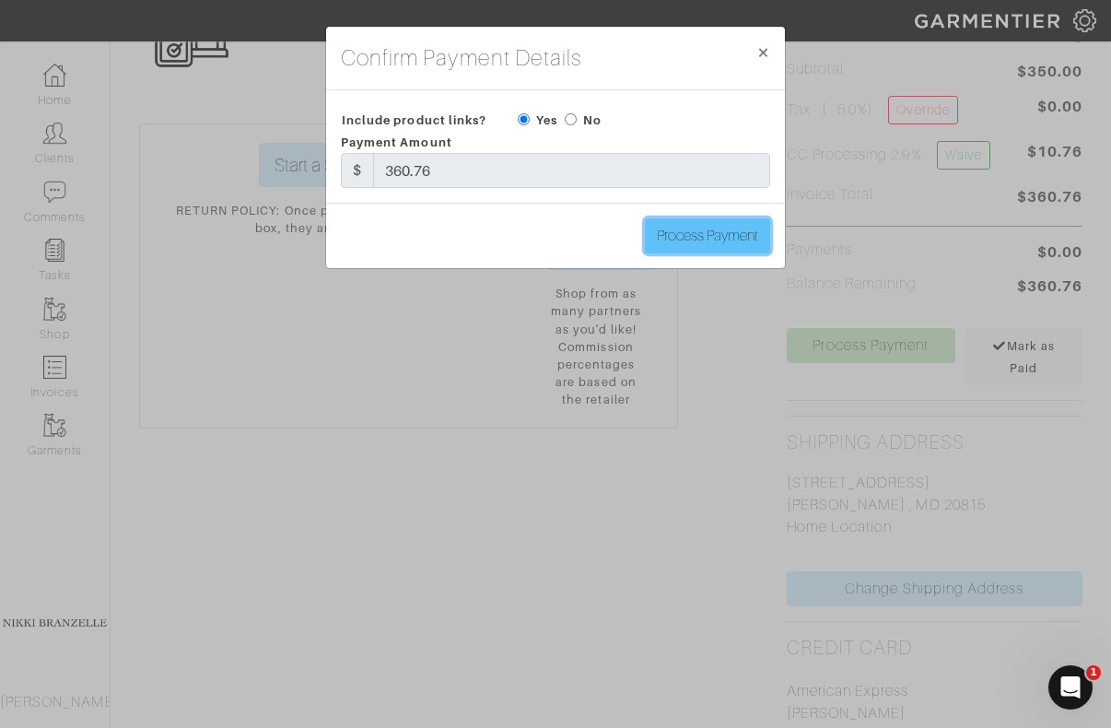
click at [706, 229] on input "Process Payment" at bounding box center [707, 235] width 125 height 35
type input "Process Payment"
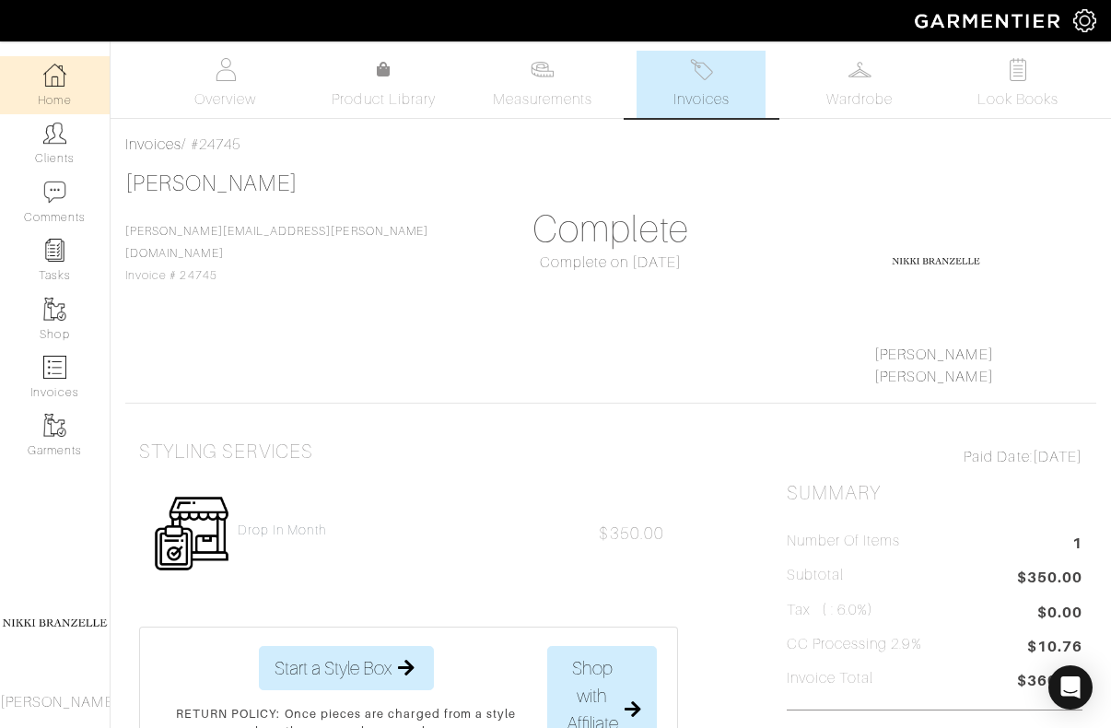
click at [19, 91] on link "Home" at bounding box center [55, 85] width 110 height 58
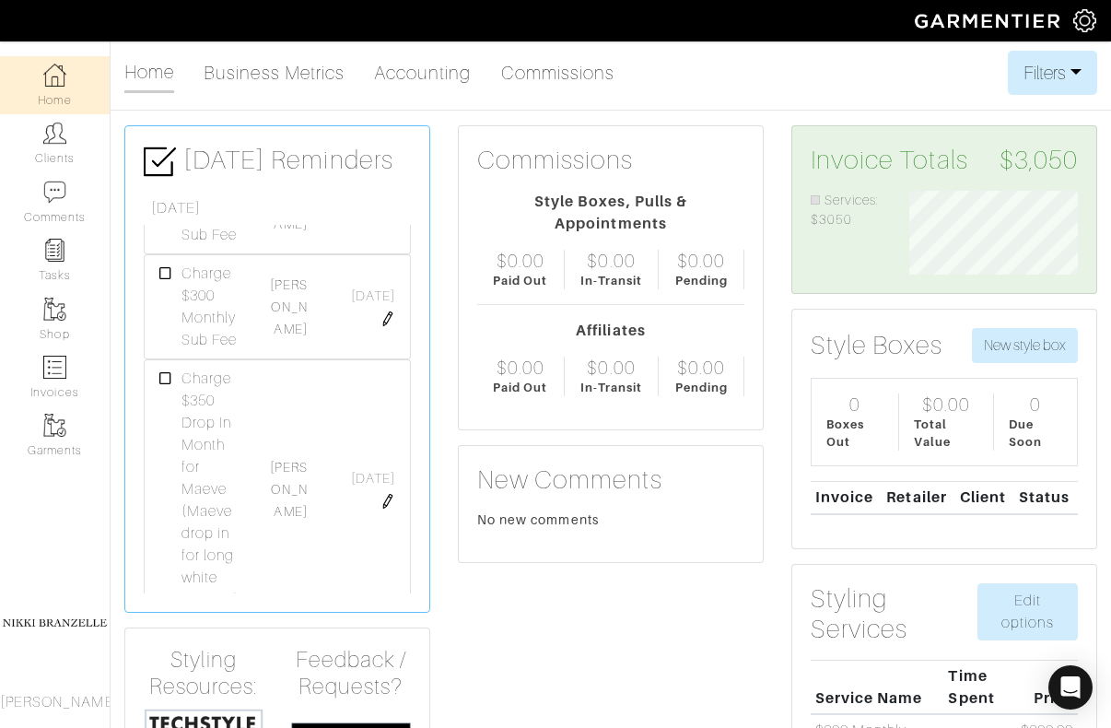
scroll to position [311, 0]
click at [295, 468] on link "[PERSON_NAME]" at bounding box center [288, 463] width 37 height 59
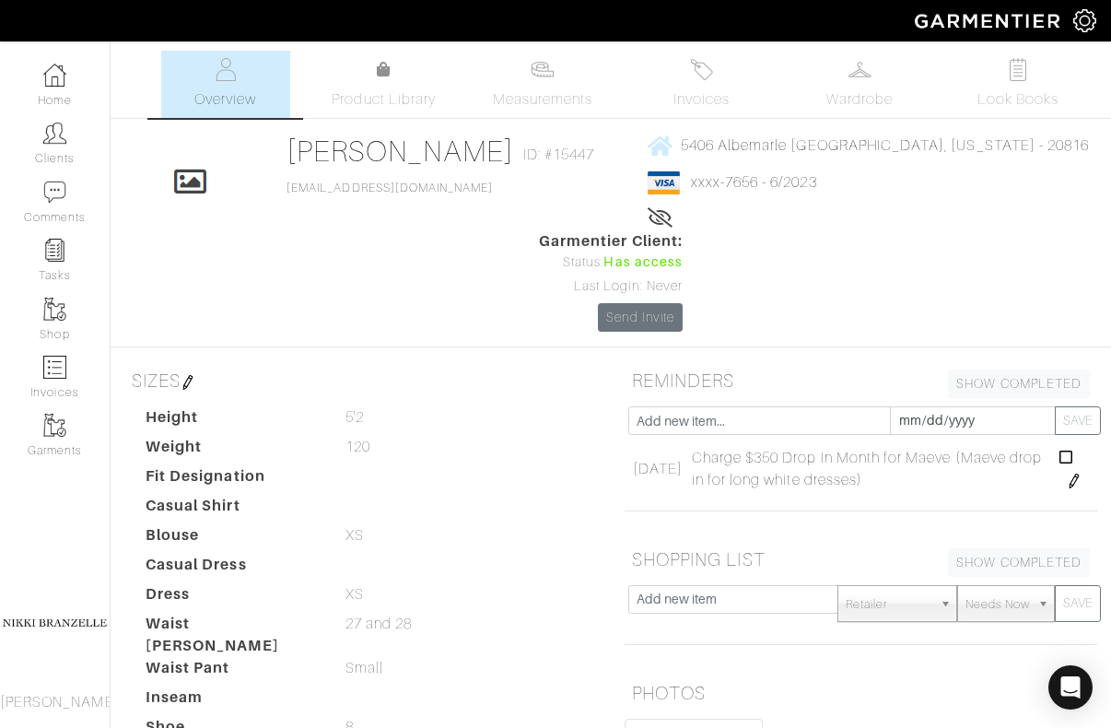
click at [1073, 473] on img at bounding box center [1074, 480] width 15 height 15
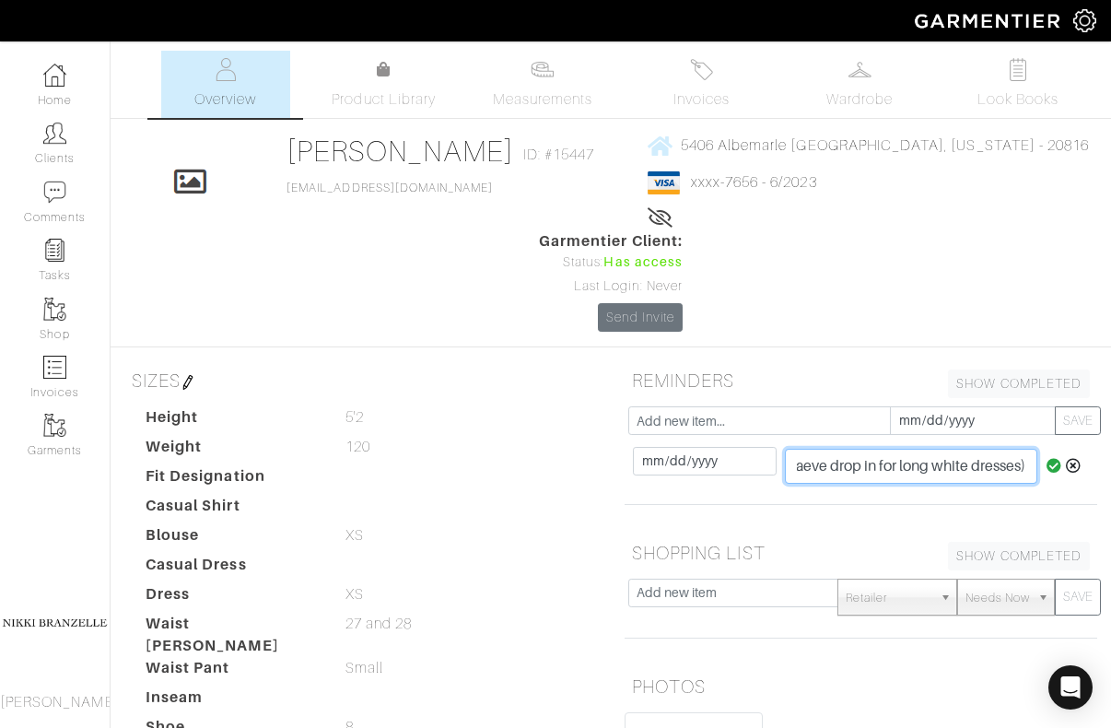
scroll to position [0, 294]
drag, startPoint x: 878, startPoint y: 367, endPoint x: 1074, endPoint y: 377, distance: 196.5
click at [1074, 442] on tr "10/01/2025 2025-10-01 Charge $350 Drop In Month for Maeve (Maeve drop in for lo…" at bounding box center [862, 465] width 469 height 47
type input "Charge $300 Monthly Sub Fee?"
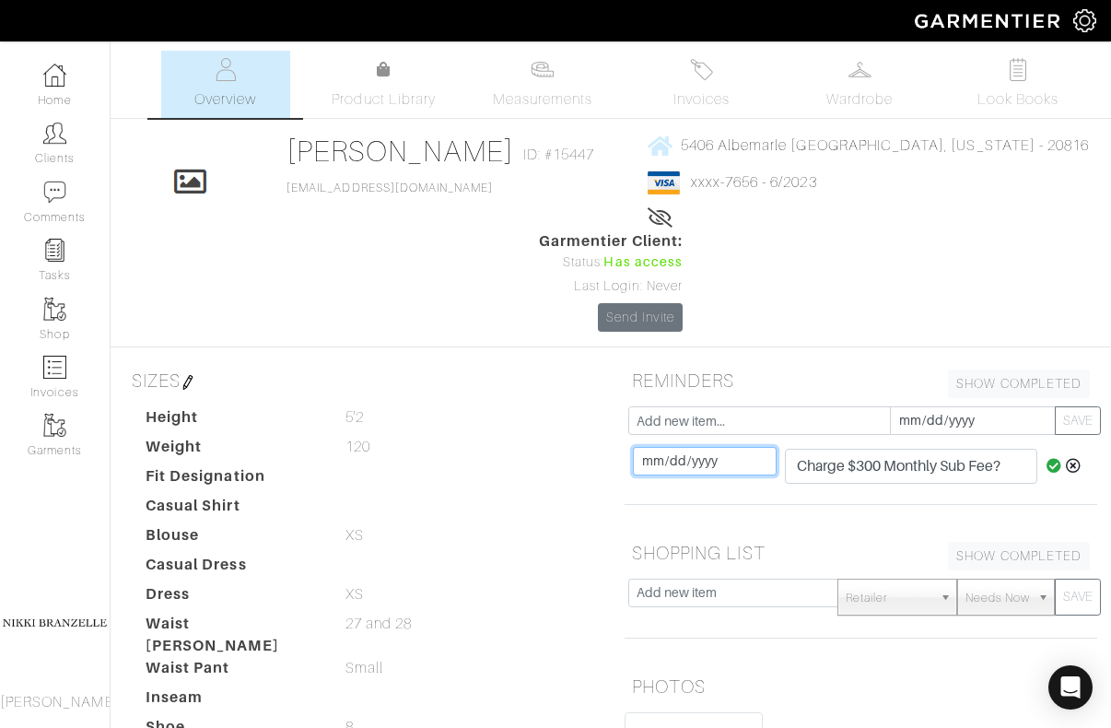
click at [646, 447] on input "[DATE]" at bounding box center [705, 461] width 144 height 29
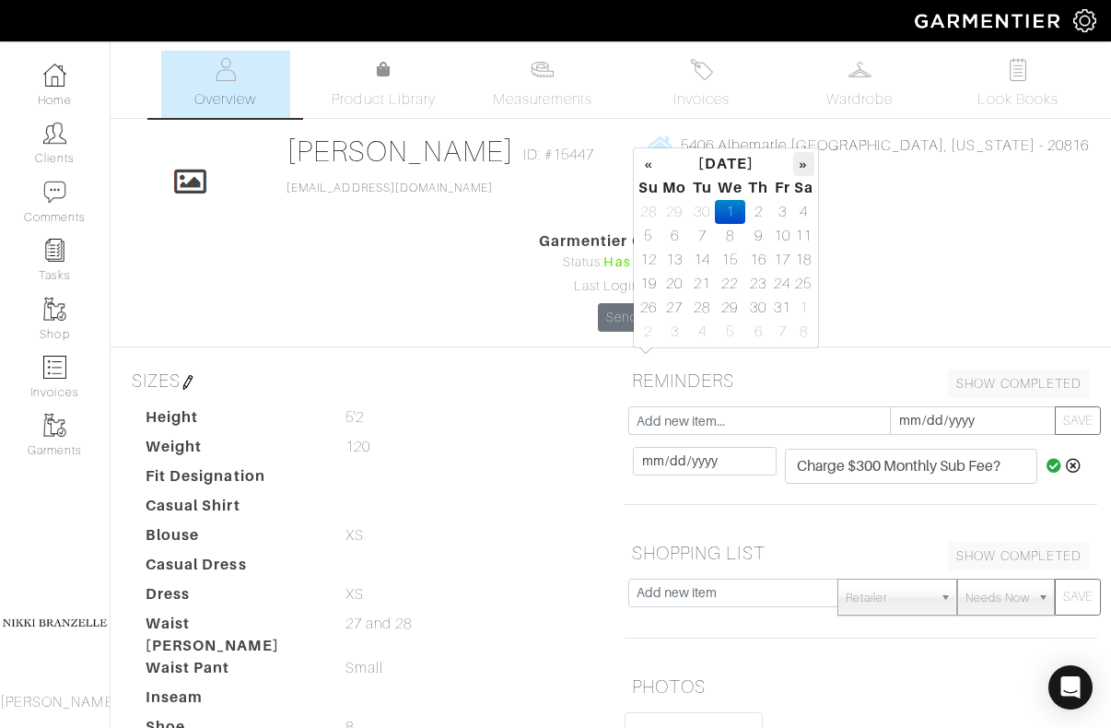
click at [799, 164] on th "»" at bounding box center [803, 164] width 21 height 24
click at [800, 210] on td "1" at bounding box center [803, 212] width 21 height 24
type input "2025-11-01"
click at [831, 442] on div "10/01/2025 2025-11-01 Charge $350 Drop In Month for Maeve (Maeve drop in for lo…" at bounding box center [861, 473] width 473 height 63
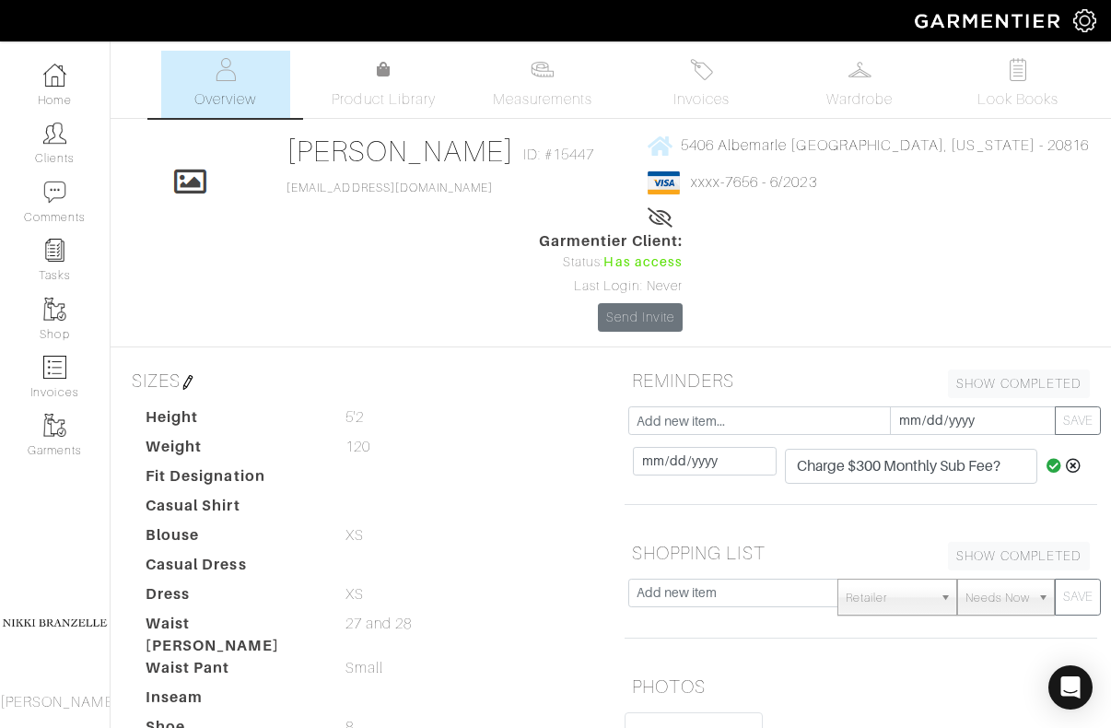
click at [1049, 458] on icon at bounding box center [1054, 465] width 16 height 15
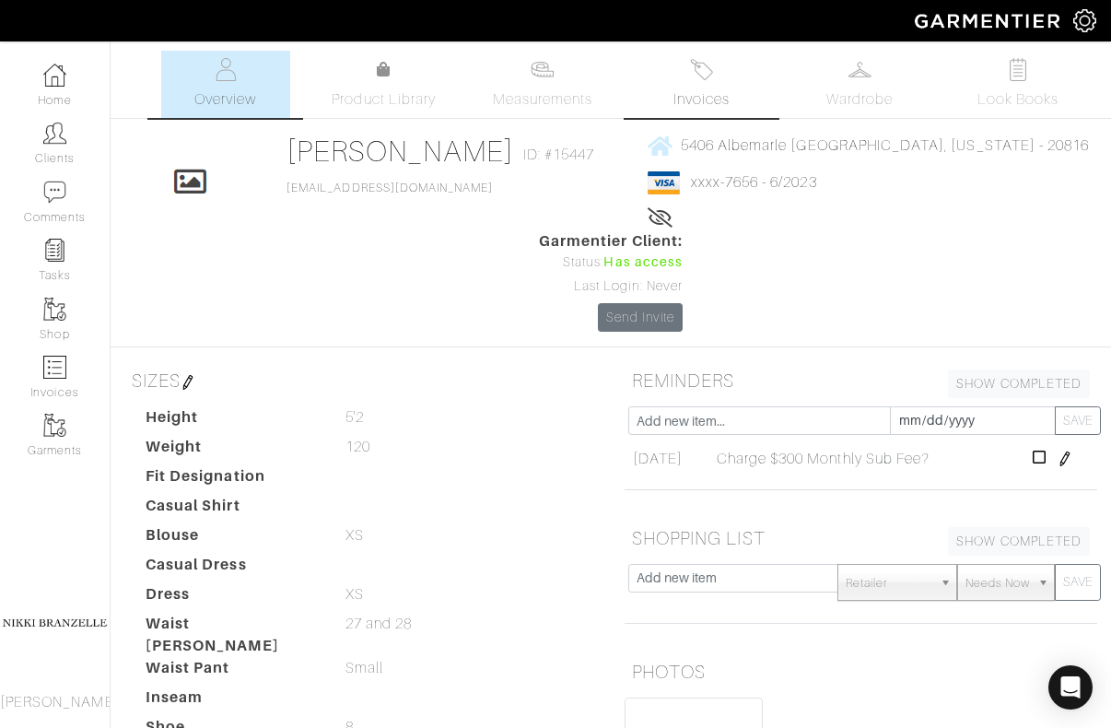
click at [699, 77] on img at bounding box center [701, 69] width 23 height 23
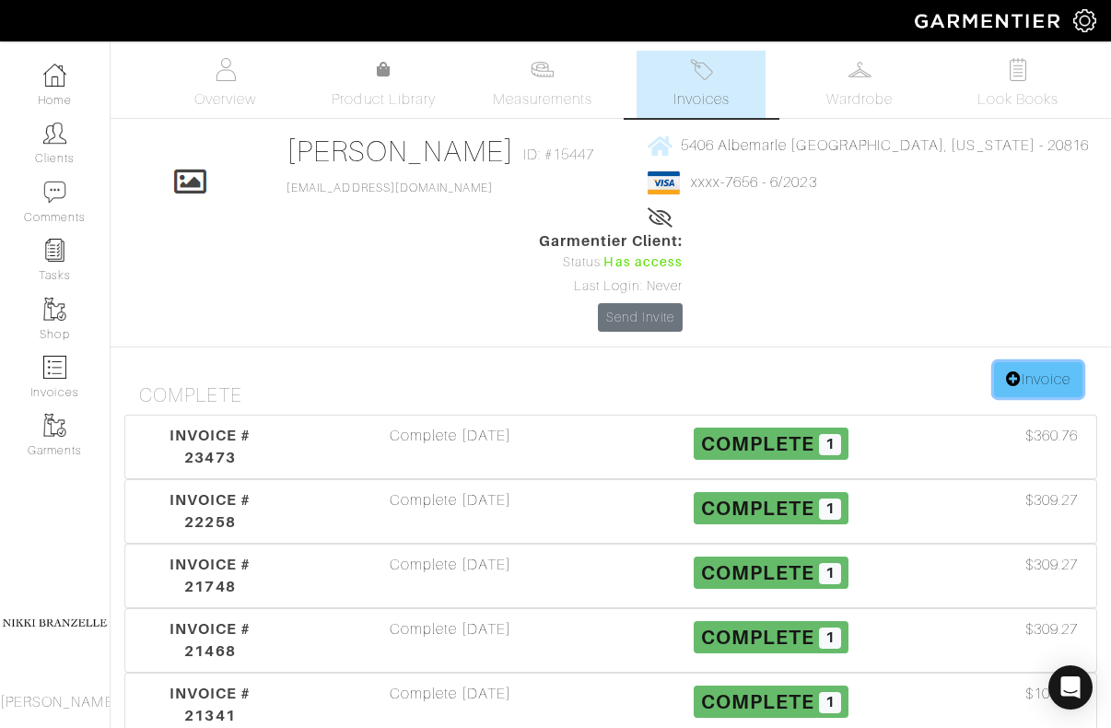
click at [1059, 362] on link "Invoice" at bounding box center [1038, 379] width 88 height 35
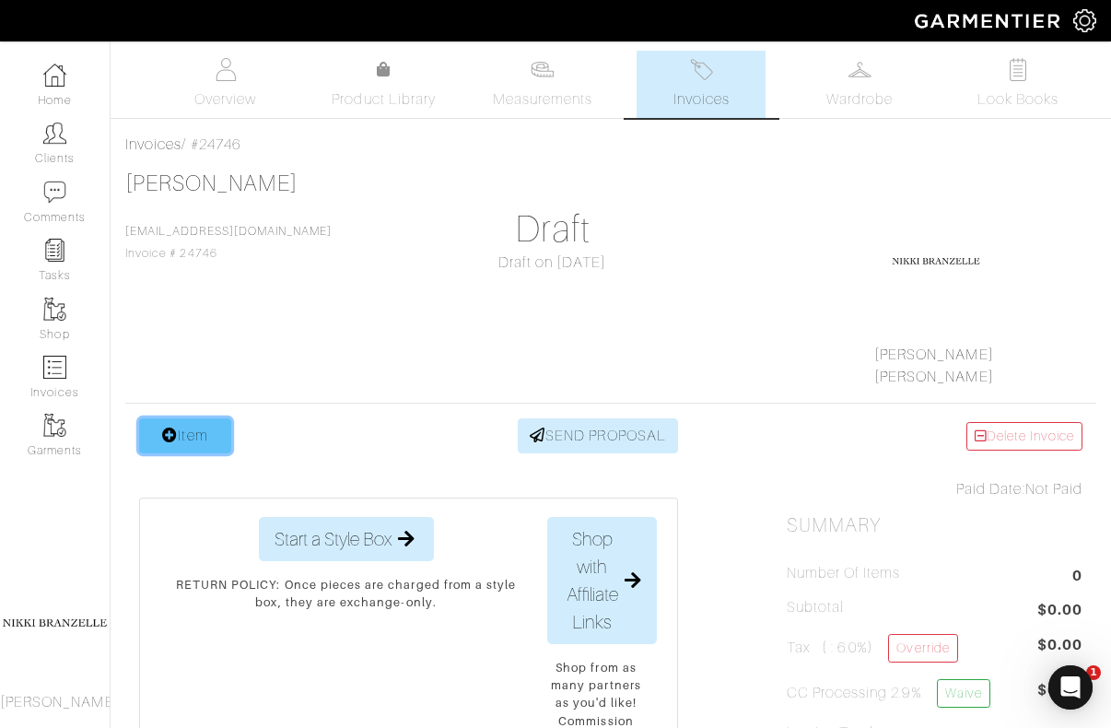
click at [204, 438] on link "Item" at bounding box center [185, 435] width 92 height 35
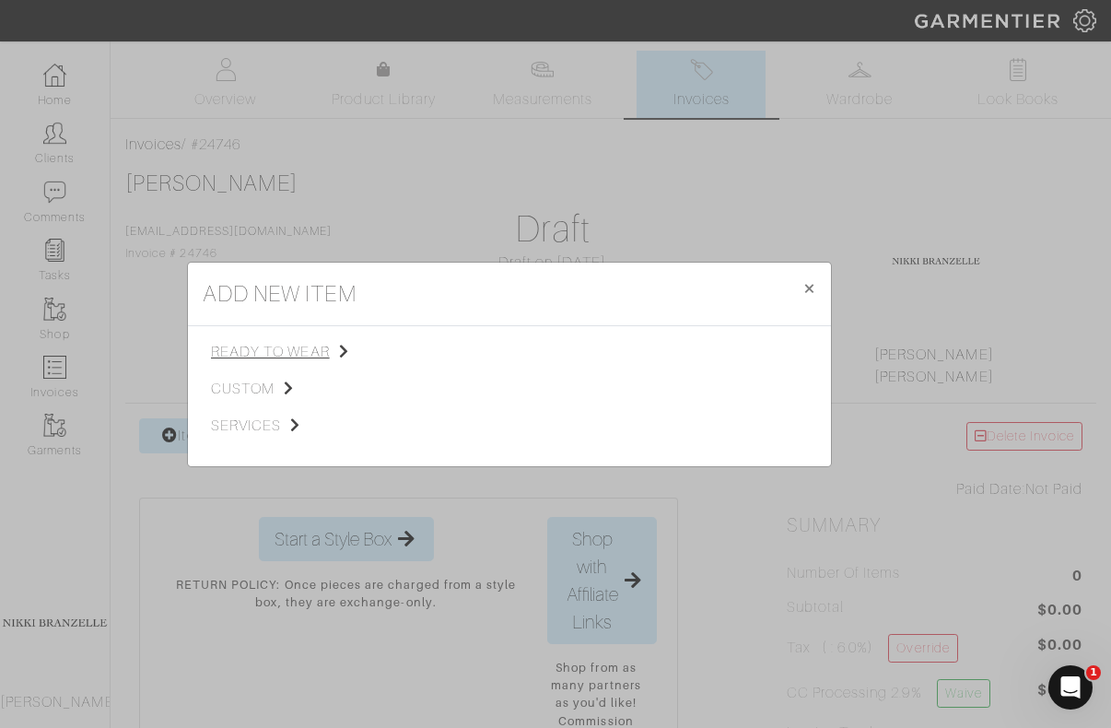
click at [284, 350] on span "ready to wear" at bounding box center [303, 352] width 185 height 22
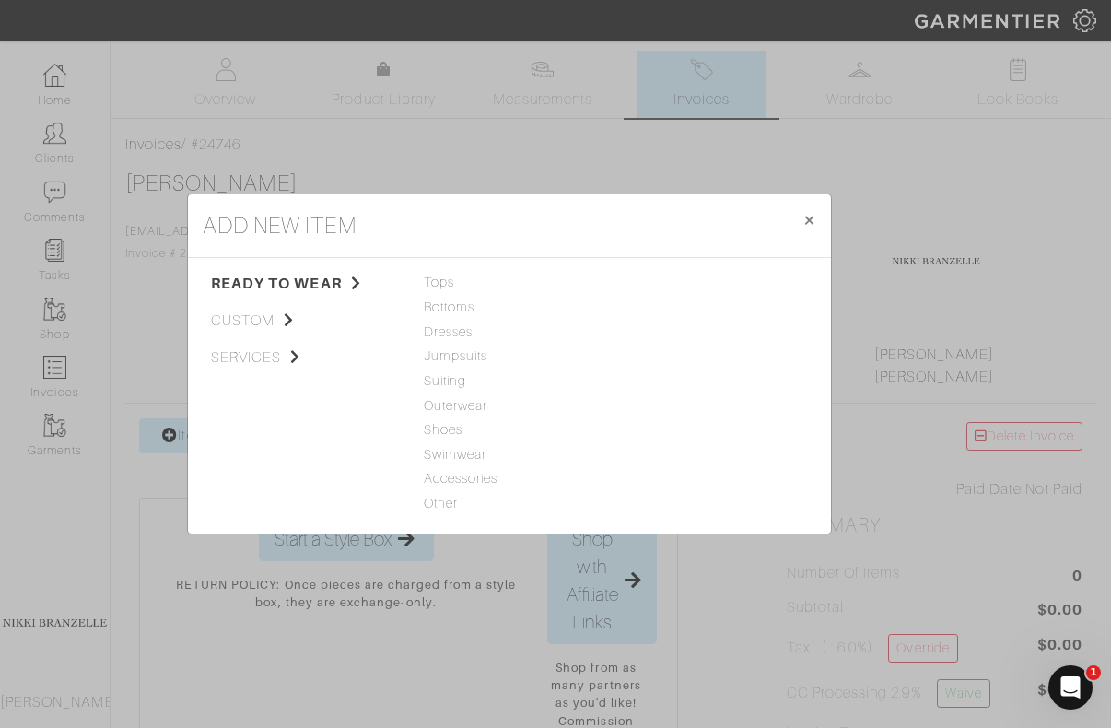
click at [253, 345] on div "ready to wear custom services" at bounding box center [310, 395] width 199 height 245
click at [253, 353] on span "services" at bounding box center [303, 357] width 185 height 22
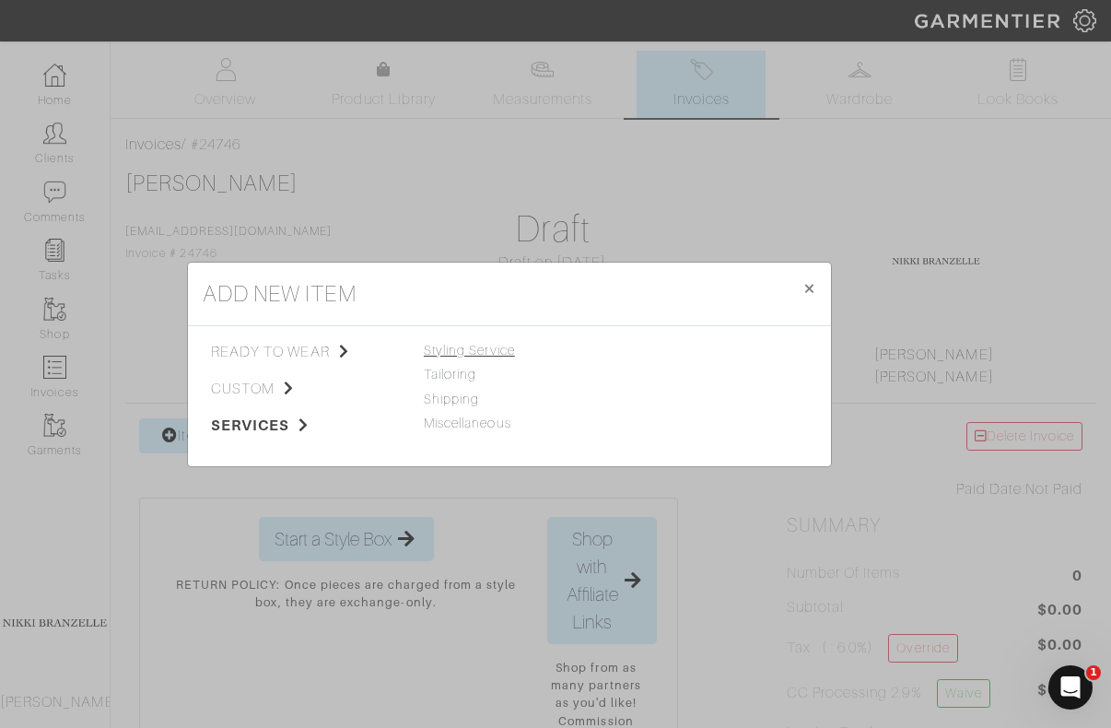
click at [490, 347] on span "Styling Service" at bounding box center [469, 350] width 91 height 15
click at [647, 345] on link "Styling Service" at bounding box center [668, 350] width 91 height 15
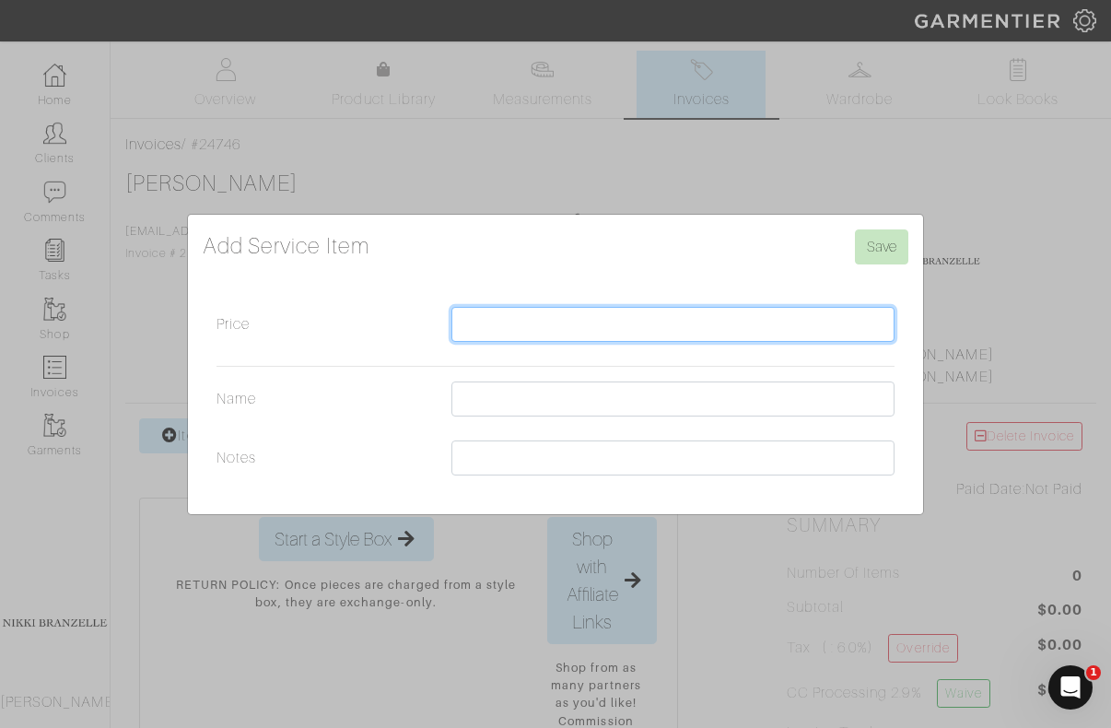
click at [565, 325] on input "Price" at bounding box center [672, 324] width 443 height 35
type input "350"
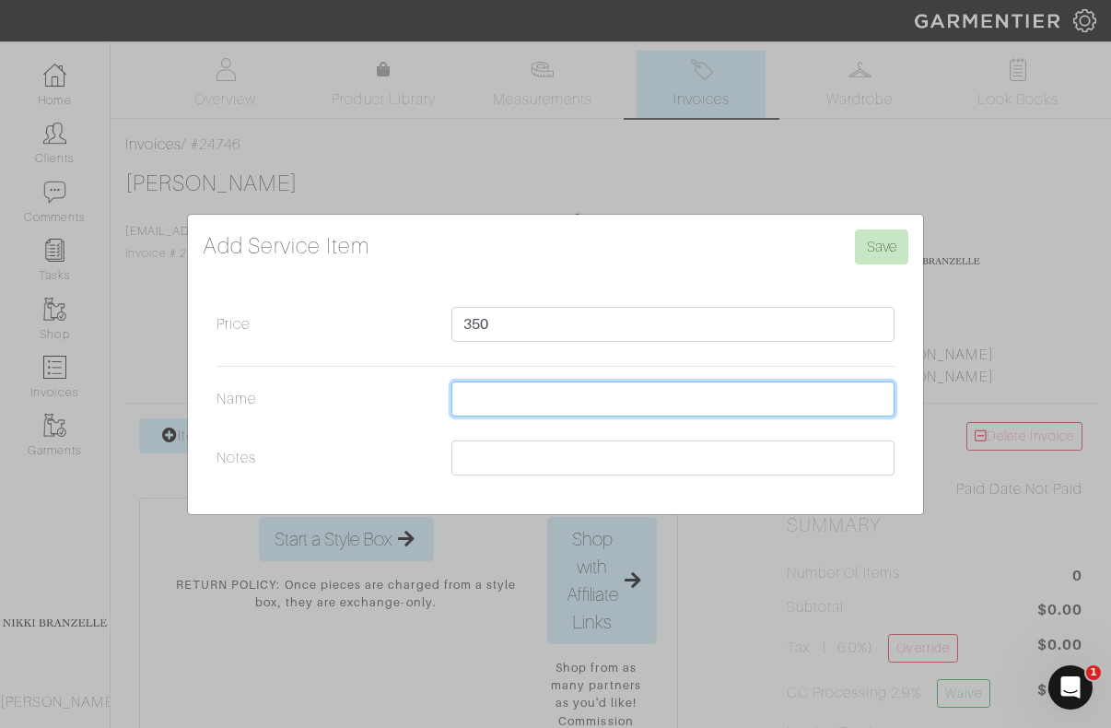
click at [559, 397] on input "Name" at bounding box center [672, 398] width 443 height 35
type input "Drop In Month"
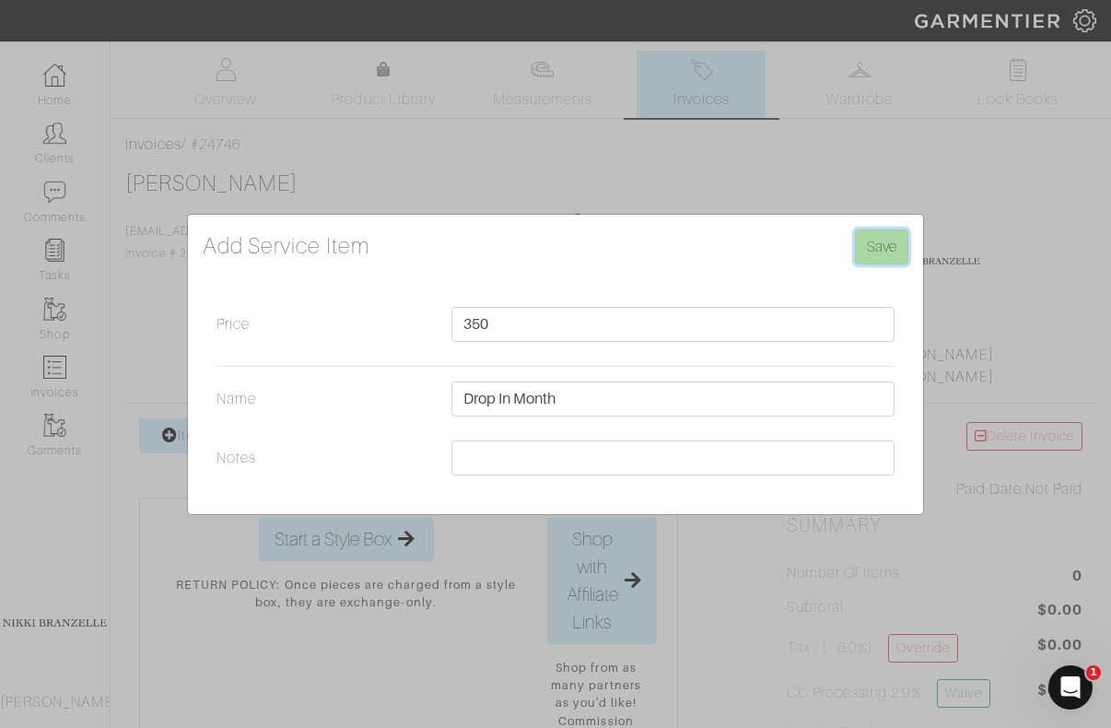
click at [899, 247] on input "Save" at bounding box center [881, 246] width 53 height 35
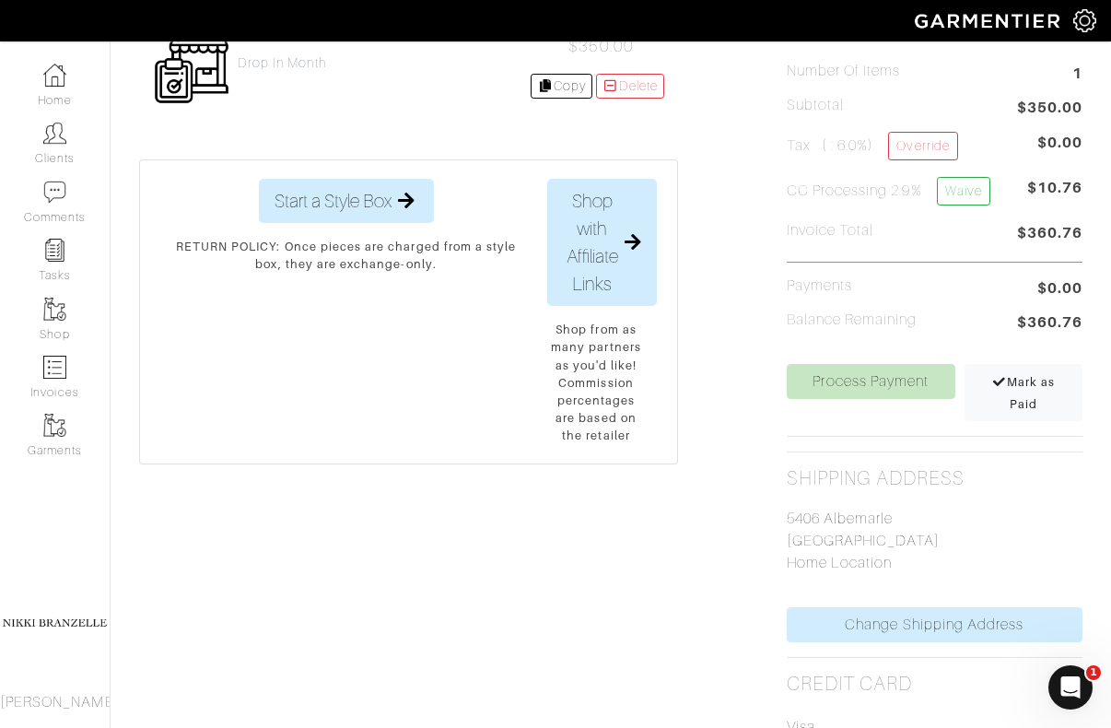
scroll to position [525, 0]
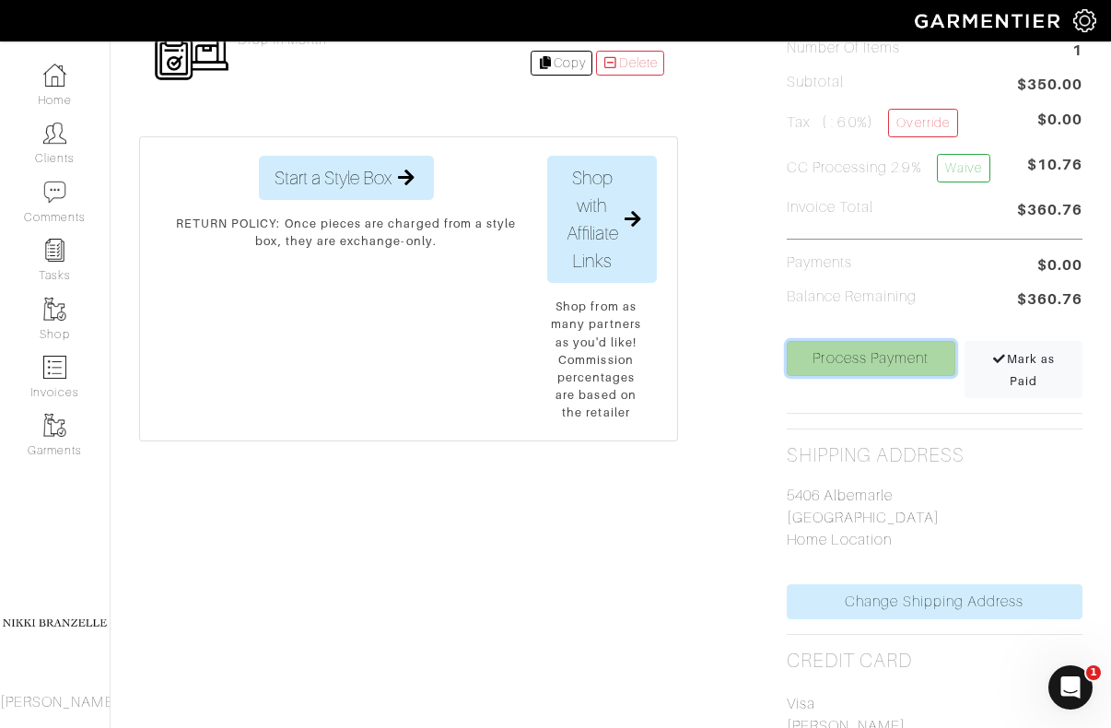
click at [876, 368] on link "Process Payment" at bounding box center [871, 358] width 169 height 35
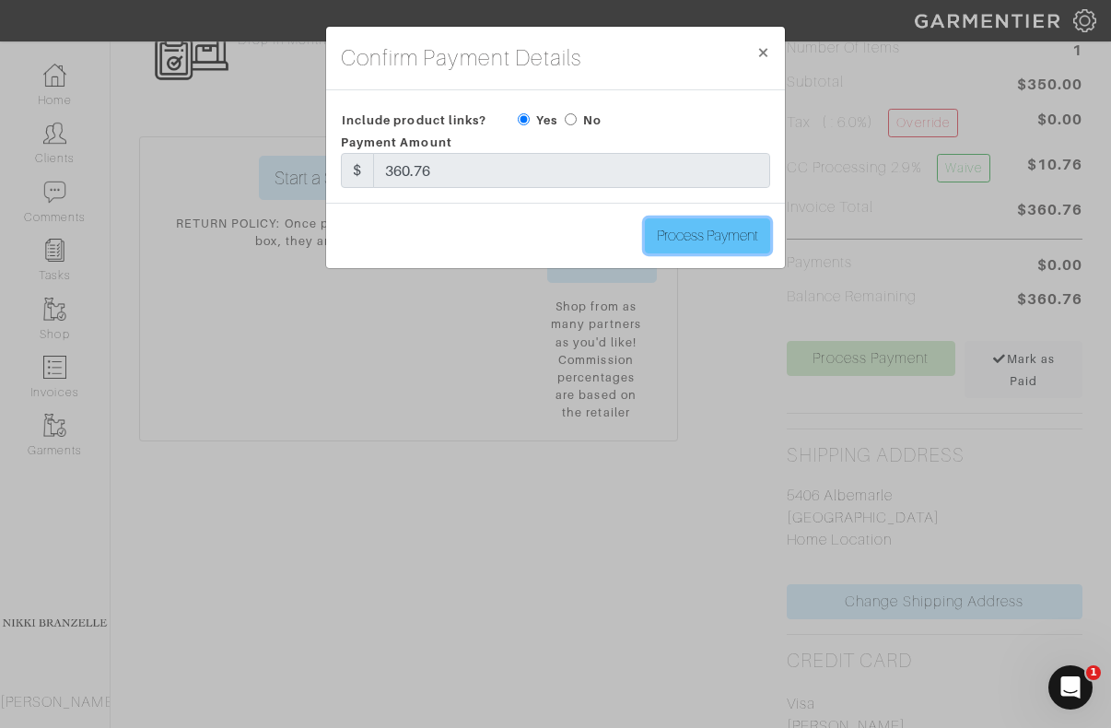
click at [721, 229] on input "Process Payment" at bounding box center [707, 235] width 125 height 35
type input "Process Payment"
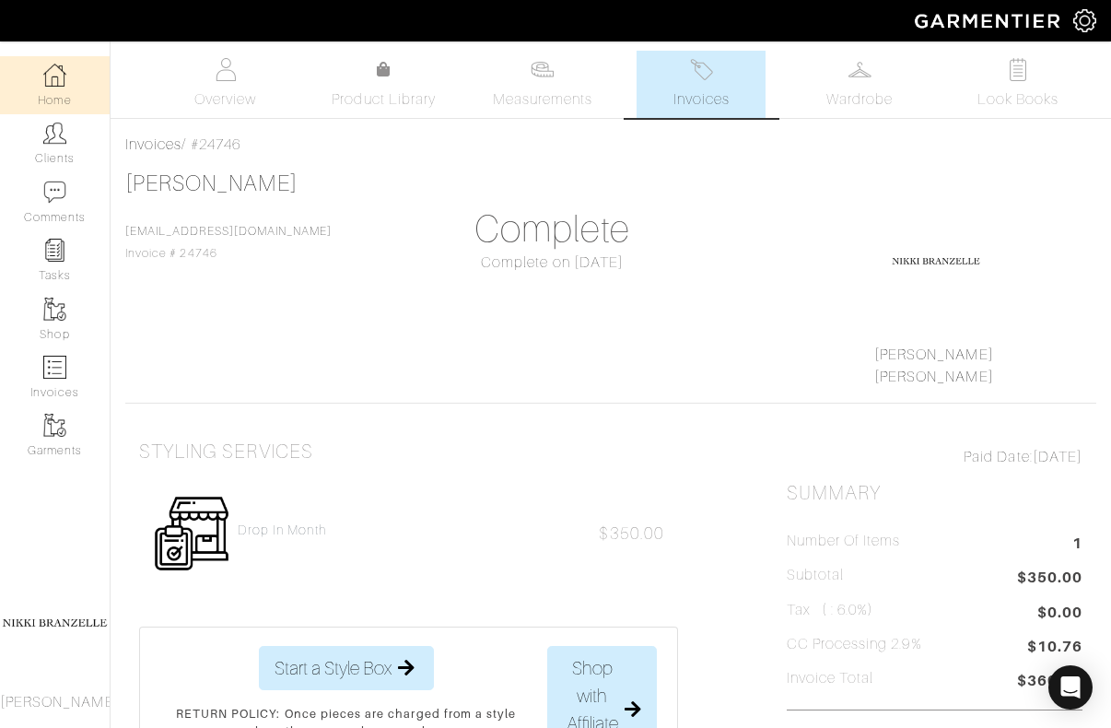
click at [33, 84] on link "Home" at bounding box center [55, 85] width 110 height 58
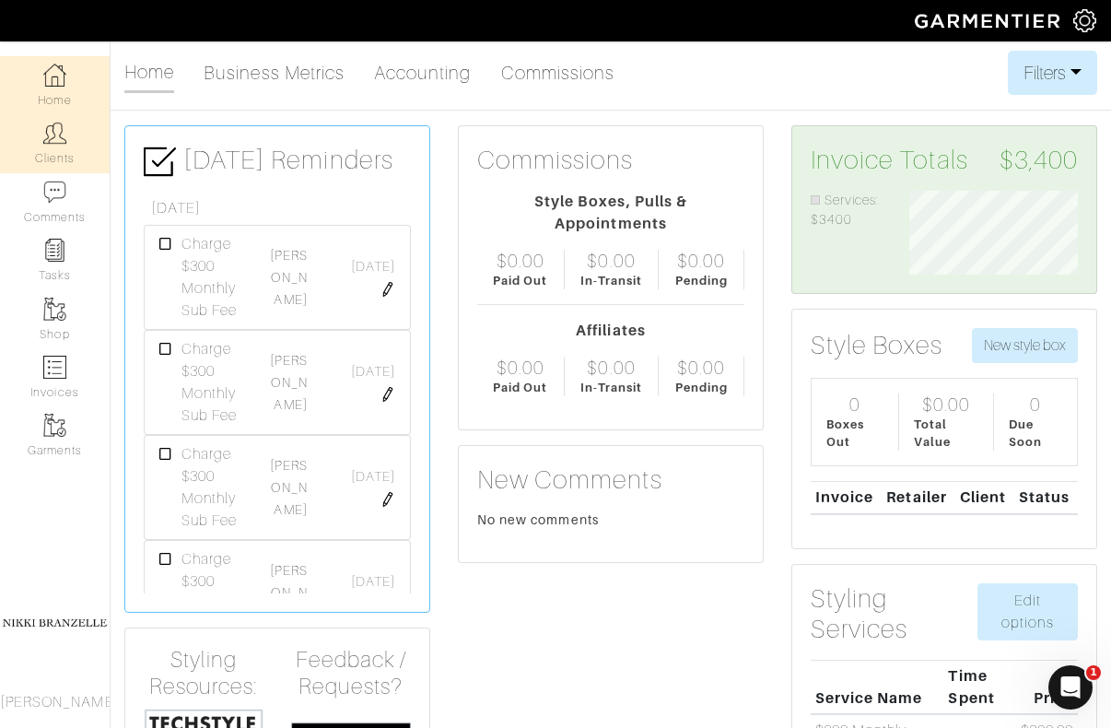
click at [51, 145] on img at bounding box center [54, 133] width 23 height 23
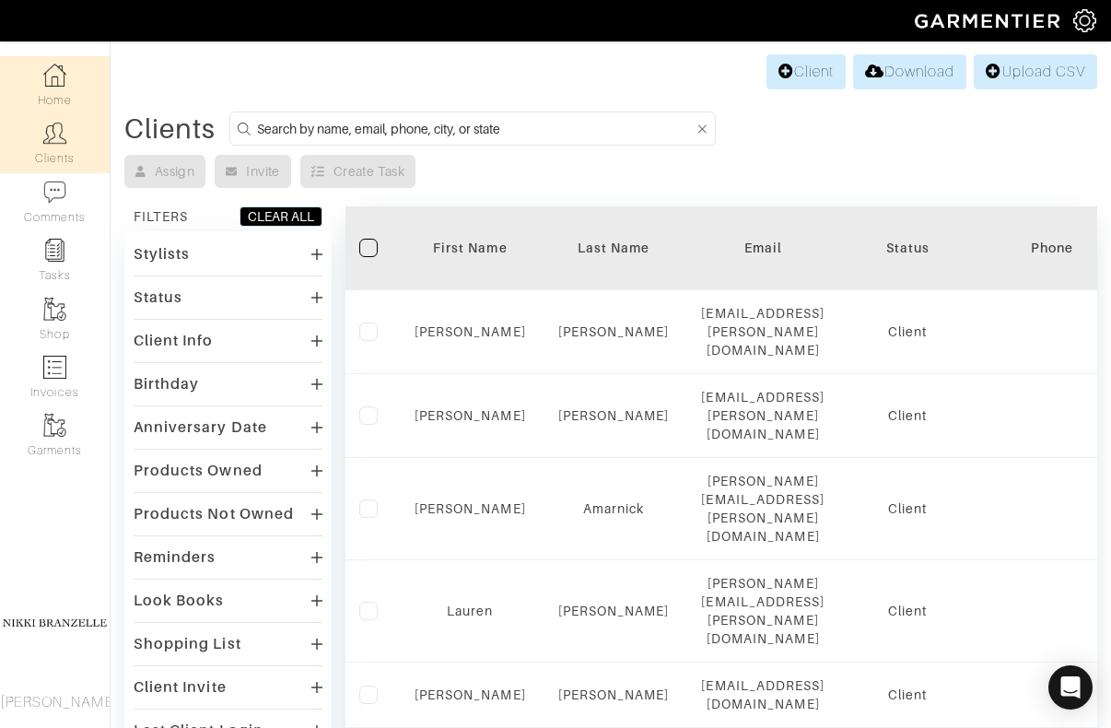
click at [51, 96] on link "Home" at bounding box center [55, 85] width 110 height 58
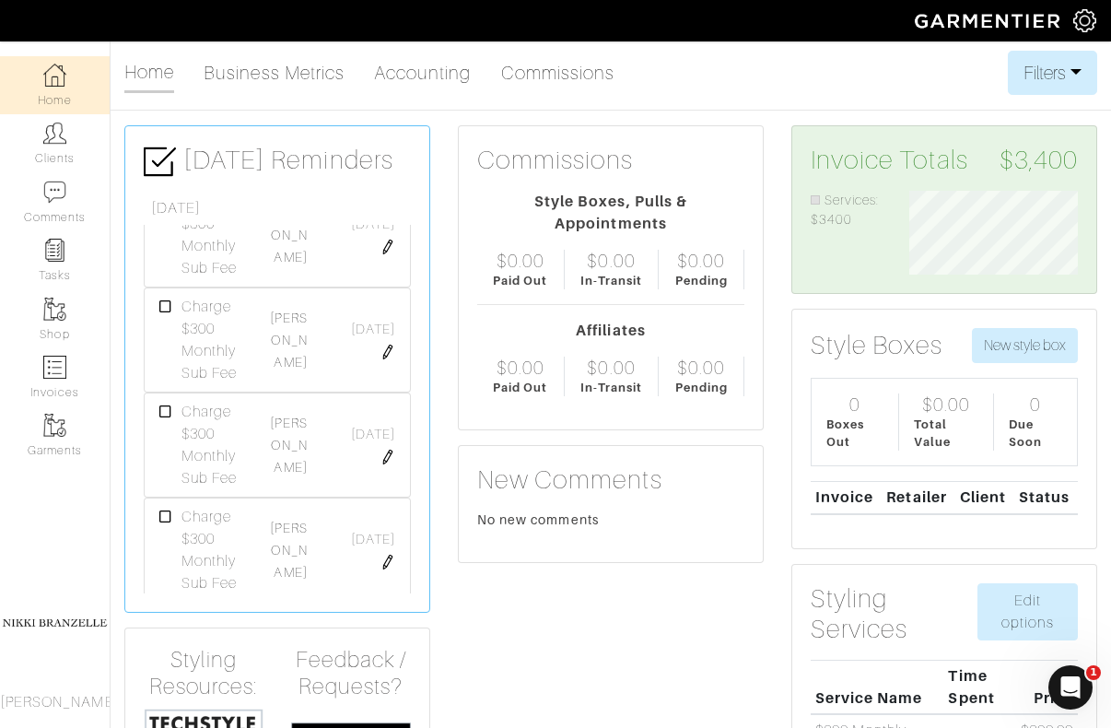
scroll to position [52, 0]
click at [166, 405] on icon at bounding box center [165, 402] width 13 height 13
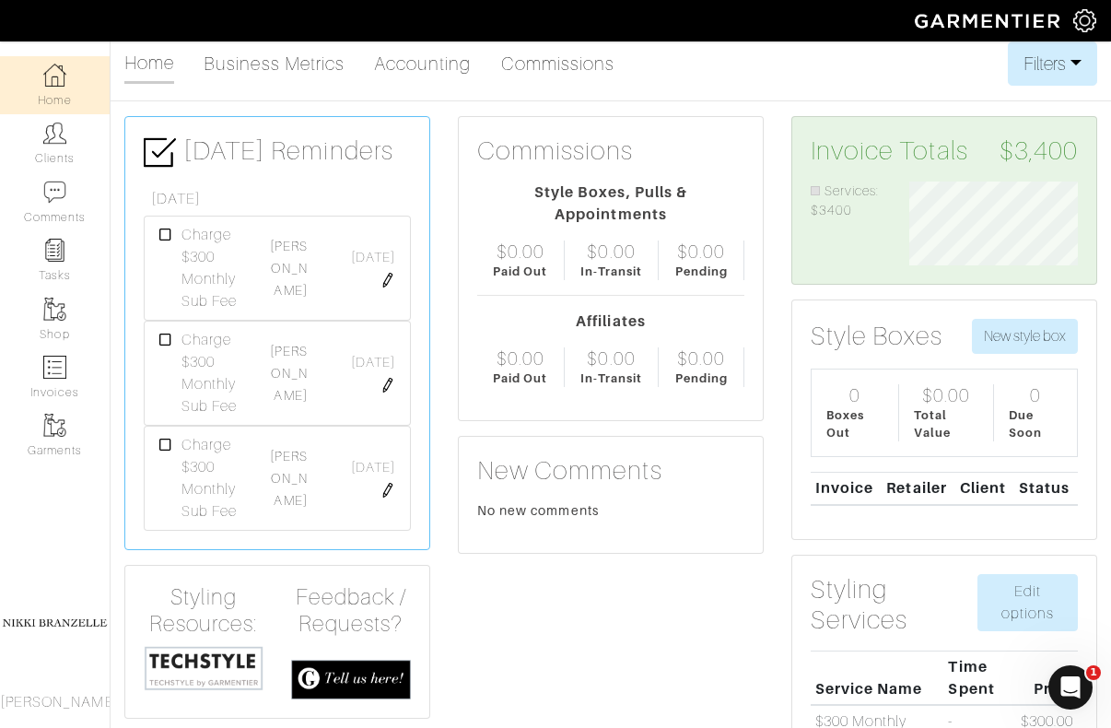
scroll to position [13, 0]
